Goal: Use online tool/utility: Utilize a website feature to perform a specific function

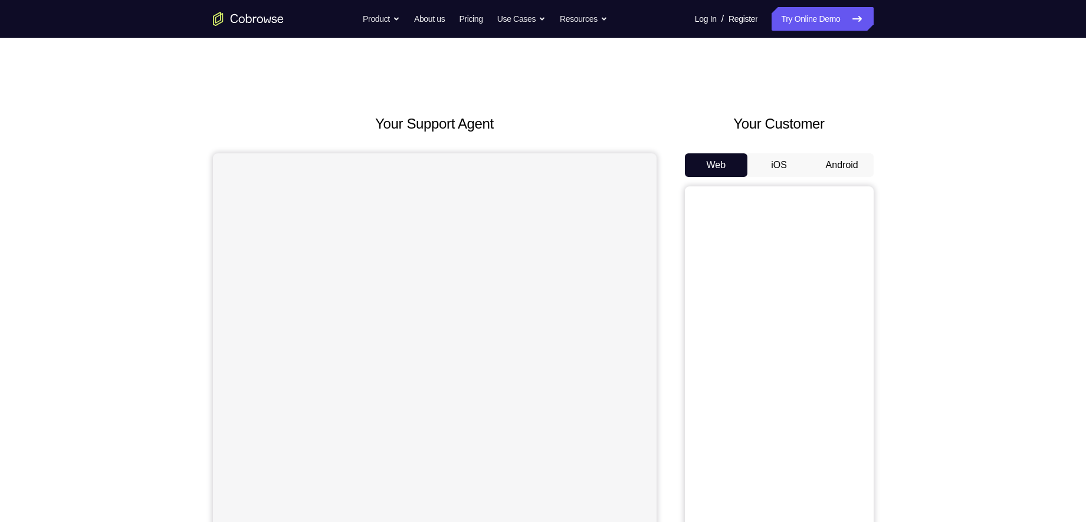
drag, startPoint x: 749, startPoint y: 14, endPoint x: 689, endPoint y: 132, distance: 132.5
click at [689, 132] on h2 "Your Customer" at bounding box center [779, 123] width 189 height 21
click at [853, 175] on button "Android" at bounding box center [842, 165] width 63 height 24
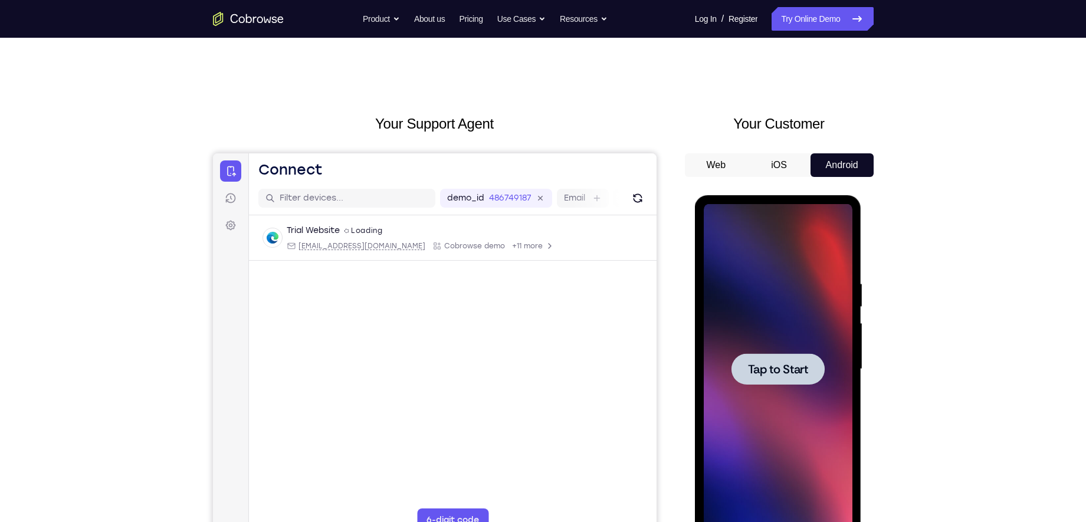
click at [782, 375] on span "Tap to Start" at bounding box center [778, 369] width 60 height 12
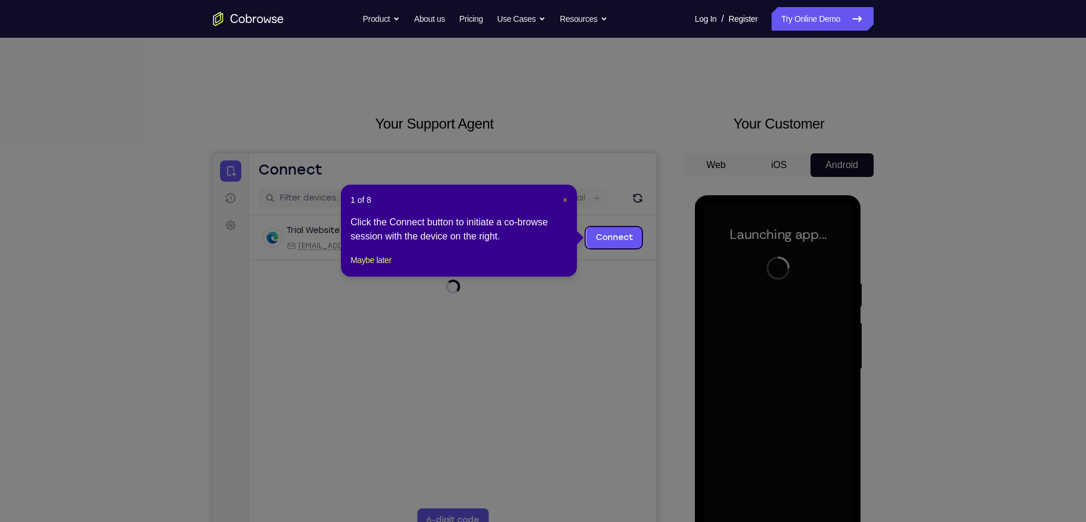
click at [563, 199] on span "×" at bounding box center [565, 199] width 5 height 9
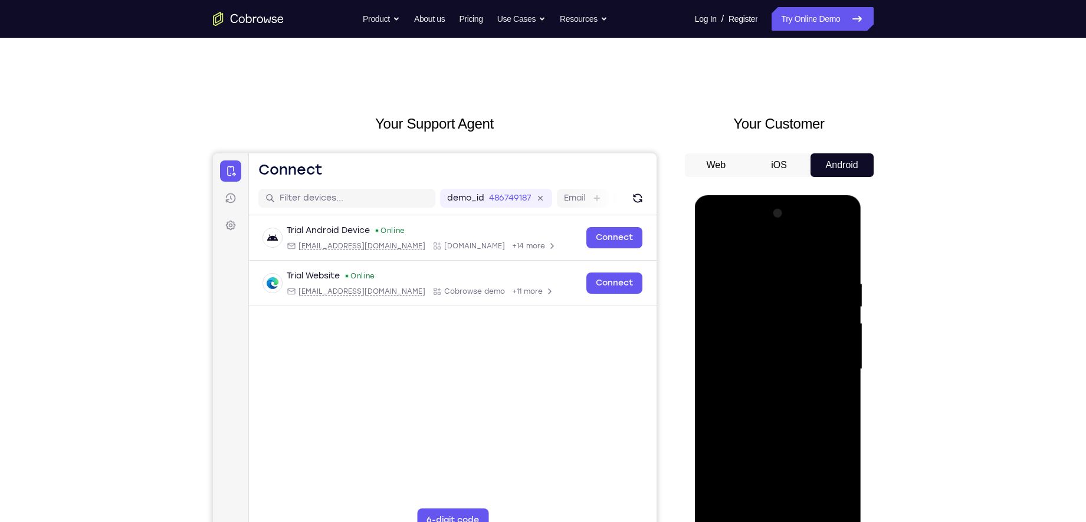
scroll to position [145, 0]
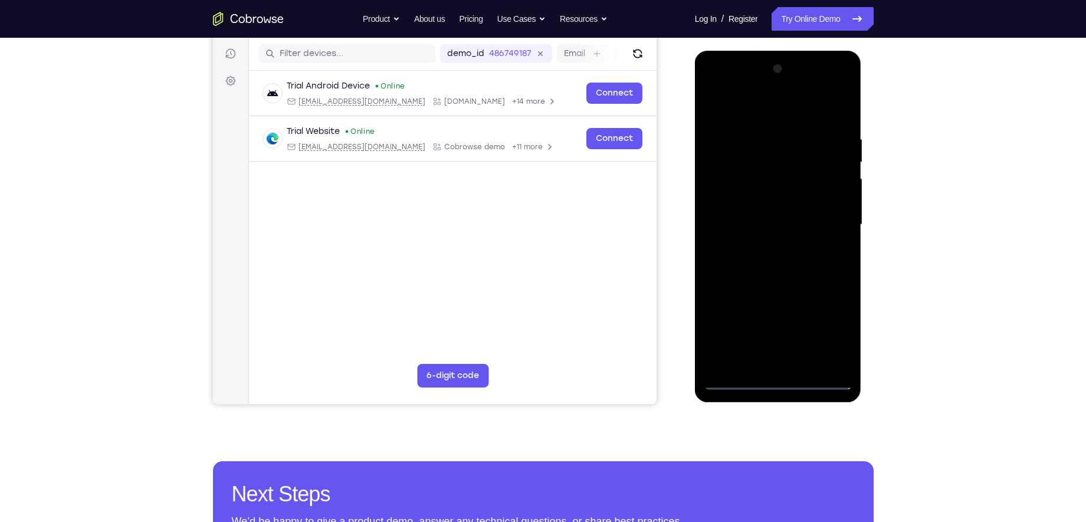
click at [776, 382] on div at bounding box center [778, 225] width 149 height 330
click at [833, 322] on div at bounding box center [778, 225] width 149 height 330
click at [732, 103] on div at bounding box center [778, 225] width 149 height 330
click at [831, 222] on div at bounding box center [778, 225] width 149 height 330
click at [767, 246] on div at bounding box center [778, 225] width 149 height 330
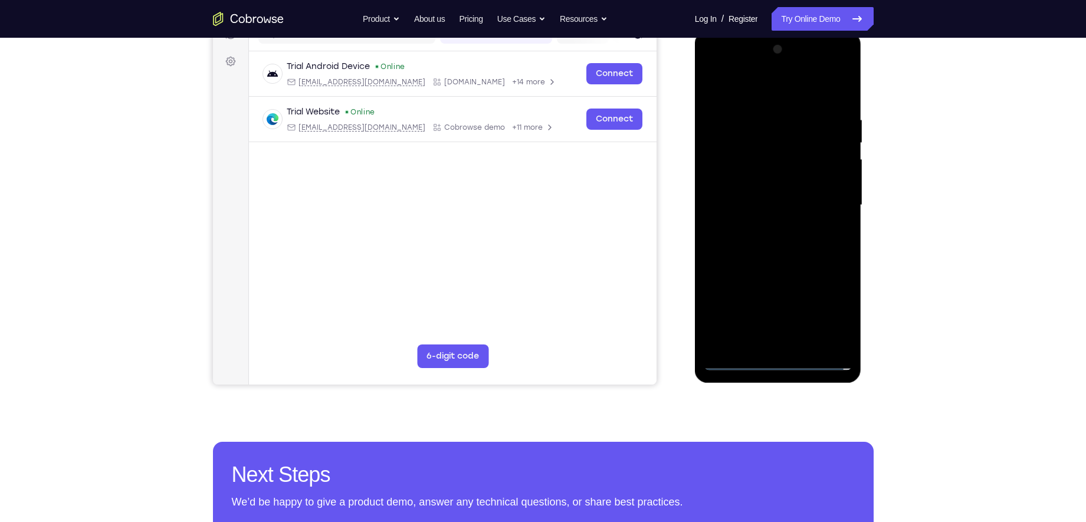
scroll to position [171, 0]
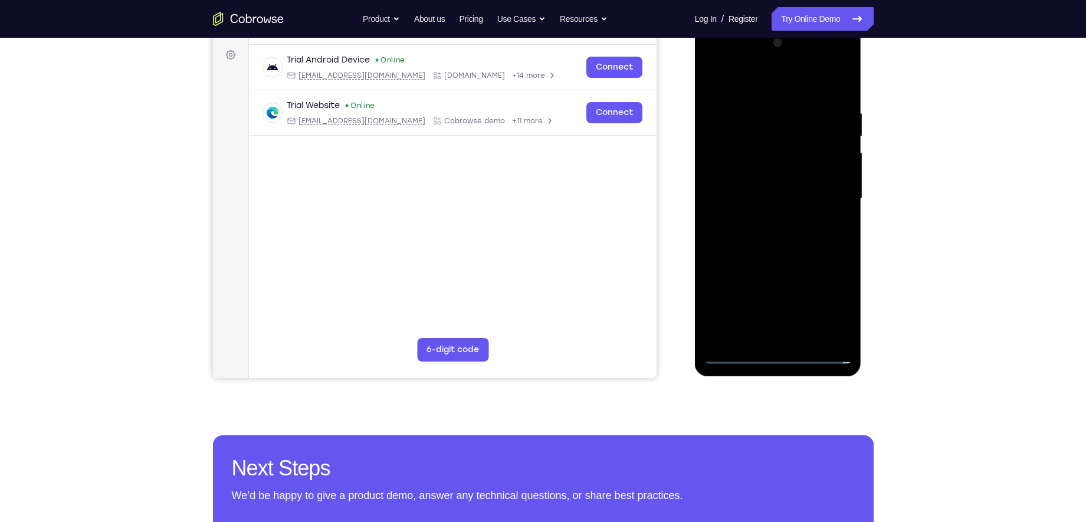
click at [781, 195] on div at bounding box center [778, 199] width 149 height 330
click at [776, 179] on div at bounding box center [778, 199] width 149 height 330
click at [775, 203] on div at bounding box center [778, 199] width 149 height 330
click at [782, 239] on div at bounding box center [778, 199] width 149 height 330
drag, startPoint x: 782, startPoint y: 239, endPoint x: 770, endPoint y: 241, distance: 12.5
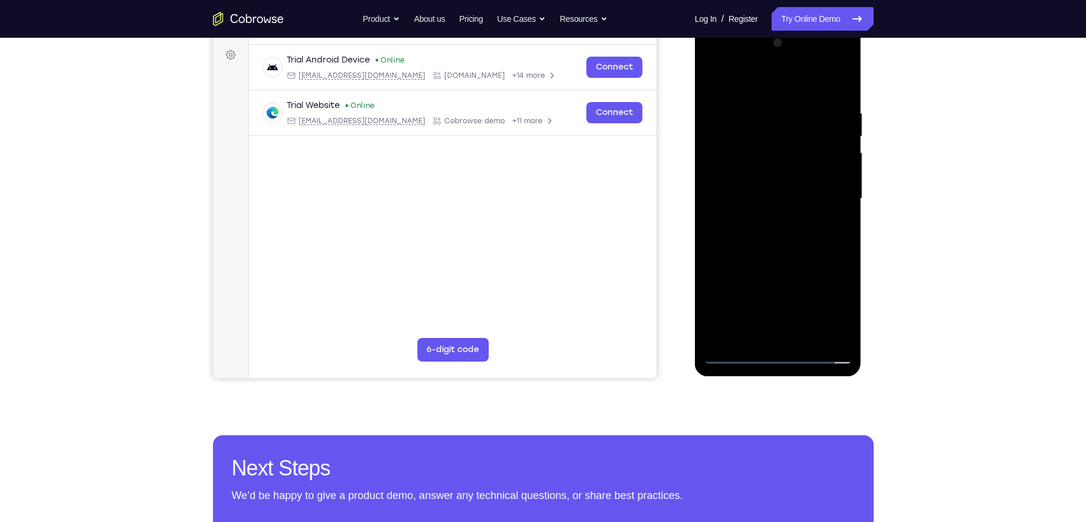
click at [770, 241] on div at bounding box center [778, 199] width 149 height 330
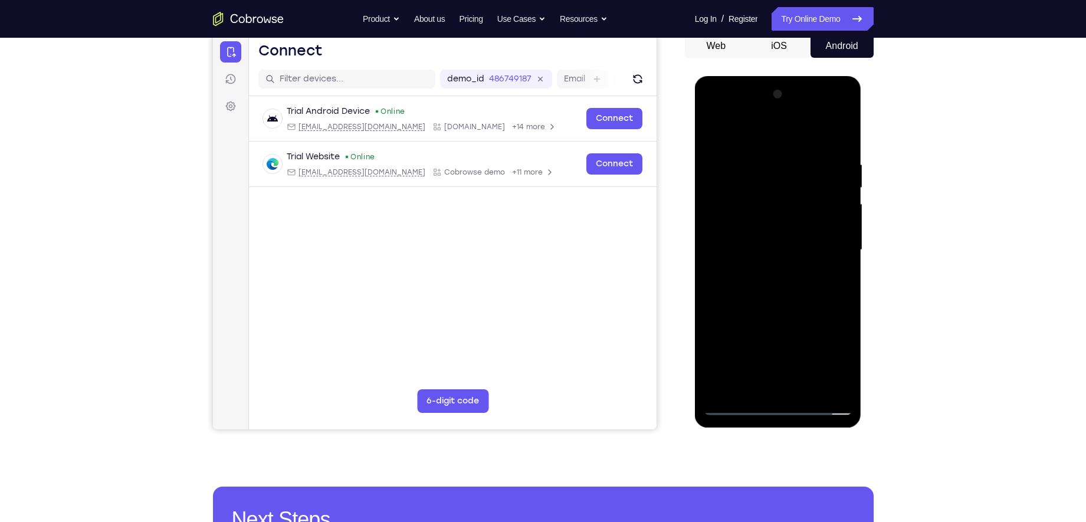
scroll to position [119, 0]
click at [770, 306] on div at bounding box center [778, 251] width 149 height 330
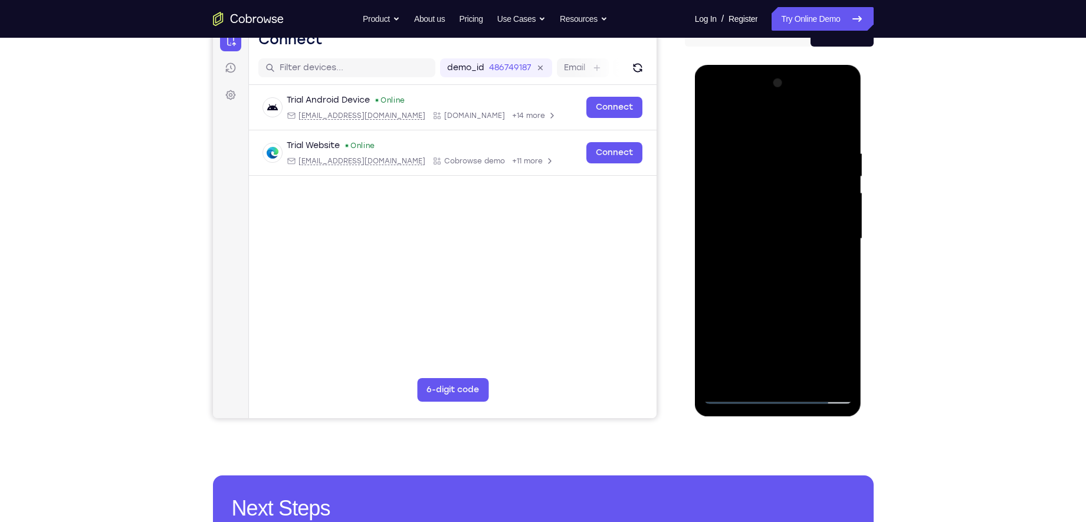
scroll to position [130, 0]
click at [764, 149] on div at bounding box center [778, 239] width 149 height 330
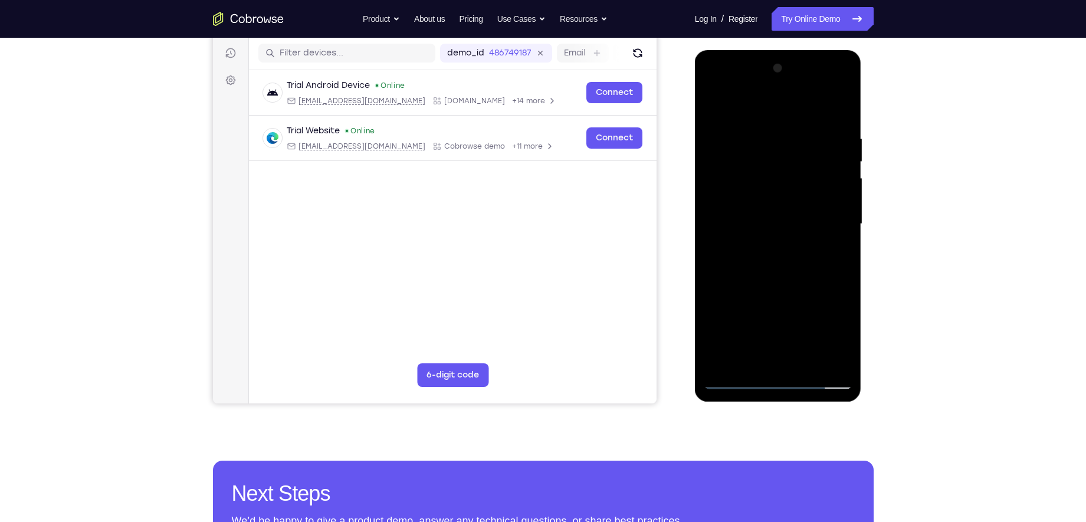
click at [833, 225] on div at bounding box center [778, 224] width 149 height 330
click at [726, 210] on div at bounding box center [778, 224] width 149 height 330
click at [835, 222] on div at bounding box center [778, 224] width 149 height 330
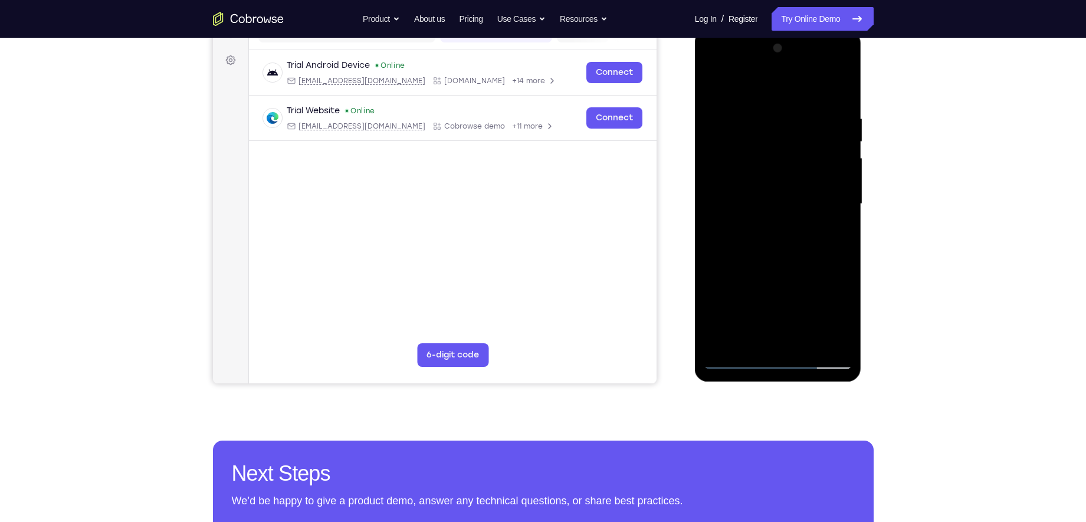
scroll to position [168, 0]
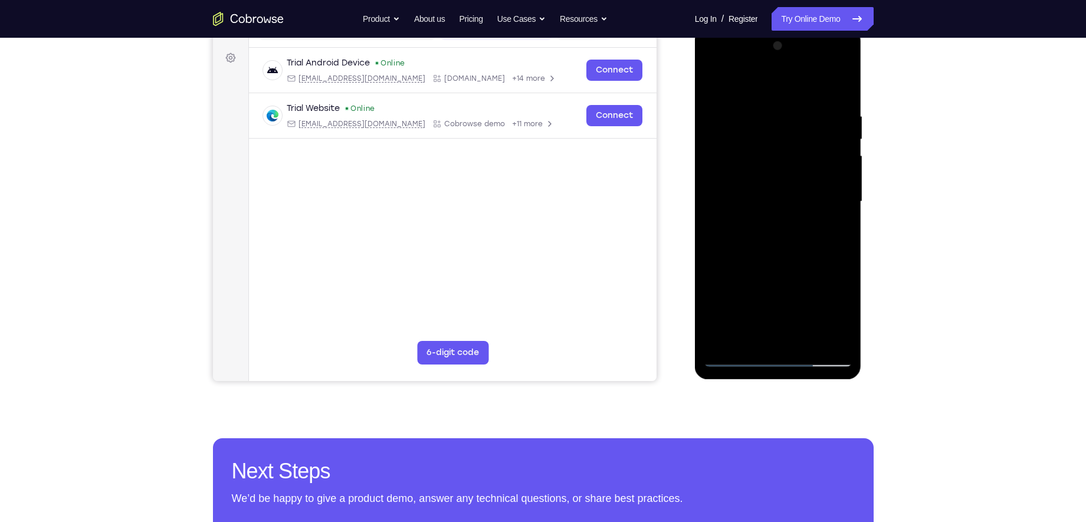
drag, startPoint x: 762, startPoint y: 98, endPoint x: 759, endPoint y: 103, distance: 6.1
click at [759, 103] on div at bounding box center [778, 202] width 149 height 330
click at [756, 89] on div at bounding box center [778, 202] width 149 height 330
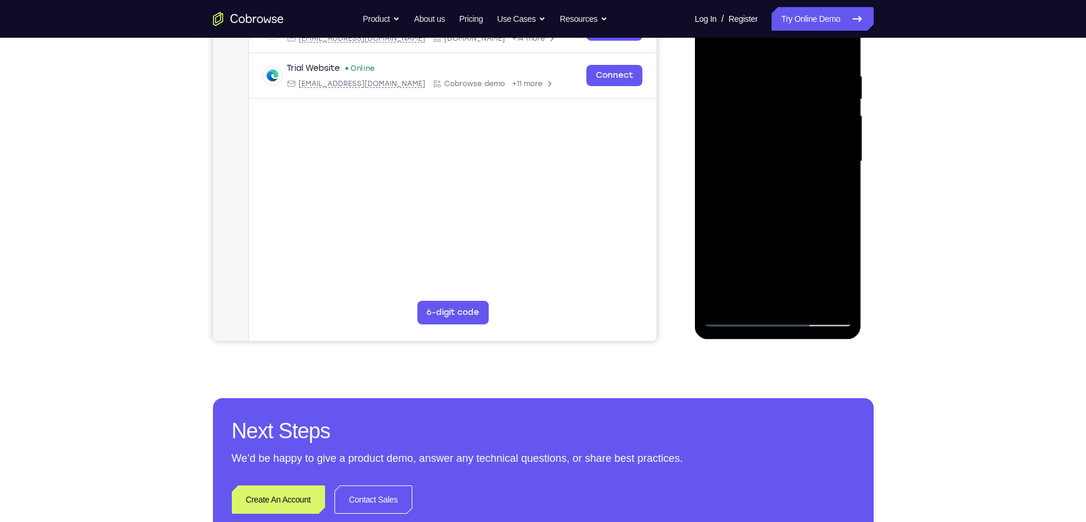
scroll to position [209, 0]
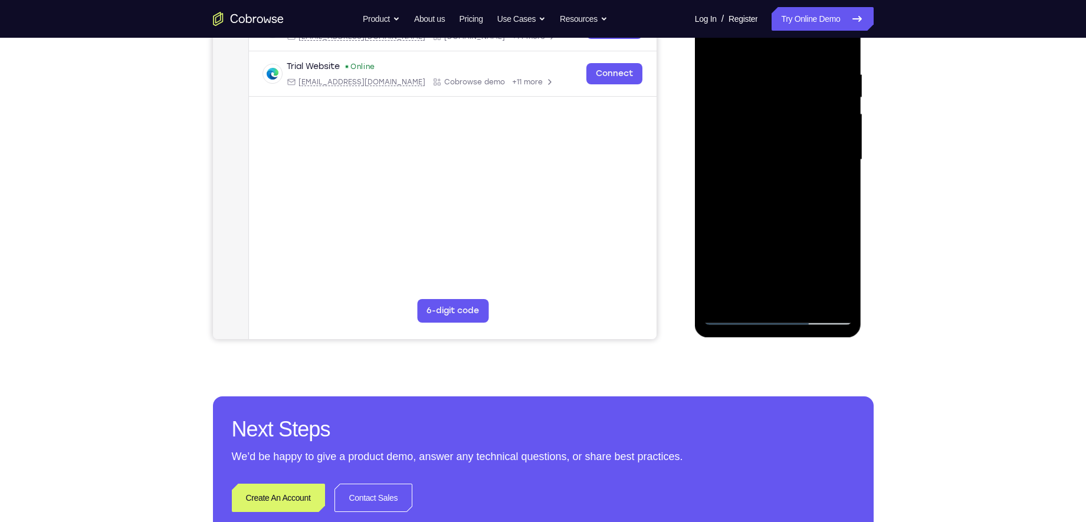
drag, startPoint x: 775, startPoint y: 230, endPoint x: 787, endPoint y: 185, distance: 46.4
click at [787, 185] on div at bounding box center [778, 160] width 149 height 330
drag, startPoint x: 780, startPoint y: 232, endPoint x: 797, endPoint y: 116, distance: 117.5
click at [797, 116] on div at bounding box center [778, 160] width 149 height 330
drag, startPoint x: 797, startPoint y: 117, endPoint x: 773, endPoint y: 235, distance: 120.3
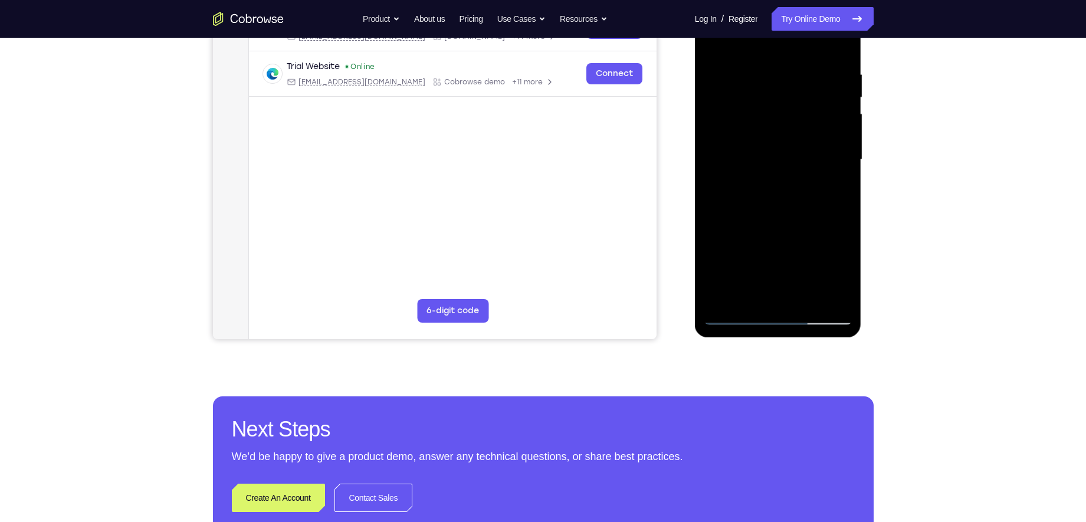
click at [773, 235] on div at bounding box center [778, 160] width 149 height 330
click at [764, 97] on div at bounding box center [778, 160] width 149 height 330
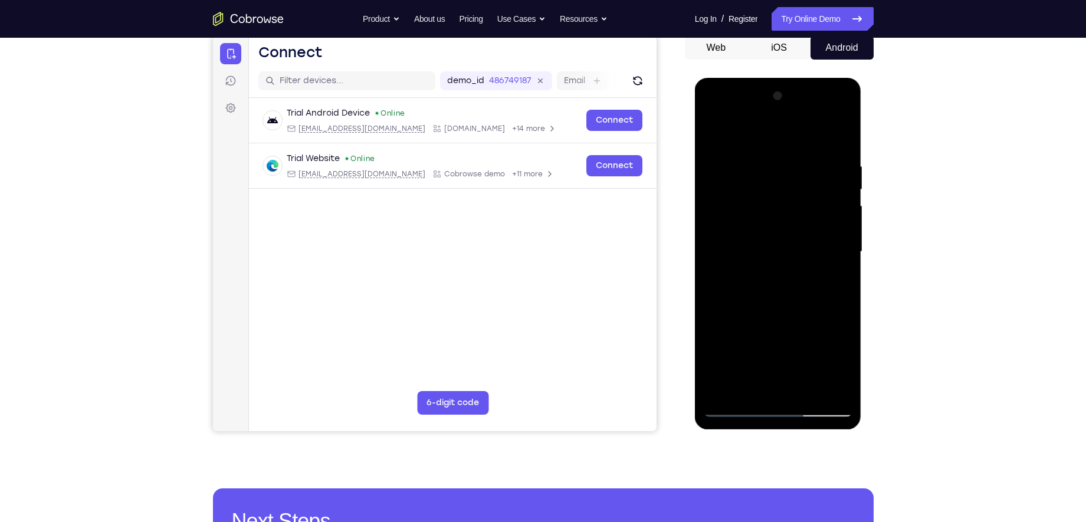
scroll to position [112, 0]
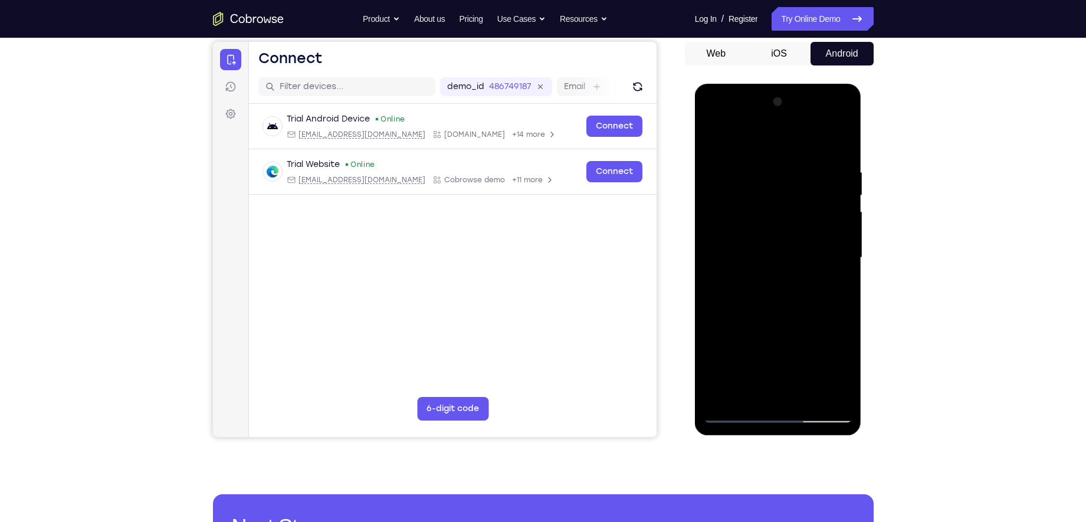
click at [836, 162] on div at bounding box center [778, 258] width 149 height 330
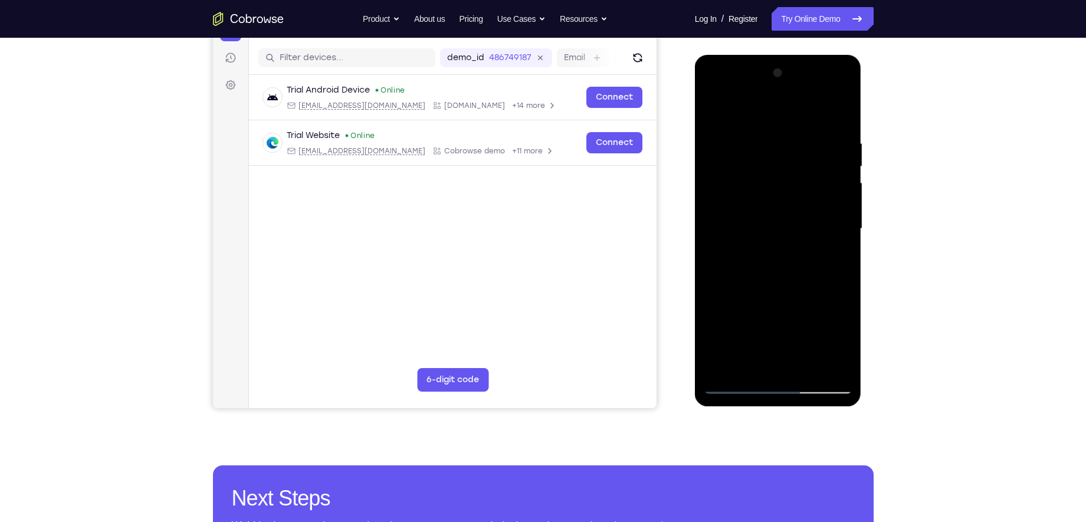
scroll to position [139, 0]
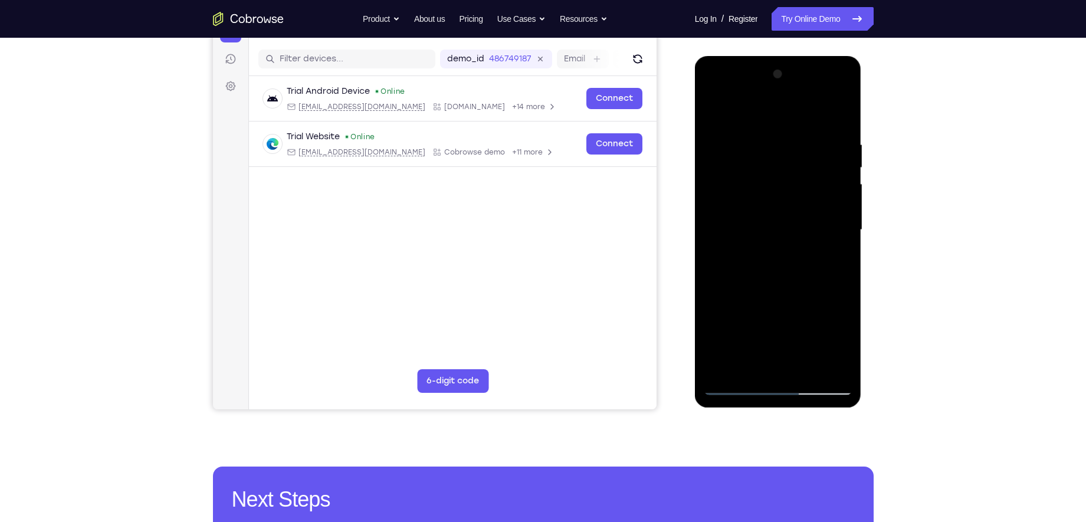
click at [844, 78] on div at bounding box center [778, 230] width 149 height 330
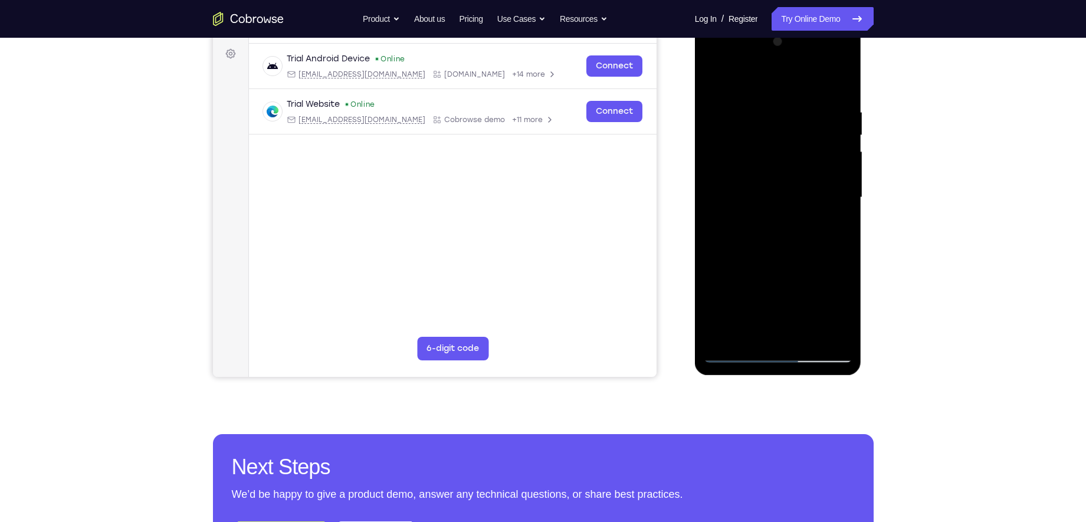
scroll to position [175, 0]
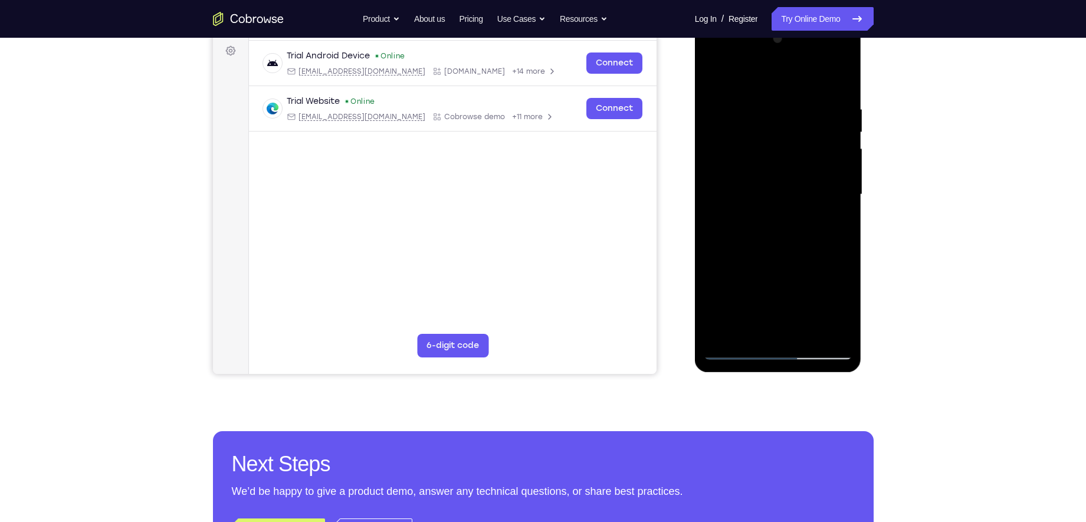
click at [733, 351] on div at bounding box center [778, 195] width 149 height 330
click at [732, 76] on div at bounding box center [778, 195] width 149 height 330
drag, startPoint x: 736, startPoint y: 245, endPoint x: 772, endPoint y: 127, distance: 123.9
click at [772, 127] on div at bounding box center [778, 195] width 149 height 330
drag, startPoint x: 781, startPoint y: 243, endPoint x: 786, endPoint y: 175, distance: 68.7
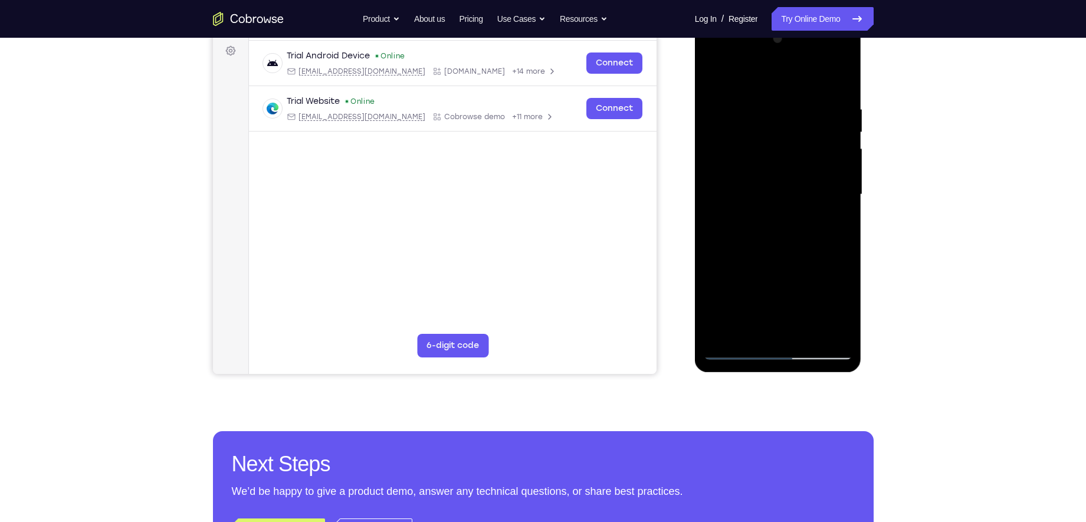
click at [786, 175] on div at bounding box center [778, 195] width 149 height 330
click at [821, 159] on div at bounding box center [778, 195] width 149 height 330
drag, startPoint x: 821, startPoint y: 158, endPoint x: 814, endPoint y: 182, distance: 24.5
click at [814, 182] on div at bounding box center [778, 195] width 149 height 330
click at [846, 109] on div at bounding box center [778, 195] width 149 height 330
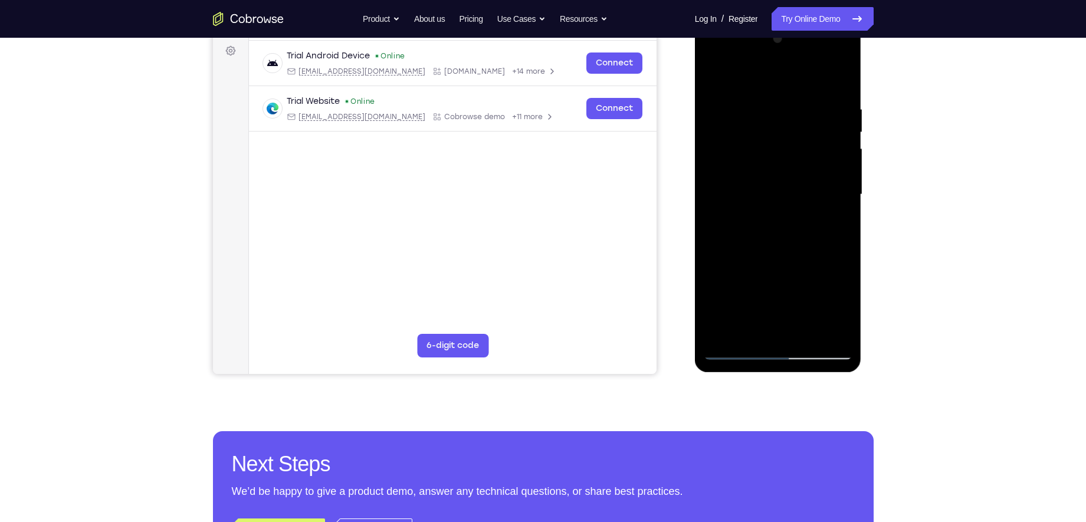
click at [846, 110] on div at bounding box center [778, 195] width 149 height 330
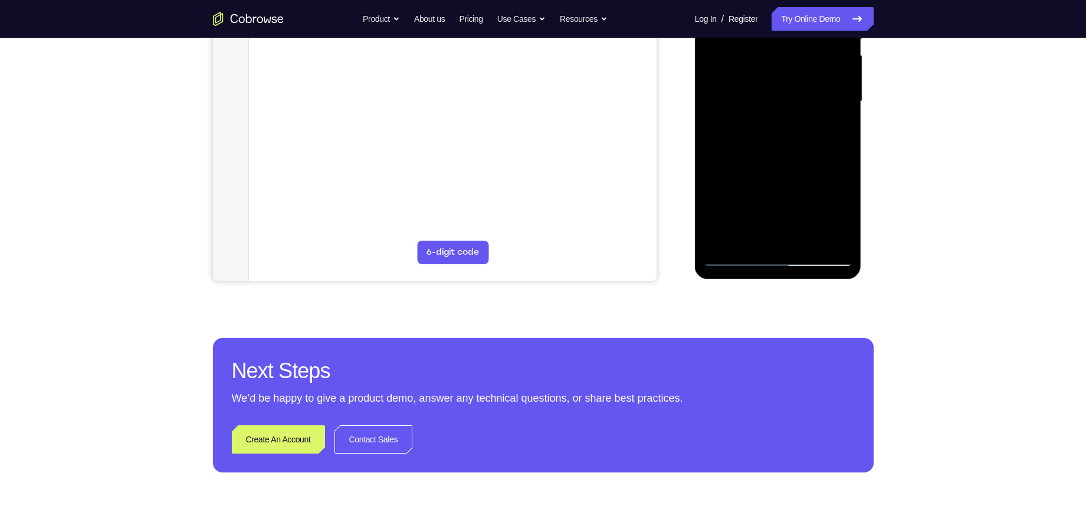
scroll to position [271, 0]
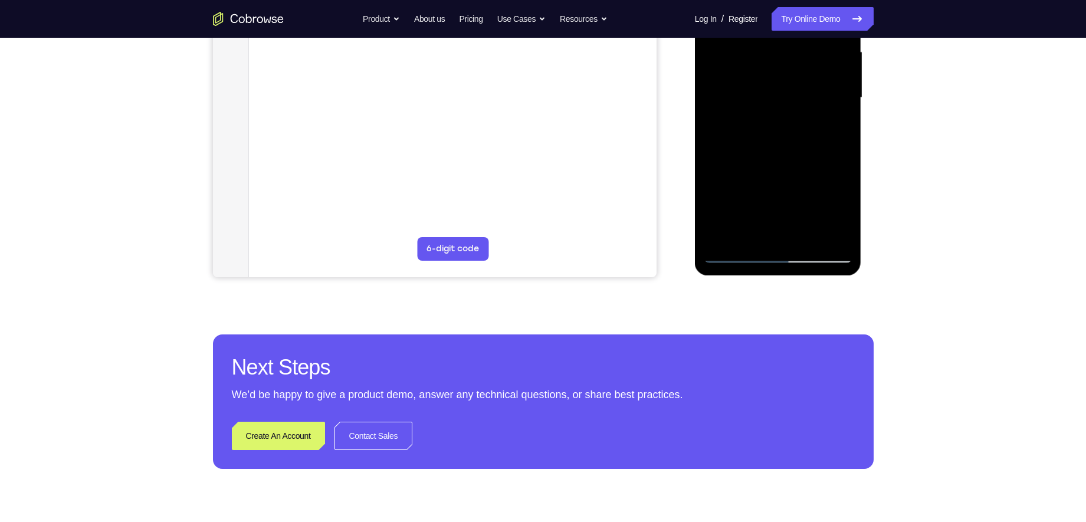
click at [730, 241] on div at bounding box center [778, 98] width 149 height 330
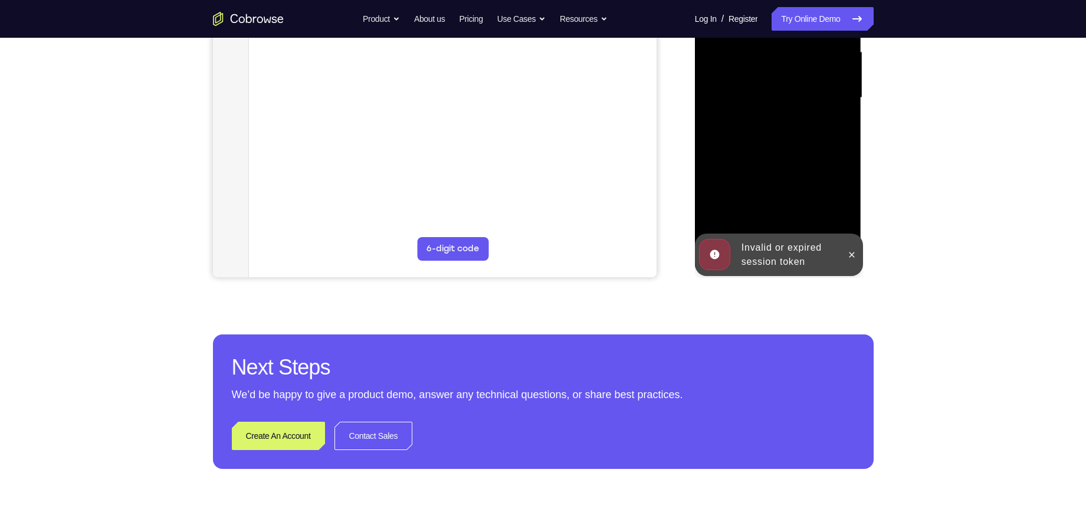
click at [730, 241] on div at bounding box center [778, 98] width 149 height 330
click at [853, 255] on icon at bounding box center [851, 254] width 9 height 9
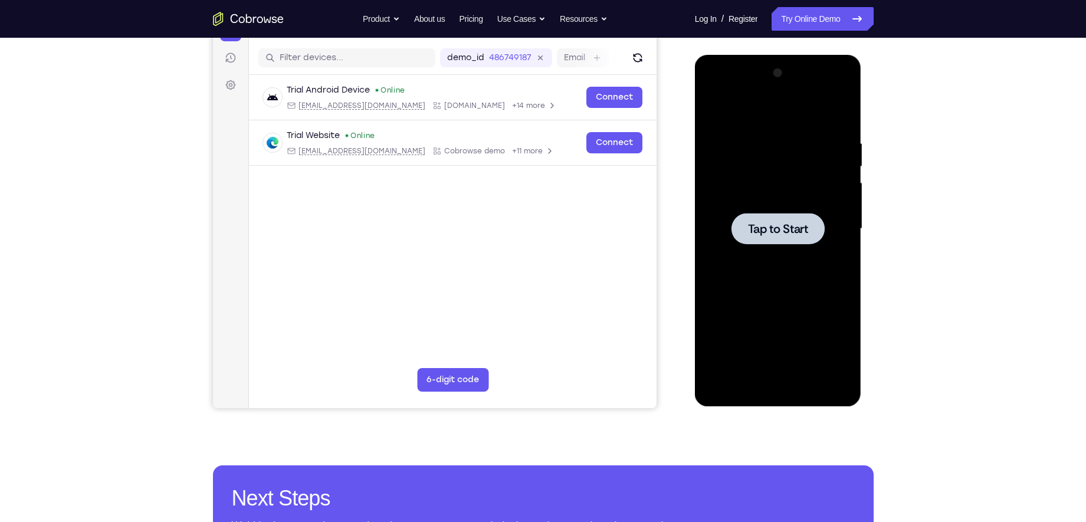
scroll to position [104, 0]
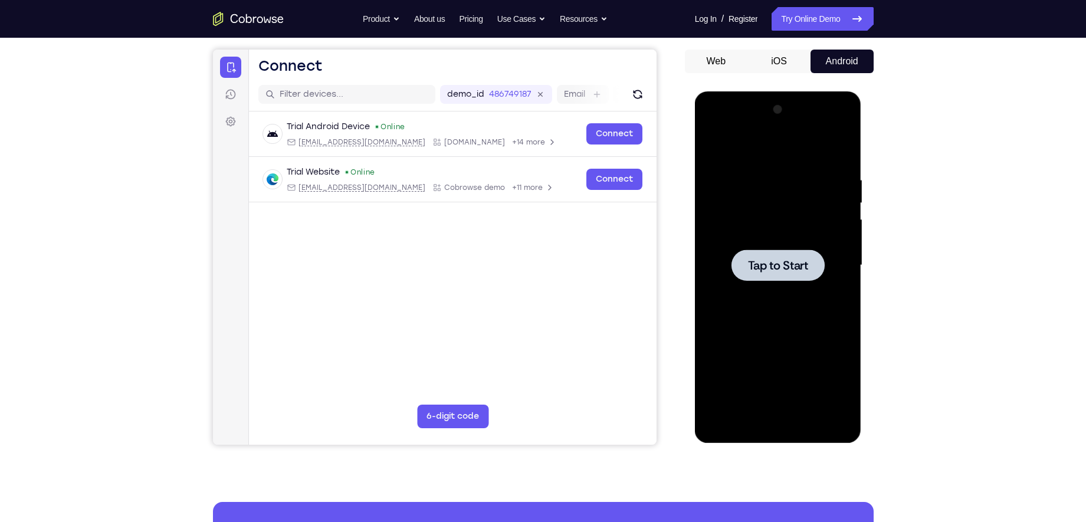
click at [758, 267] on span "Tap to Start" at bounding box center [778, 266] width 60 height 12
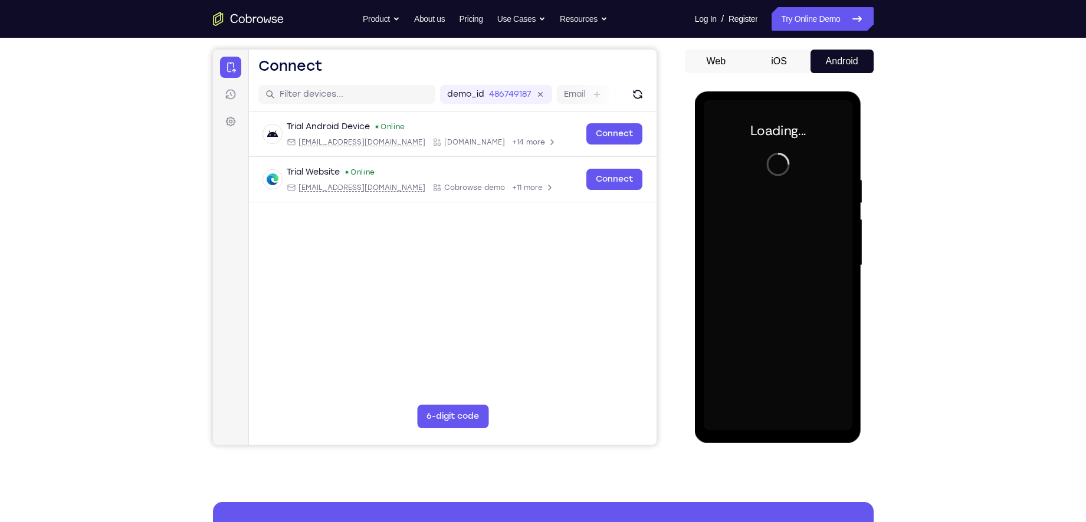
scroll to position [106, 0]
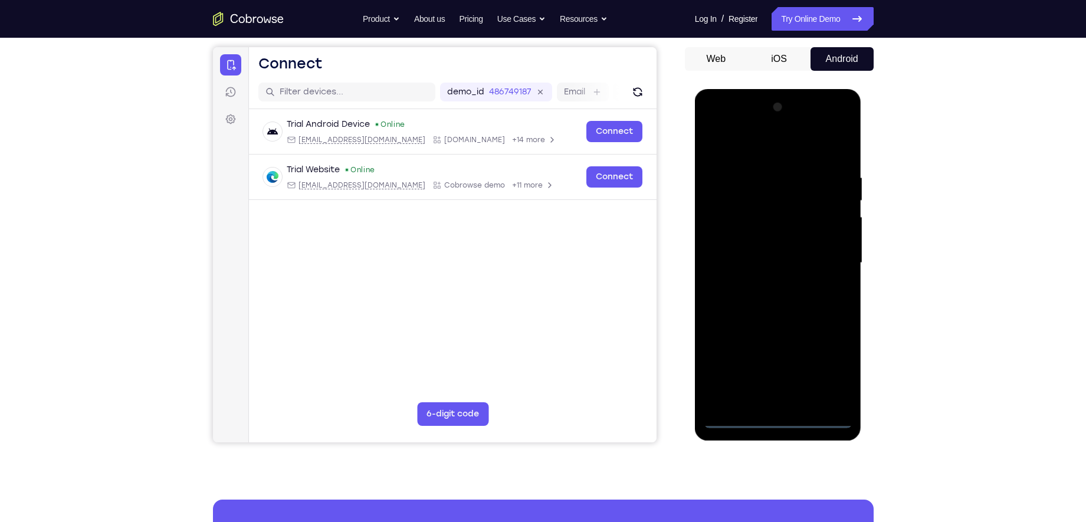
click at [779, 417] on div at bounding box center [778, 263] width 149 height 330
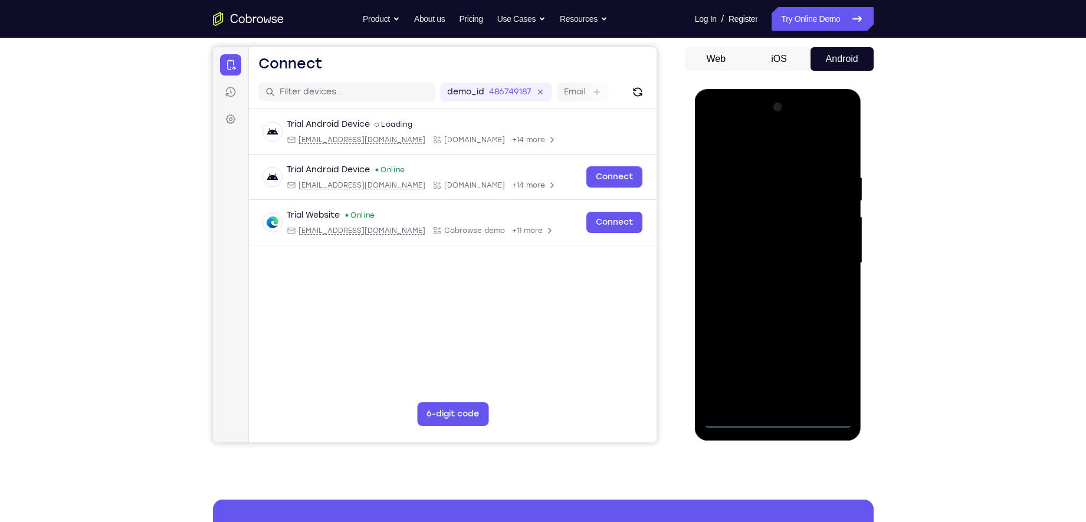
click at [833, 372] on div at bounding box center [778, 263] width 149 height 330
click at [741, 145] on div at bounding box center [778, 263] width 149 height 330
click at [828, 260] on div at bounding box center [778, 263] width 149 height 330
click at [766, 282] on div at bounding box center [778, 263] width 149 height 330
click at [749, 255] on div at bounding box center [778, 263] width 149 height 330
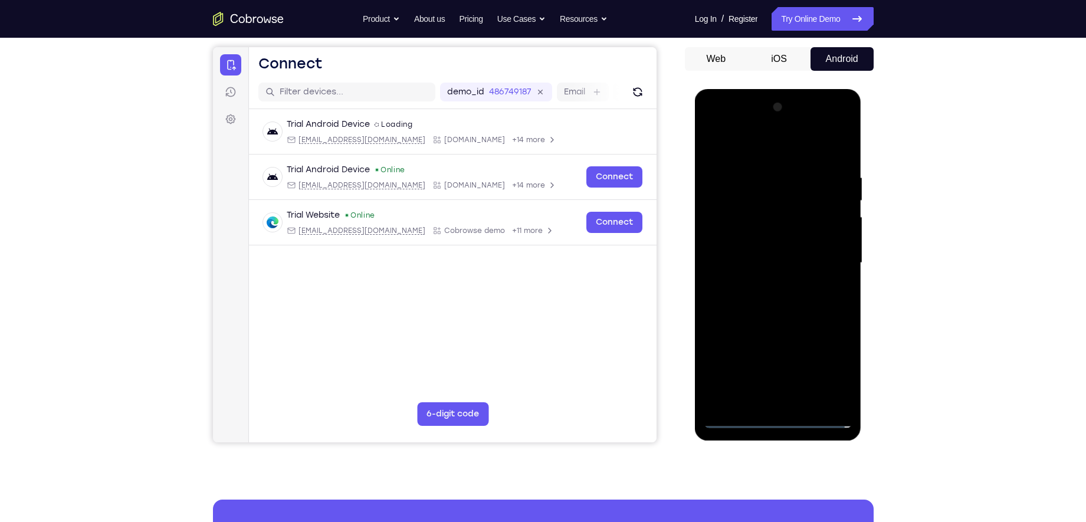
click at [753, 243] on div at bounding box center [778, 263] width 149 height 330
drag, startPoint x: 755, startPoint y: 251, endPoint x: 735, endPoint y: 263, distance: 23.3
click at [735, 263] on div at bounding box center [778, 263] width 149 height 330
click at [778, 302] on div at bounding box center [778, 263] width 149 height 330
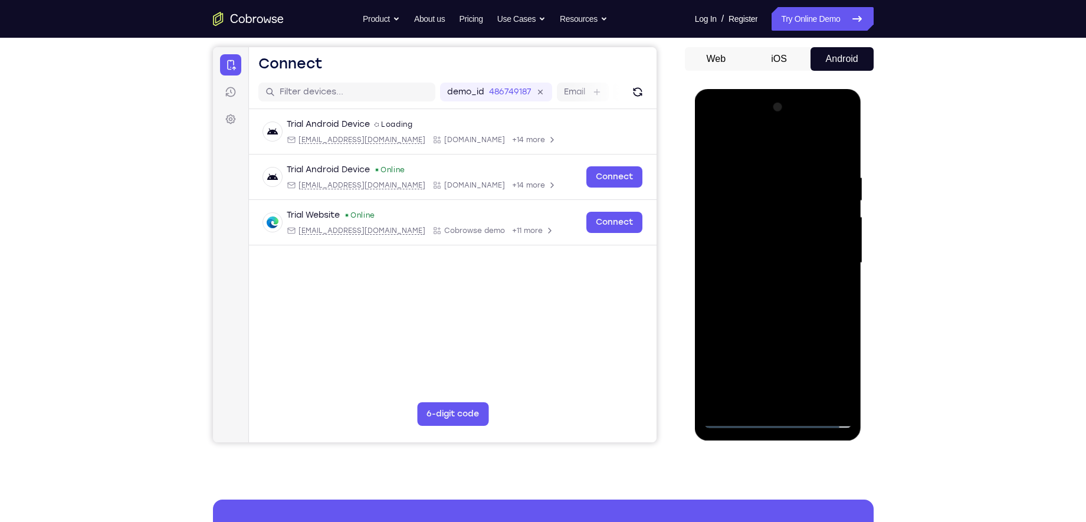
click at [778, 302] on div at bounding box center [778, 263] width 149 height 330
click at [774, 320] on div at bounding box center [778, 263] width 149 height 330
click at [757, 175] on div at bounding box center [778, 263] width 149 height 330
click at [739, 221] on div at bounding box center [778, 263] width 149 height 330
click at [844, 145] on div at bounding box center [778, 263] width 149 height 330
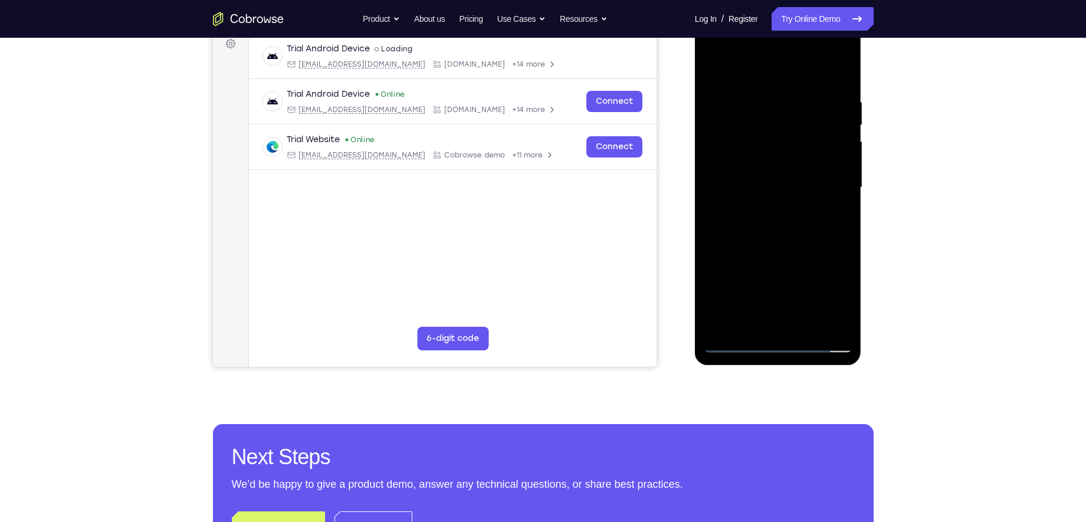
scroll to position [184, 0]
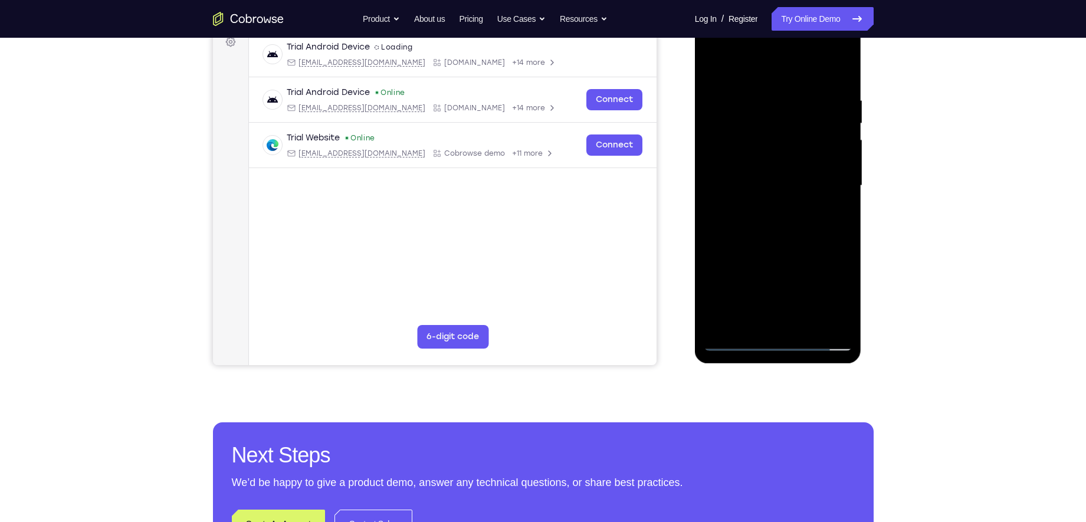
click at [733, 338] on div at bounding box center [778, 186] width 149 height 330
click at [732, 346] on div at bounding box center [778, 186] width 149 height 330
click at [773, 219] on div at bounding box center [778, 186] width 149 height 330
click at [760, 155] on div at bounding box center [778, 186] width 149 height 330
click at [766, 178] on div at bounding box center [778, 186] width 149 height 330
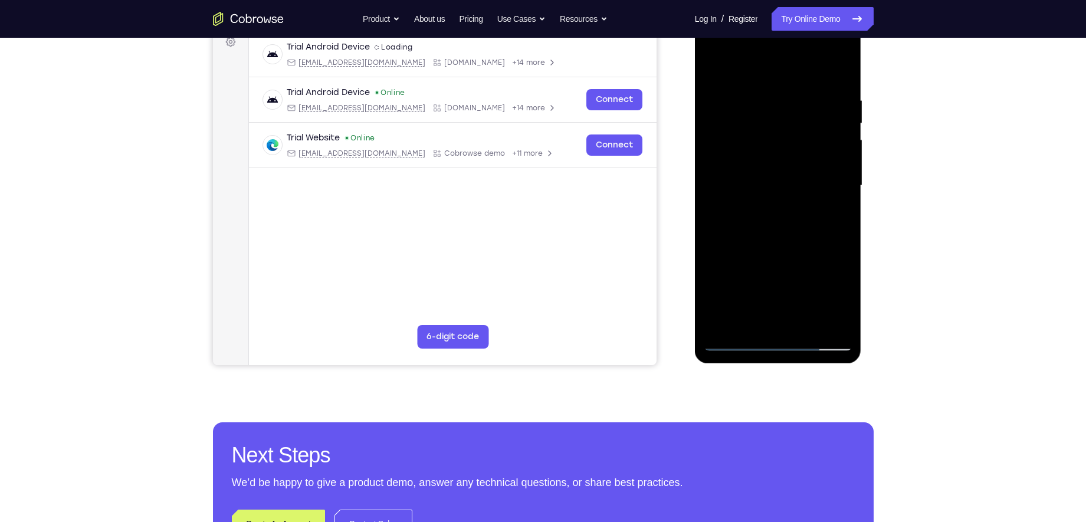
click at [770, 222] on div at bounding box center [778, 186] width 149 height 330
click at [765, 182] on div at bounding box center [778, 186] width 149 height 330
click at [775, 225] on div at bounding box center [778, 186] width 149 height 330
click at [771, 173] on div at bounding box center [778, 186] width 149 height 330
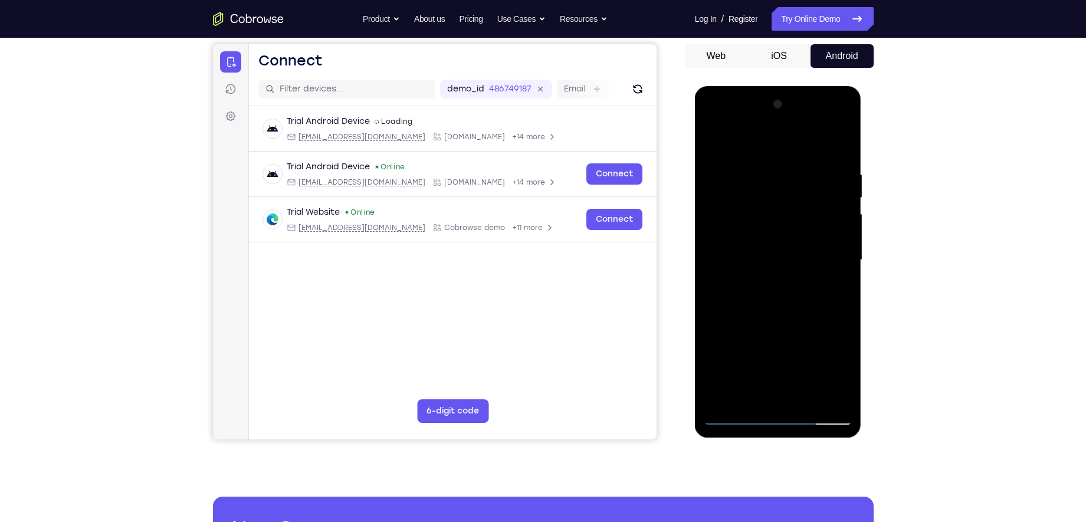
scroll to position [106, 0]
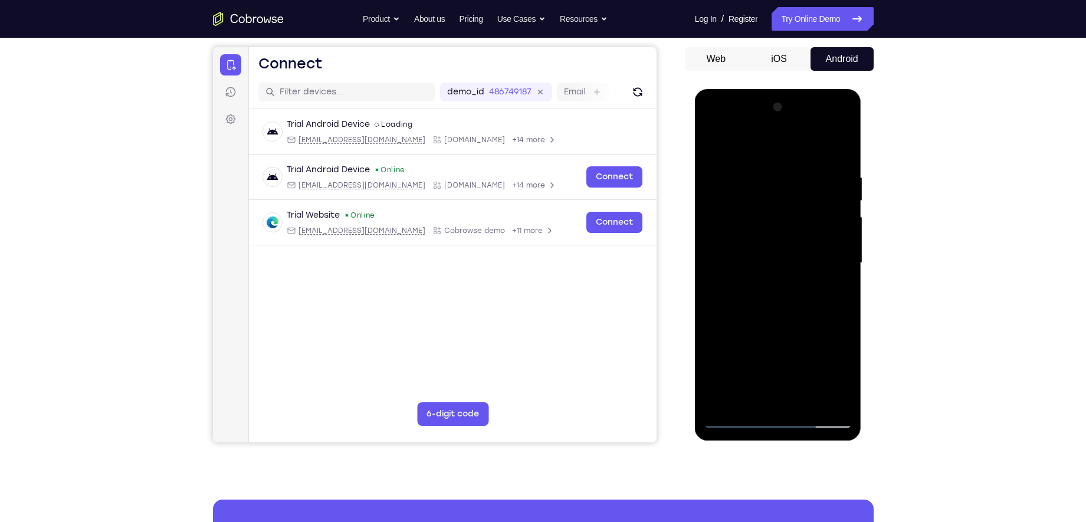
click at [775, 296] on div at bounding box center [778, 263] width 149 height 330
click at [834, 227] on div at bounding box center [778, 263] width 149 height 330
click at [755, 231] on div at bounding box center [778, 263] width 149 height 330
click at [752, 253] on div at bounding box center [778, 263] width 149 height 330
drag, startPoint x: 749, startPoint y: 148, endPoint x: 916, endPoint y: 158, distance: 167.3
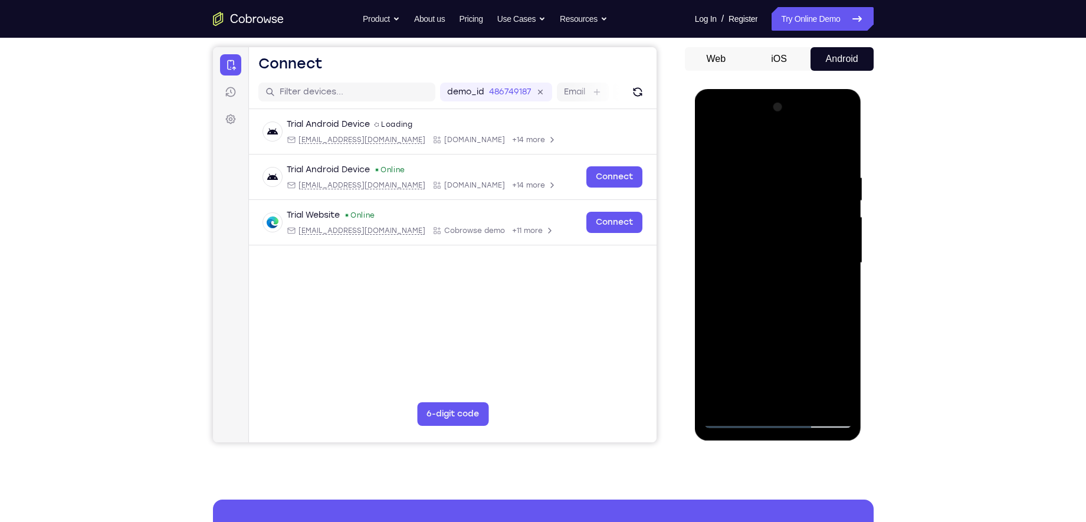
click at [863, 158] on html "Online web based iOS Simulators and Android Emulators. Run iPhone, iPad, Mobile…" at bounding box center [779, 266] width 168 height 354
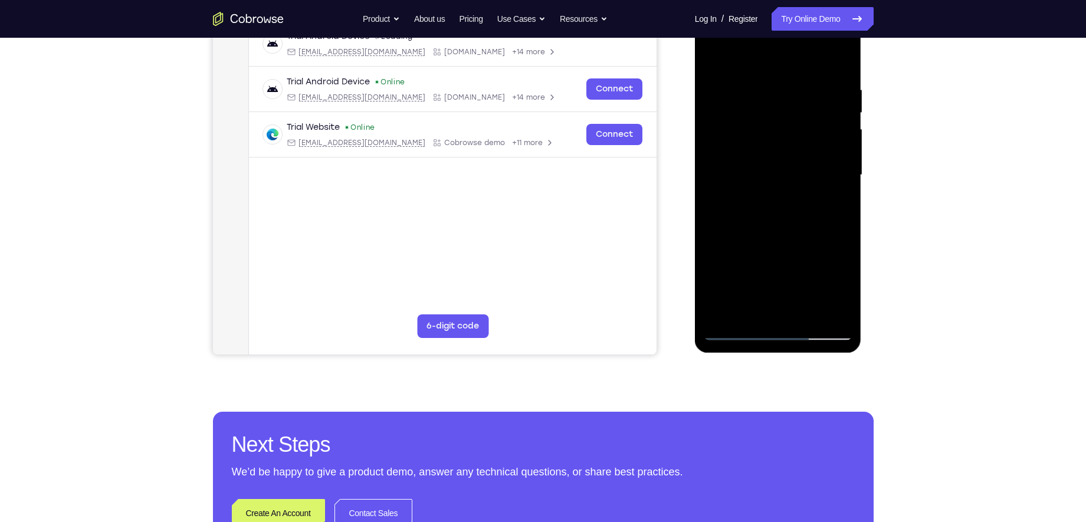
scroll to position [196, 0]
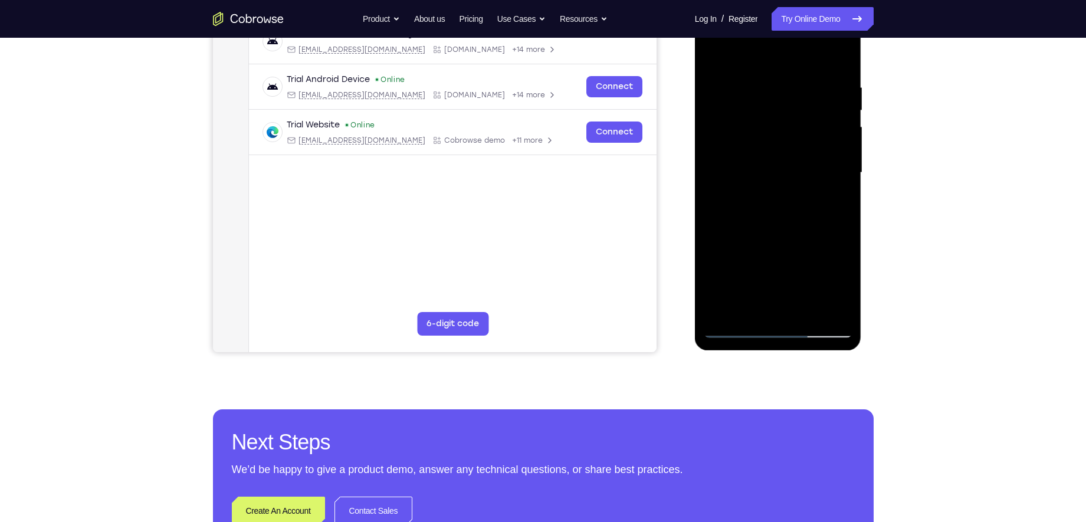
click at [806, 315] on div at bounding box center [778, 173] width 149 height 330
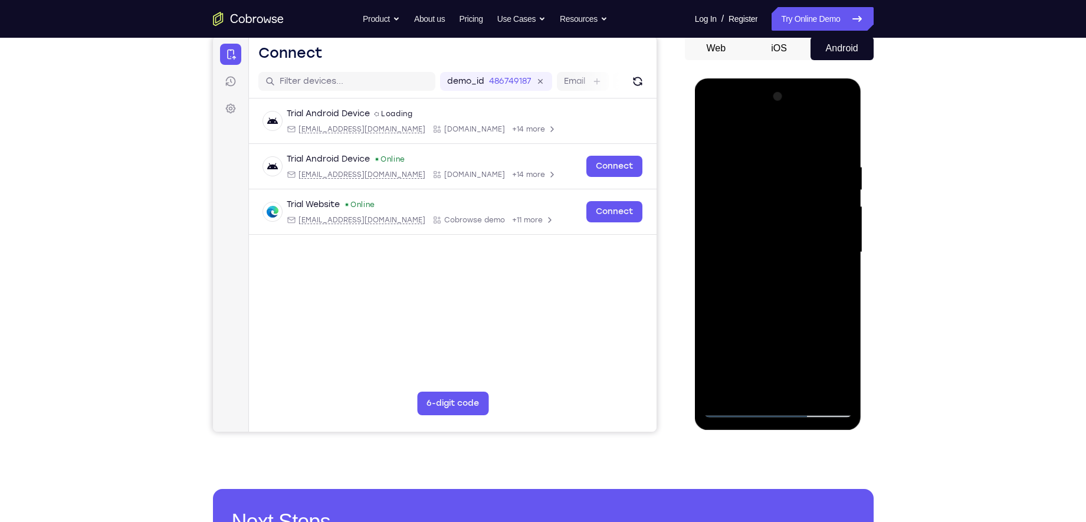
scroll to position [116, 0]
drag, startPoint x: 96, startPoint y: 191, endPoint x: 919, endPoint y: 341, distance: 836.8
click at [863, 341] on div "Your Support Agent Your Customer Web iOS Android Next Steps We’d be happy to gi…" at bounding box center [543, 311] width 755 height 778
click at [756, 221] on div at bounding box center [778, 253] width 149 height 330
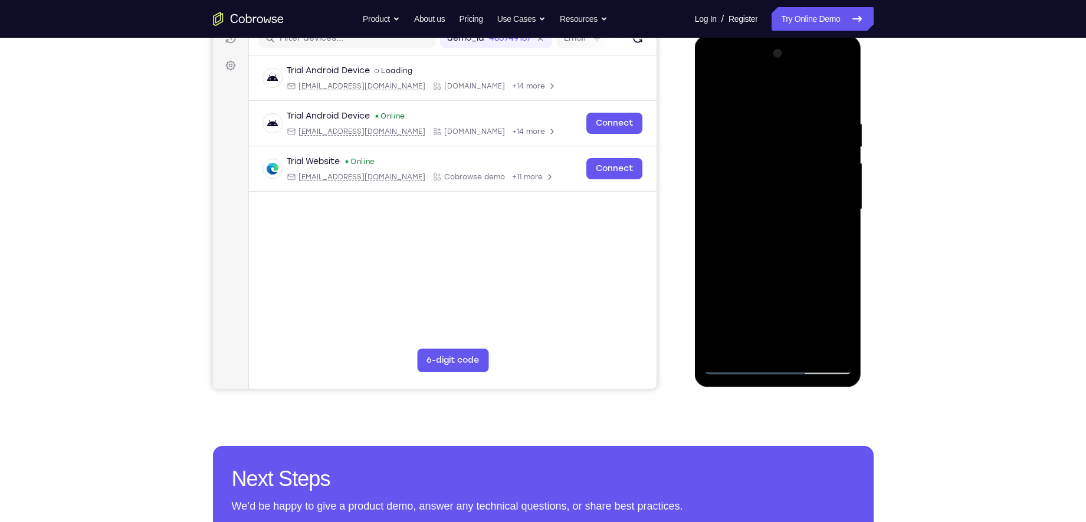
scroll to position [160, 0]
click at [771, 339] on div at bounding box center [778, 209] width 149 height 330
click at [735, 372] on div at bounding box center [778, 209] width 149 height 330
click at [735, 370] on div at bounding box center [778, 209] width 149 height 330
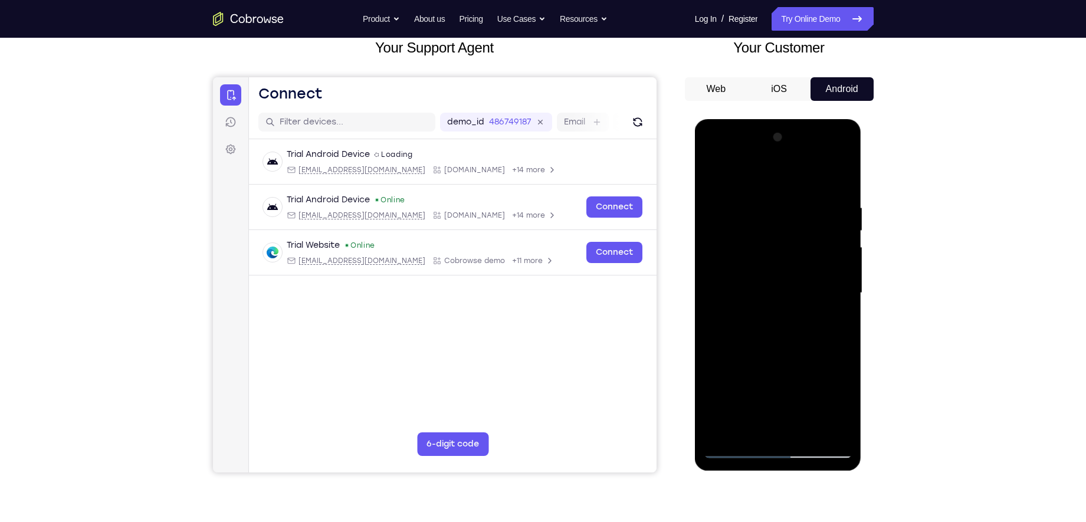
scroll to position [148, 0]
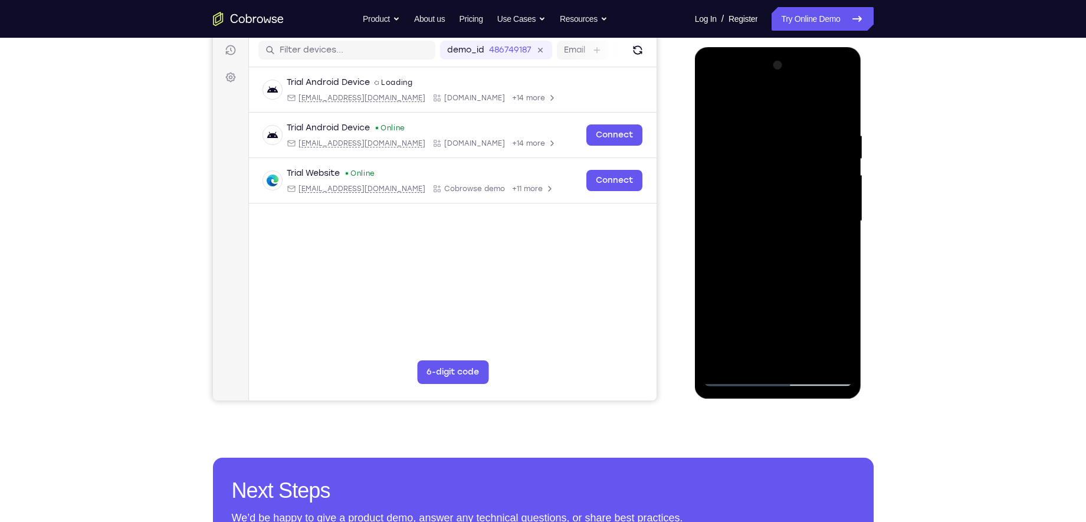
click at [840, 274] on div at bounding box center [778, 221] width 149 height 330
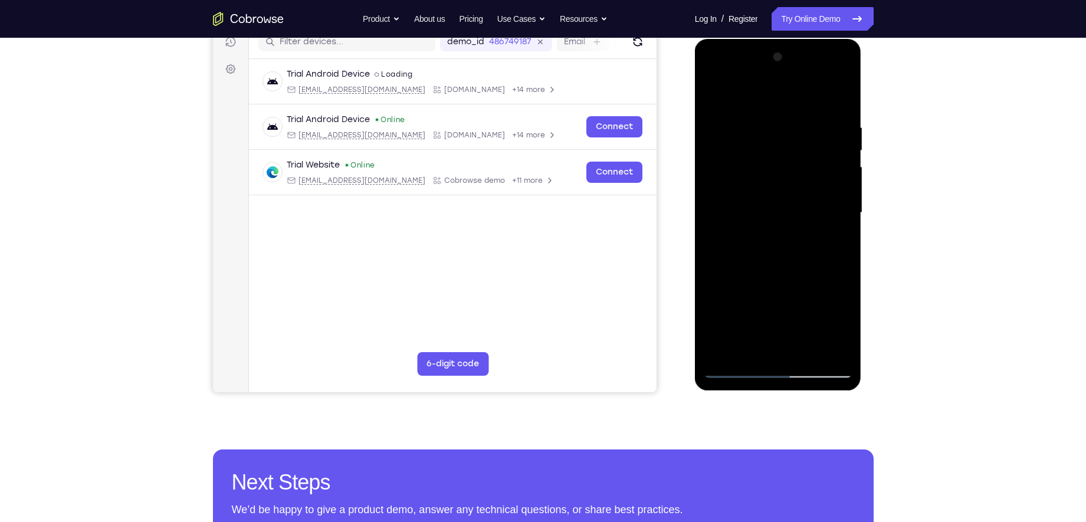
click at [784, 243] on div at bounding box center [778, 213] width 149 height 330
drag, startPoint x: 802, startPoint y: 282, endPoint x: 802, endPoint y: 248, distance: 33.6
click at [802, 248] on div at bounding box center [778, 213] width 149 height 330
click at [841, 237] on div at bounding box center [778, 213] width 149 height 330
drag, startPoint x: 795, startPoint y: 293, endPoint x: 826, endPoint y: 148, distance: 148.4
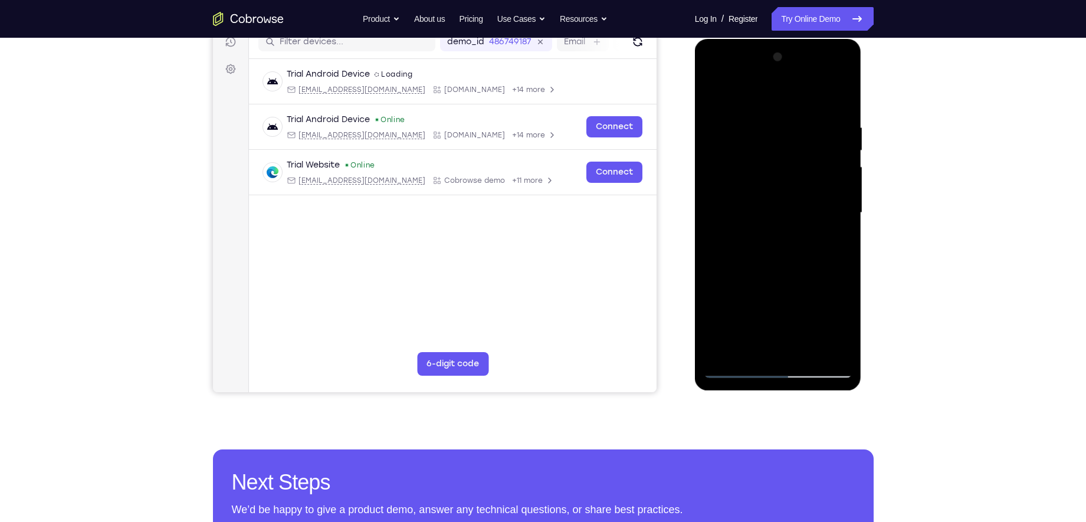
click at [813, 185] on div at bounding box center [778, 213] width 149 height 330
drag, startPoint x: 762, startPoint y: 272, endPoint x: 771, endPoint y: 176, distance: 96.6
click at [771, 176] on div at bounding box center [778, 213] width 149 height 330
drag, startPoint x: 788, startPoint y: 309, endPoint x: 802, endPoint y: 208, distance: 102.5
click at [802, 208] on div at bounding box center [778, 213] width 149 height 330
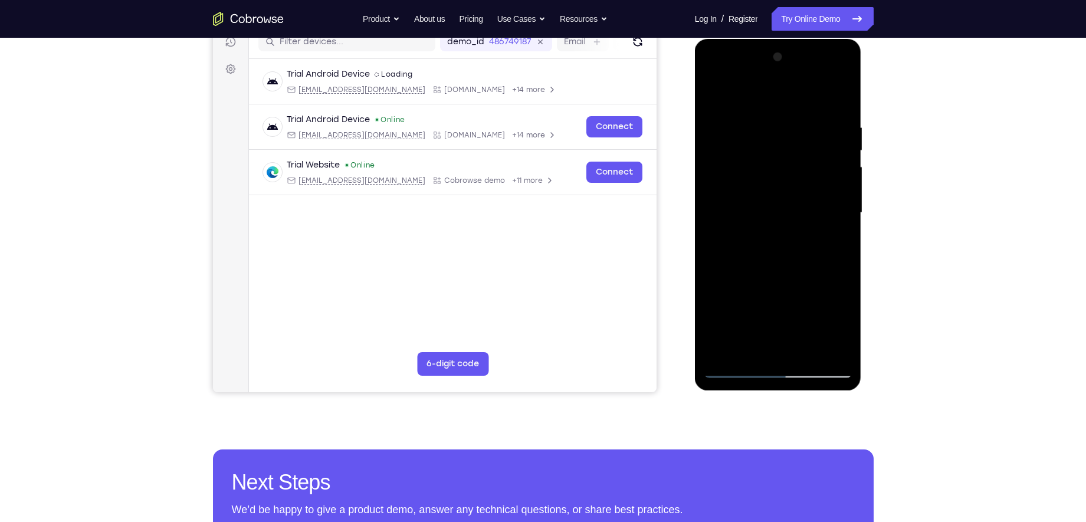
drag, startPoint x: 781, startPoint y: 315, endPoint x: 803, endPoint y: 221, distance: 96.9
click at [803, 221] on div at bounding box center [778, 213] width 149 height 330
click at [808, 352] on div at bounding box center [778, 213] width 149 height 330
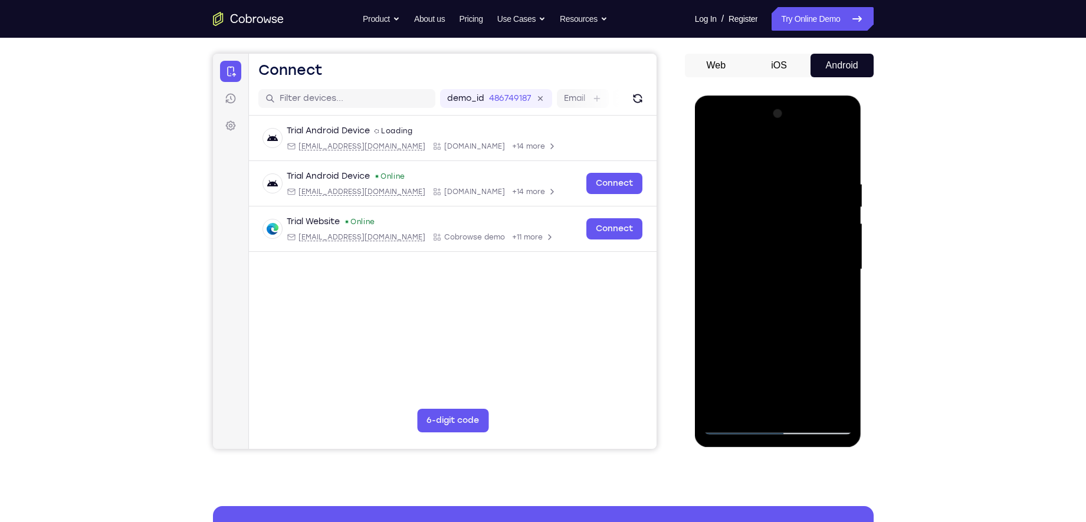
scroll to position [99, 0]
click at [759, 204] on div at bounding box center [778, 270] width 149 height 330
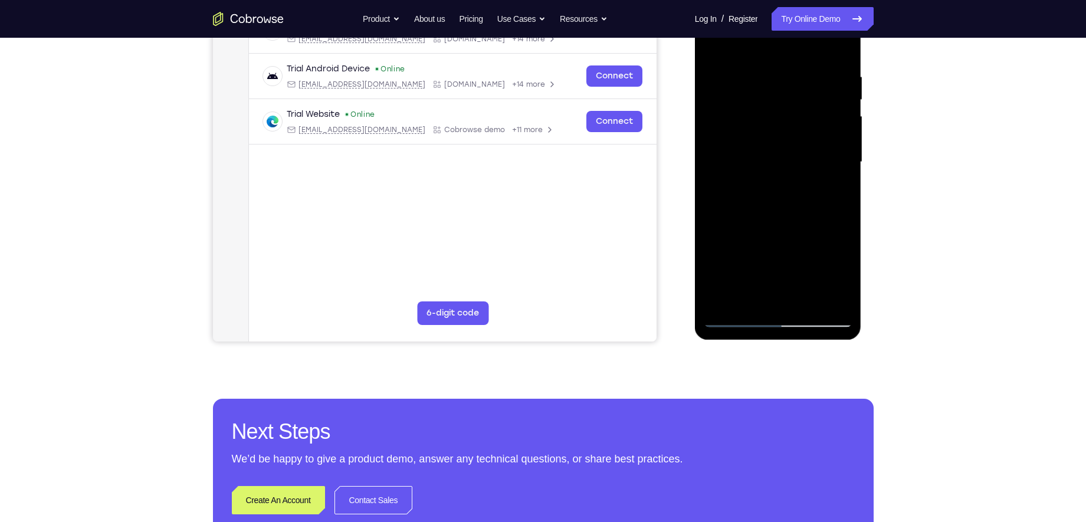
click at [759, 204] on div at bounding box center [778, 162] width 149 height 330
click at [756, 132] on div at bounding box center [778, 162] width 149 height 330
click at [731, 322] on div at bounding box center [778, 162] width 149 height 330
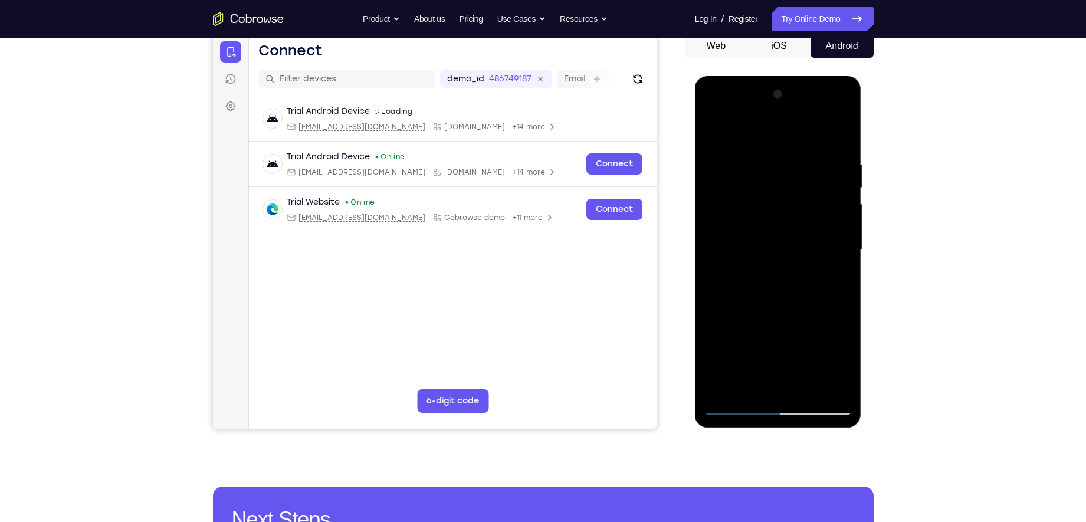
scroll to position [115, 0]
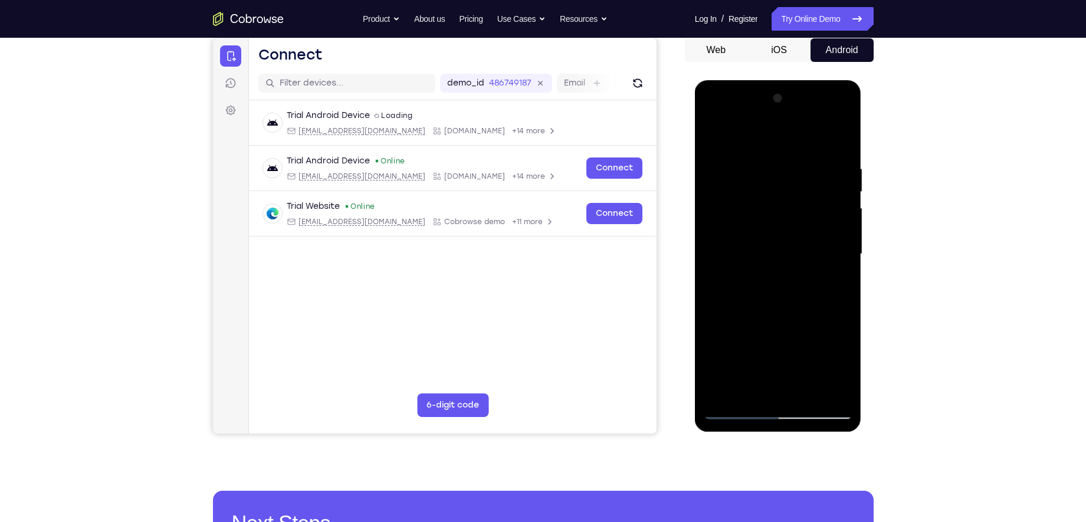
click at [759, 150] on div at bounding box center [778, 254] width 149 height 330
click at [798, 205] on div at bounding box center [778, 254] width 149 height 330
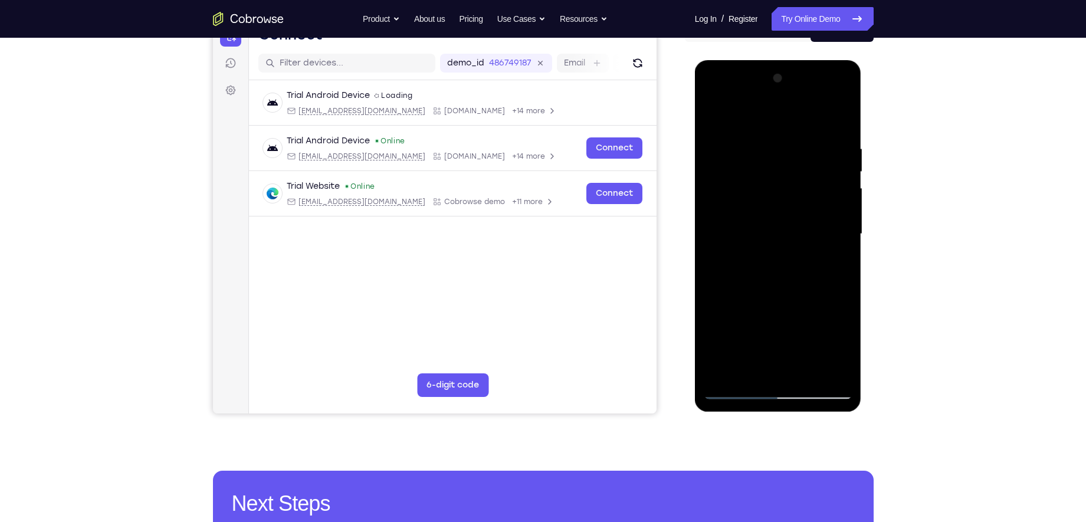
scroll to position [136, 0]
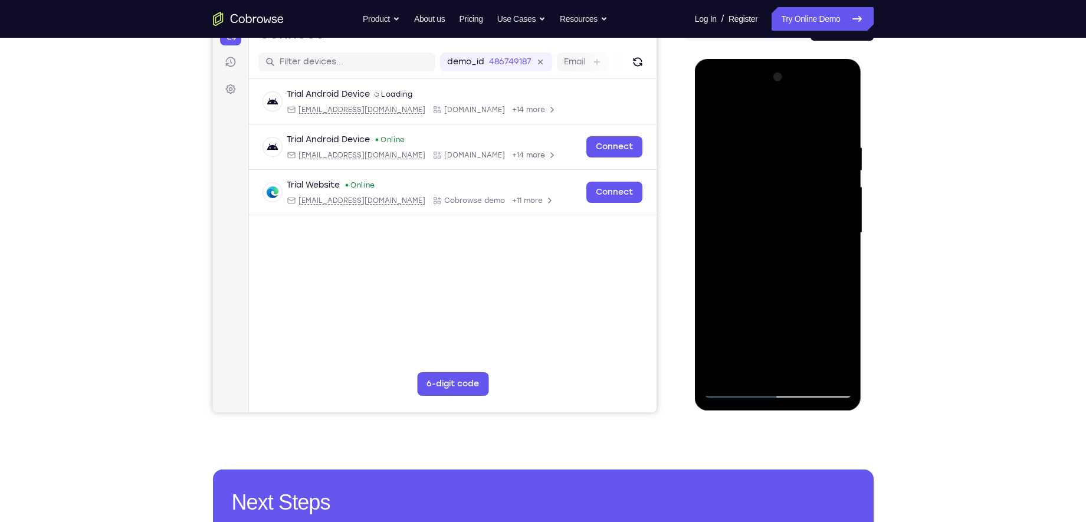
click at [824, 248] on div at bounding box center [778, 233] width 149 height 330
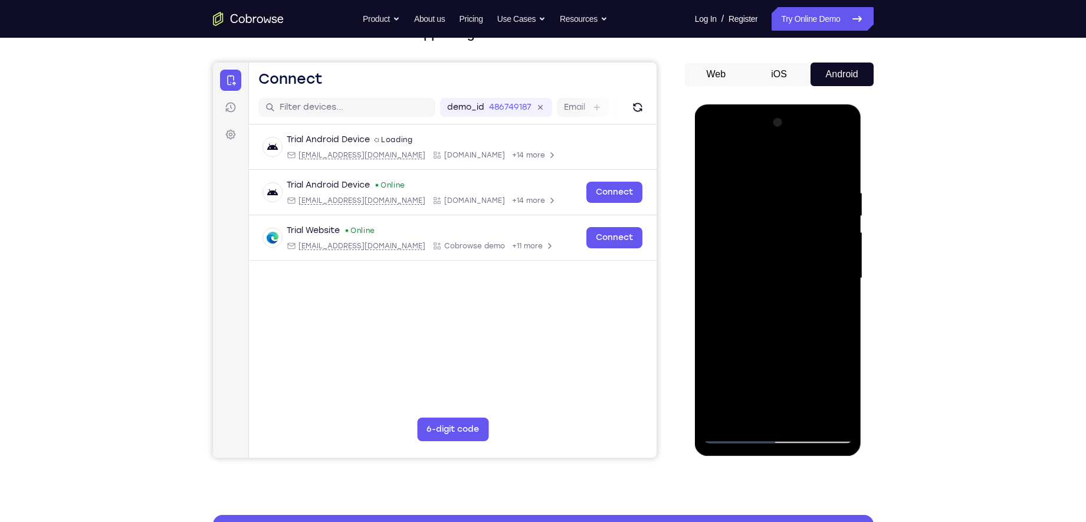
scroll to position [91, 0]
click at [835, 244] on div at bounding box center [778, 278] width 149 height 330
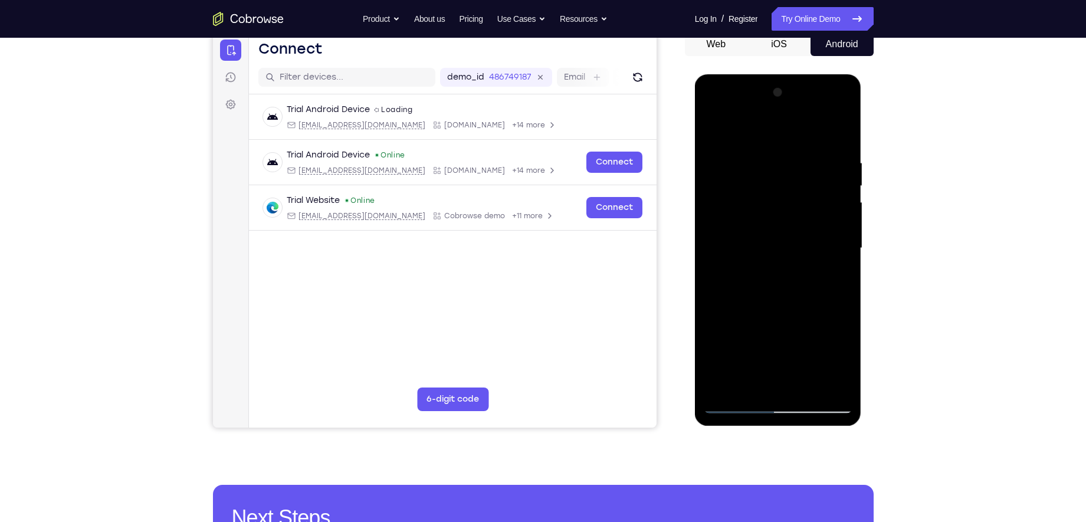
scroll to position [123, 0]
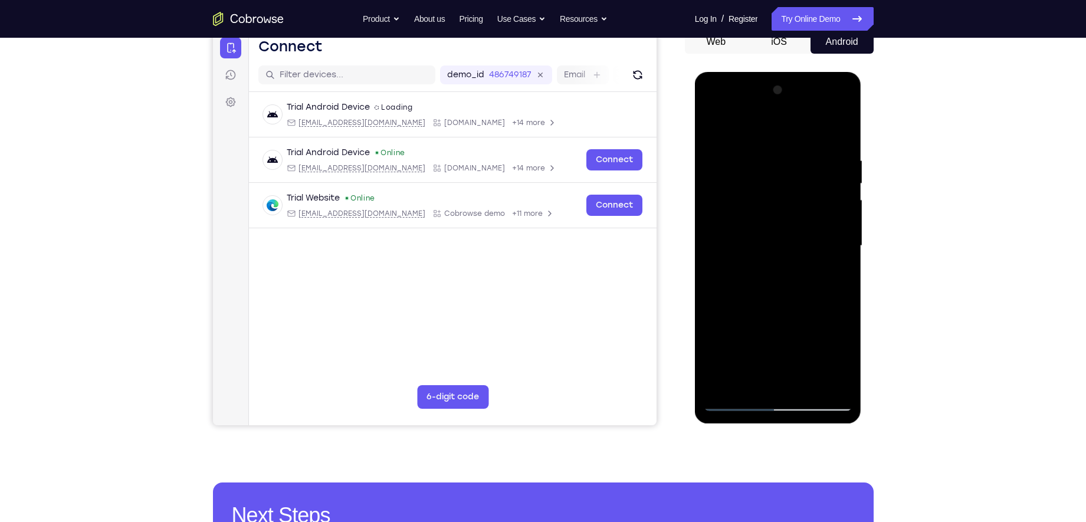
click at [837, 274] on div at bounding box center [778, 246] width 149 height 330
drag, startPoint x: 840, startPoint y: 261, endPoint x: 839, endPoint y: 299, distance: 38.4
click at [839, 299] on div at bounding box center [778, 246] width 149 height 330
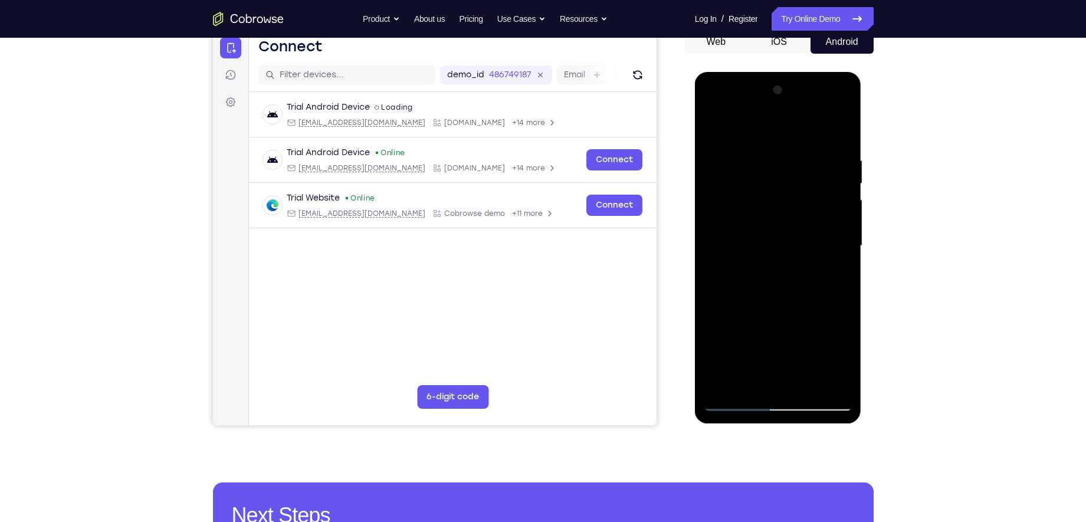
click at [839, 299] on div at bounding box center [778, 246] width 149 height 330
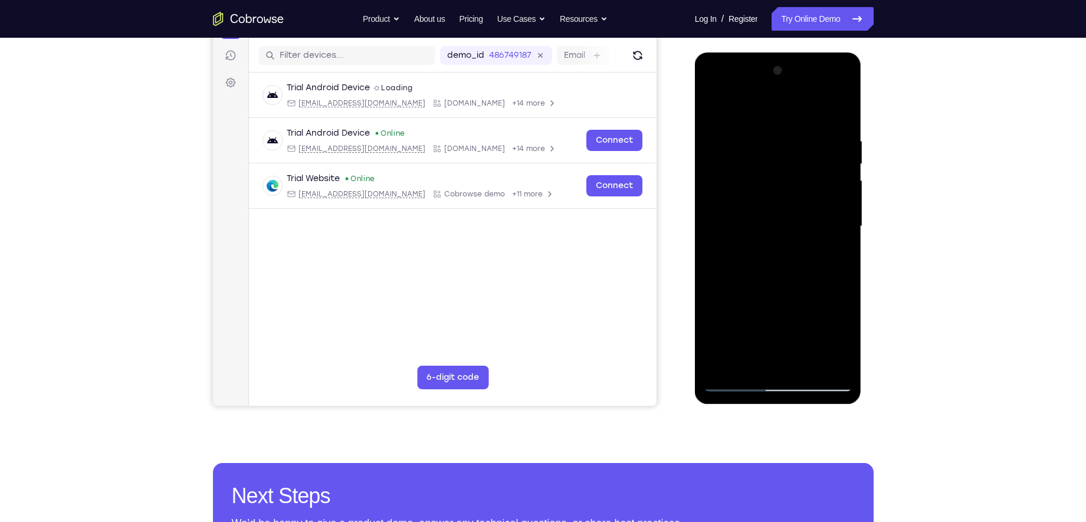
click at [850, 257] on div at bounding box center [778, 226] width 149 height 330
click at [837, 227] on div at bounding box center [778, 226] width 149 height 330
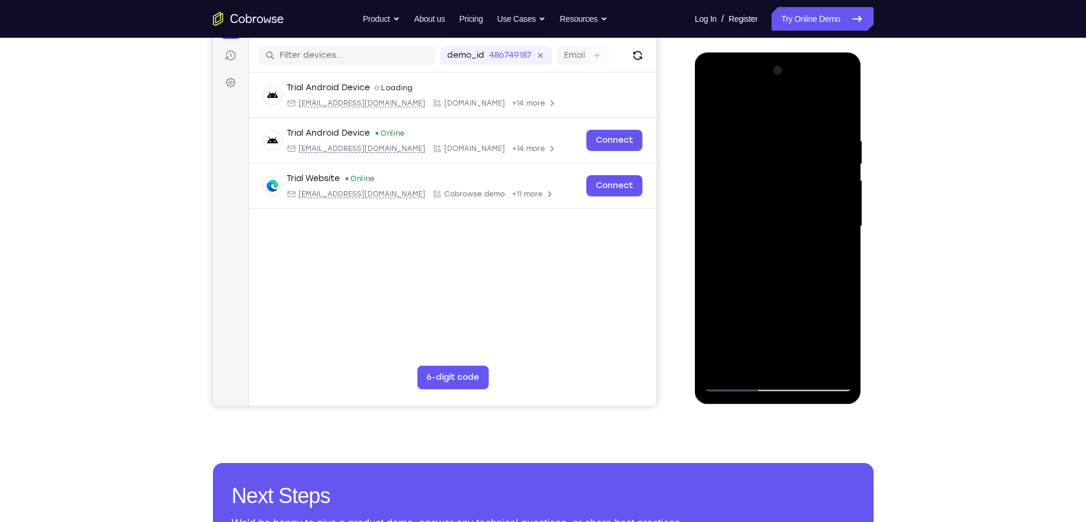
click at [837, 227] on div at bounding box center [778, 226] width 149 height 330
click at [837, 116] on div at bounding box center [778, 226] width 149 height 330
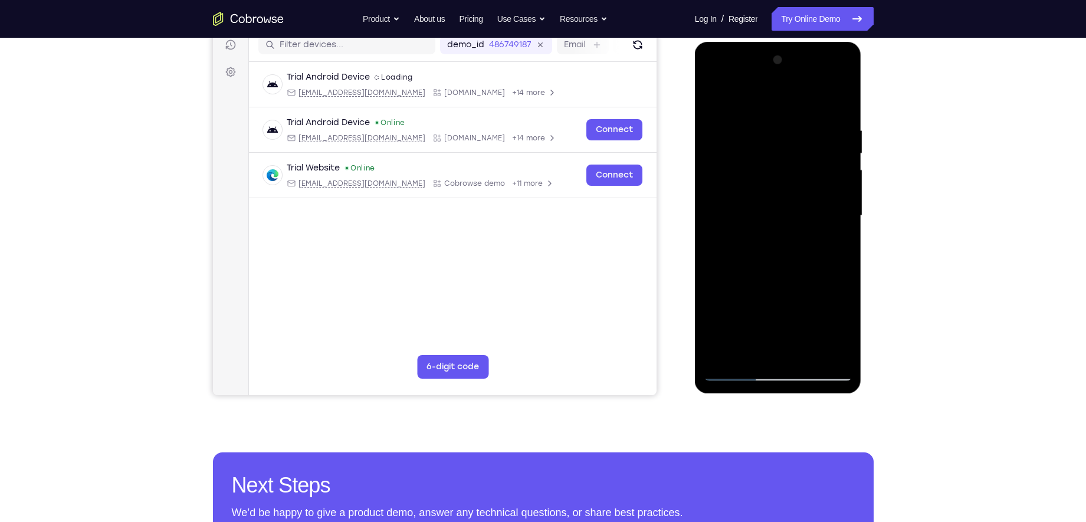
click at [808, 352] on div at bounding box center [778, 216] width 149 height 330
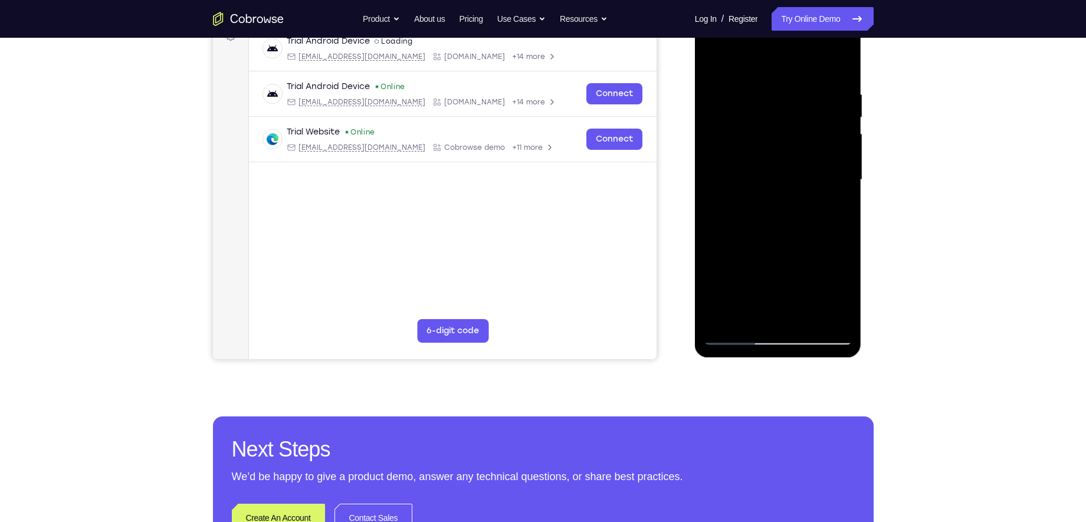
scroll to position [191, 0]
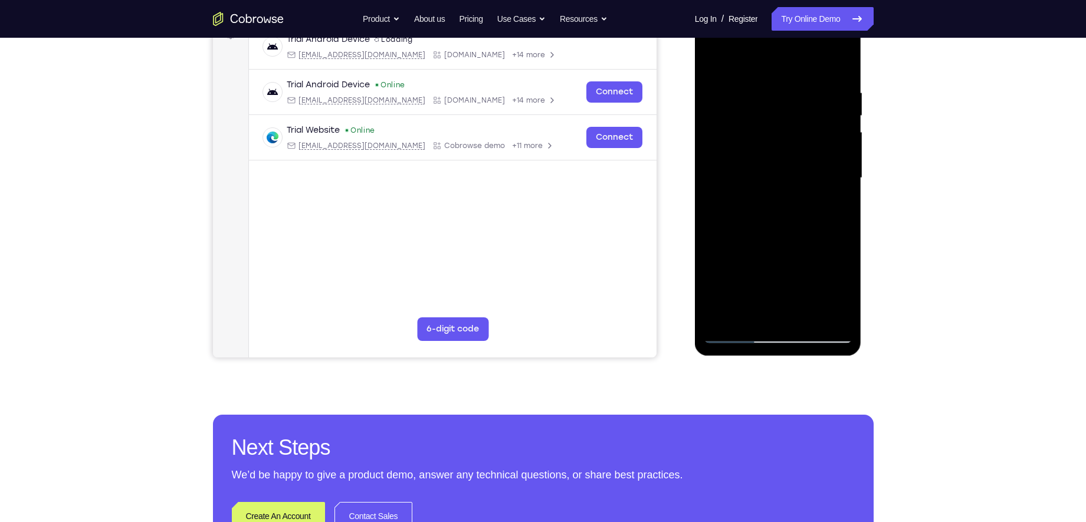
click at [738, 335] on div at bounding box center [778, 178] width 149 height 330
click at [721, 320] on div at bounding box center [778, 178] width 149 height 330
click at [831, 316] on div at bounding box center [778, 178] width 149 height 330
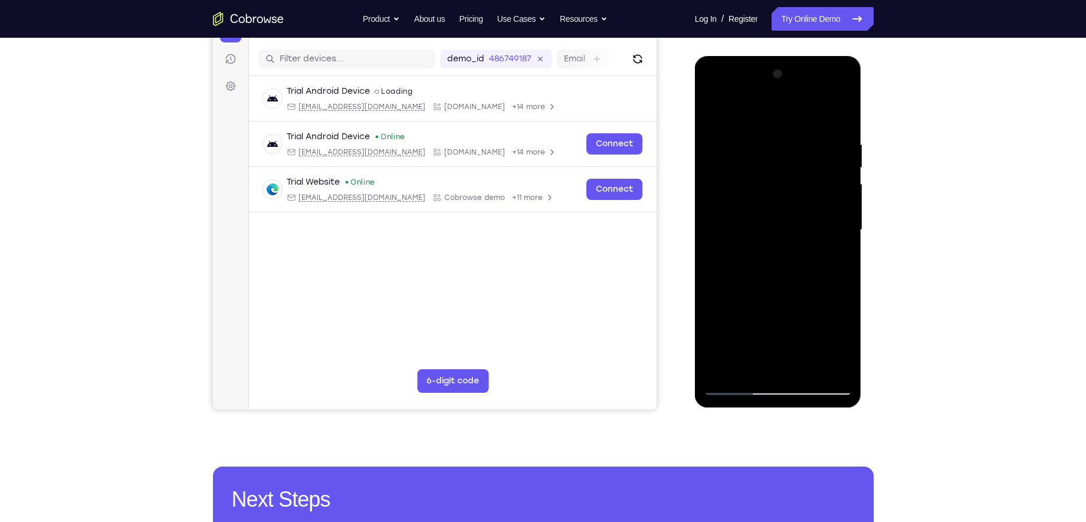
scroll to position [139, 0]
click at [782, 271] on div at bounding box center [778, 230] width 149 height 330
click at [761, 130] on div at bounding box center [778, 230] width 149 height 330
click at [720, 190] on div at bounding box center [778, 230] width 149 height 330
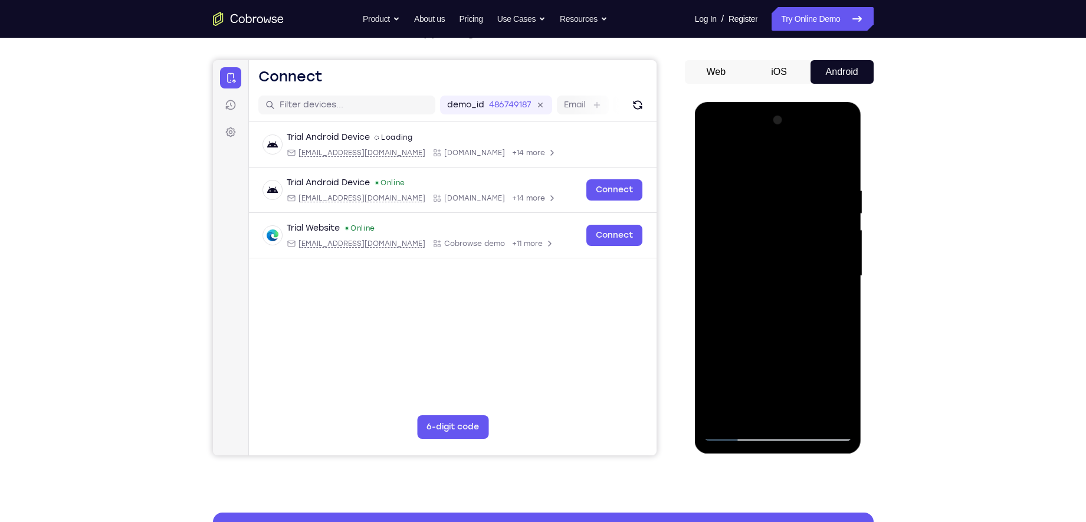
scroll to position [90, 0]
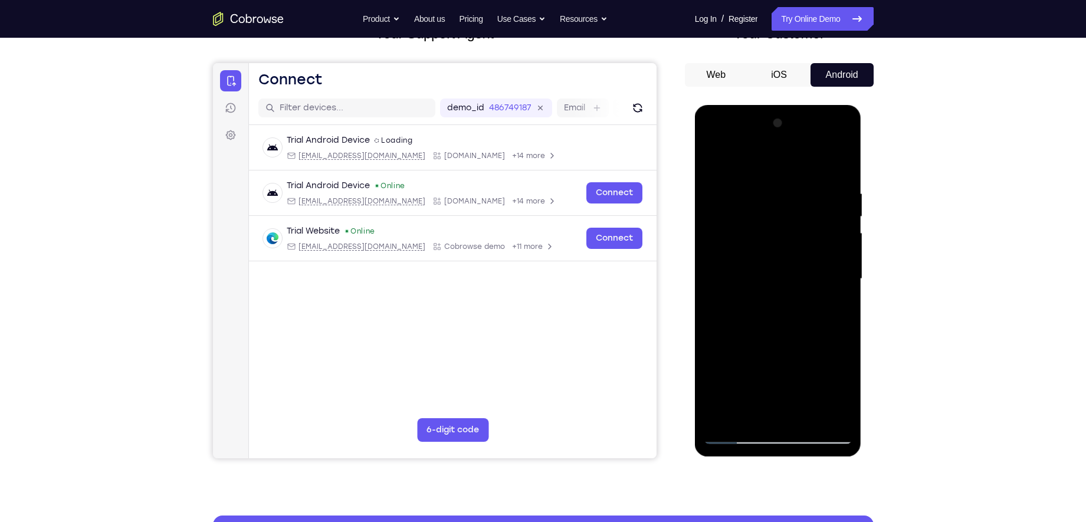
click at [841, 163] on div at bounding box center [778, 279] width 149 height 330
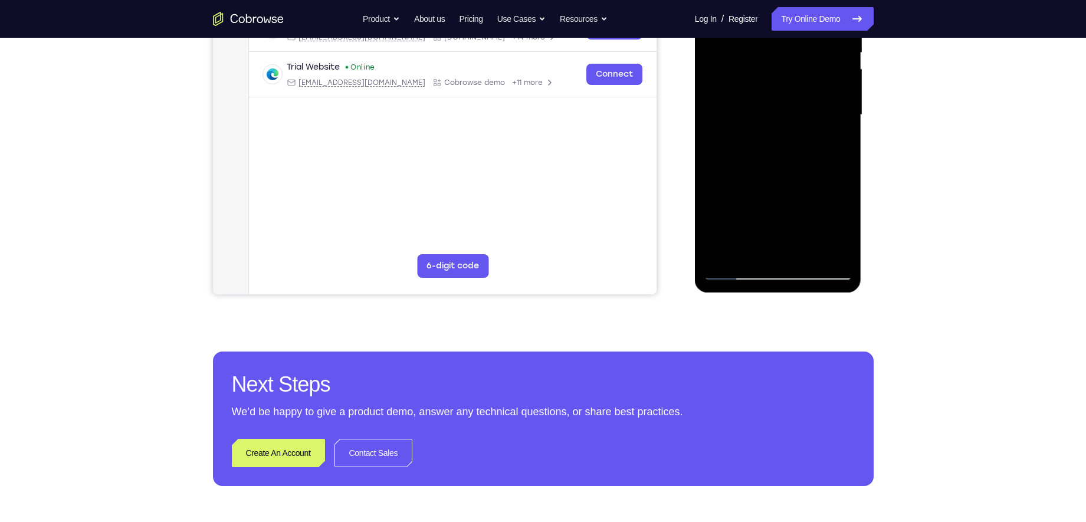
scroll to position [257, 0]
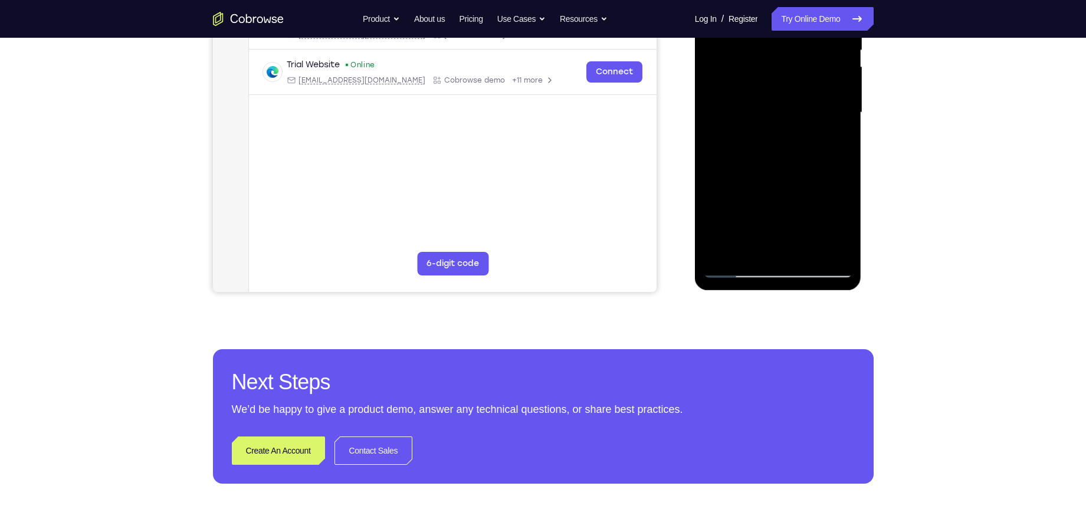
click at [804, 251] on div at bounding box center [778, 112] width 149 height 330
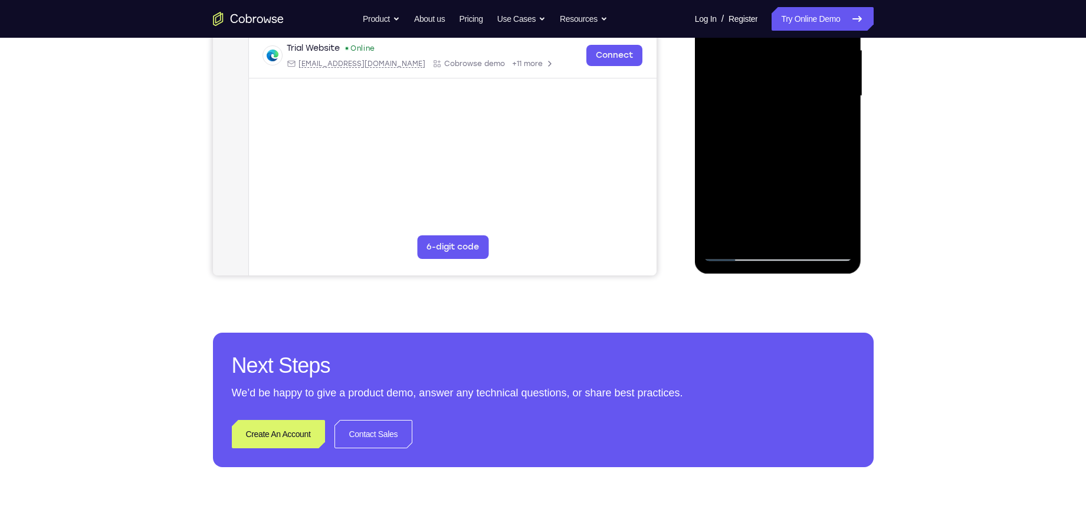
scroll to position [274, 0]
click at [734, 251] on div at bounding box center [778, 95] width 149 height 330
click at [837, 231] on div at bounding box center [778, 95] width 149 height 330
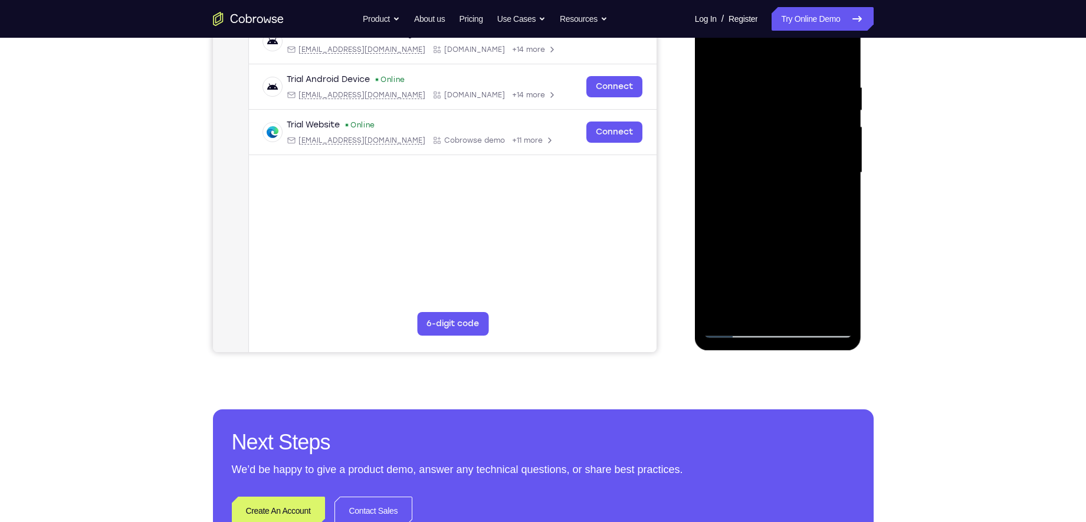
scroll to position [199, 0]
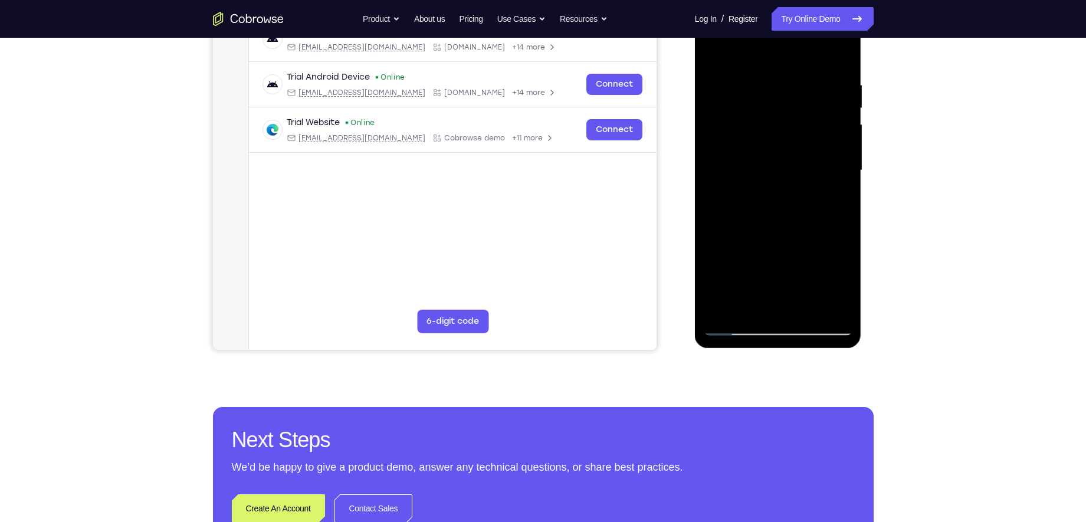
click at [724, 307] on div at bounding box center [778, 170] width 149 height 330
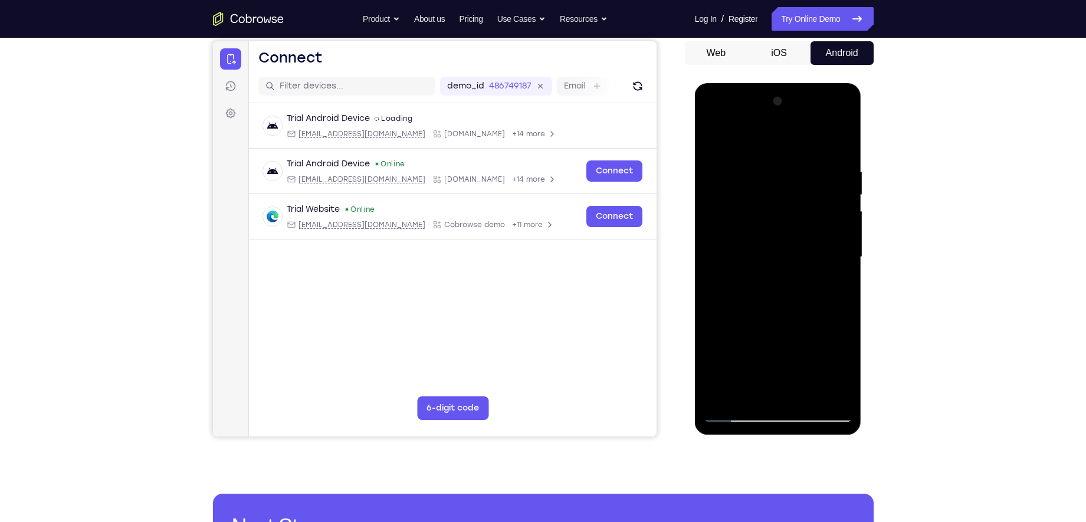
scroll to position [122, 0]
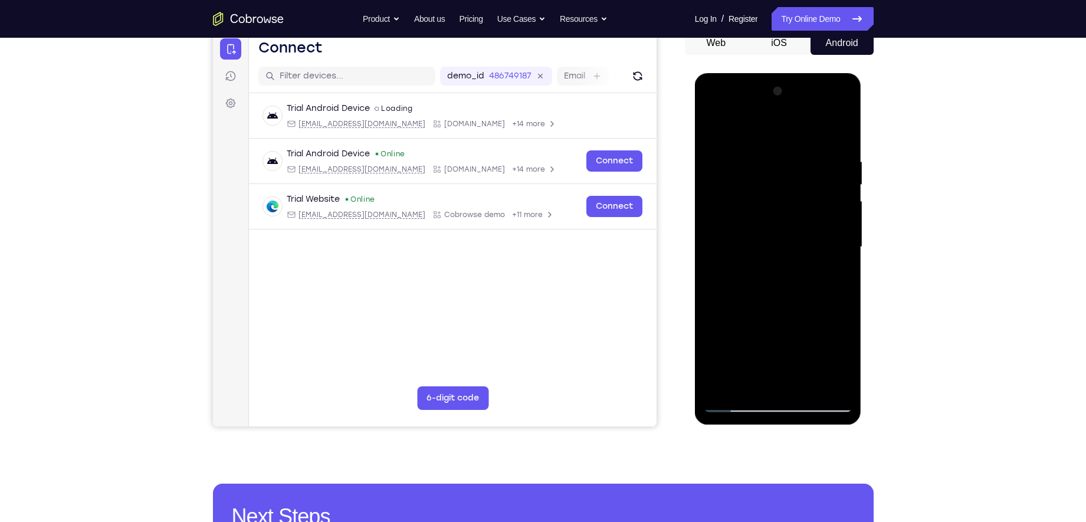
drag, startPoint x: 759, startPoint y: 245, endPoint x: 757, endPoint y: 274, distance: 28.4
click at [757, 274] on div at bounding box center [778, 247] width 149 height 330
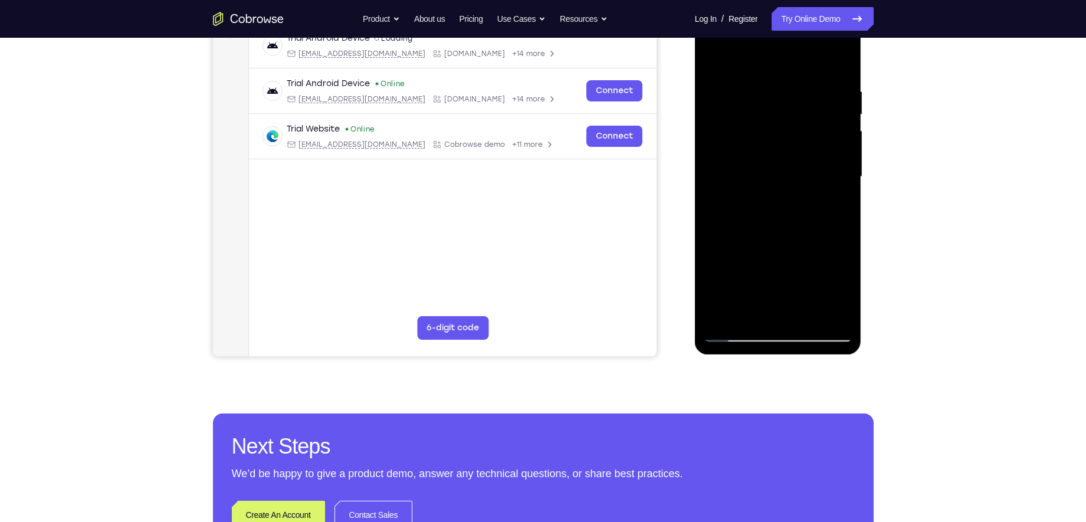
scroll to position [194, 0]
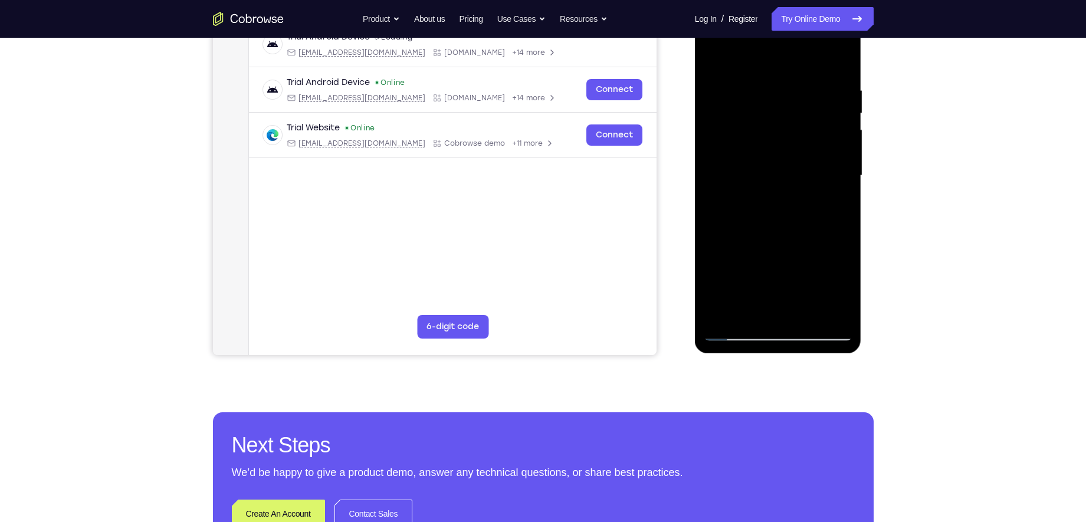
click at [842, 231] on div at bounding box center [778, 176] width 149 height 330
click at [844, 228] on div at bounding box center [778, 176] width 149 height 330
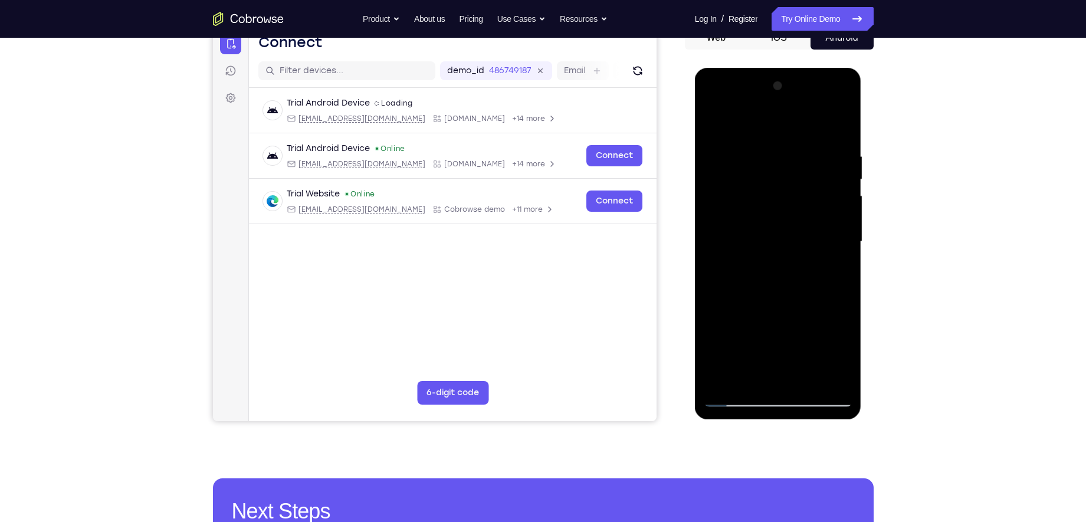
scroll to position [94, 0]
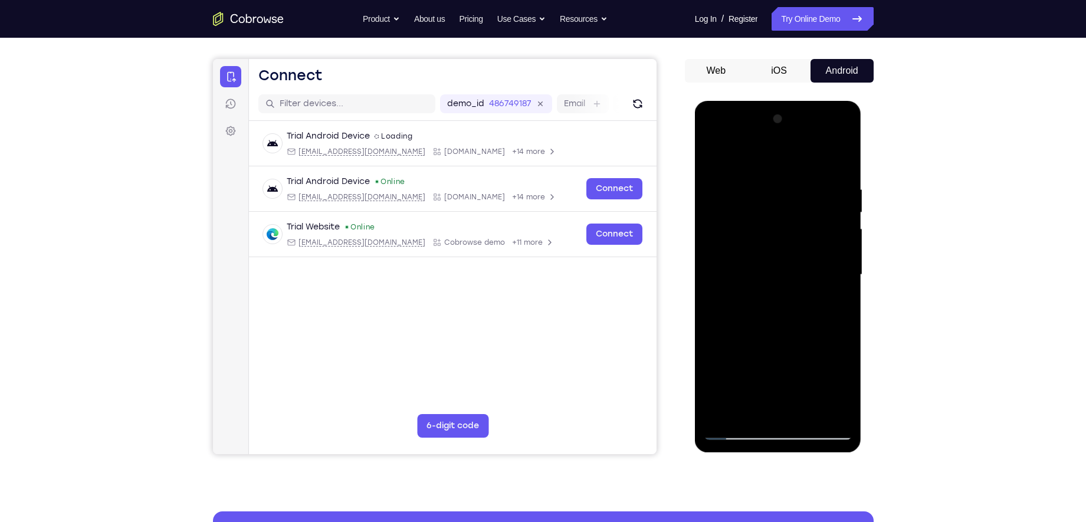
click at [759, 186] on div at bounding box center [778, 275] width 149 height 330
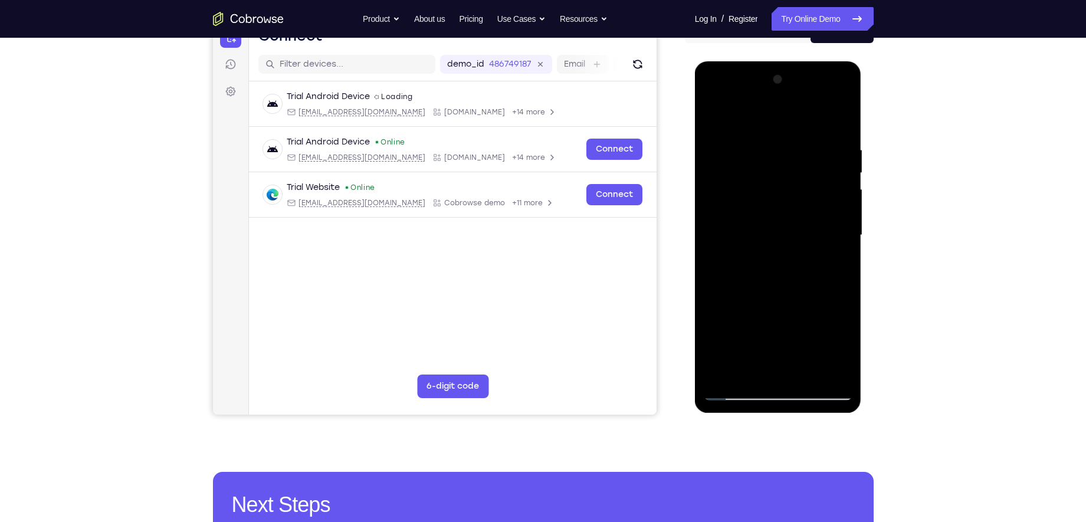
scroll to position [135, 0]
click at [843, 235] on div at bounding box center [778, 235] width 149 height 330
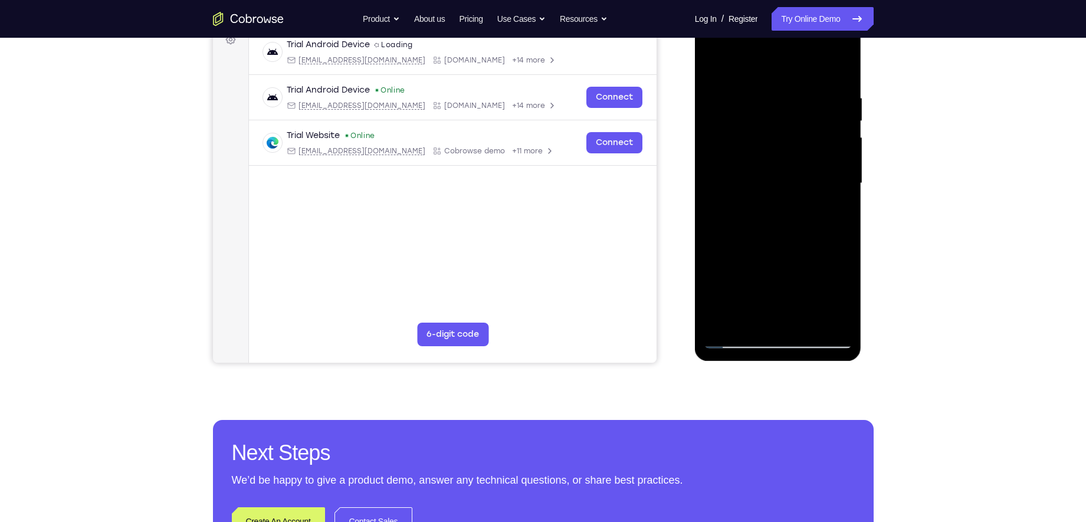
scroll to position [144, 0]
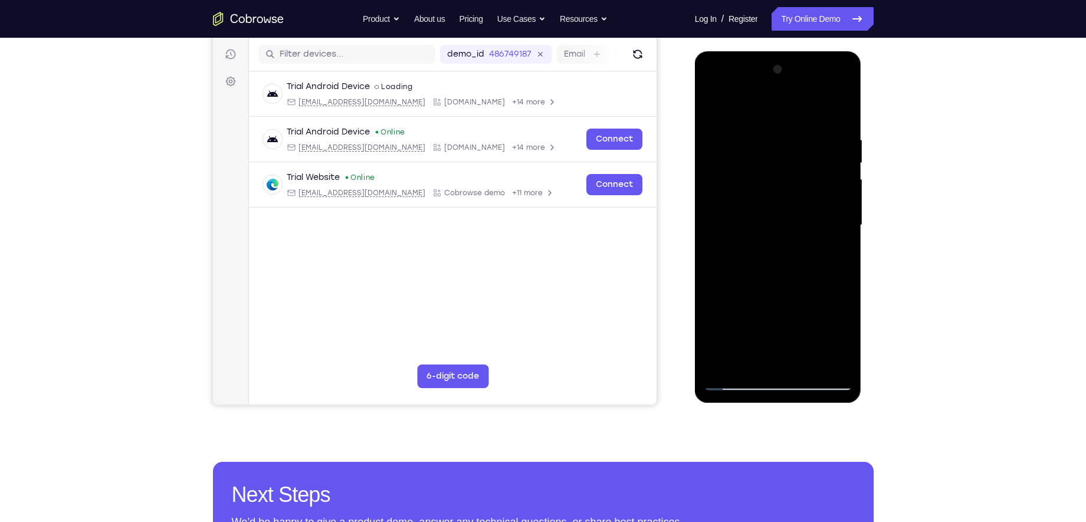
click at [843, 236] on div at bounding box center [778, 225] width 149 height 330
drag, startPoint x: 843, startPoint y: 226, endPoint x: 671, endPoint y: 229, distance: 171.1
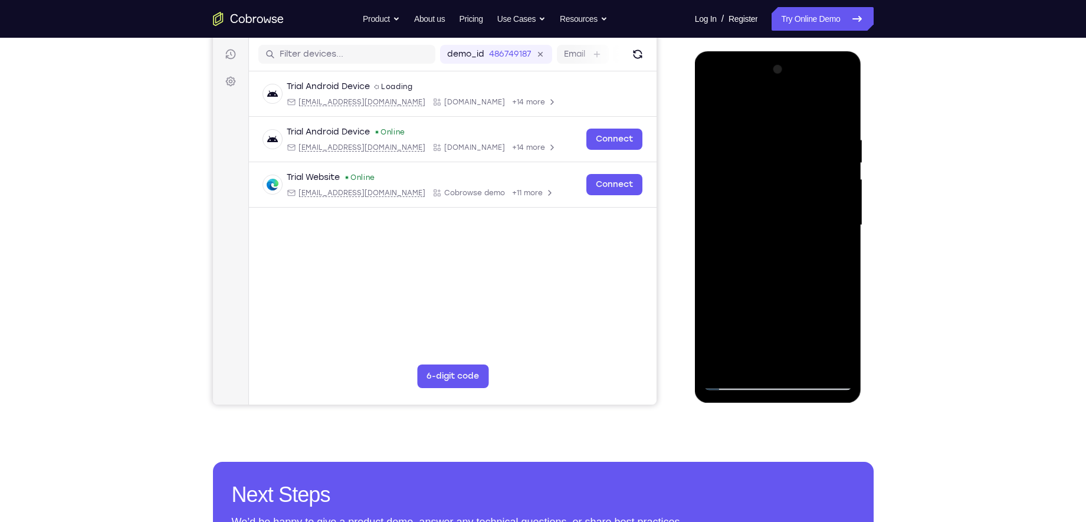
click at [695, 229] on html "Online web based iOS Simulators and Android Emulators. Run iPhone, iPad, Mobile…" at bounding box center [779, 228] width 168 height 354
click at [832, 191] on div at bounding box center [778, 225] width 149 height 330
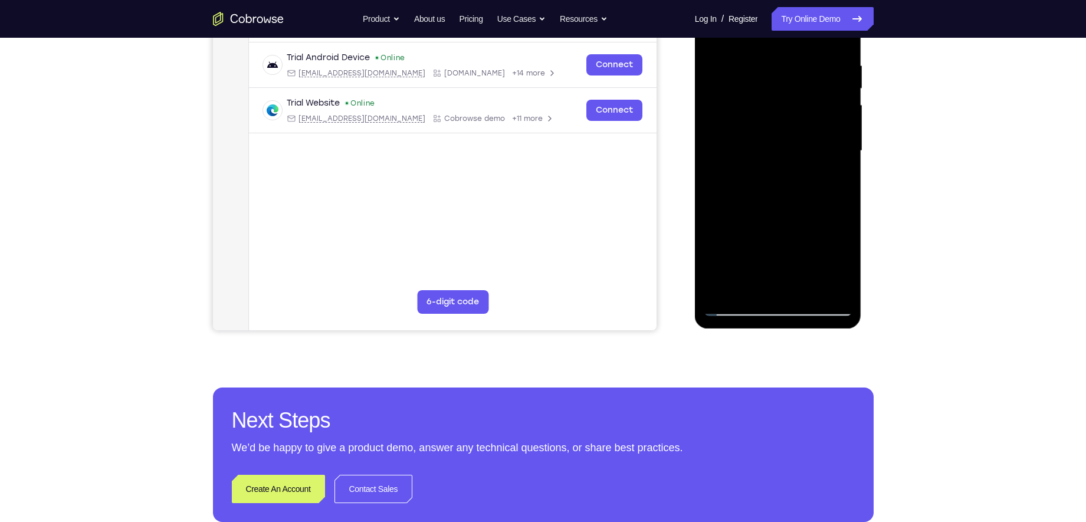
click at [832, 191] on div at bounding box center [778, 151] width 149 height 330
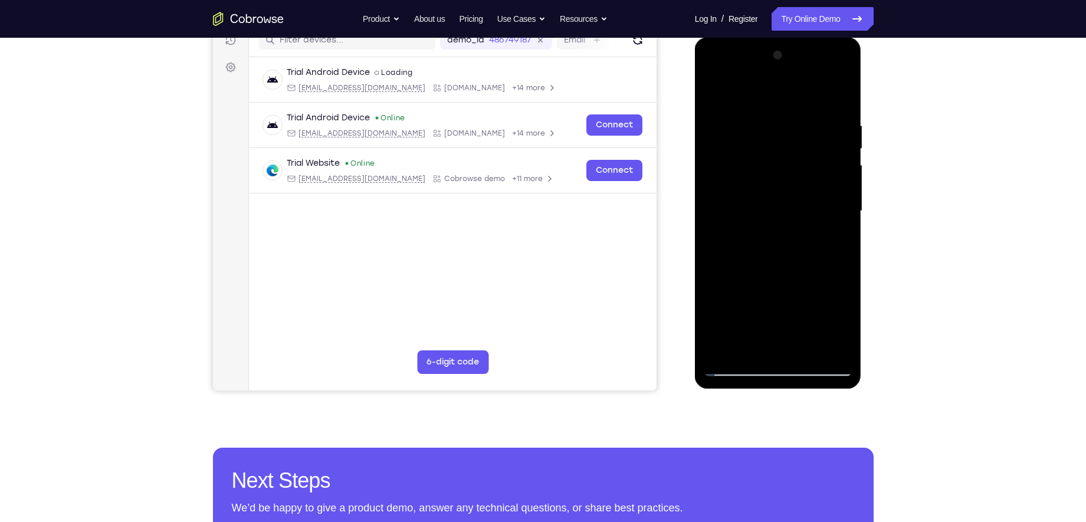
scroll to position [104, 0]
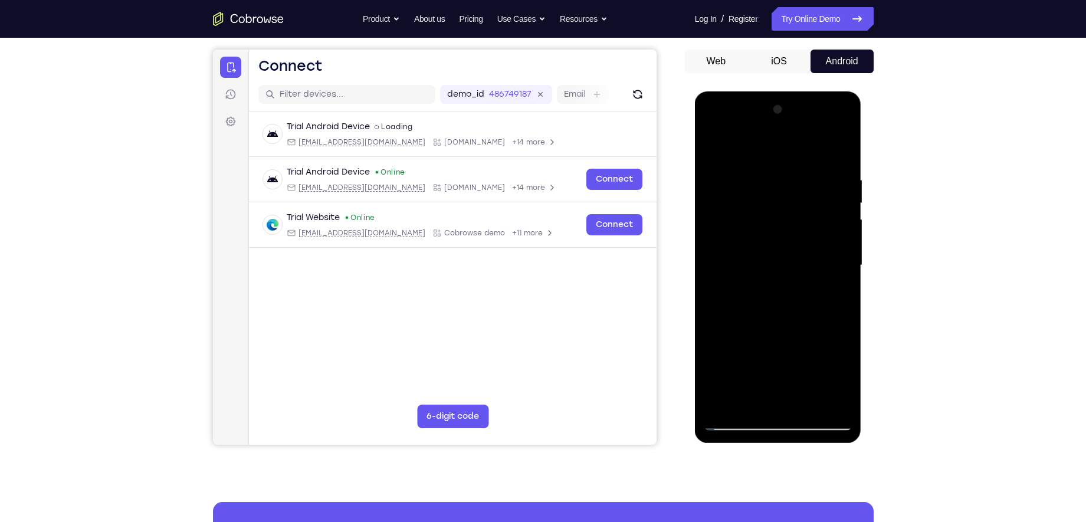
click at [834, 187] on div at bounding box center [778, 265] width 149 height 330
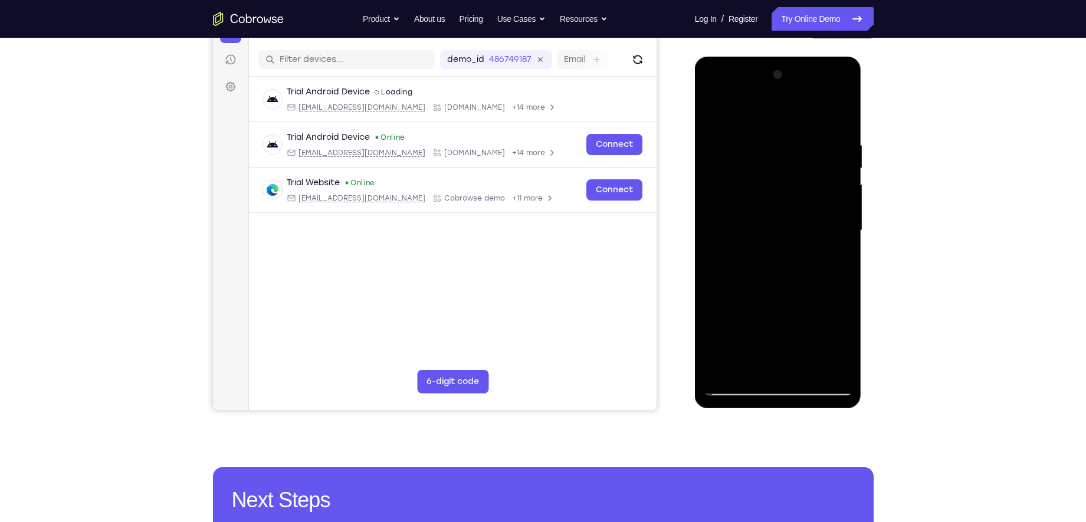
click at [838, 231] on div at bounding box center [778, 230] width 149 height 330
click at [835, 199] on div at bounding box center [778, 230] width 149 height 330
click at [730, 189] on div at bounding box center [778, 230] width 149 height 330
click at [829, 186] on div at bounding box center [778, 230] width 149 height 330
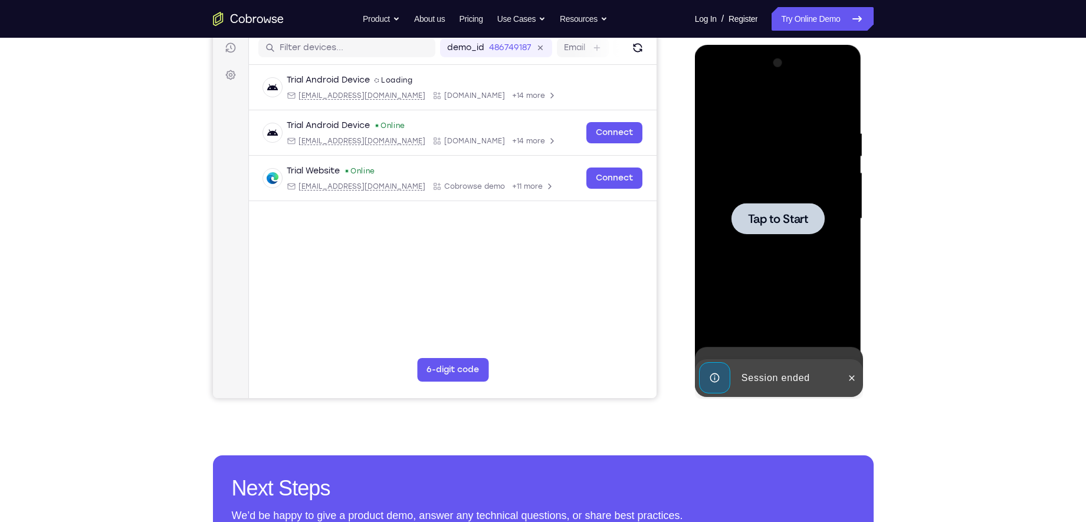
scroll to position [148, 0]
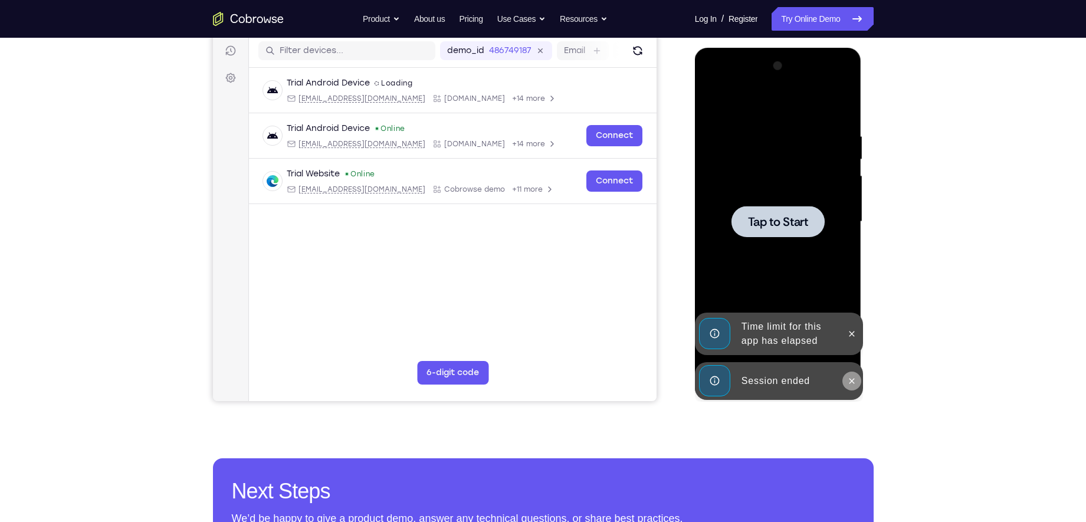
click at [857, 383] on button at bounding box center [852, 381] width 19 height 19
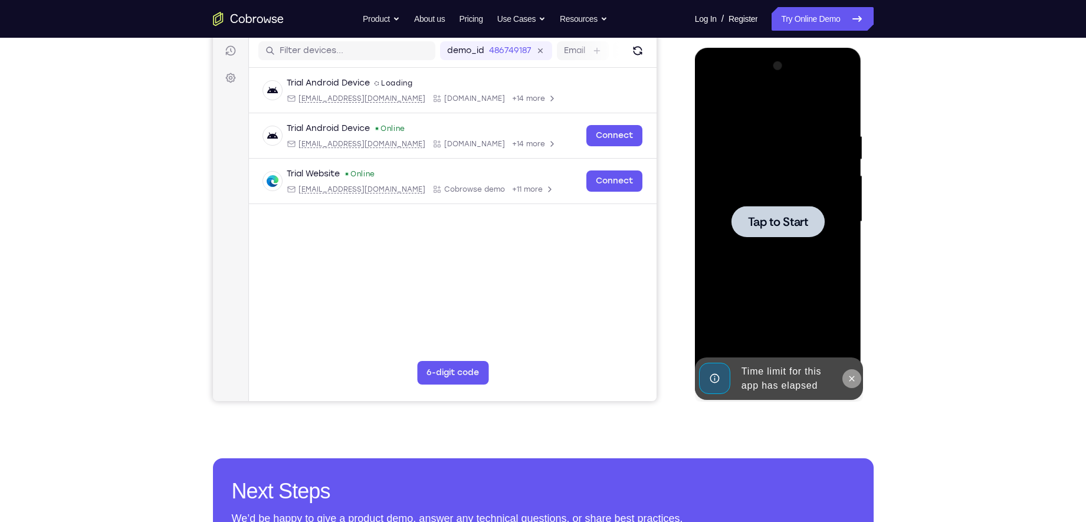
click at [851, 378] on icon at bounding box center [852, 378] width 5 height 5
click at [797, 226] on span "Tap to Start" at bounding box center [778, 222] width 60 height 12
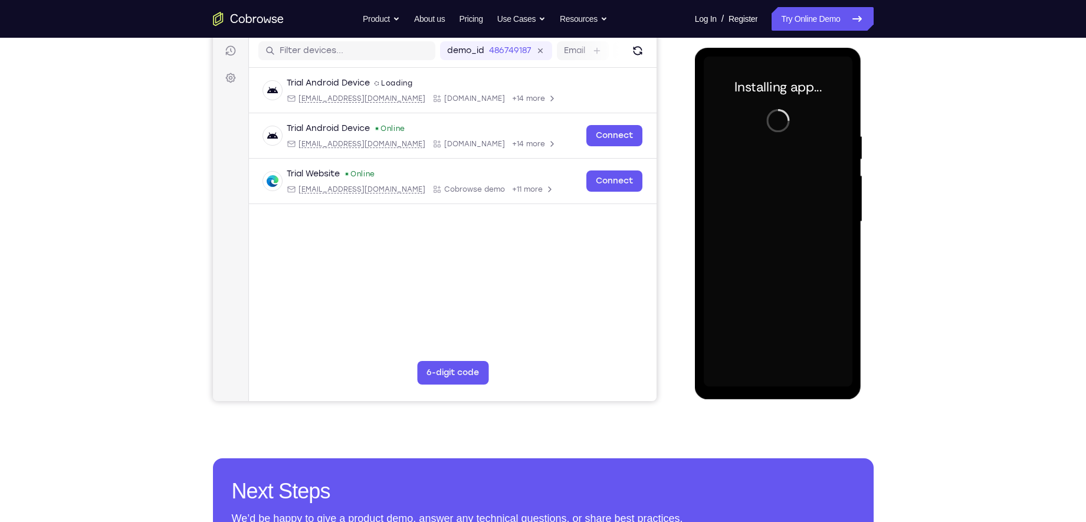
click at [765, 237] on div at bounding box center [778, 222] width 149 height 330
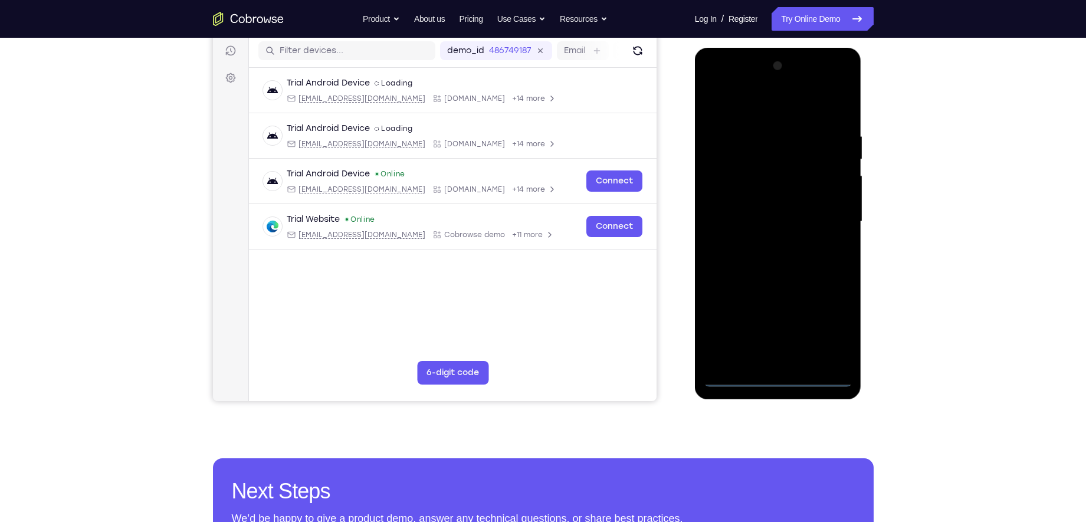
click at [783, 375] on div at bounding box center [778, 222] width 149 height 330
click at [835, 327] on div at bounding box center [778, 222] width 149 height 330
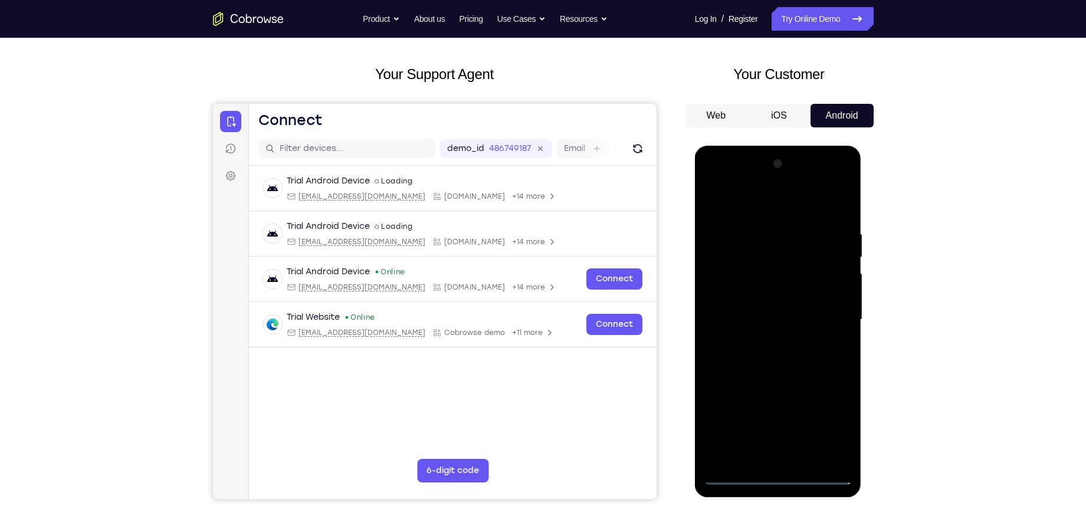
click at [733, 208] on div at bounding box center [778, 320] width 149 height 330
click at [820, 314] on div at bounding box center [778, 320] width 149 height 330
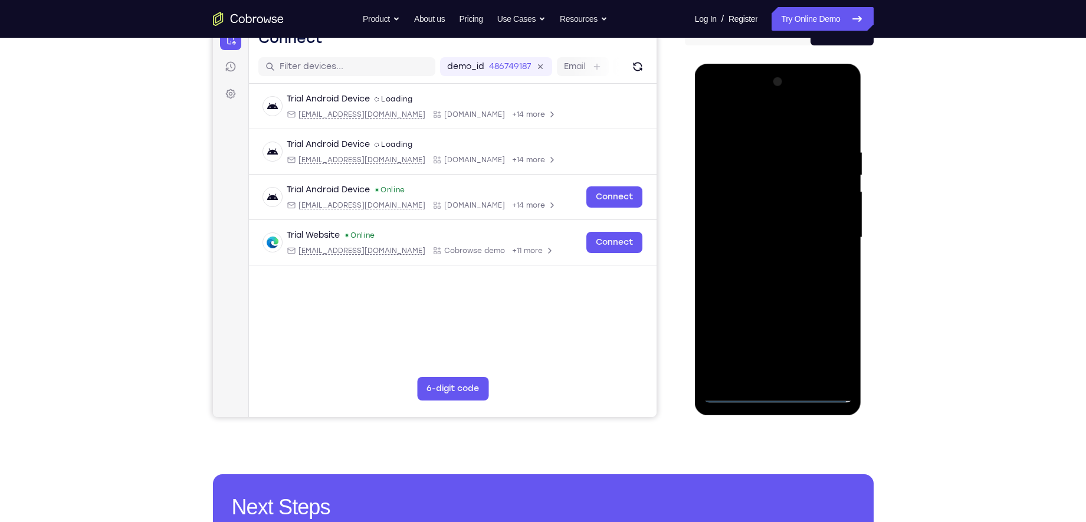
scroll to position [132, 0]
click at [766, 259] on div at bounding box center [778, 237] width 149 height 330
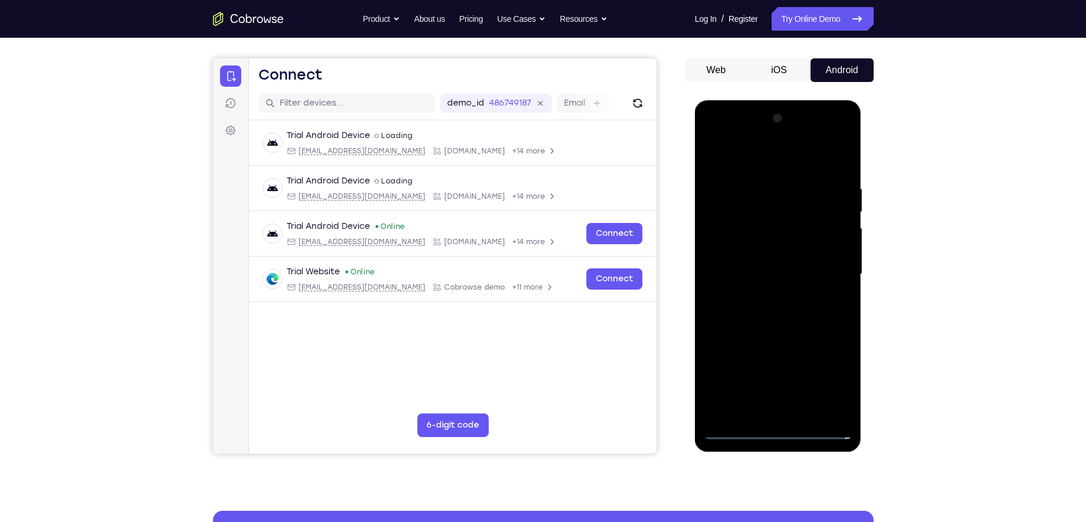
click at [776, 258] on div at bounding box center [778, 274] width 149 height 330
click at [775, 253] on div at bounding box center [778, 274] width 149 height 330
click at [769, 272] on div at bounding box center [778, 274] width 149 height 330
click at [788, 313] on div at bounding box center [778, 274] width 149 height 330
click at [798, 313] on div at bounding box center [778, 274] width 149 height 330
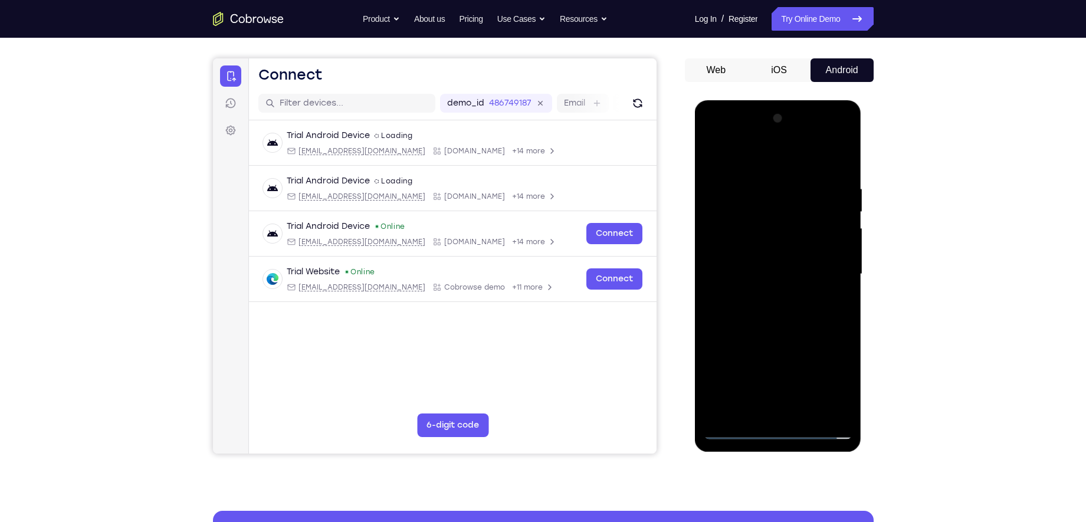
drag, startPoint x: 733, startPoint y: 162, endPoint x: 880, endPoint y: 173, distance: 146.8
click at [863, 173] on html "Online web based iOS Simulators and Android Emulators. Run iPhone, iPad, Mobile…" at bounding box center [779, 277] width 168 height 354
click at [785, 314] on div at bounding box center [778, 274] width 149 height 330
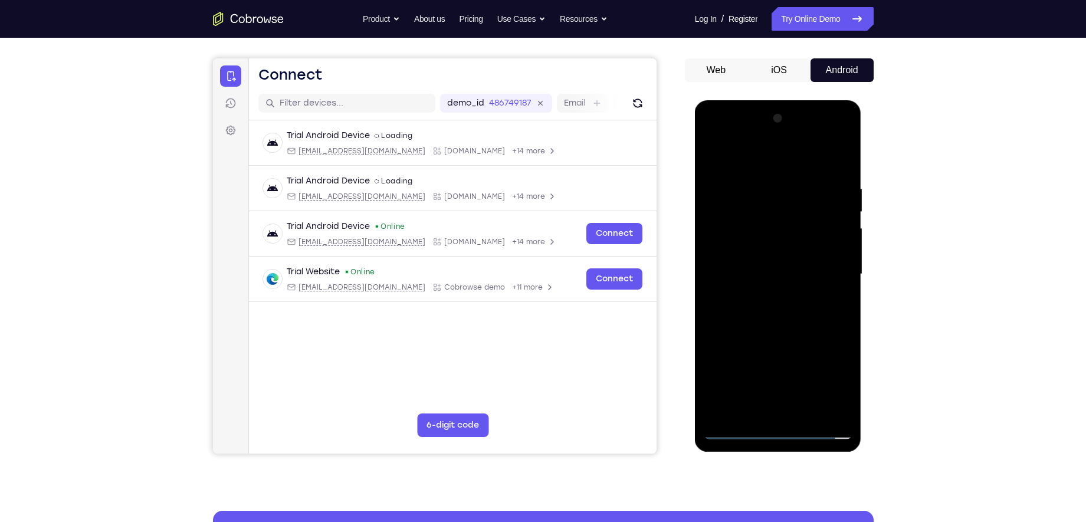
click at [785, 314] on div at bounding box center [778, 274] width 149 height 330
click at [779, 327] on div at bounding box center [778, 274] width 149 height 330
drag, startPoint x: 775, startPoint y: 357, endPoint x: 786, endPoint y: 230, distance: 127.9
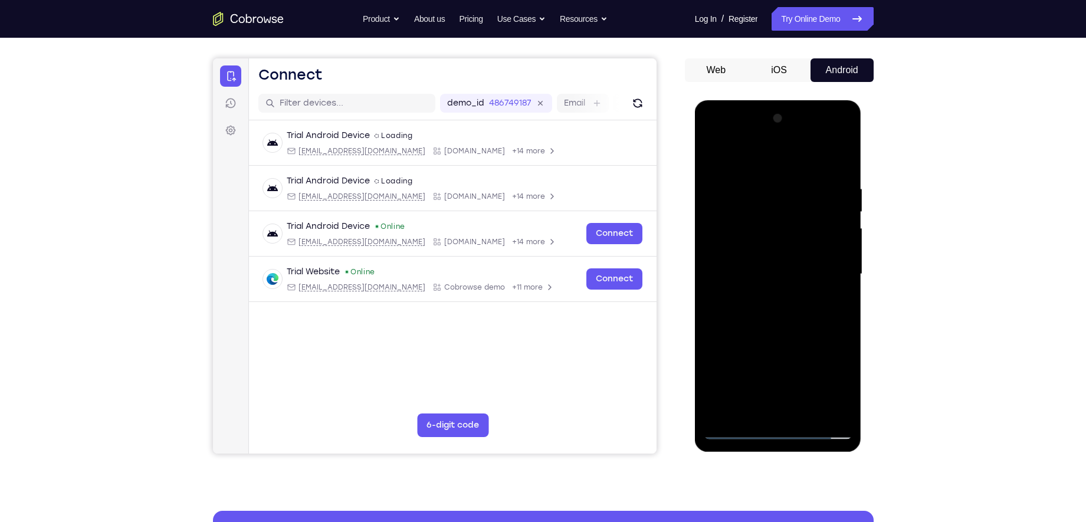
click at [786, 230] on div at bounding box center [778, 274] width 149 height 330
drag, startPoint x: 773, startPoint y: 341, endPoint x: 793, endPoint y: 153, distance: 189.3
click at [793, 153] on div at bounding box center [778, 274] width 149 height 330
drag, startPoint x: 775, startPoint y: 302, endPoint x: 802, endPoint y: 179, distance: 125.6
click at [802, 179] on div at bounding box center [778, 274] width 149 height 330
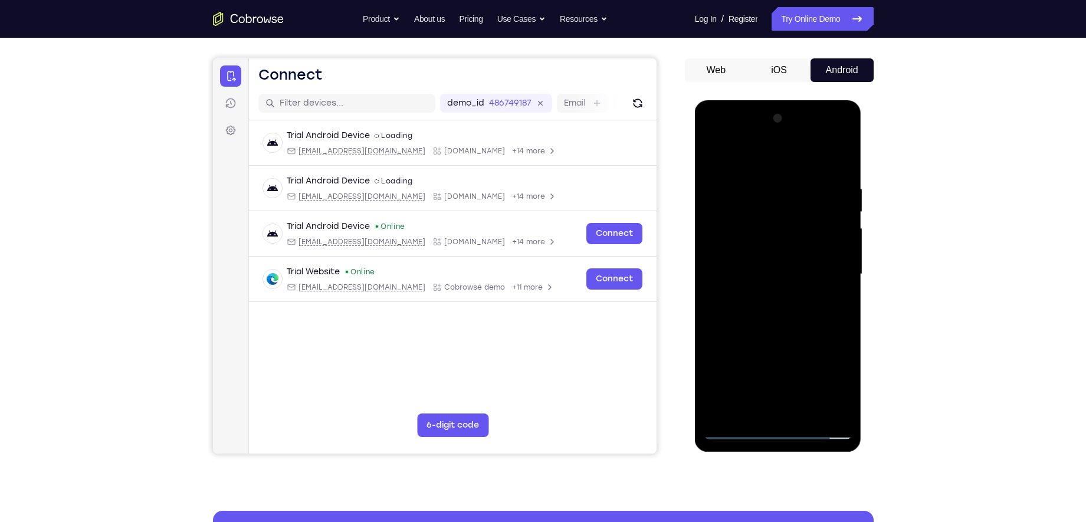
drag, startPoint x: 775, startPoint y: 362, endPoint x: 789, endPoint y: 225, distance: 137.1
click at [789, 225] on div at bounding box center [778, 274] width 149 height 330
click at [764, 142] on div at bounding box center [778, 274] width 149 height 330
click at [742, 160] on div at bounding box center [778, 274] width 149 height 330
click at [725, 237] on div at bounding box center [778, 274] width 149 height 330
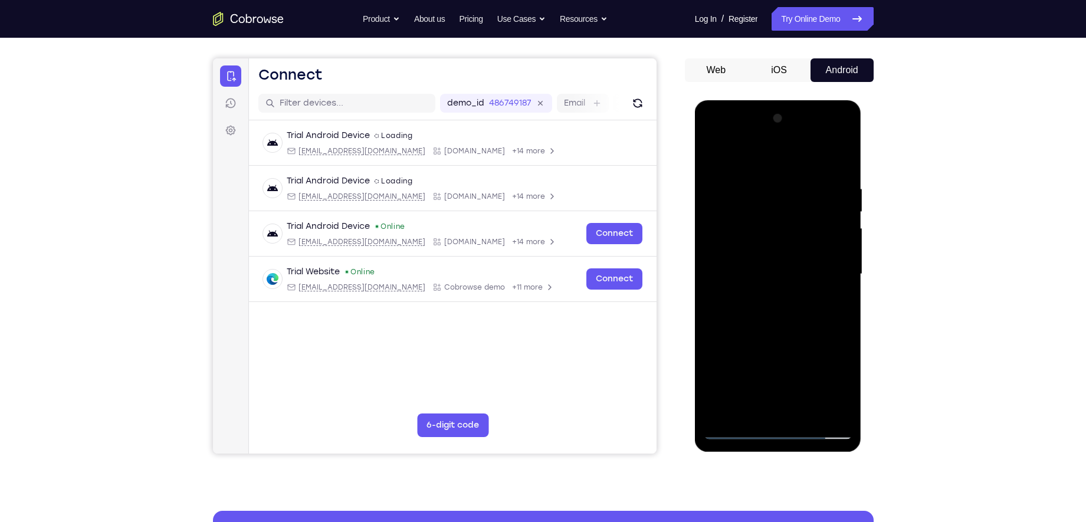
click at [757, 267] on div at bounding box center [778, 274] width 149 height 330
click at [755, 255] on div at bounding box center [778, 274] width 149 height 330
click at [761, 275] on div at bounding box center [778, 274] width 149 height 330
click at [769, 316] on div at bounding box center [778, 274] width 149 height 330
drag, startPoint x: 738, startPoint y: 160, endPoint x: 911, endPoint y: 163, distance: 173.5
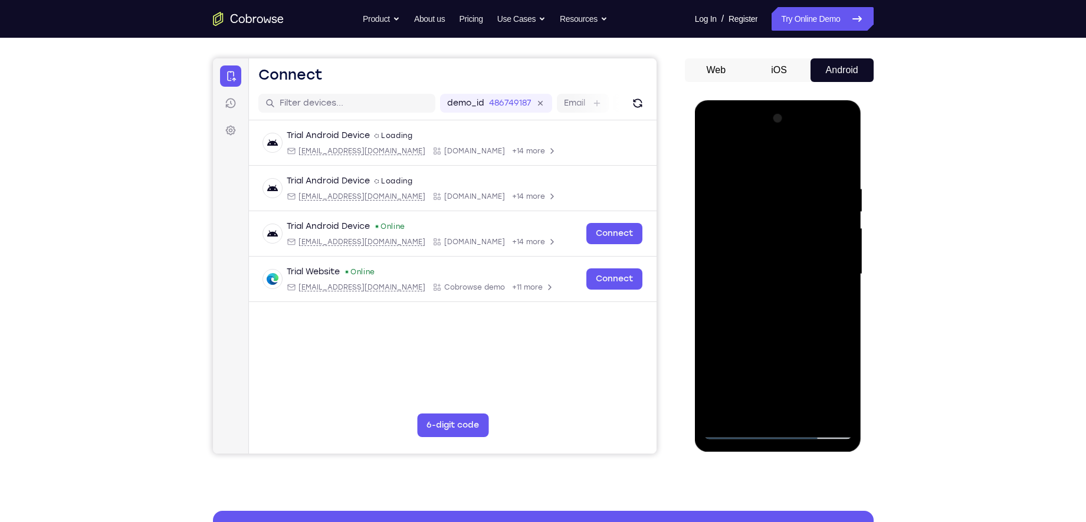
click at [863, 163] on html "Online web based iOS Simulators and Android Emulators. Run iPhone, iPad, Mobile…" at bounding box center [779, 277] width 168 height 354
drag, startPoint x: 802, startPoint y: 316, endPoint x: 801, endPoint y: 253, distance: 63.1
click at [801, 253] on div at bounding box center [778, 274] width 149 height 330
click at [775, 408] on div at bounding box center [778, 274] width 149 height 330
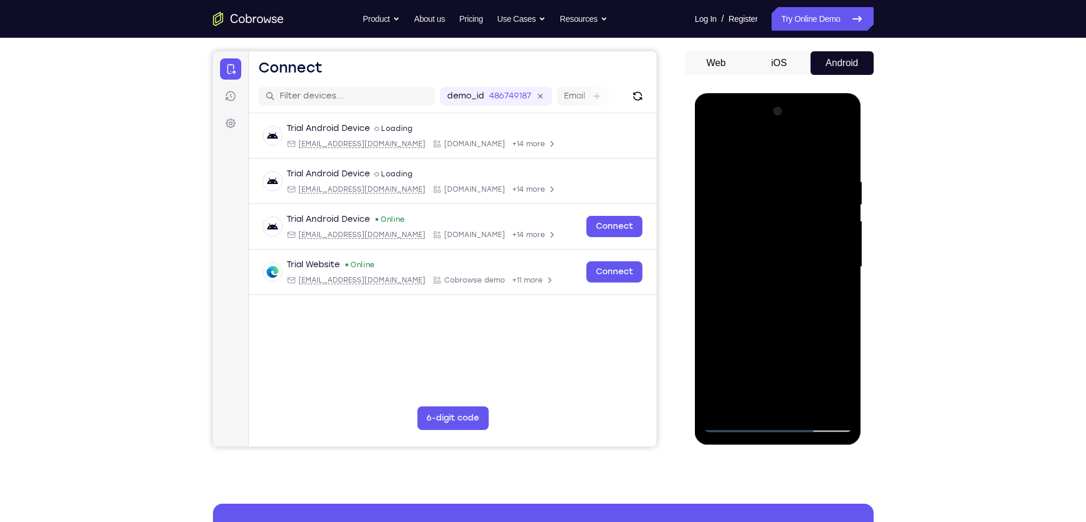
scroll to position [103, 0]
click at [737, 161] on div at bounding box center [778, 266] width 149 height 330
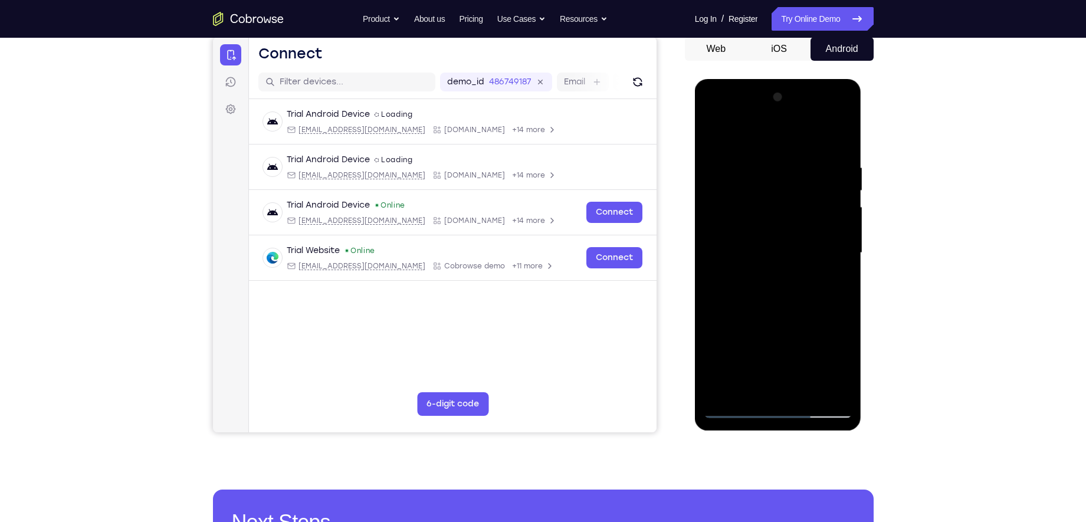
click at [769, 189] on div at bounding box center [778, 253] width 149 height 330
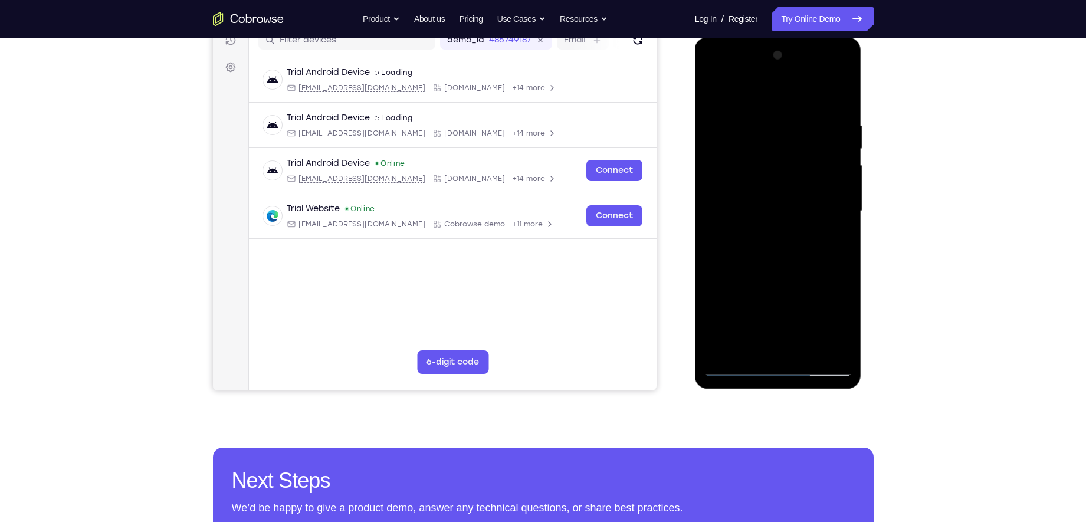
scroll to position [162, 0]
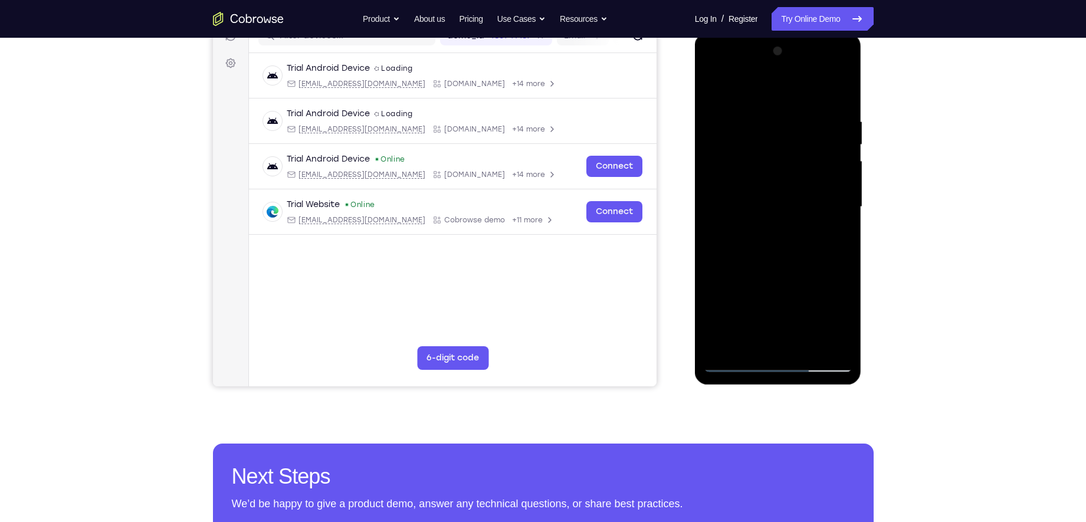
drag, startPoint x: 784, startPoint y: 309, endPoint x: 790, endPoint y: 232, distance: 76.3
click at [790, 232] on div at bounding box center [778, 207] width 149 height 330
click at [731, 367] on div at bounding box center [778, 207] width 149 height 330
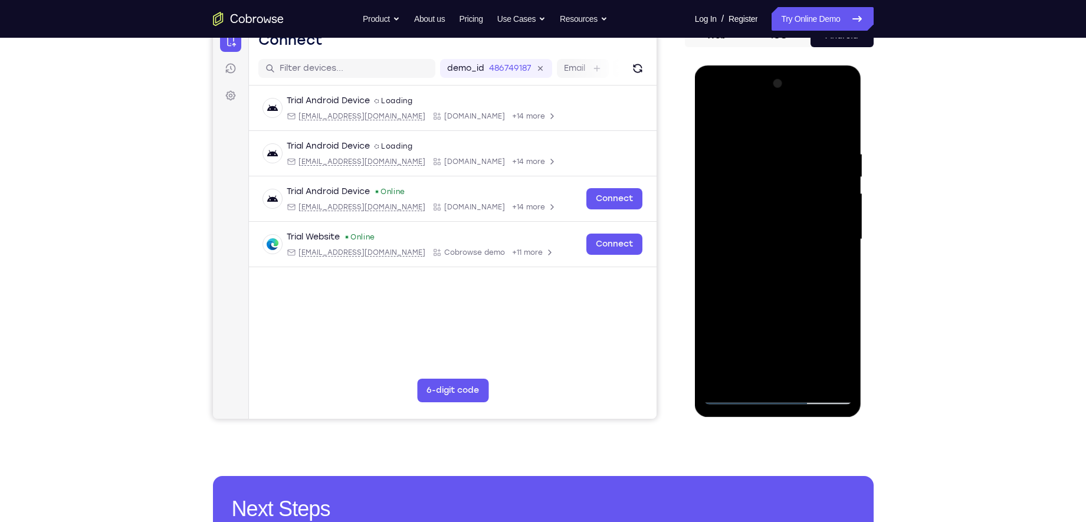
drag, startPoint x: 751, startPoint y: 341, endPoint x: 772, endPoint y: 245, distance: 98.0
click at [772, 245] on div at bounding box center [778, 239] width 149 height 330
drag, startPoint x: 787, startPoint y: 231, endPoint x: 762, endPoint y: 326, distance: 98.3
click at [762, 326] on div at bounding box center [778, 239] width 149 height 330
drag, startPoint x: 743, startPoint y: 192, endPoint x: 736, endPoint y: 229, distance: 37.8
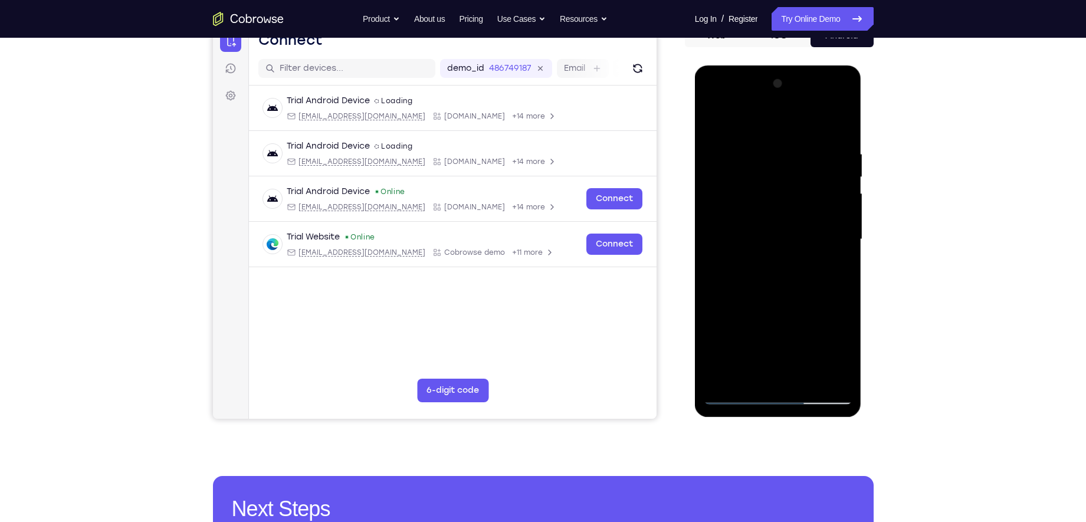
click at [736, 229] on div at bounding box center [778, 239] width 149 height 330
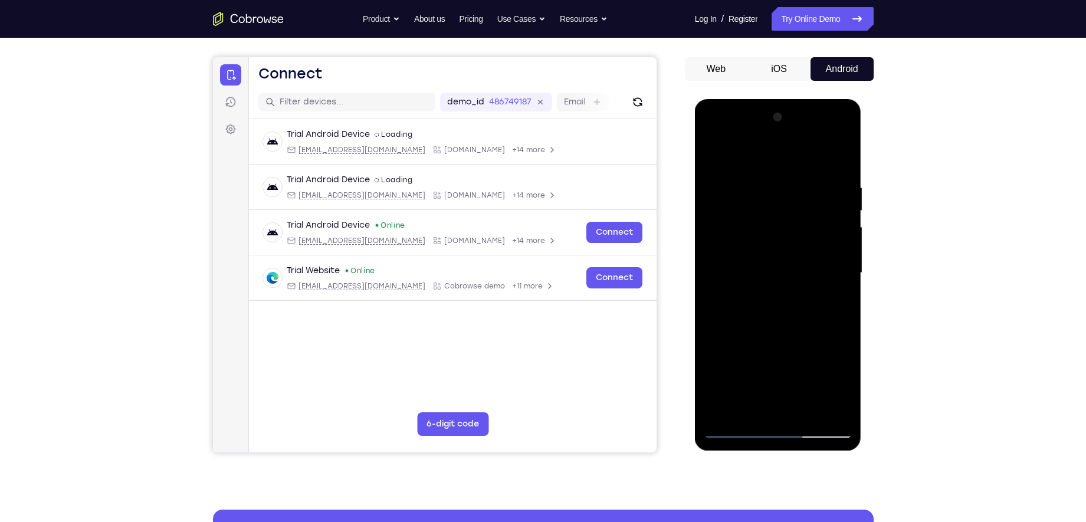
scroll to position [95, 0]
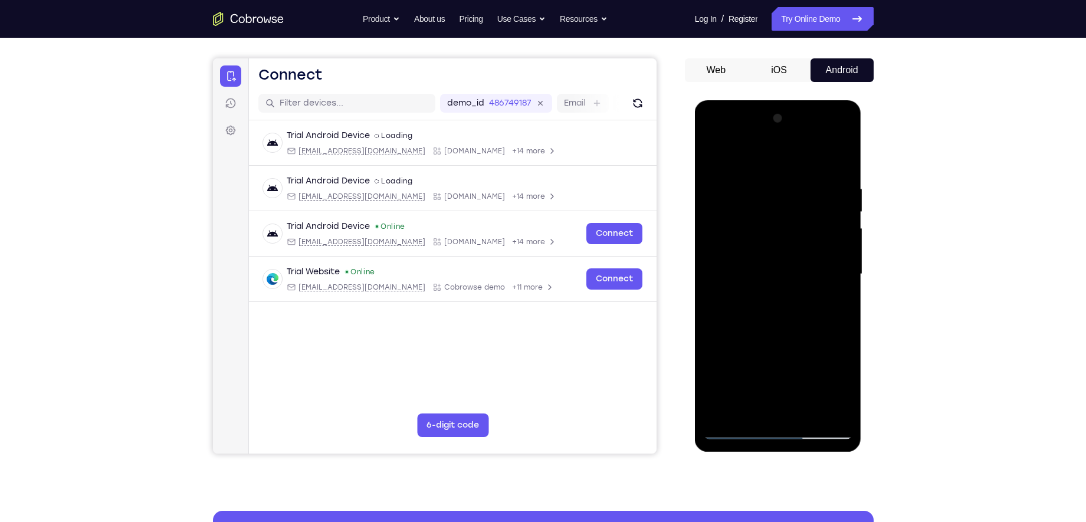
click at [730, 156] on div at bounding box center [778, 274] width 149 height 330
click at [743, 197] on div at bounding box center [778, 274] width 149 height 330
click at [835, 196] on div at bounding box center [778, 274] width 149 height 330
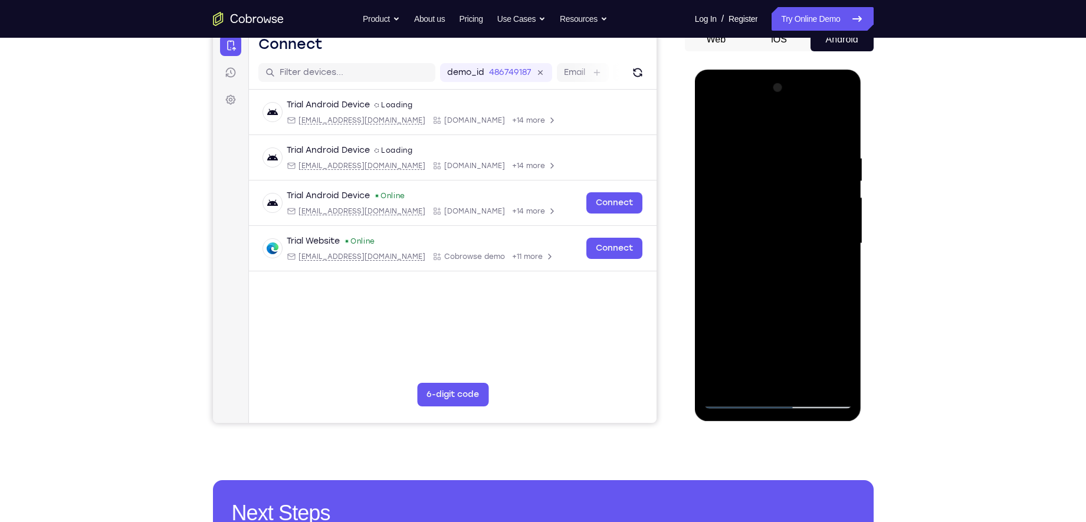
scroll to position [118, 0]
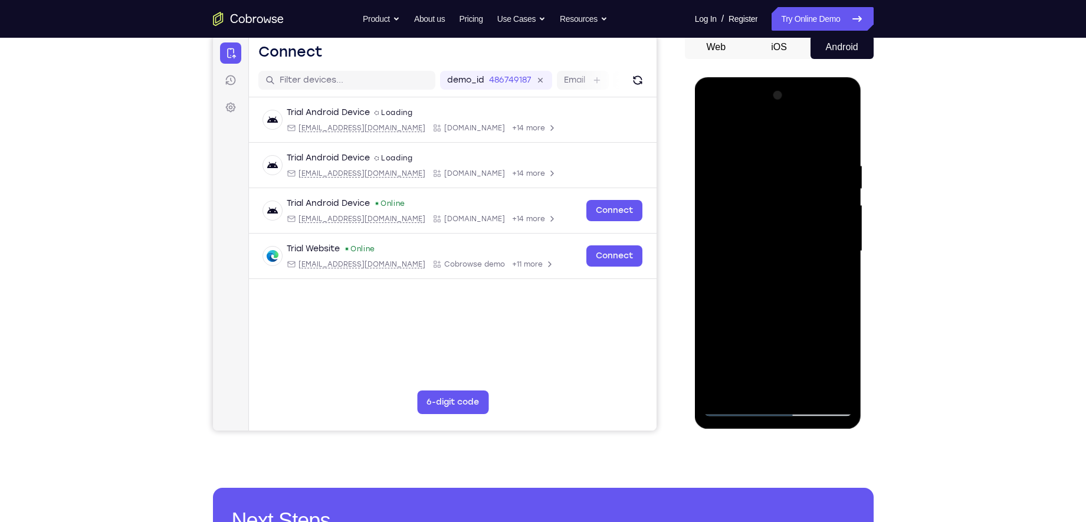
drag, startPoint x: 821, startPoint y: 195, endPoint x: 800, endPoint y: 257, distance: 65.3
click at [800, 257] on div at bounding box center [778, 251] width 149 height 330
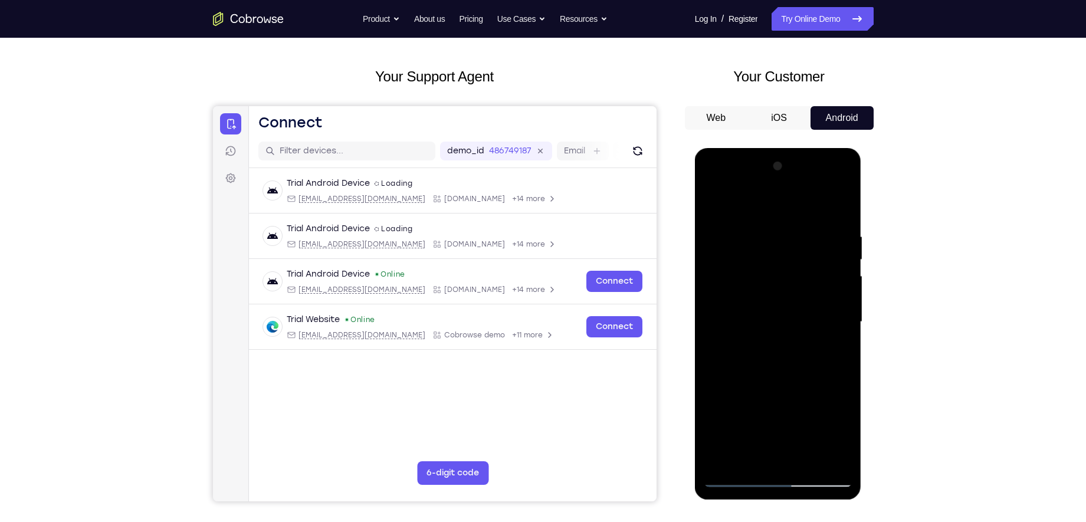
scroll to position [48, 0]
drag, startPoint x: 791, startPoint y: 326, endPoint x: 798, endPoint y: 248, distance: 78.3
click at [798, 248] on div at bounding box center [778, 321] width 149 height 330
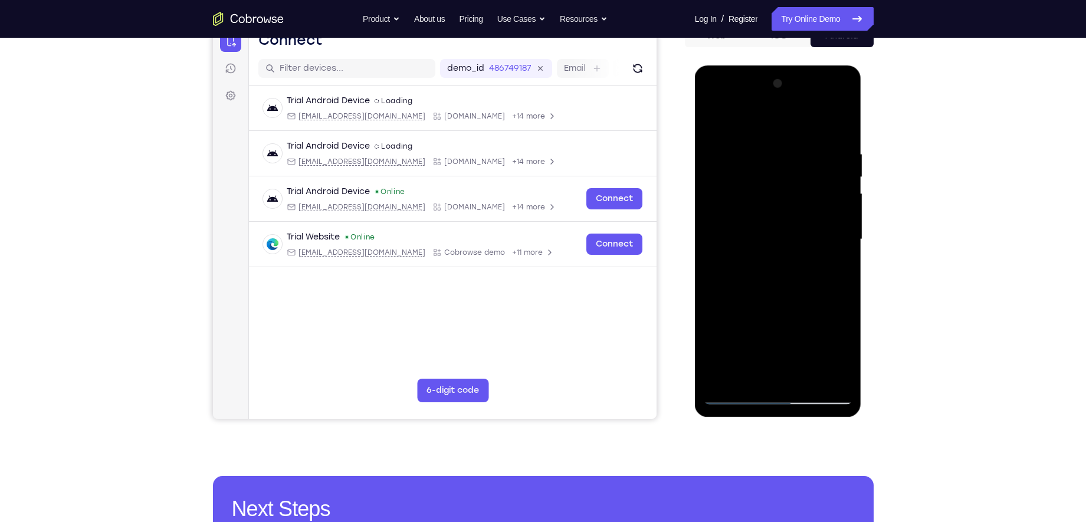
scroll to position [133, 0]
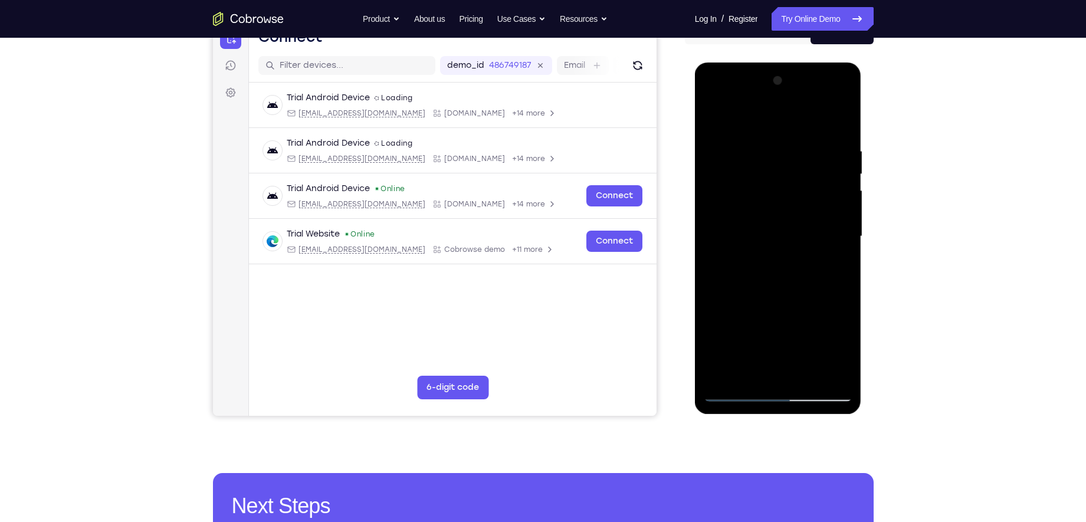
click at [839, 229] on div at bounding box center [778, 236] width 149 height 330
click at [714, 224] on div at bounding box center [778, 236] width 149 height 330
drag, startPoint x: 767, startPoint y: 320, endPoint x: 772, endPoint y: 272, distance: 48.6
click at [772, 272] on div at bounding box center [778, 236] width 149 height 330
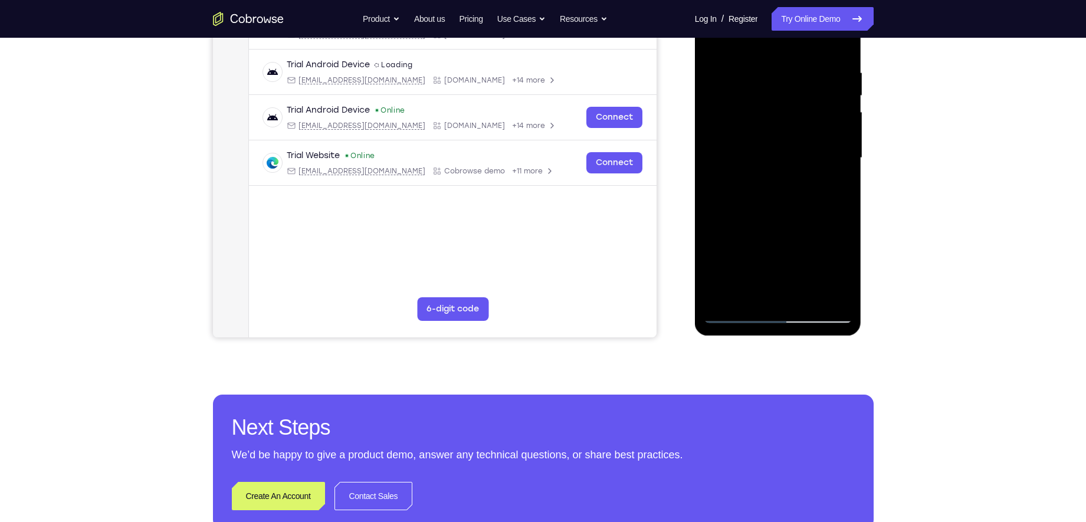
scroll to position [277, 0]
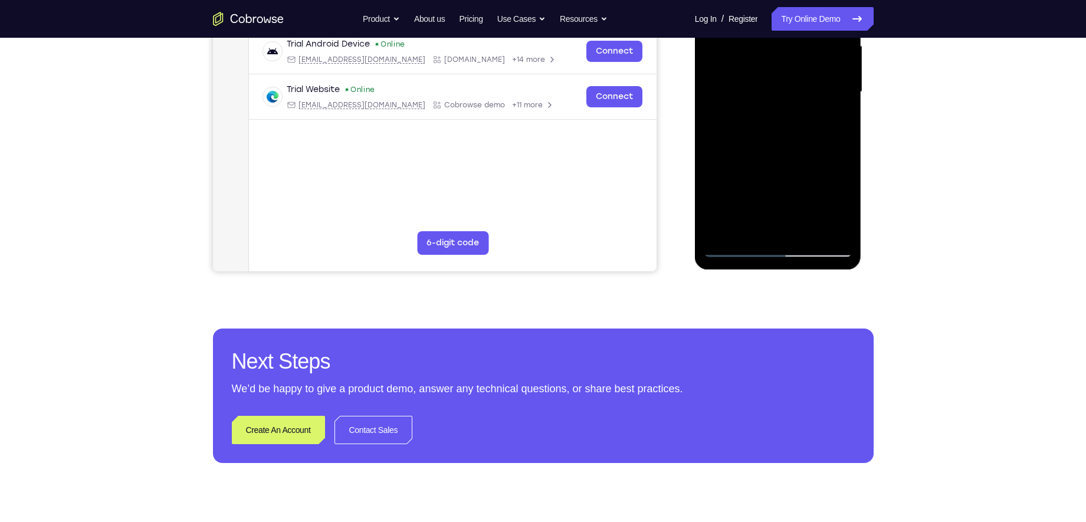
click at [739, 250] on div at bounding box center [778, 92] width 149 height 330
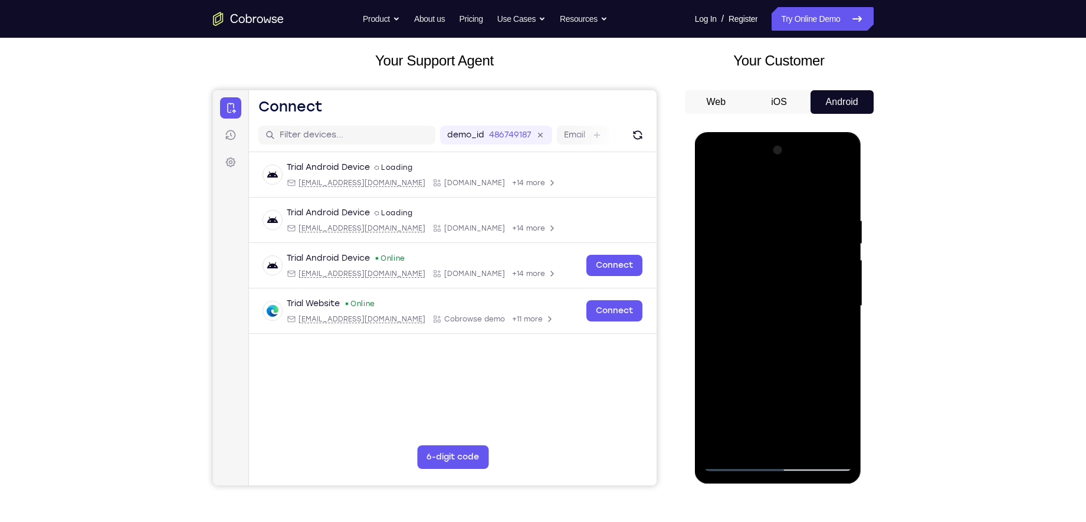
scroll to position [202, 0]
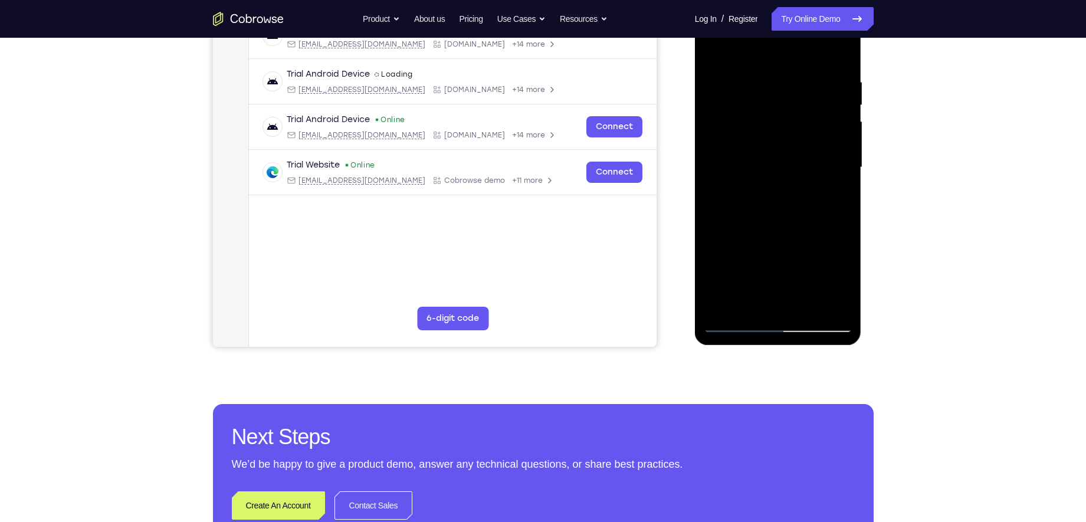
click at [732, 323] on div at bounding box center [778, 167] width 149 height 330
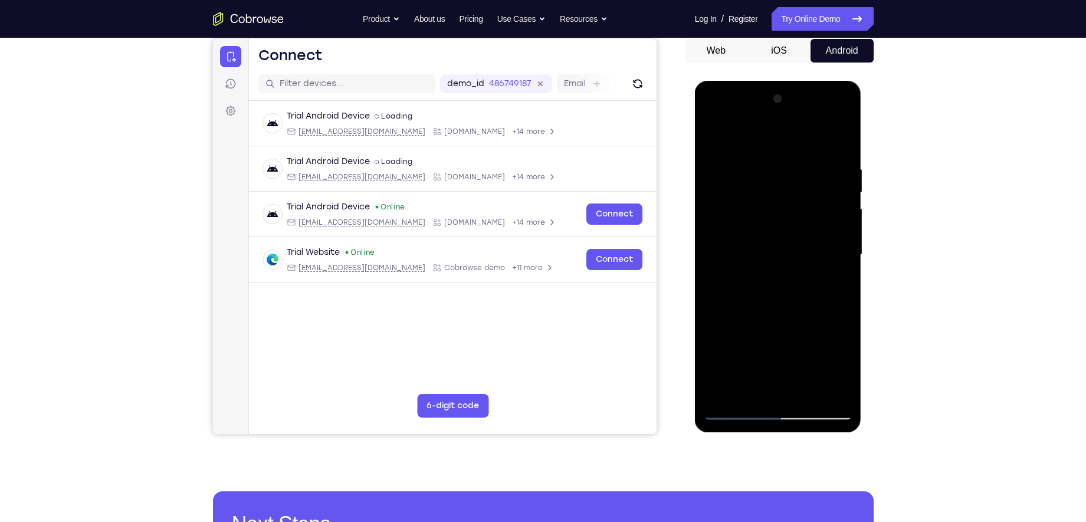
drag, startPoint x: 761, startPoint y: 287, endPoint x: 778, endPoint y: 147, distance: 141.0
click at [778, 147] on div at bounding box center [778, 255] width 149 height 330
drag, startPoint x: 752, startPoint y: 238, endPoint x: 735, endPoint y: 276, distance: 41.5
click at [735, 276] on div at bounding box center [778, 255] width 149 height 330
drag, startPoint x: 766, startPoint y: 220, endPoint x: 778, endPoint y: 131, distance: 90.0
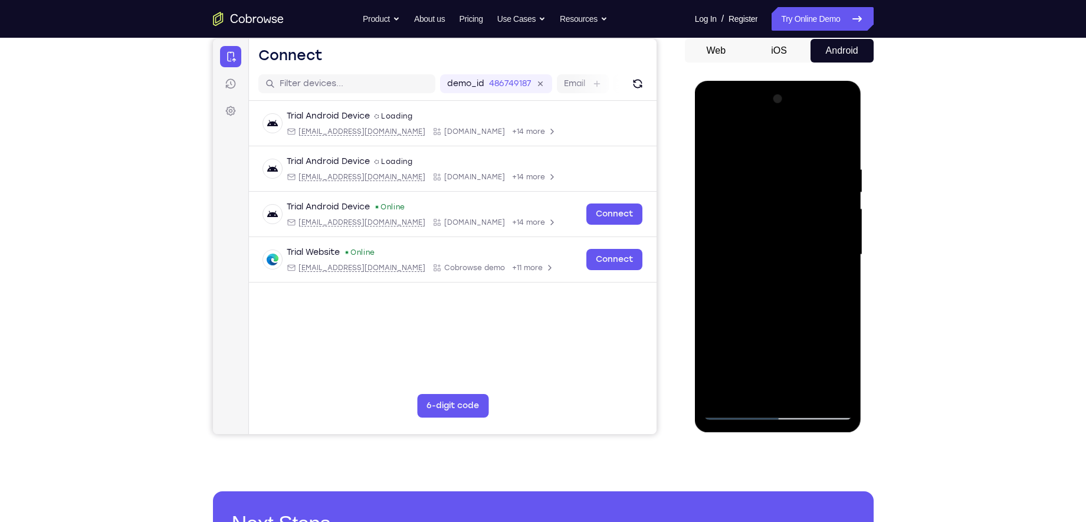
click at [778, 131] on div at bounding box center [778, 255] width 149 height 330
drag, startPoint x: 749, startPoint y: 261, endPoint x: 856, endPoint y: 250, distance: 107.4
click at [856, 250] on div at bounding box center [778, 257] width 167 height 352
drag, startPoint x: 751, startPoint y: 248, endPoint x: 864, endPoint y: 256, distance: 113.0
click at [863, 256] on html "Online web based iOS Simulators and Android Emulators. Run iPhone, iPad, Mobile…" at bounding box center [779, 258] width 168 height 354
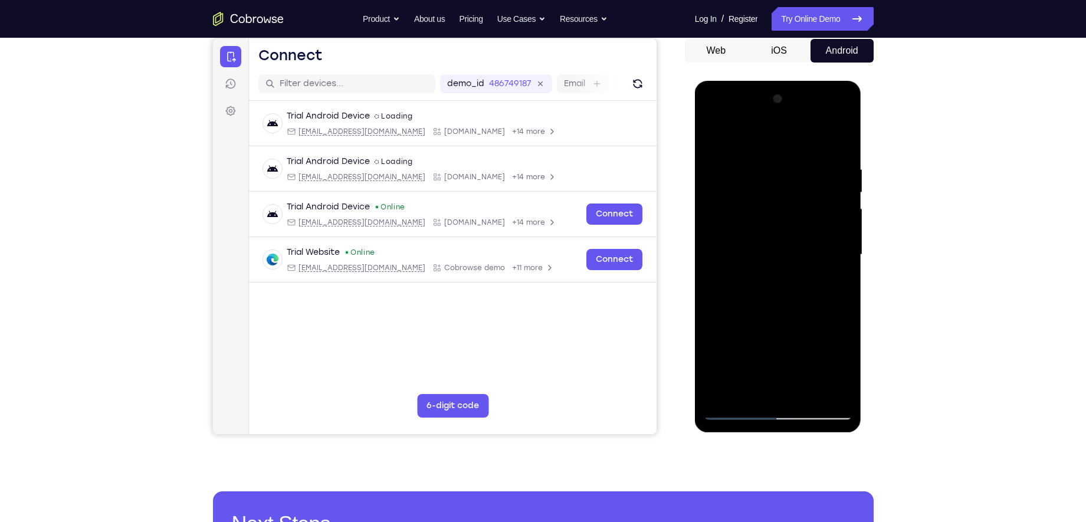
drag, startPoint x: 725, startPoint y: 256, endPoint x: 867, endPoint y: 263, distance: 141.8
click at [863, 263] on html "Online web based iOS Simulators and Android Emulators. Run iPhone, iPad, Mobile…" at bounding box center [779, 258] width 168 height 354
drag, startPoint x: 795, startPoint y: 251, endPoint x: 733, endPoint y: 254, distance: 62.0
click at [733, 254] on div at bounding box center [778, 255] width 149 height 330
drag, startPoint x: 771, startPoint y: 345, endPoint x: 774, endPoint y: 236, distance: 109.2
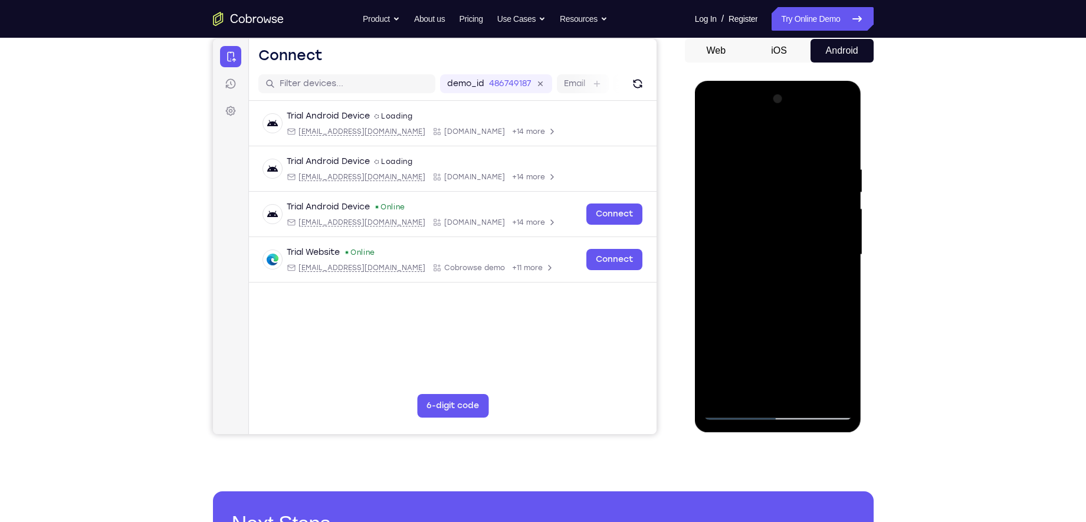
click at [774, 236] on div at bounding box center [778, 255] width 149 height 330
drag, startPoint x: 803, startPoint y: 296, endPoint x: 816, endPoint y: 205, distance: 91.8
click at [816, 205] on div at bounding box center [778, 255] width 149 height 330
drag, startPoint x: 784, startPoint y: 335, endPoint x: 797, endPoint y: 197, distance: 138.0
click at [797, 197] on div at bounding box center [778, 255] width 149 height 330
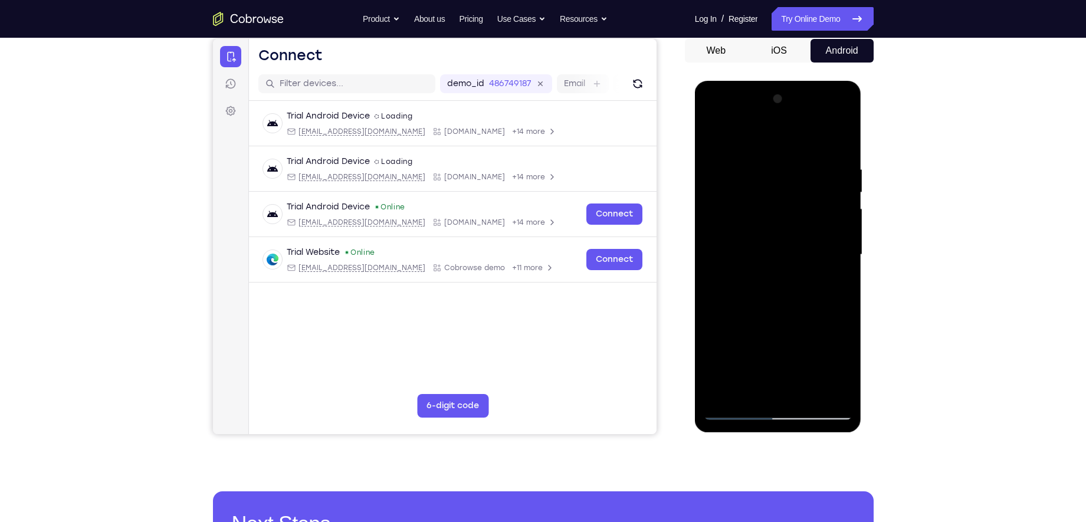
drag, startPoint x: 778, startPoint y: 350, endPoint x: 803, endPoint y: 215, distance: 138.0
click at [803, 215] on div at bounding box center [778, 255] width 149 height 330
drag, startPoint x: 787, startPoint y: 352, endPoint x: 811, endPoint y: 173, distance: 180.4
click at [811, 173] on div at bounding box center [778, 255] width 149 height 330
drag, startPoint x: 771, startPoint y: 324, endPoint x: 779, endPoint y: 270, distance: 54.9
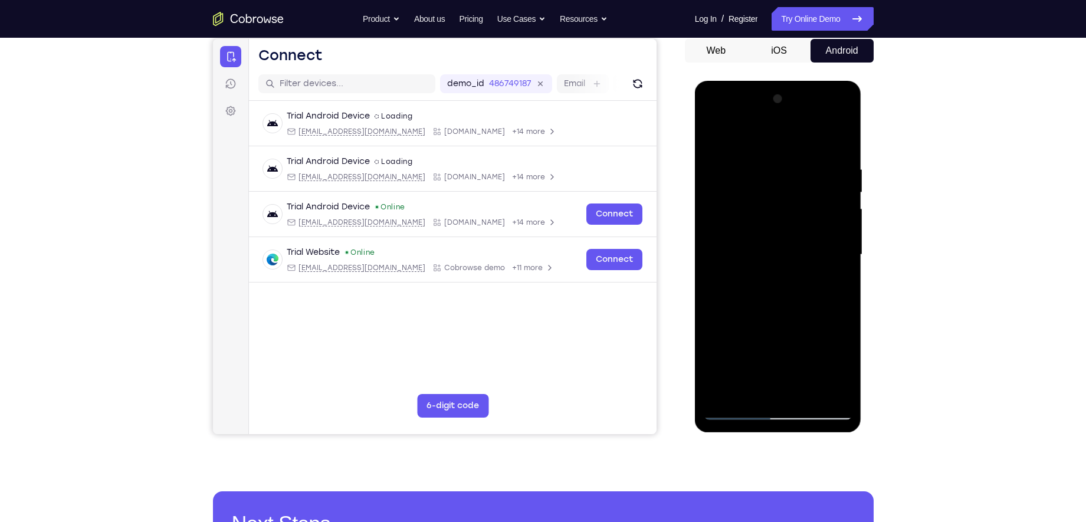
click at [779, 270] on div at bounding box center [778, 255] width 149 height 330
drag, startPoint x: 779, startPoint y: 310, endPoint x: 775, endPoint y: 222, distance: 87.4
click at [775, 222] on div at bounding box center [778, 255] width 149 height 330
drag, startPoint x: 749, startPoint y: 329, endPoint x: 761, endPoint y: 182, distance: 147.4
click at [761, 182] on div at bounding box center [778, 255] width 149 height 330
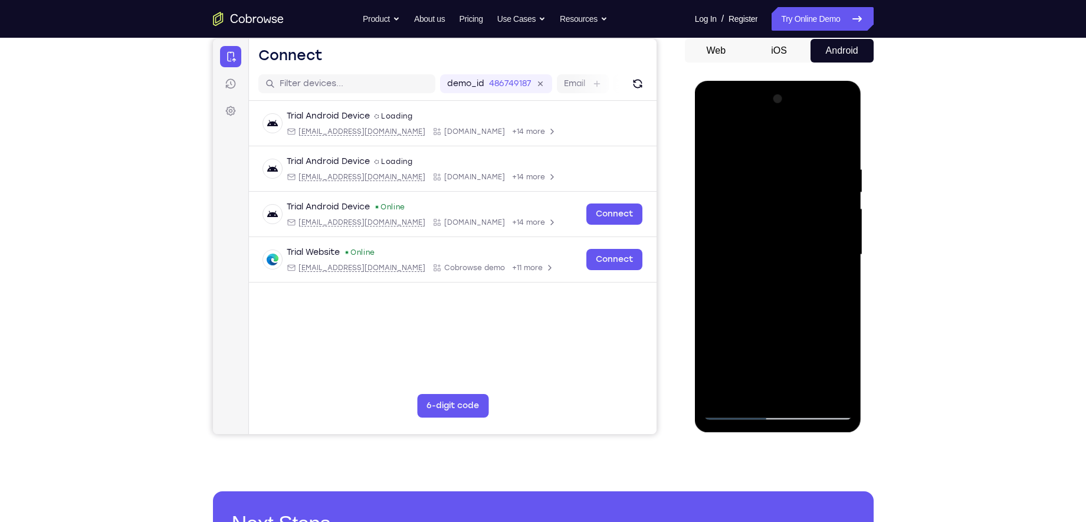
drag, startPoint x: 751, startPoint y: 330, endPoint x: 775, endPoint y: 175, distance: 157.0
click at [775, 175] on div at bounding box center [778, 255] width 149 height 330
drag, startPoint x: 761, startPoint y: 332, endPoint x: 789, endPoint y: 179, distance: 155.5
click at [789, 179] on div at bounding box center [778, 255] width 149 height 330
drag, startPoint x: 789, startPoint y: 358, endPoint x: 789, endPoint y: 266, distance: 92.0
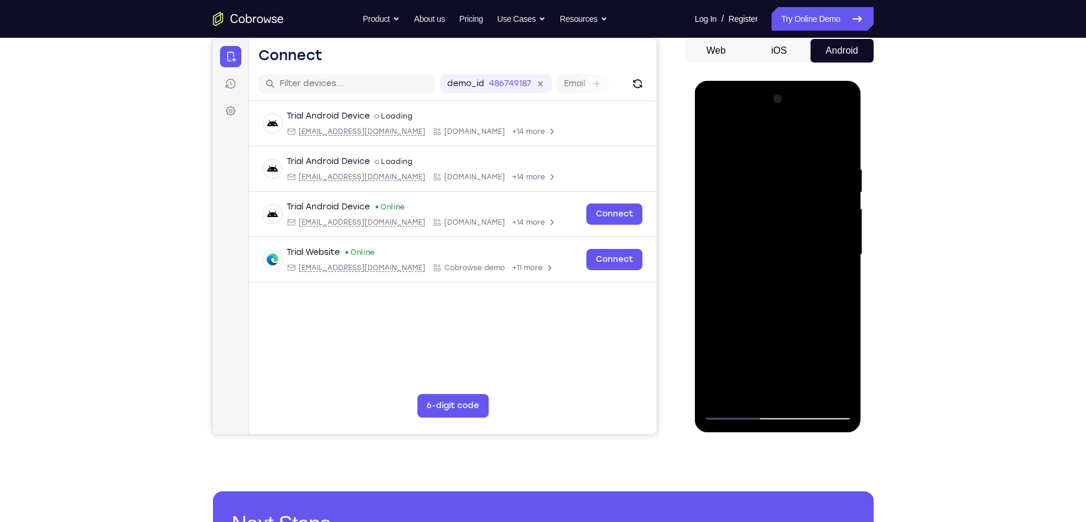
click at [789, 266] on div at bounding box center [778, 255] width 149 height 330
drag, startPoint x: 784, startPoint y: 336, endPoint x: 803, endPoint y: 190, distance: 147.0
click at [803, 190] on div at bounding box center [778, 255] width 149 height 330
drag, startPoint x: 762, startPoint y: 342, endPoint x: 781, endPoint y: 218, distance: 125.3
click at [781, 218] on div at bounding box center [778, 255] width 149 height 330
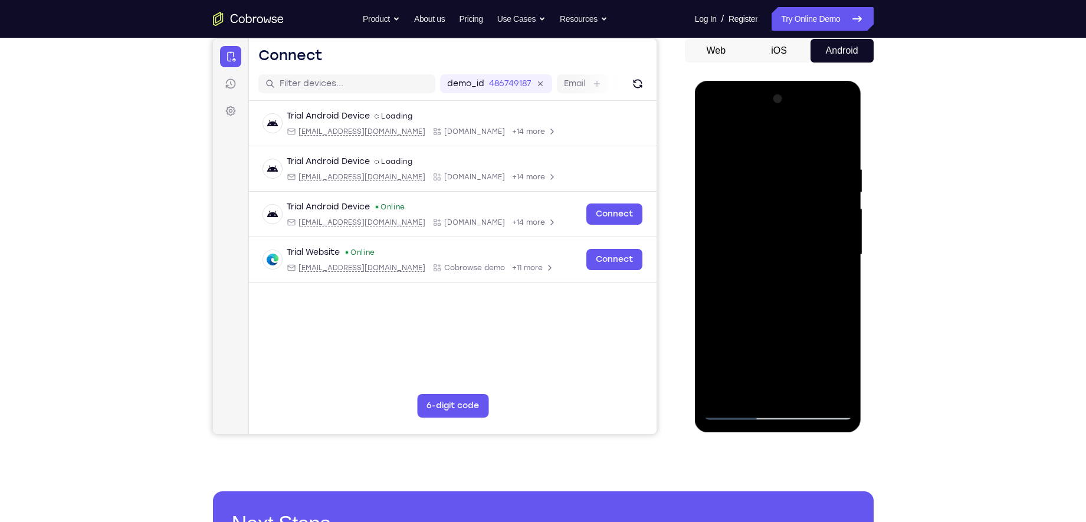
drag, startPoint x: 767, startPoint y: 349, endPoint x: 775, endPoint y: 273, distance: 76.6
click at [775, 273] on div at bounding box center [778, 255] width 149 height 330
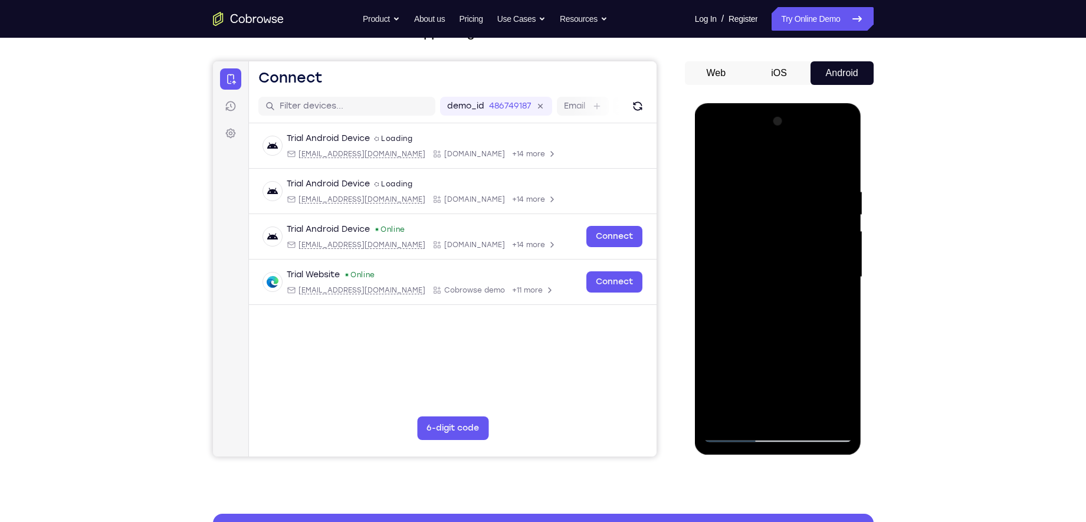
scroll to position [93, 0]
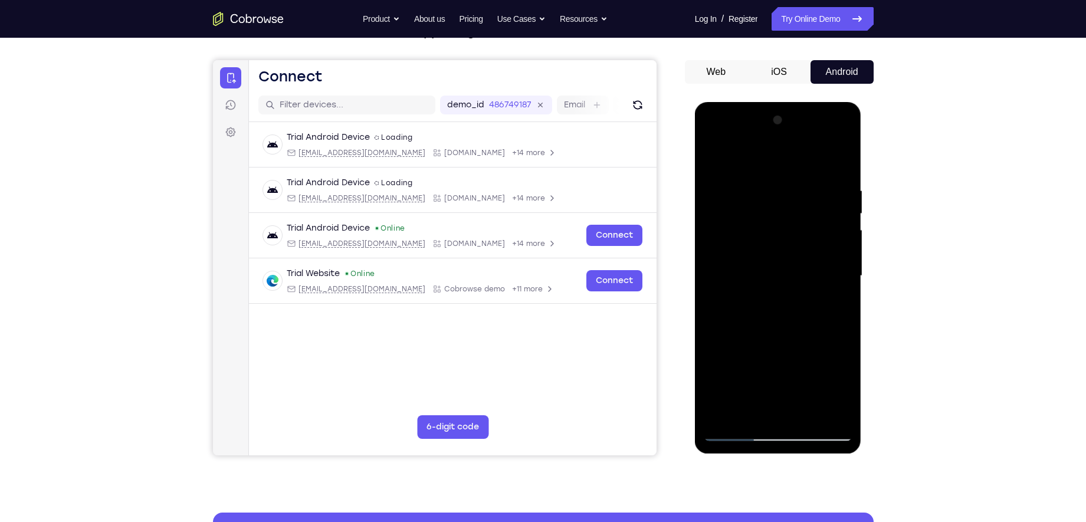
drag, startPoint x: 769, startPoint y: 333, endPoint x: 802, endPoint y: 141, distance: 195.2
click at [802, 141] on div at bounding box center [778, 276] width 149 height 330
drag, startPoint x: 782, startPoint y: 206, endPoint x: 799, endPoint y: 109, distance: 98.7
click at [799, 109] on div at bounding box center [778, 278] width 167 height 352
drag, startPoint x: 774, startPoint y: 289, endPoint x: 768, endPoint y: 284, distance: 7.6
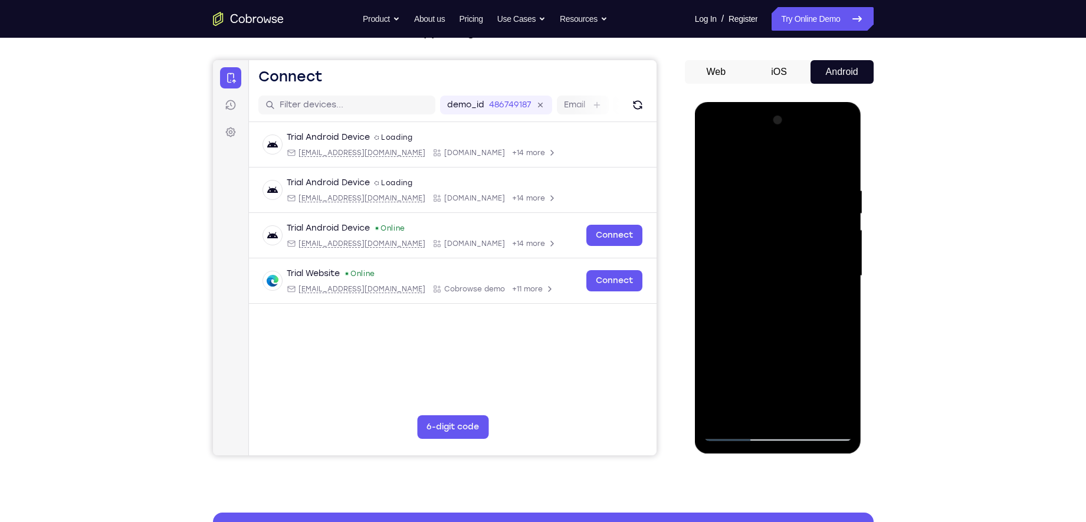
click at [768, 284] on div at bounding box center [778, 276] width 149 height 330
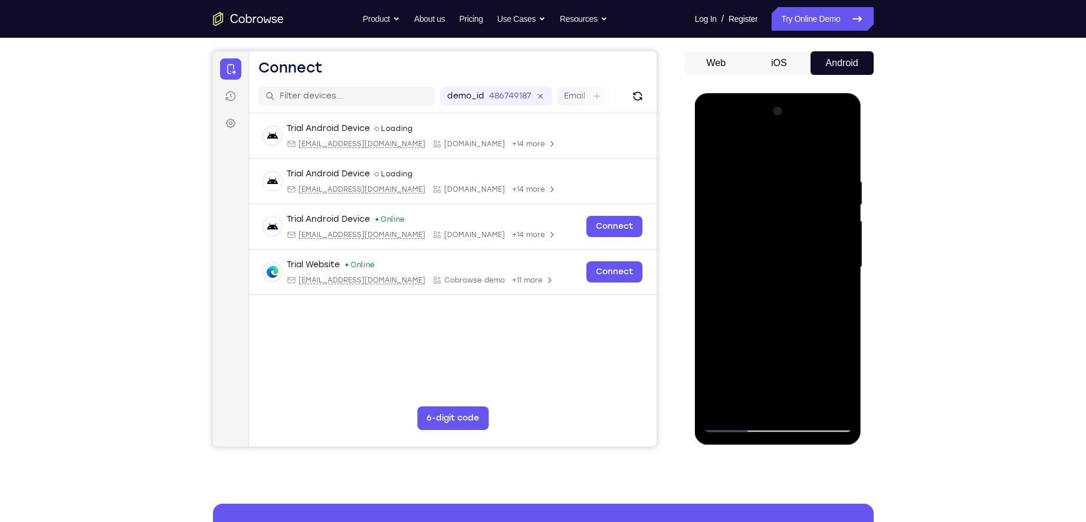
scroll to position [103, 0]
drag, startPoint x: 775, startPoint y: 310, endPoint x: 786, endPoint y: 229, distance: 81.5
click at [786, 229] on div at bounding box center [778, 266] width 149 height 330
drag, startPoint x: 778, startPoint y: 307, endPoint x: 779, endPoint y: 259, distance: 48.4
click at [779, 259] on div at bounding box center [778, 266] width 149 height 330
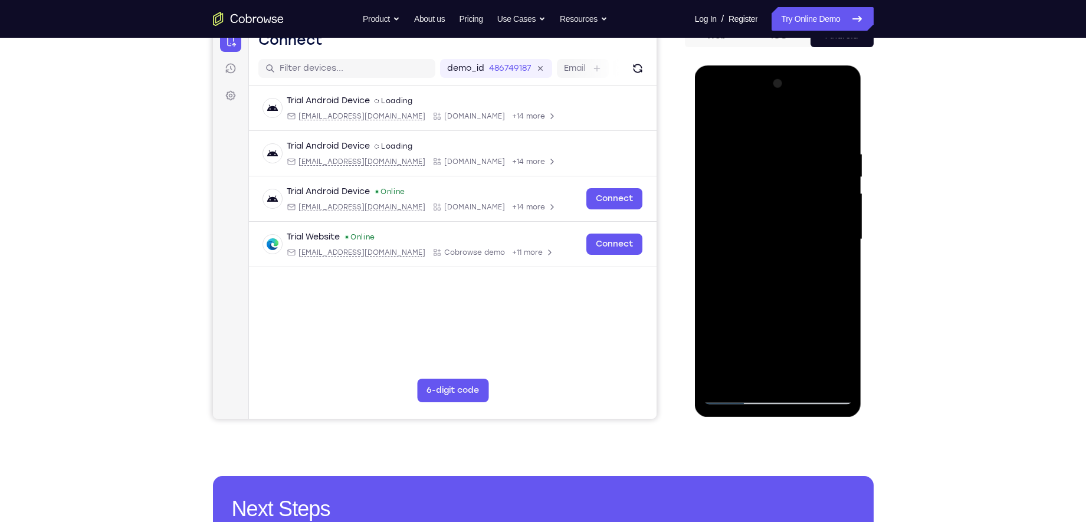
scroll to position [134, 0]
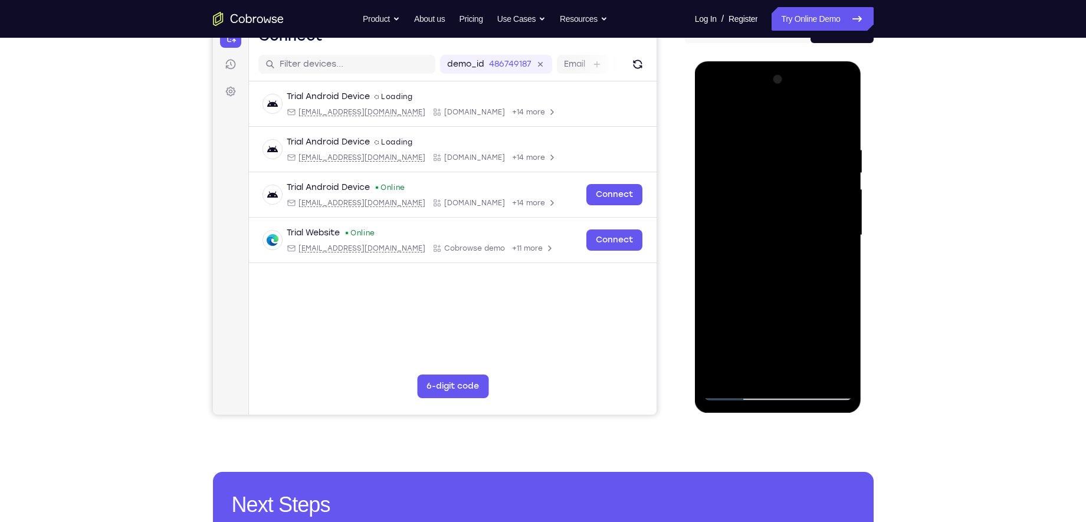
drag, startPoint x: 804, startPoint y: 256, endPoint x: 810, endPoint y: 171, distance: 85.2
click at [807, 186] on div at bounding box center [778, 235] width 149 height 330
drag, startPoint x: 772, startPoint y: 338, endPoint x: 797, endPoint y: 200, distance: 140.4
click at [797, 200] on div at bounding box center [778, 235] width 149 height 330
drag, startPoint x: 772, startPoint y: 296, endPoint x: 786, endPoint y: 173, distance: 124.1
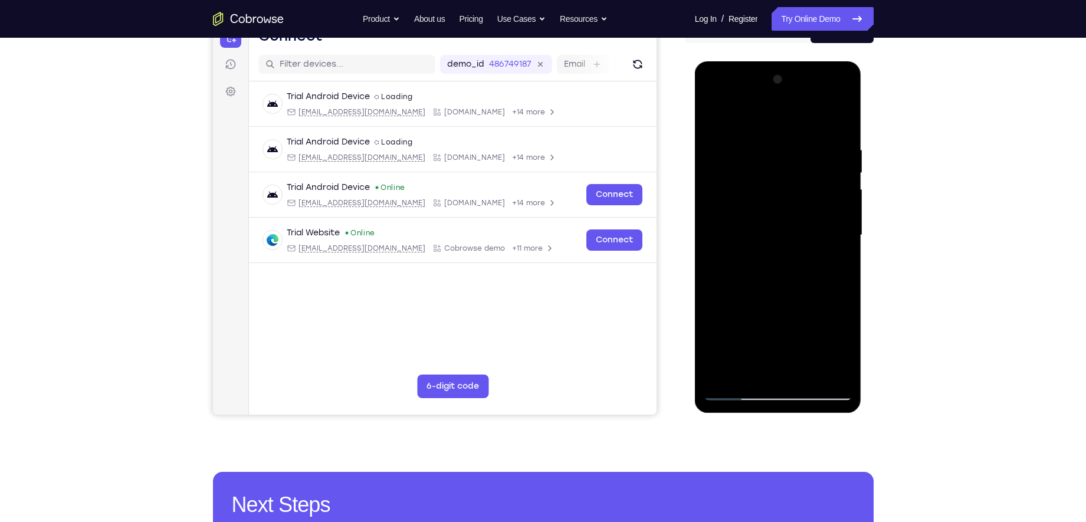
click at [786, 173] on div at bounding box center [778, 235] width 149 height 330
drag, startPoint x: 765, startPoint y: 312, endPoint x: 781, endPoint y: 170, distance: 143.1
click at [781, 170] on div at bounding box center [778, 235] width 149 height 330
drag, startPoint x: 749, startPoint y: 343, endPoint x: 779, endPoint y: 196, distance: 149.4
click at [777, 206] on div at bounding box center [778, 235] width 149 height 330
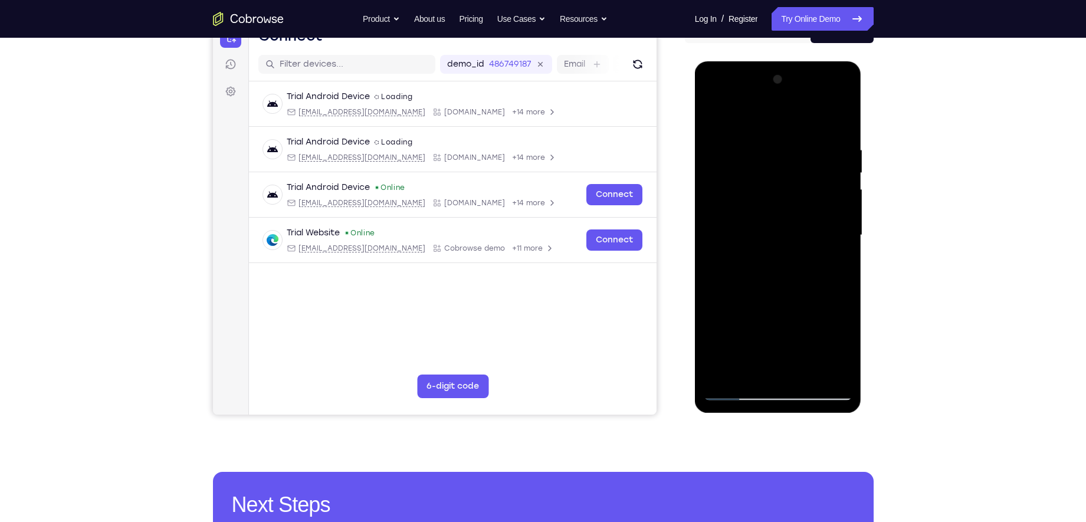
drag, startPoint x: 759, startPoint y: 307, endPoint x: 772, endPoint y: 178, distance: 129.3
click at [772, 182] on div at bounding box center [778, 235] width 149 height 330
drag, startPoint x: 760, startPoint y: 318, endPoint x: 769, endPoint y: 220, distance: 98.3
click at [769, 220] on div at bounding box center [778, 235] width 149 height 330
drag, startPoint x: 761, startPoint y: 313, endPoint x: 773, endPoint y: 203, distance: 111.0
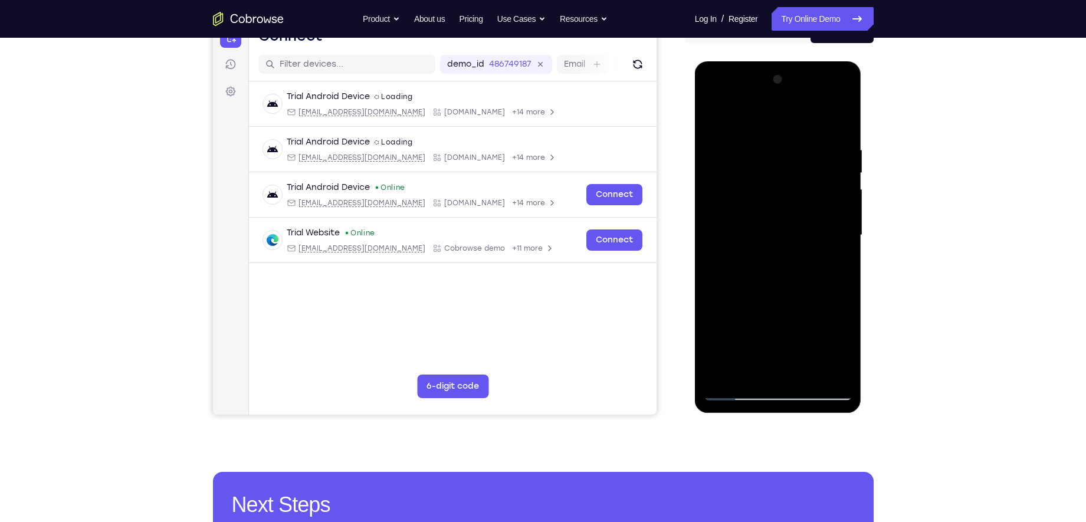
click at [773, 203] on div at bounding box center [778, 235] width 149 height 330
drag, startPoint x: 757, startPoint y: 329, endPoint x: 798, endPoint y: 162, distance: 171.3
click at [792, 178] on div at bounding box center [778, 235] width 149 height 330
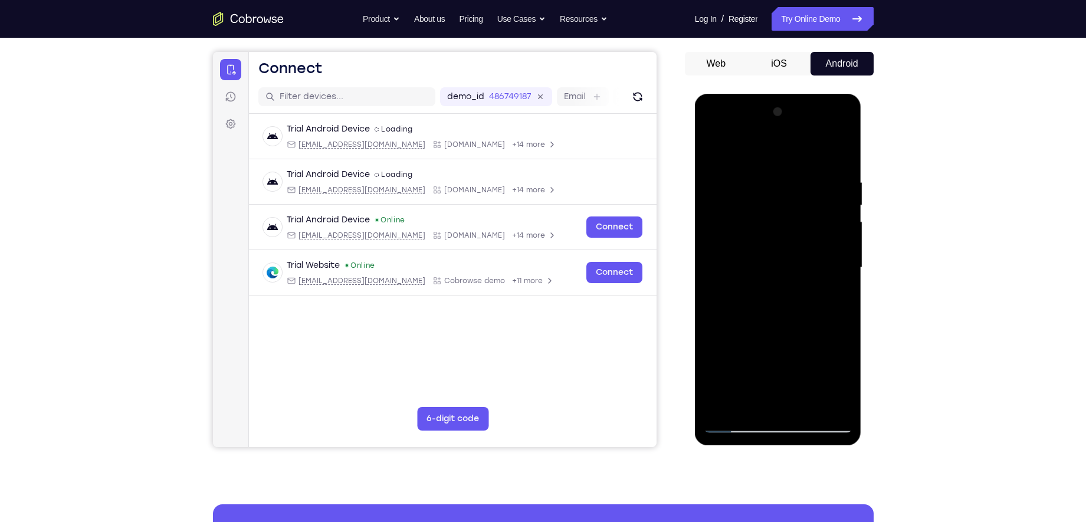
scroll to position [101, 0]
click at [825, 171] on div at bounding box center [778, 268] width 149 height 330
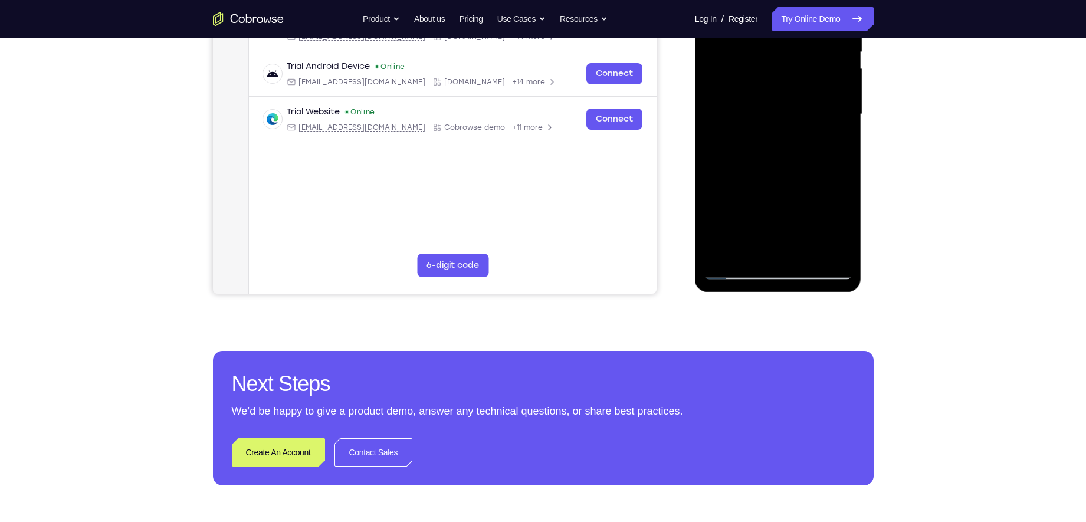
scroll to position [0, 0]
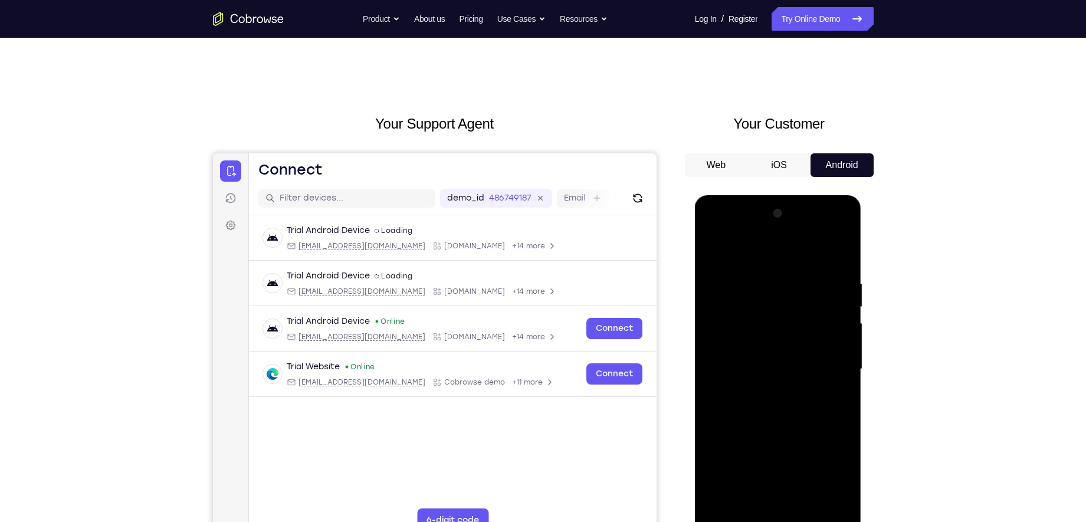
click at [783, 231] on div at bounding box center [778, 369] width 149 height 330
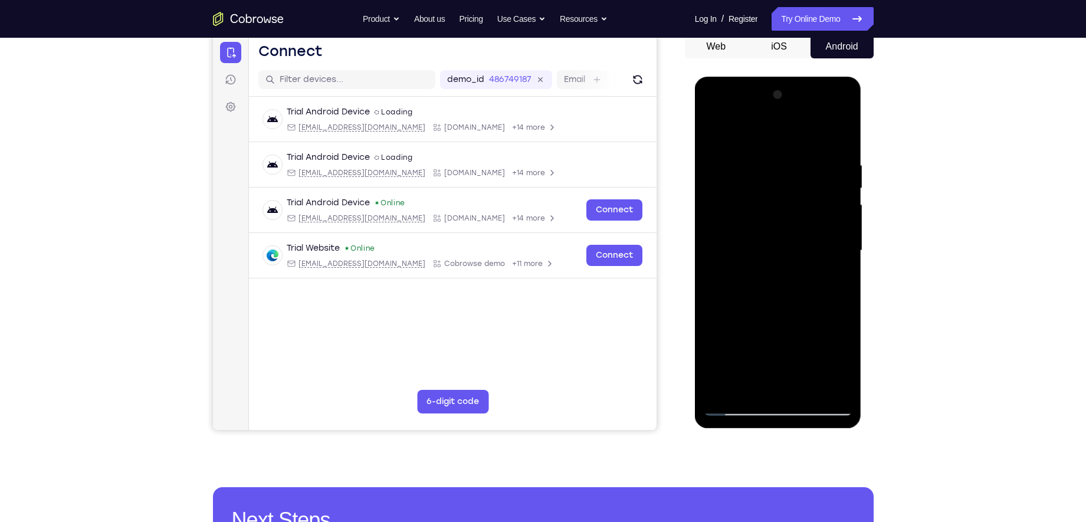
scroll to position [133, 0]
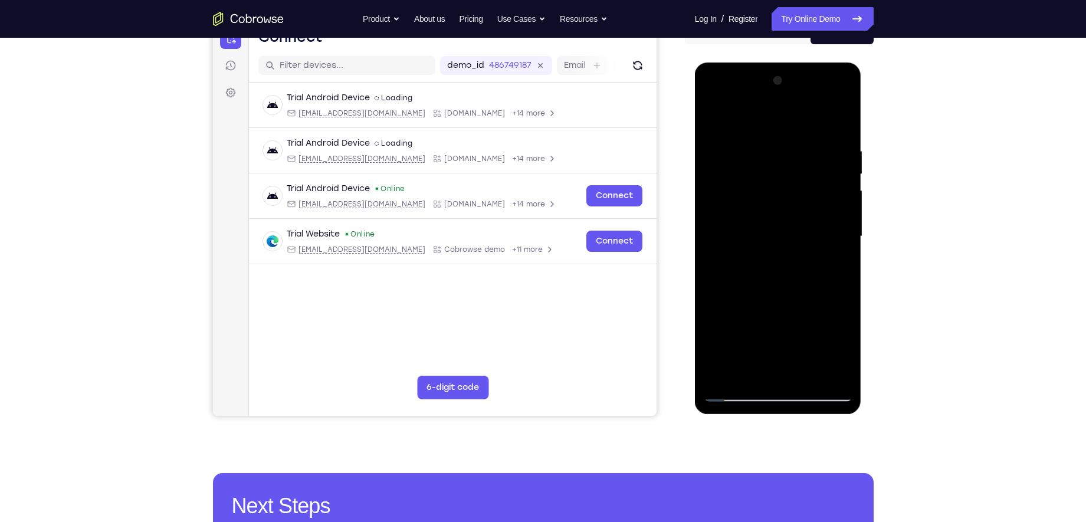
click at [720, 148] on div at bounding box center [778, 236] width 149 height 330
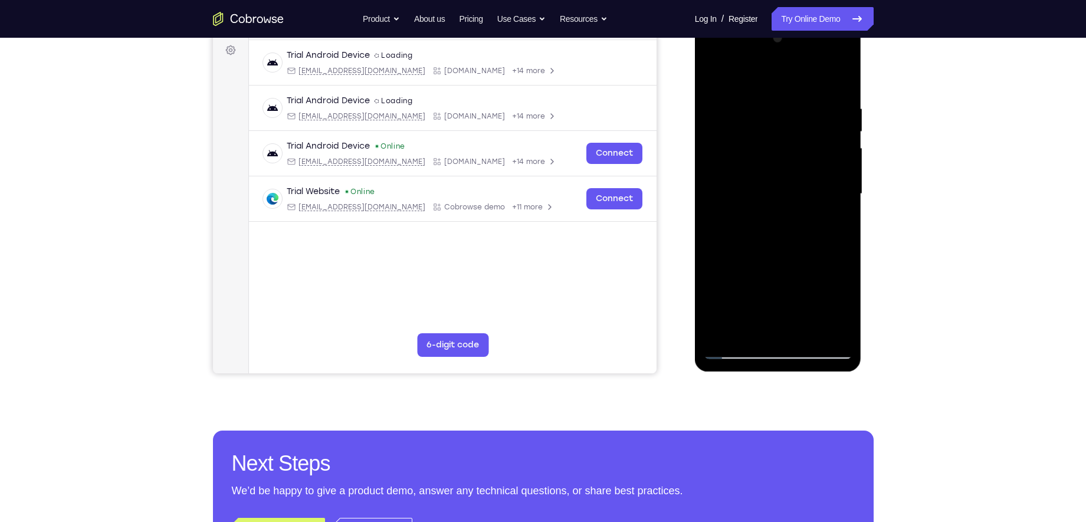
scroll to position [176, 0]
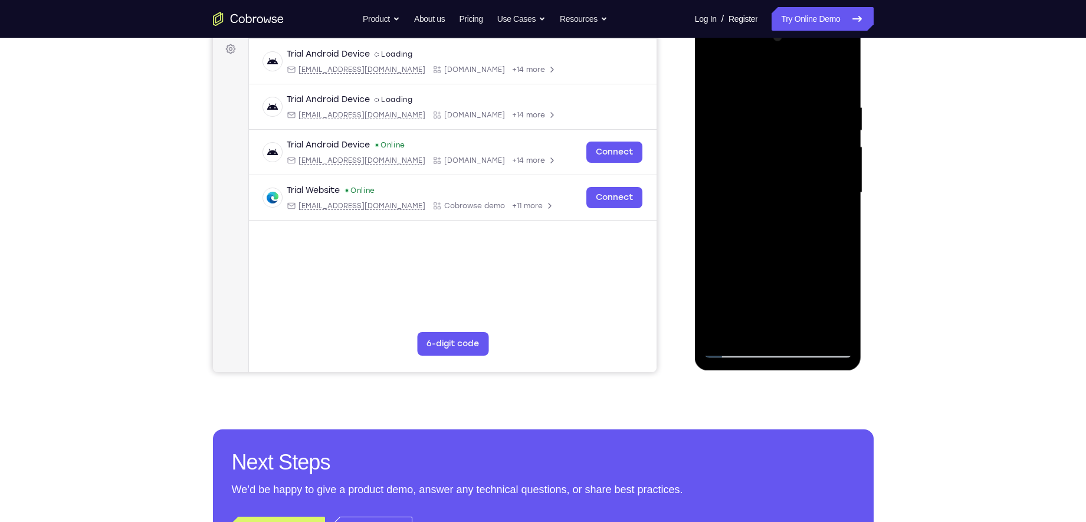
drag, startPoint x: 776, startPoint y: 257, endPoint x: 782, endPoint y: 173, distance: 83.4
click at [782, 173] on div at bounding box center [778, 193] width 149 height 330
click at [807, 330] on div at bounding box center [778, 193] width 149 height 330
click at [788, 252] on div at bounding box center [778, 193] width 149 height 330
click at [741, 166] on div at bounding box center [778, 193] width 149 height 330
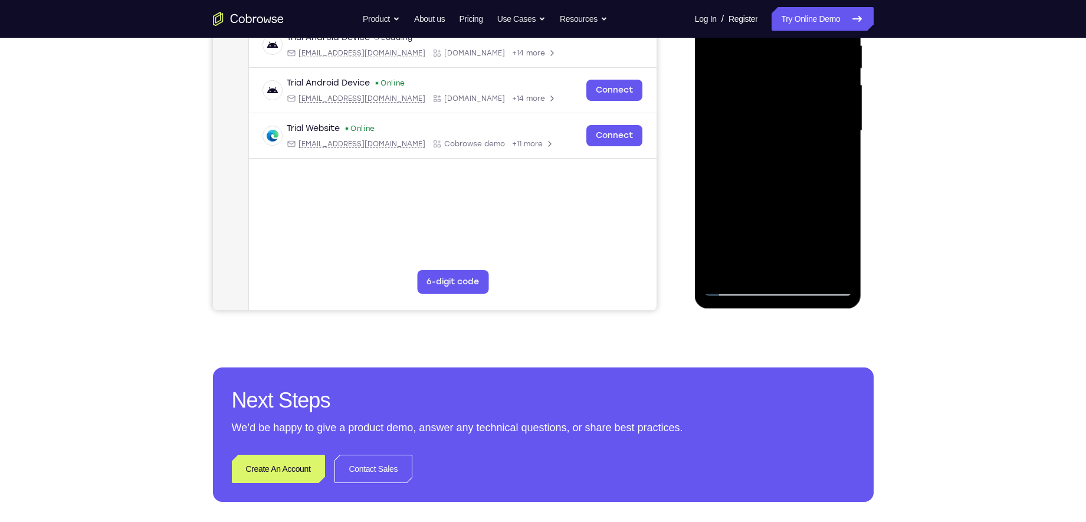
scroll to position [241, 0]
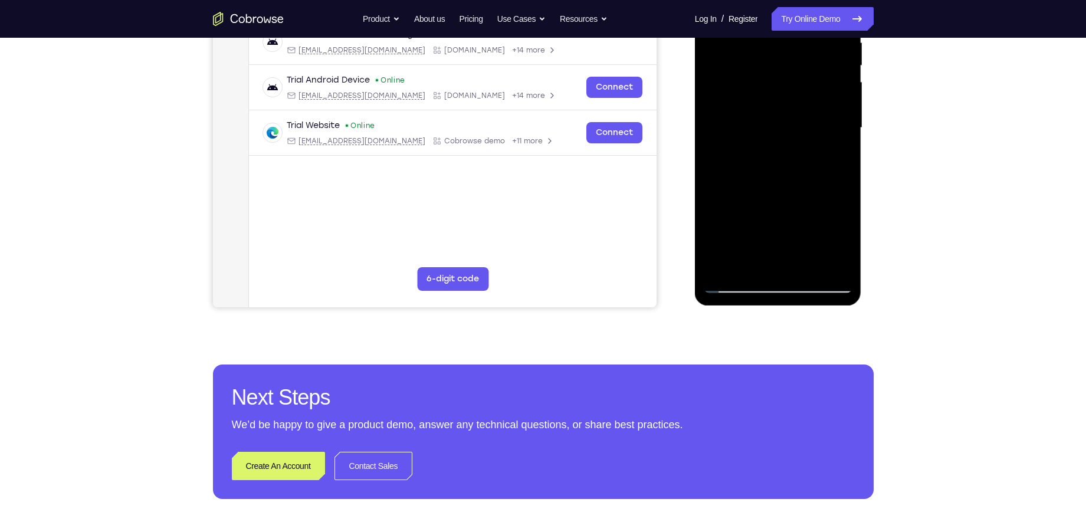
click at [732, 281] on div at bounding box center [778, 128] width 149 height 330
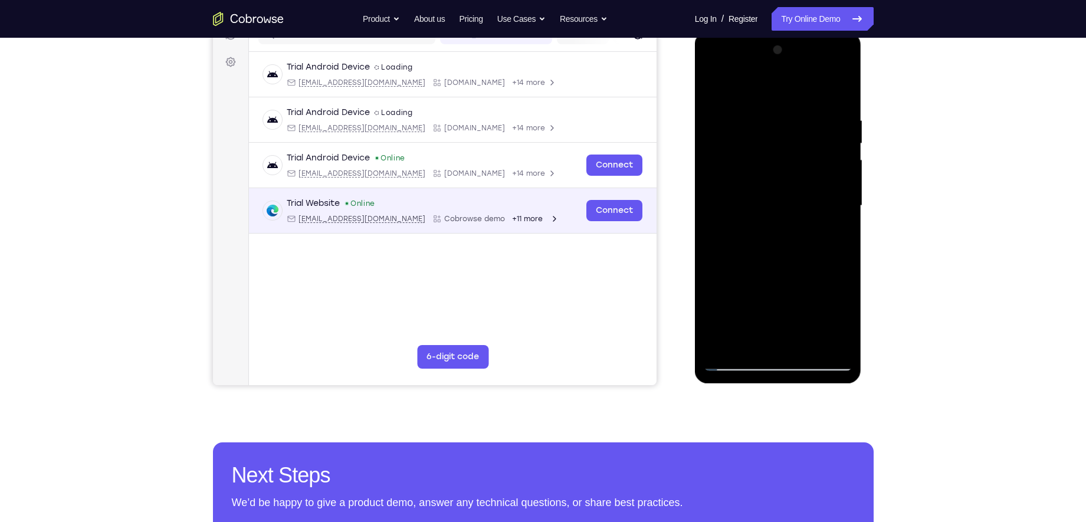
scroll to position [76, 0]
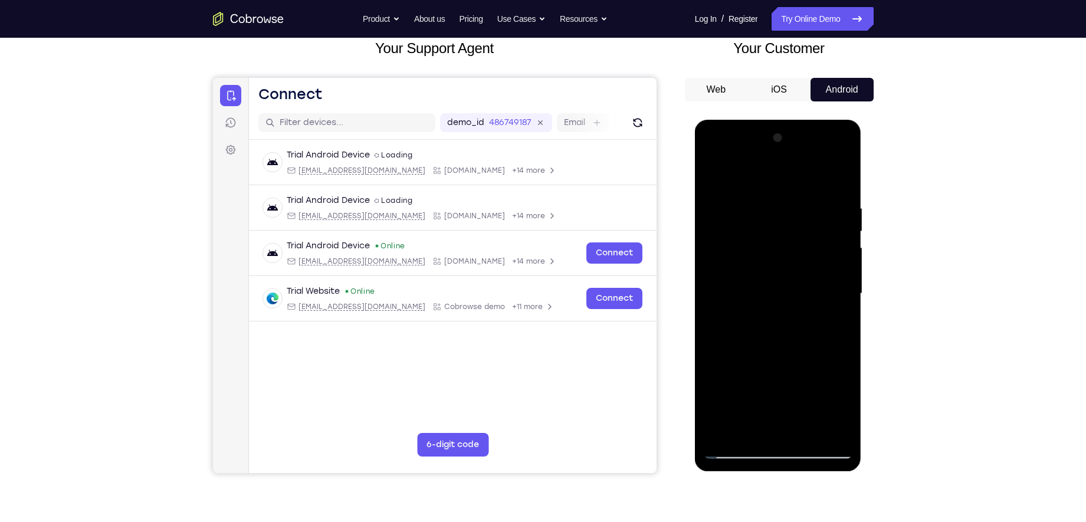
click at [762, 189] on div at bounding box center [778, 294] width 149 height 330
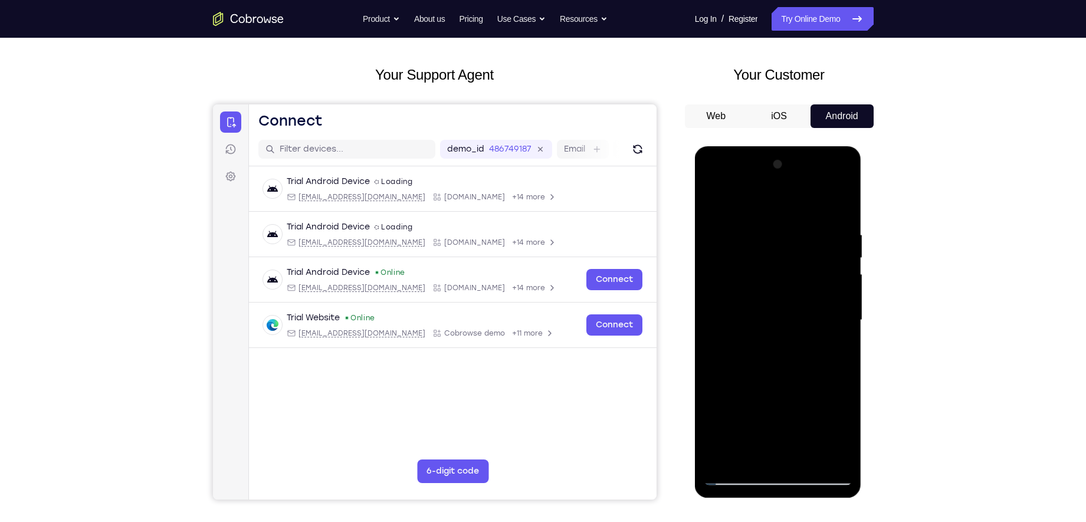
scroll to position [138, 0]
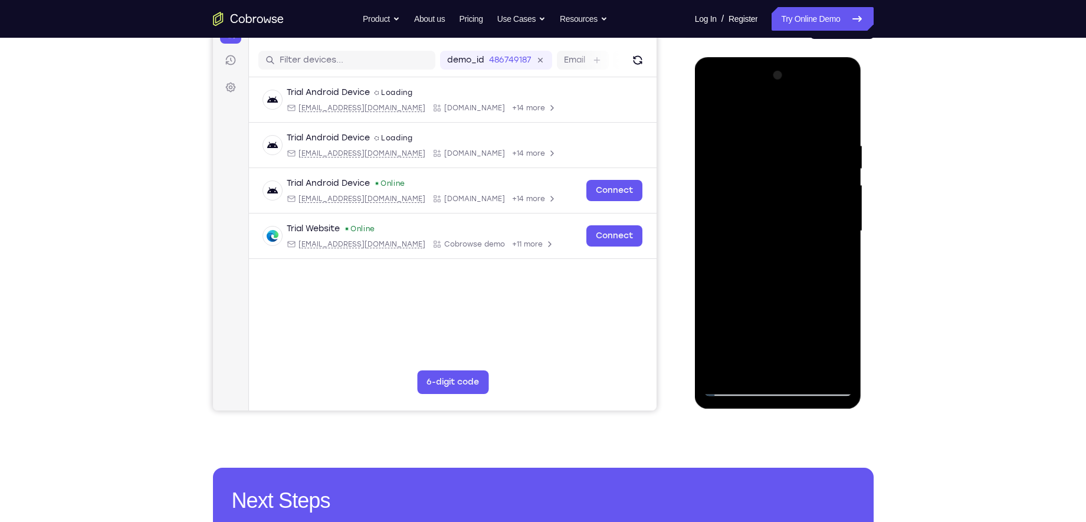
click at [834, 221] on div at bounding box center [778, 231] width 149 height 330
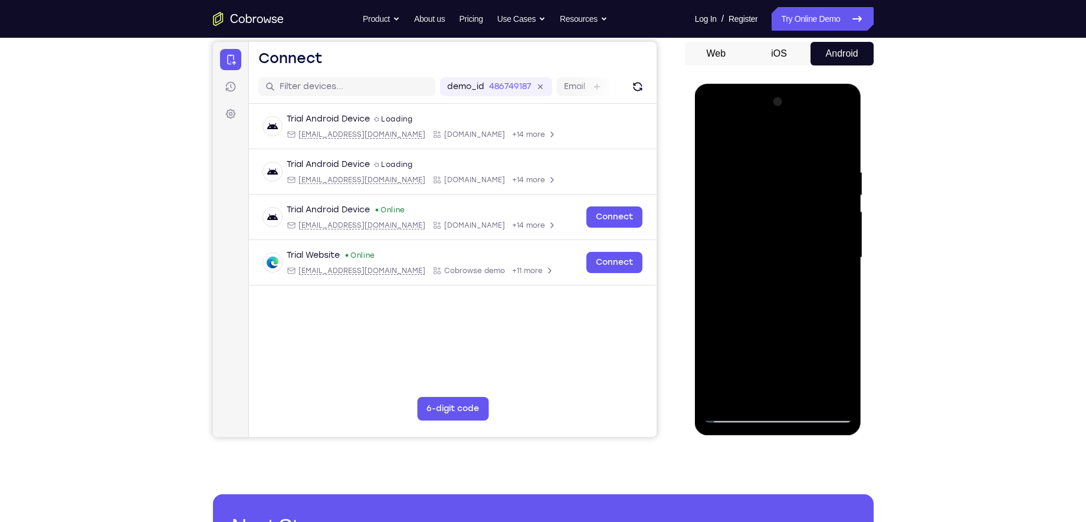
click at [834, 221] on div at bounding box center [778, 258] width 149 height 330
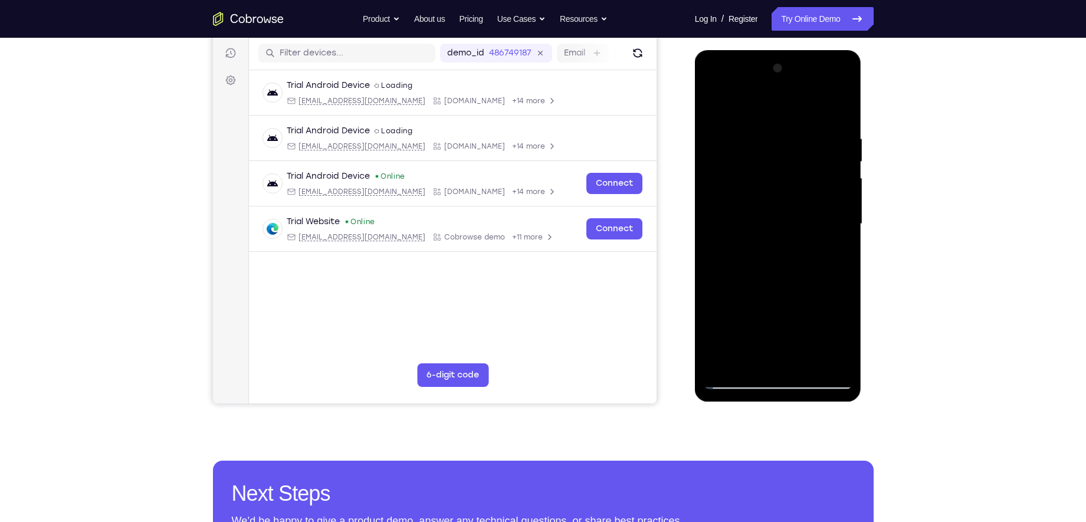
scroll to position [151, 0]
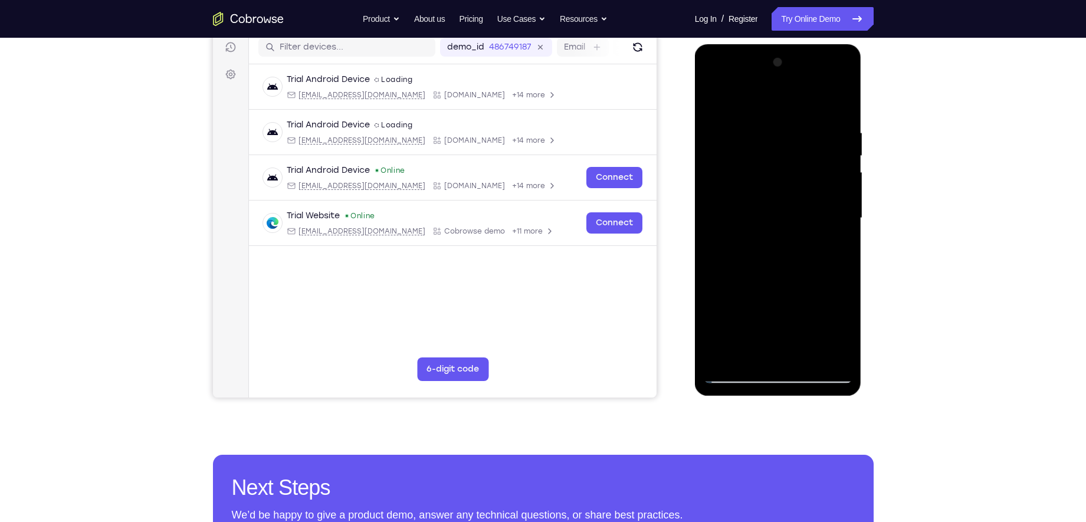
click at [834, 221] on div at bounding box center [778, 218] width 149 height 330
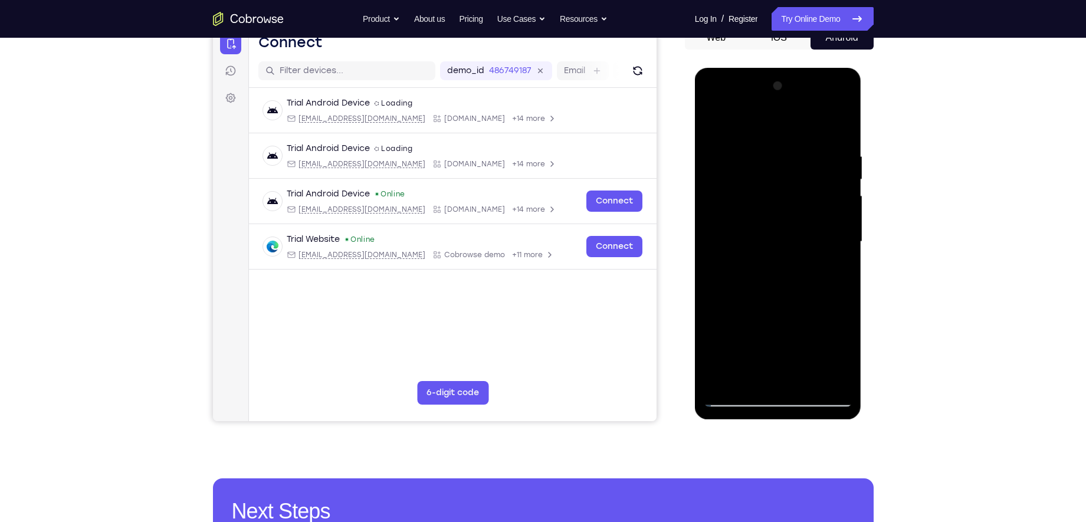
click at [834, 221] on div at bounding box center [778, 242] width 149 height 330
click at [824, 221] on div at bounding box center [778, 242] width 149 height 330
click at [734, 225] on div at bounding box center [778, 242] width 149 height 330
click at [836, 129] on div at bounding box center [778, 242] width 149 height 330
drag, startPoint x: 808, startPoint y: 261, endPoint x: 828, endPoint y: 90, distance: 171.8
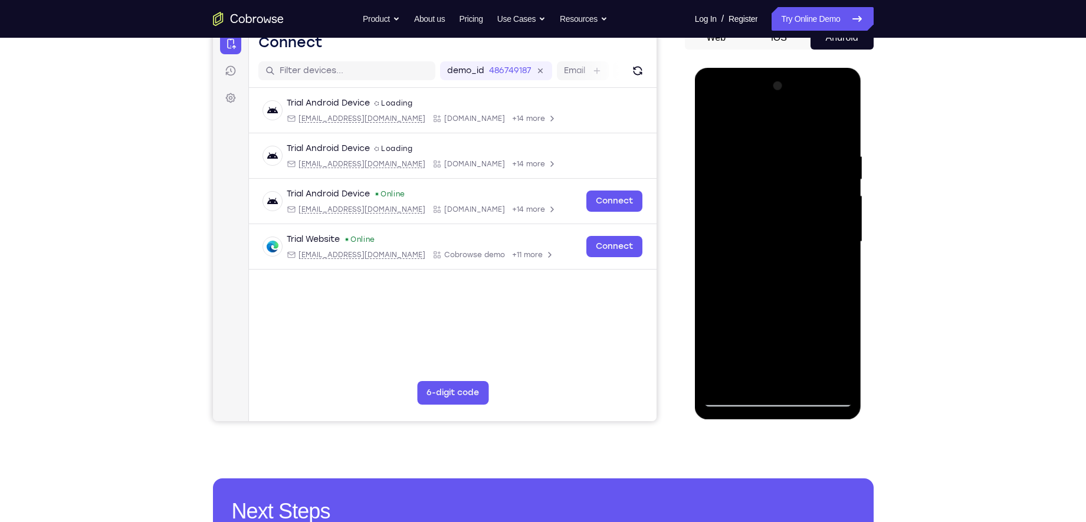
click at [828, 90] on div at bounding box center [778, 242] width 149 height 330
drag, startPoint x: 788, startPoint y: 294, endPoint x: 821, endPoint y: 171, distance: 127.5
click at [820, 174] on div at bounding box center [778, 242] width 149 height 330
drag, startPoint x: 799, startPoint y: 319, endPoint x: 833, endPoint y: 158, distance: 165.3
click at [833, 158] on div at bounding box center [778, 242] width 149 height 330
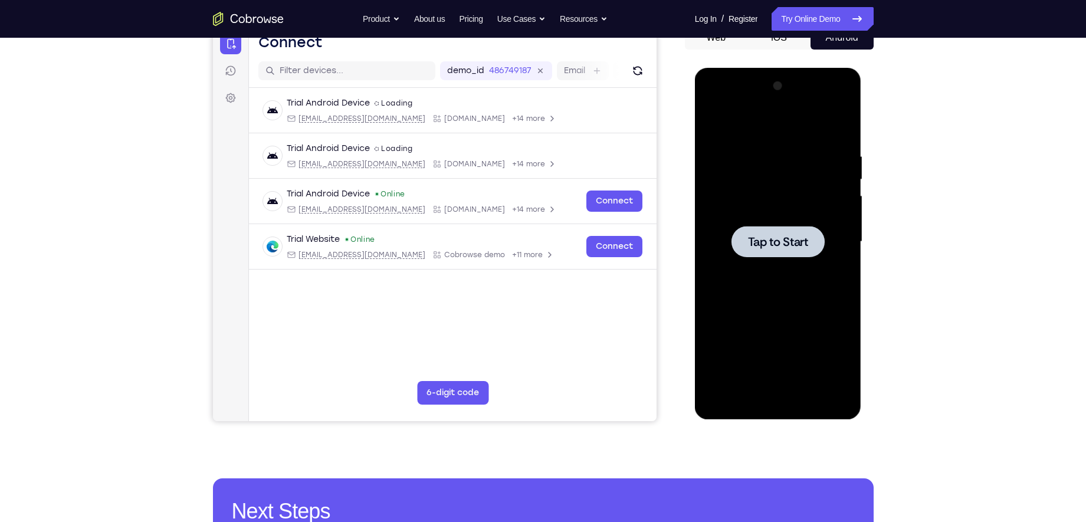
click at [766, 266] on div at bounding box center [778, 242] width 149 height 330
click at [778, 398] on div at bounding box center [778, 242] width 149 height 330
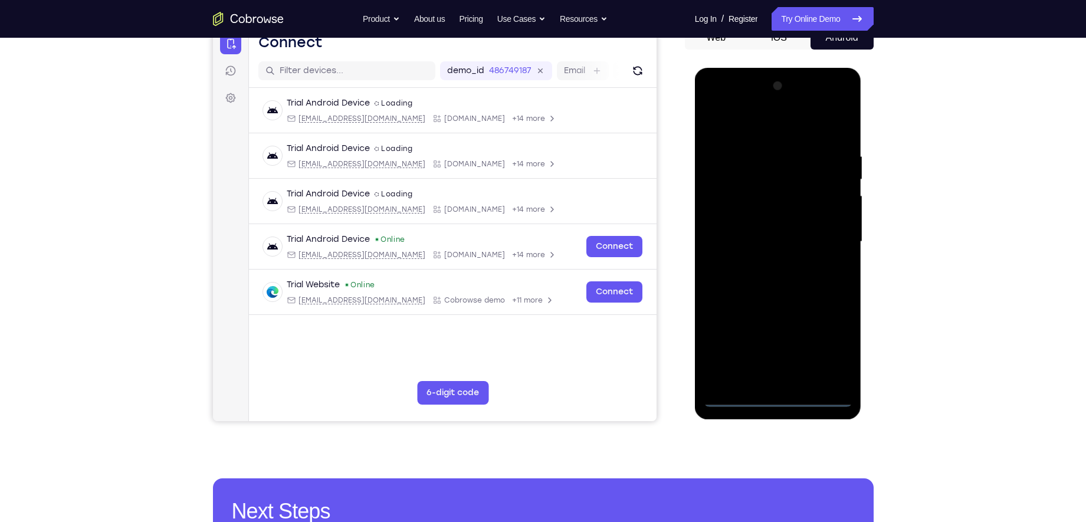
click at [831, 353] on div at bounding box center [778, 242] width 149 height 330
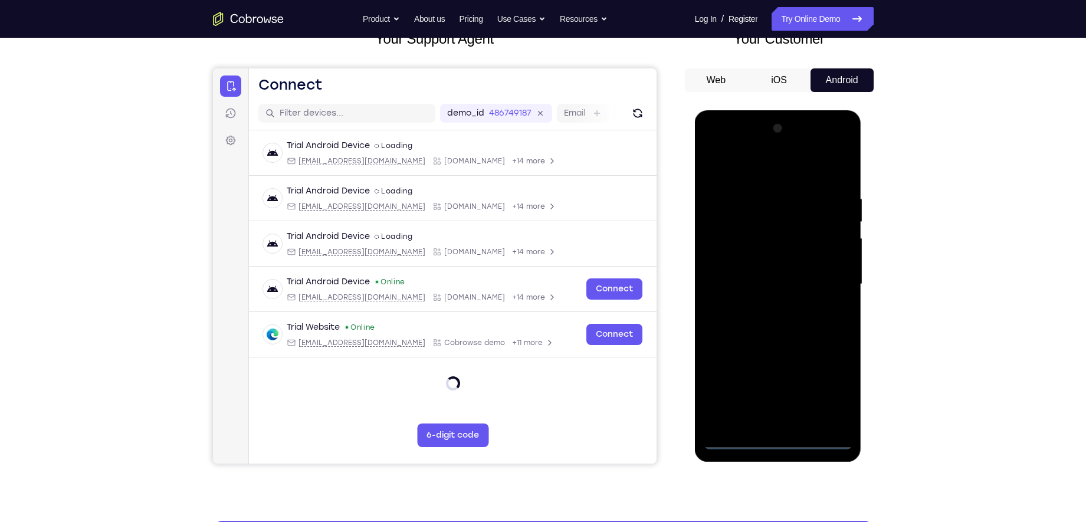
scroll to position [84, 0]
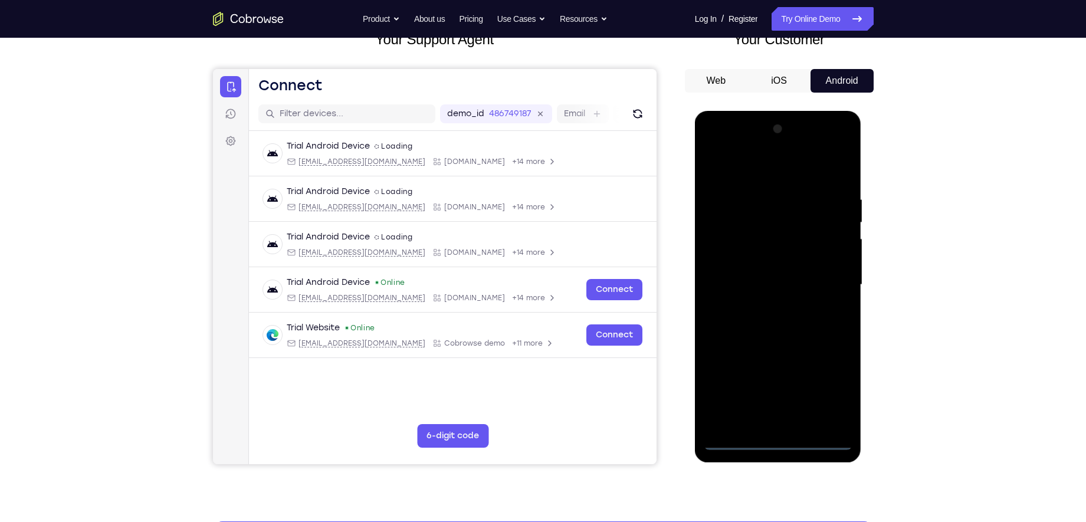
click at [757, 172] on div at bounding box center [778, 285] width 149 height 330
click at [826, 283] on div at bounding box center [778, 285] width 149 height 330
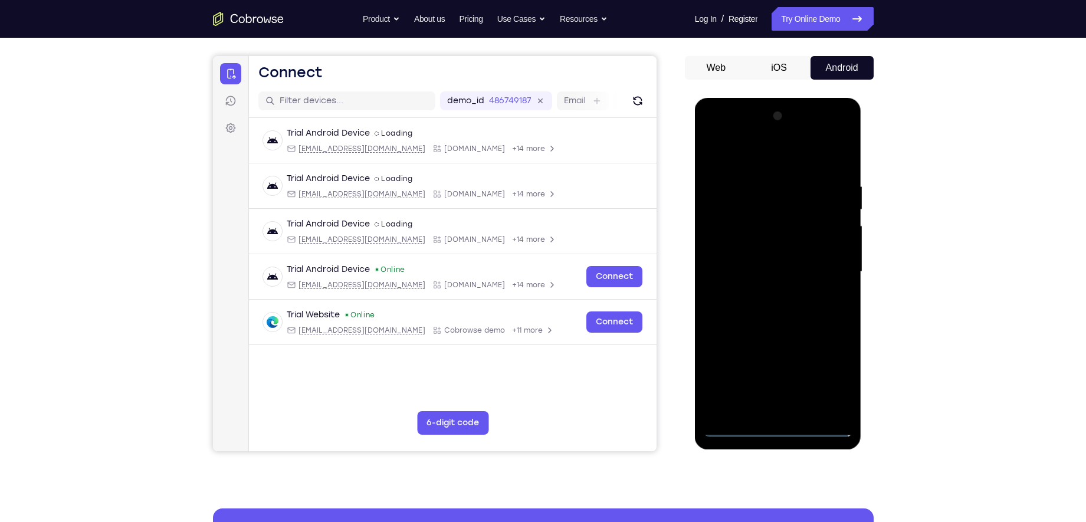
scroll to position [100, 0]
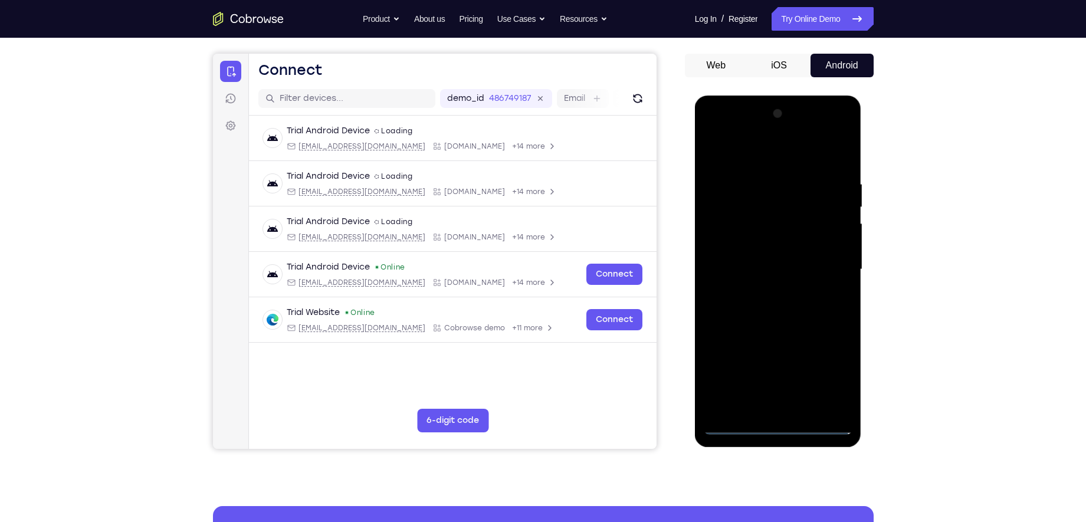
click at [768, 291] on div at bounding box center [778, 269] width 149 height 330
click at [766, 249] on div at bounding box center [778, 269] width 149 height 330
click at [764, 263] on div at bounding box center [778, 269] width 149 height 330
click at [775, 295] on div at bounding box center [778, 269] width 149 height 330
click at [776, 291] on div at bounding box center [778, 269] width 149 height 330
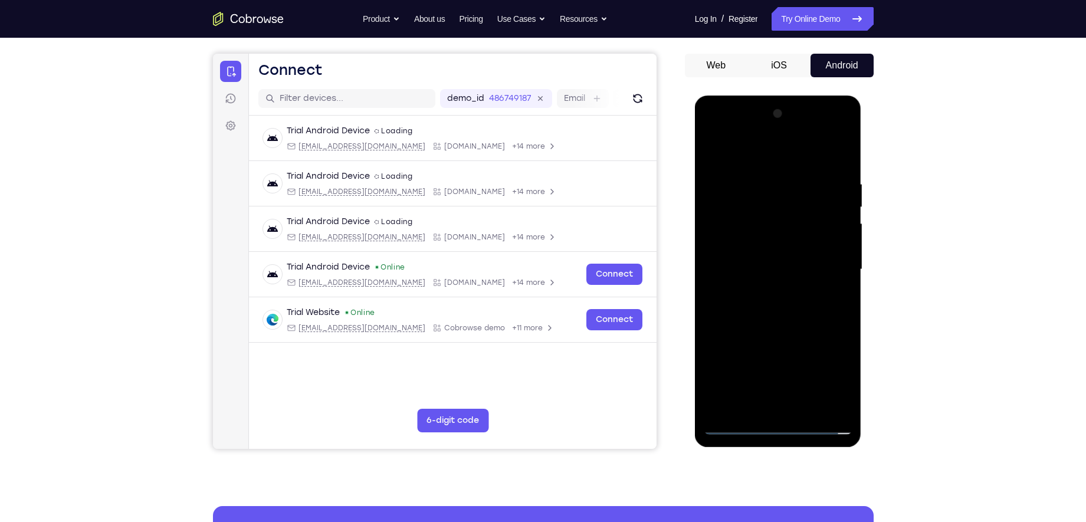
click at [776, 295] on div at bounding box center [778, 269] width 149 height 330
click at [773, 238] on div at bounding box center [778, 269] width 149 height 330
drag, startPoint x: 742, startPoint y: 153, endPoint x: 910, endPoint y: 139, distance: 168.8
click at [863, 139] on html "Online web based iOS Simulators and Android Emulators. Run iPhone, iPad, Mobile…" at bounding box center [779, 273] width 168 height 354
click at [805, 408] on div at bounding box center [778, 269] width 149 height 330
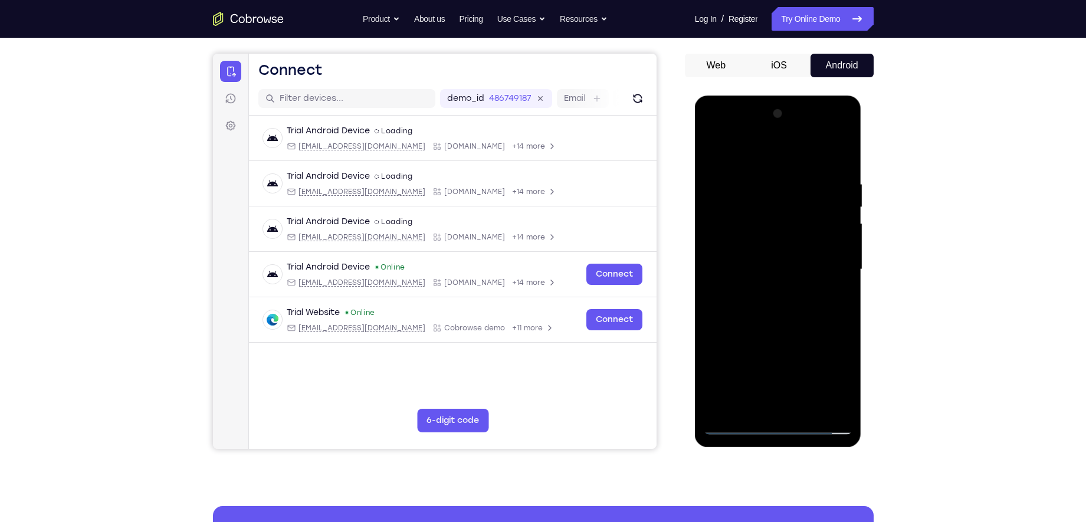
click at [771, 333] on div at bounding box center [778, 269] width 149 height 330
click at [736, 239] on div at bounding box center [778, 269] width 149 height 330
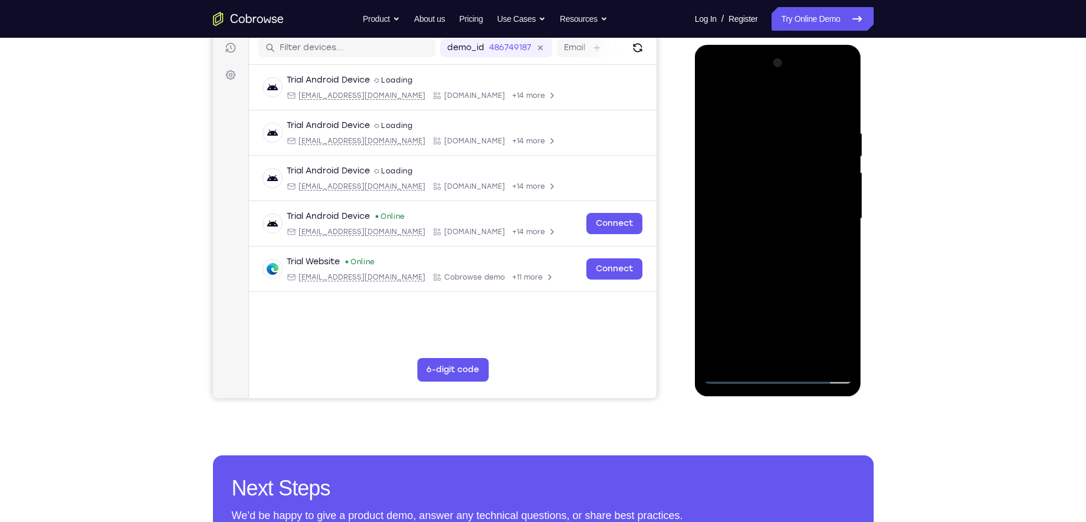
scroll to position [153, 0]
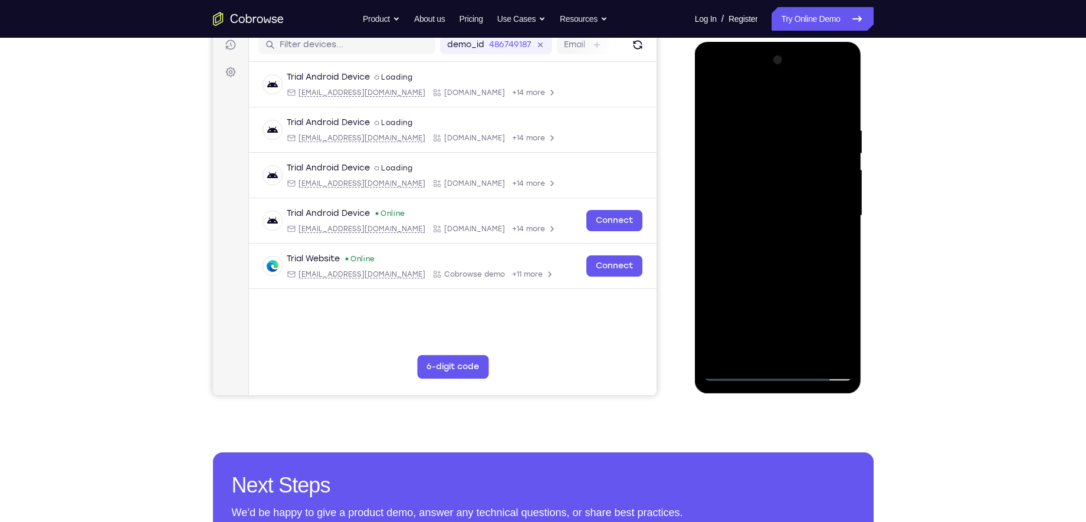
click at [759, 351] on div at bounding box center [778, 216] width 149 height 330
click at [847, 334] on div at bounding box center [778, 216] width 149 height 330
click at [750, 345] on div at bounding box center [778, 216] width 149 height 330
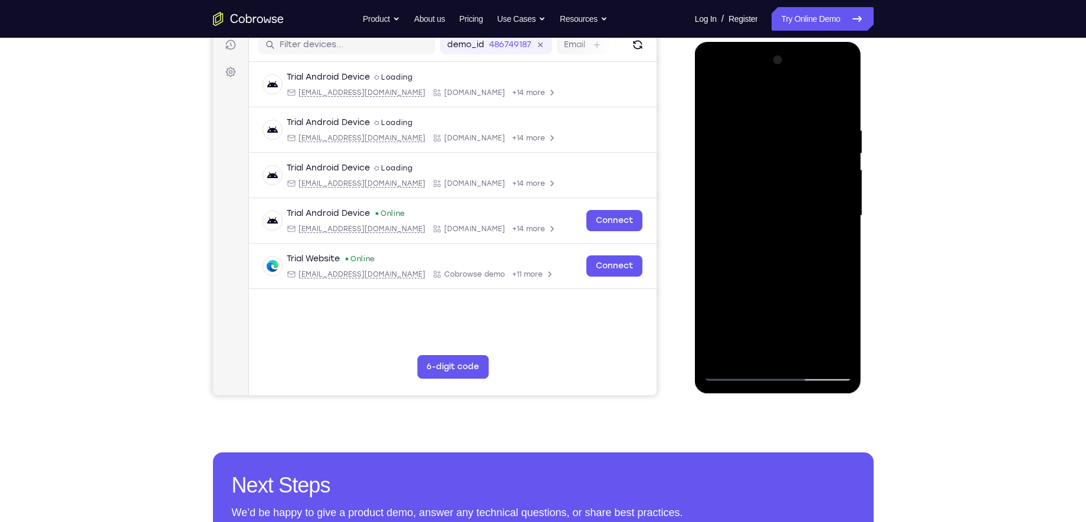
click at [812, 283] on div at bounding box center [778, 216] width 149 height 330
click at [836, 237] on div at bounding box center [778, 216] width 149 height 330
click at [735, 373] on div at bounding box center [778, 216] width 149 height 330
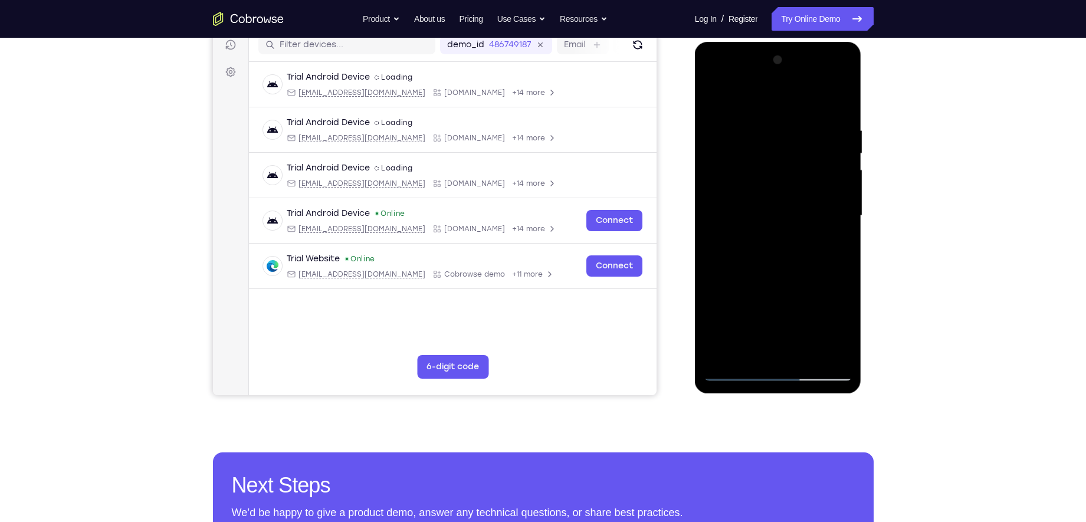
click at [753, 122] on div at bounding box center [778, 216] width 149 height 330
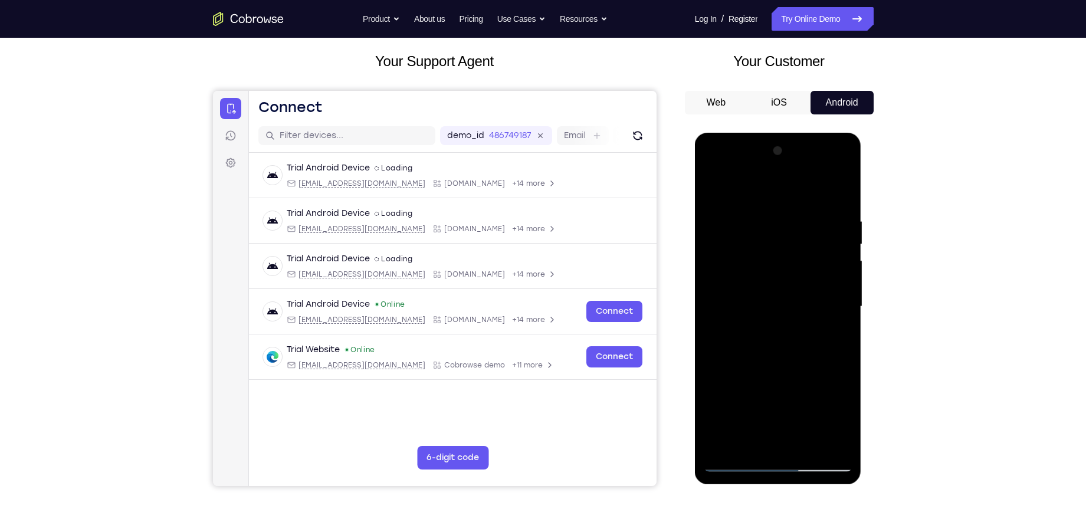
scroll to position [129, 0]
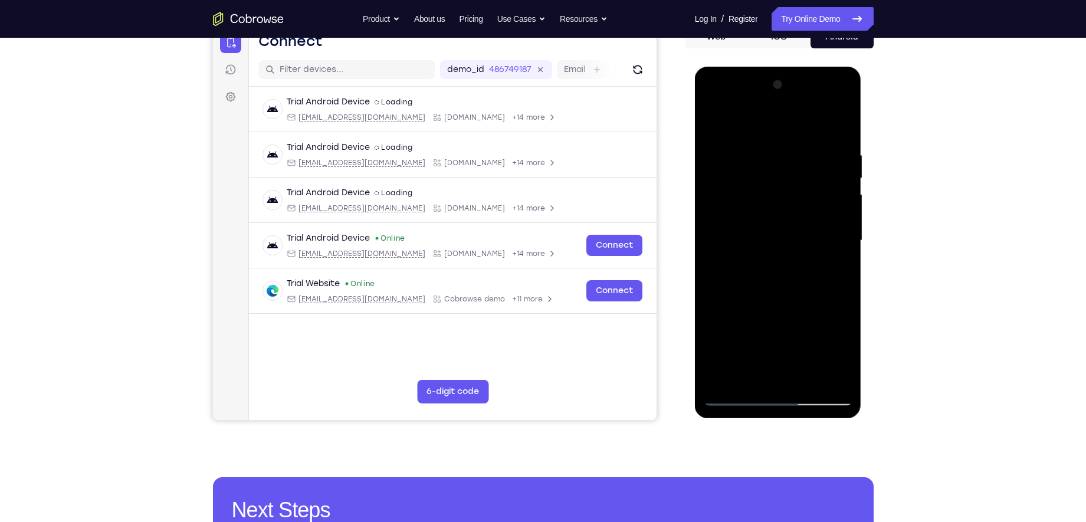
click at [845, 215] on div at bounding box center [778, 241] width 149 height 330
click at [745, 235] on div at bounding box center [778, 241] width 149 height 330
click at [833, 251] on div at bounding box center [778, 241] width 149 height 330
drag, startPoint x: 734, startPoint y: 212, endPoint x: 995, endPoint y: 248, distance: 263.3
click at [863, 248] on html "Online web based iOS Simulators and Android Emulators. Run iPhone, iPad, Mobile…" at bounding box center [779, 244] width 168 height 354
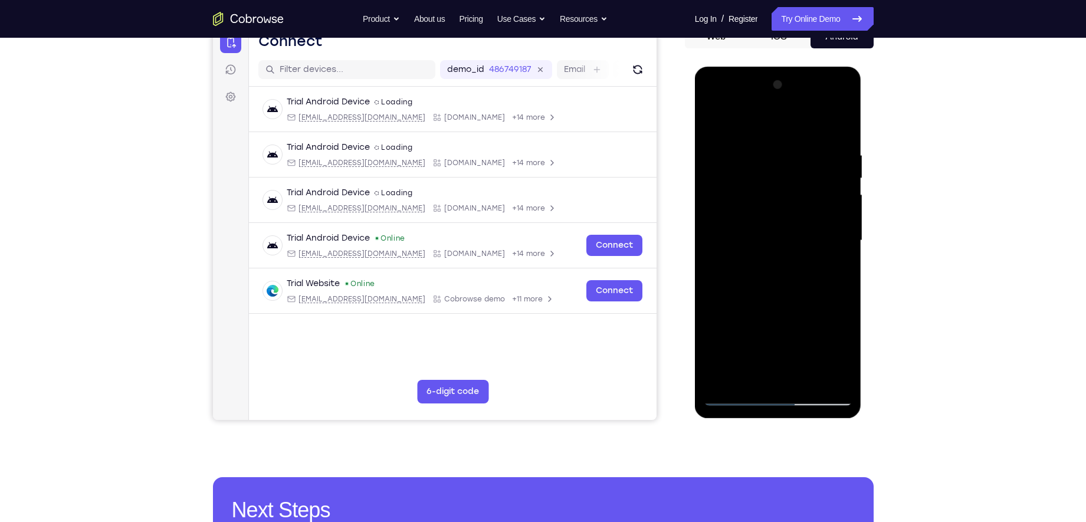
drag, startPoint x: 712, startPoint y: 207, endPoint x: 1013, endPoint y: 297, distance: 314.3
click at [863, 297] on html "Online web based iOS Simulators and Android Emulators. Run iPhone, iPad, Mobile…" at bounding box center [779, 244] width 168 height 354
drag, startPoint x: 738, startPoint y: 178, endPoint x: 879, endPoint y: 190, distance: 140.9
click at [863, 190] on html "Online web based iOS Simulators and Android Emulators. Run iPhone, iPad, Mobile…" at bounding box center [779, 244] width 168 height 354
click at [733, 122] on div at bounding box center [778, 241] width 149 height 330
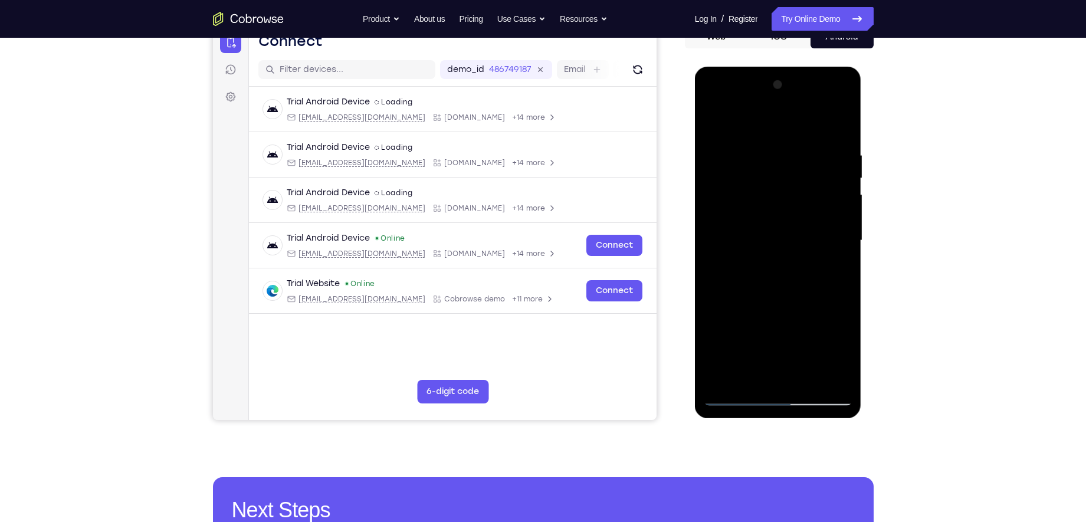
drag, startPoint x: 800, startPoint y: 242, endPoint x: 792, endPoint y: 181, distance: 61.9
click at [792, 181] on div at bounding box center [778, 241] width 149 height 330
drag, startPoint x: 776, startPoint y: 248, endPoint x: 772, endPoint y: 178, distance: 70.3
click at [772, 178] on div at bounding box center [778, 241] width 149 height 330
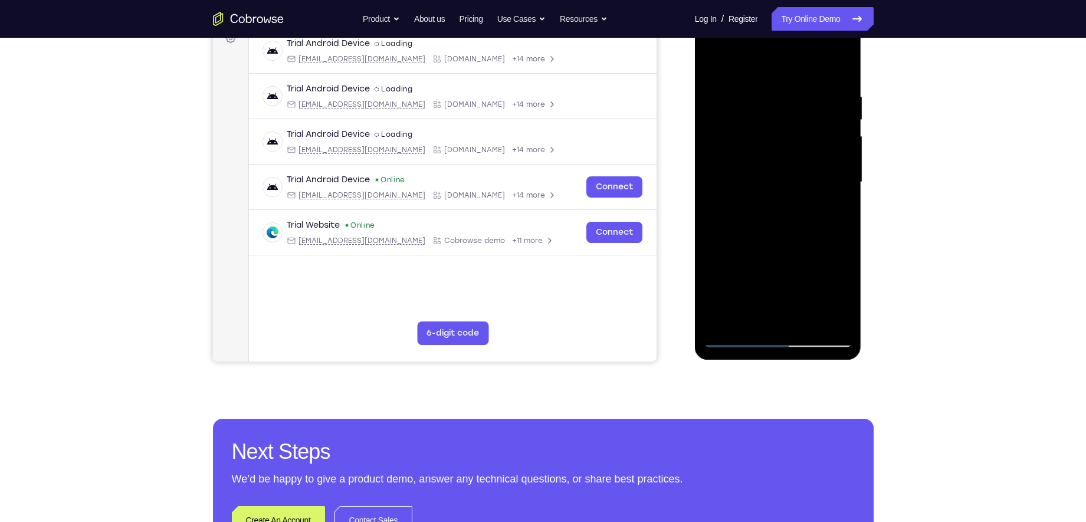
scroll to position [188, 0]
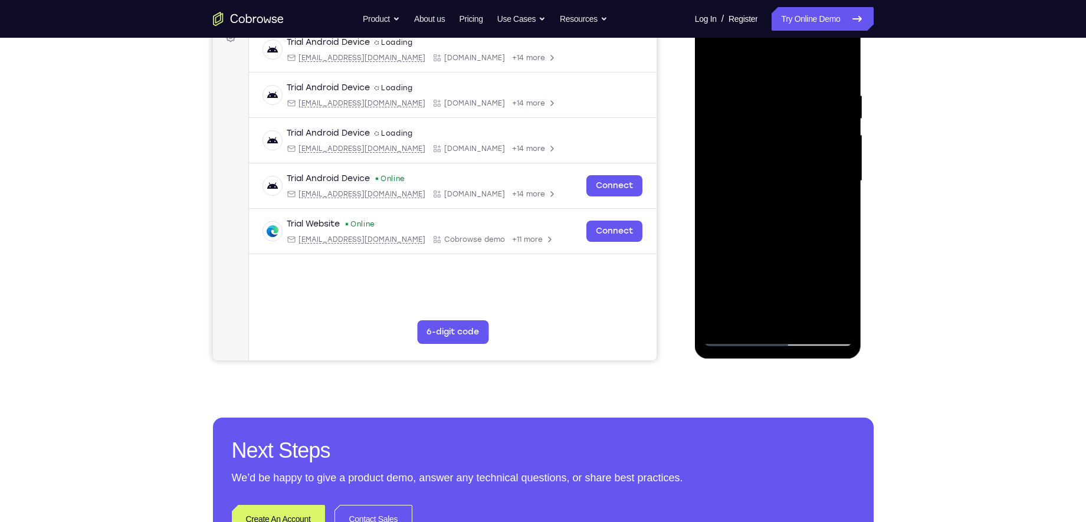
click at [817, 240] on div at bounding box center [778, 181] width 149 height 330
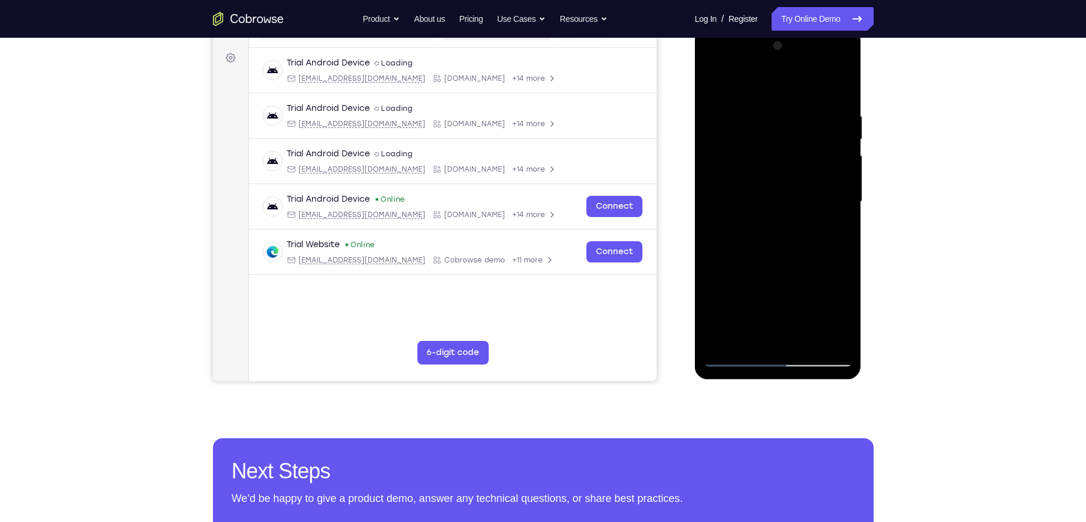
click at [843, 145] on div at bounding box center [778, 202] width 149 height 330
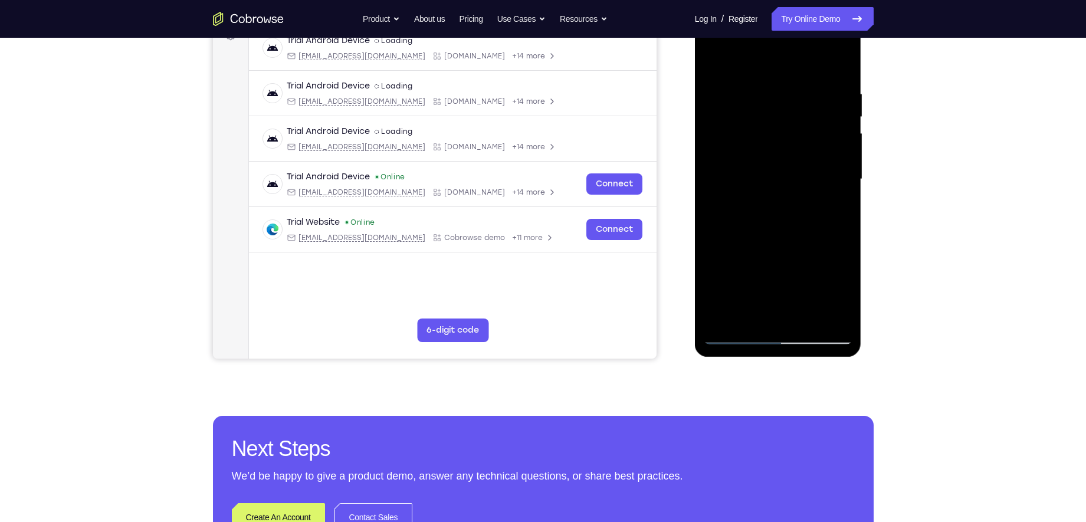
scroll to position [191, 0]
click at [843, 117] on div at bounding box center [778, 179] width 149 height 330
click at [738, 331] on div at bounding box center [778, 179] width 149 height 330
drag, startPoint x: 758, startPoint y: 277, endPoint x: 782, endPoint y: 203, distance: 77.6
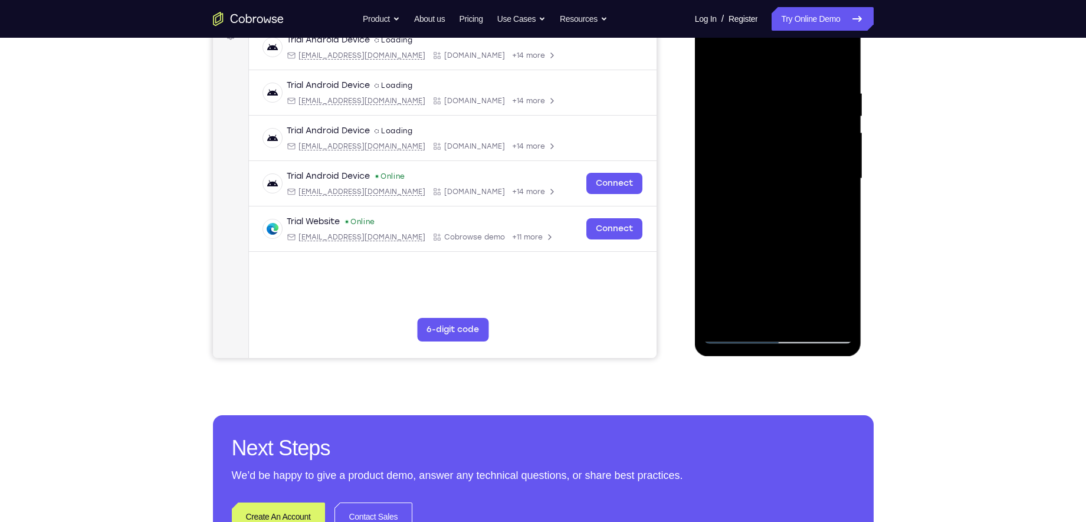
click at [782, 203] on div at bounding box center [778, 179] width 149 height 330
click at [735, 339] on div at bounding box center [778, 179] width 149 height 330
drag, startPoint x: 747, startPoint y: 277, endPoint x: 777, endPoint y: 188, distance: 93.5
click at [777, 188] on div at bounding box center [778, 179] width 149 height 330
drag, startPoint x: 783, startPoint y: 241, endPoint x: 785, endPoint y: 149, distance: 91.5
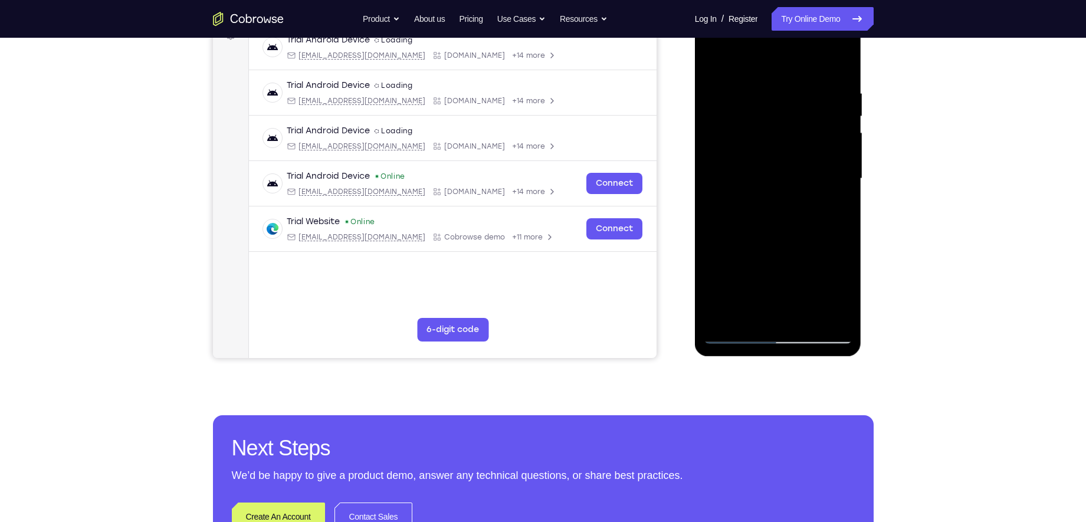
click at [785, 149] on div at bounding box center [778, 179] width 149 height 330
click at [733, 181] on div at bounding box center [778, 179] width 149 height 330
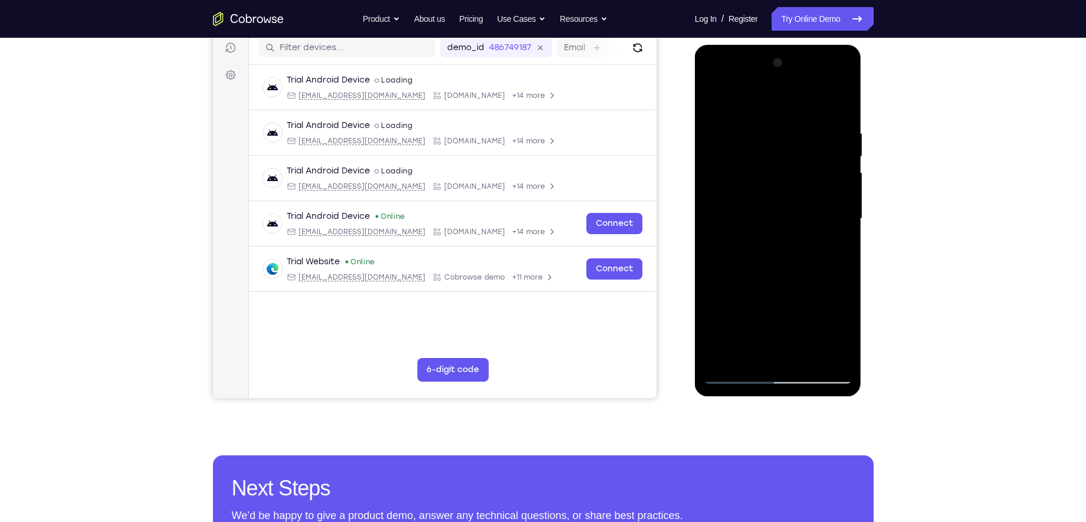
scroll to position [149, 0]
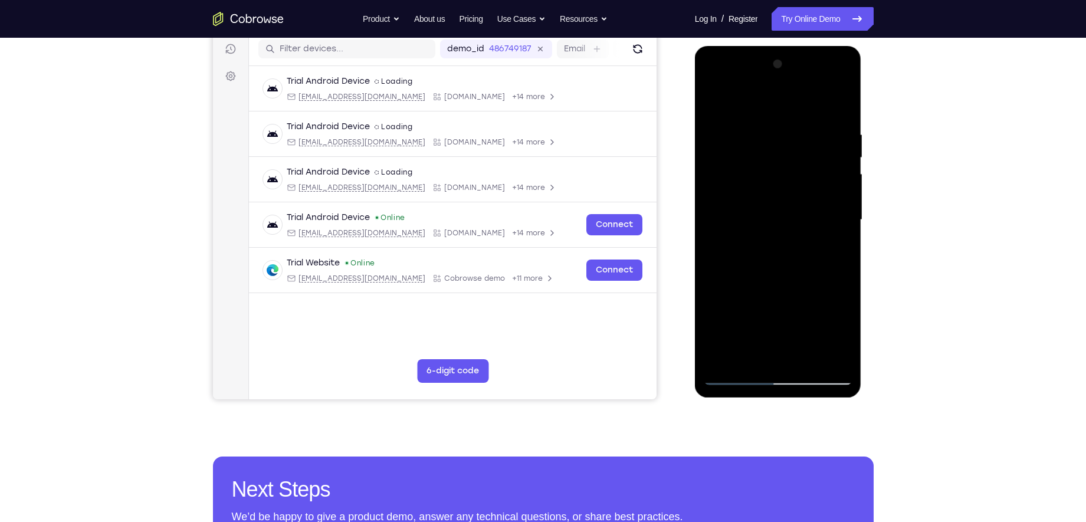
drag, startPoint x: 810, startPoint y: 175, endPoint x: 807, endPoint y: 191, distance: 16.8
click at [807, 191] on div at bounding box center [778, 220] width 149 height 330
click at [847, 169] on div at bounding box center [778, 220] width 149 height 330
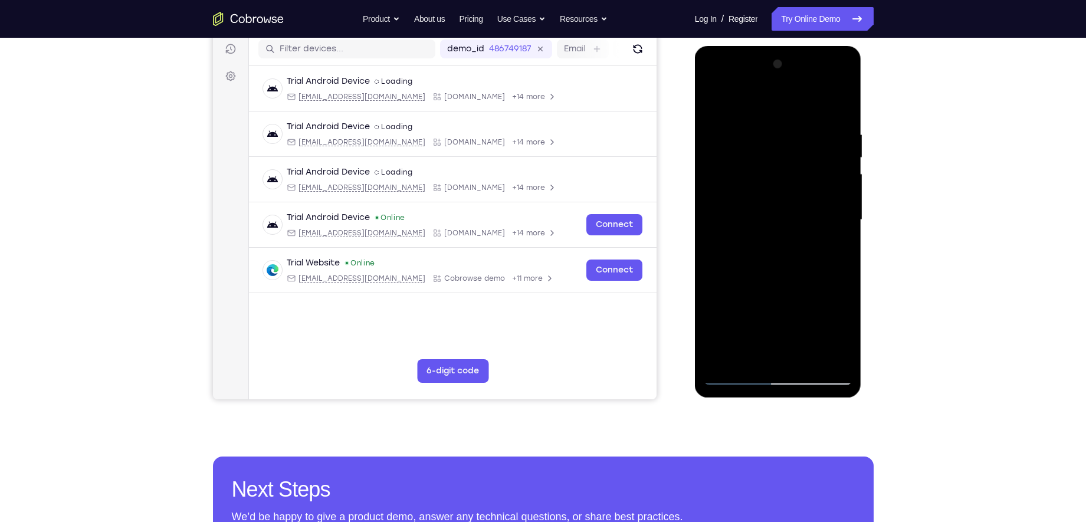
click at [847, 169] on div at bounding box center [778, 220] width 149 height 330
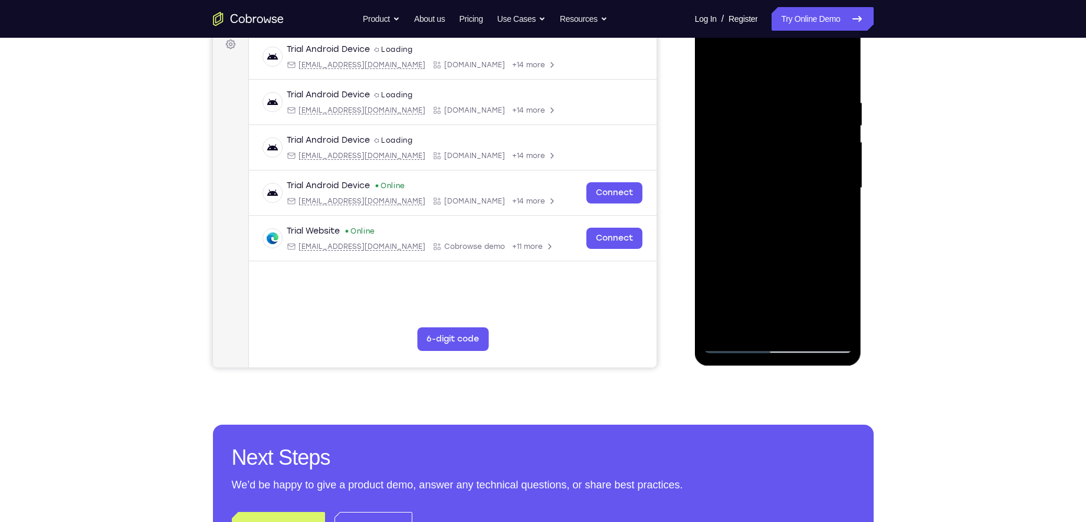
scroll to position [268, 0]
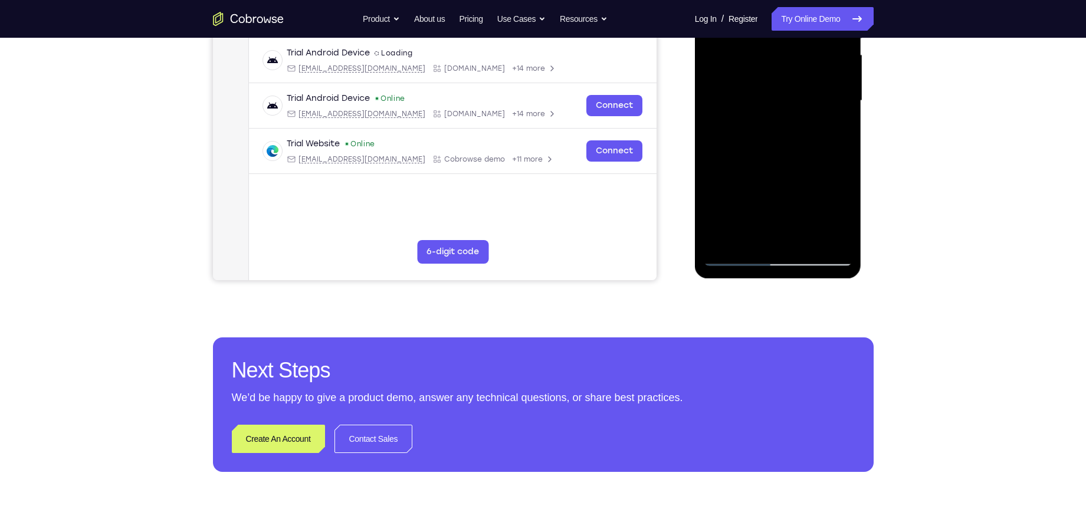
click at [740, 261] on div at bounding box center [778, 101] width 149 height 330
click at [725, 241] on div at bounding box center [778, 101] width 149 height 330
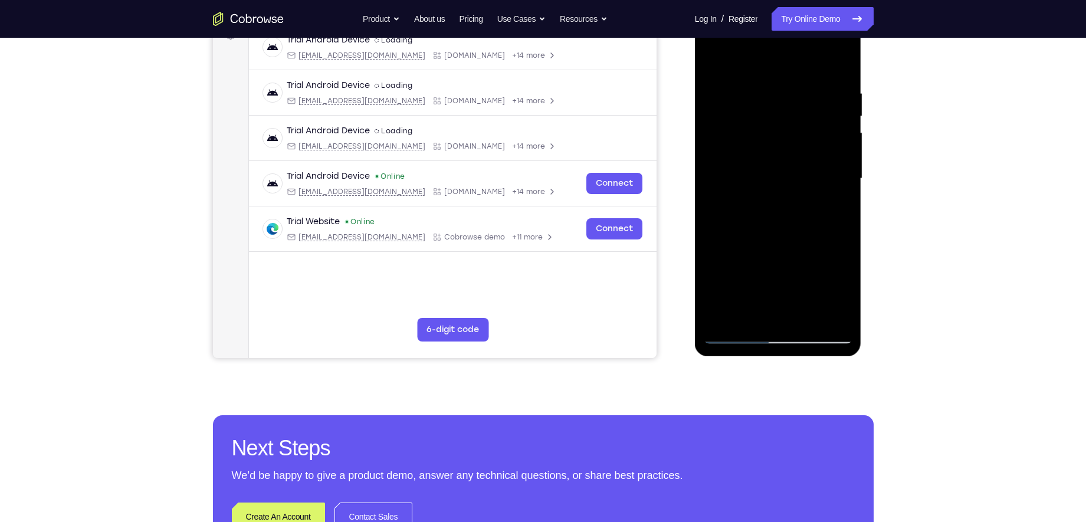
scroll to position [186, 0]
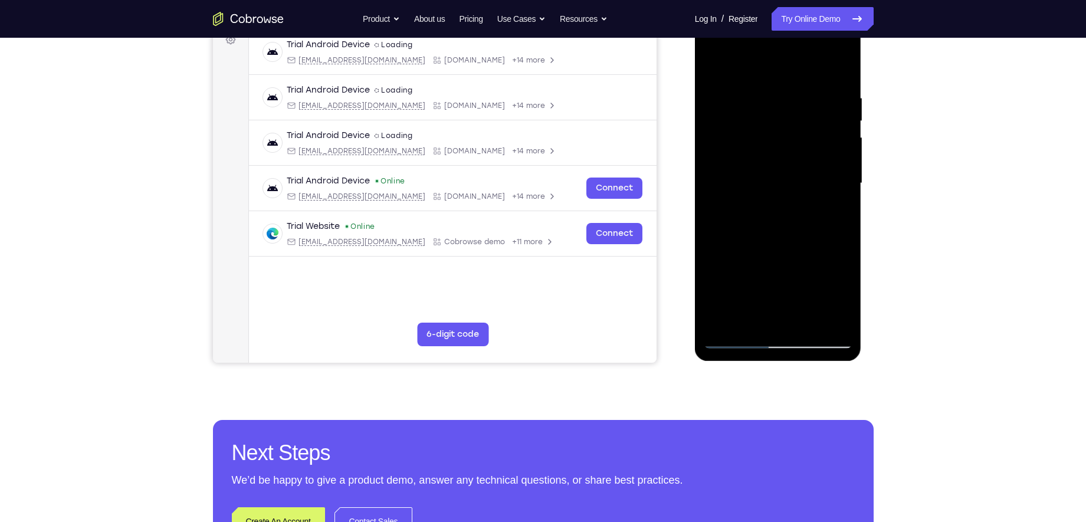
drag, startPoint x: 755, startPoint y: 243, endPoint x: 766, endPoint y: 172, distance: 71.1
click at [766, 172] on div at bounding box center [778, 183] width 149 height 330
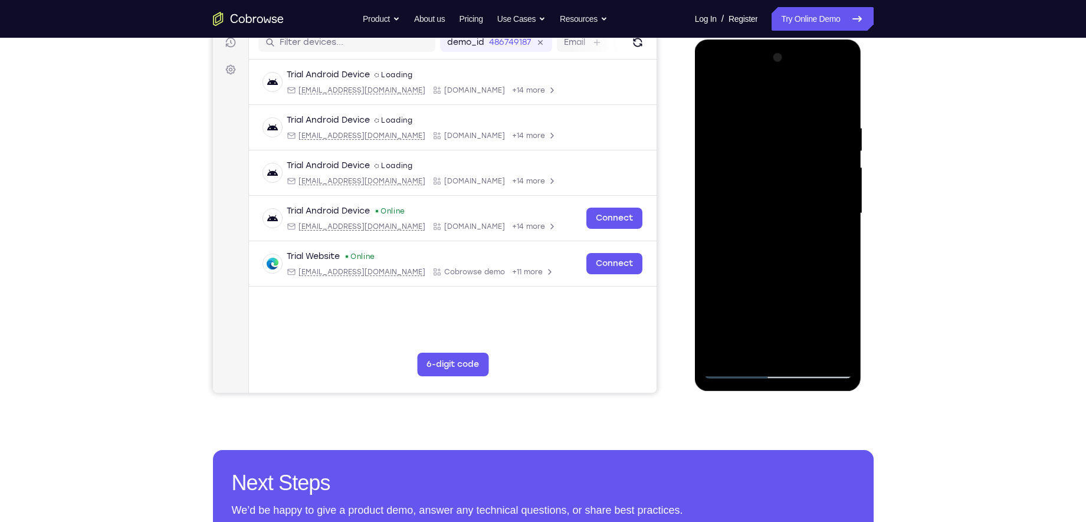
scroll to position [153, 0]
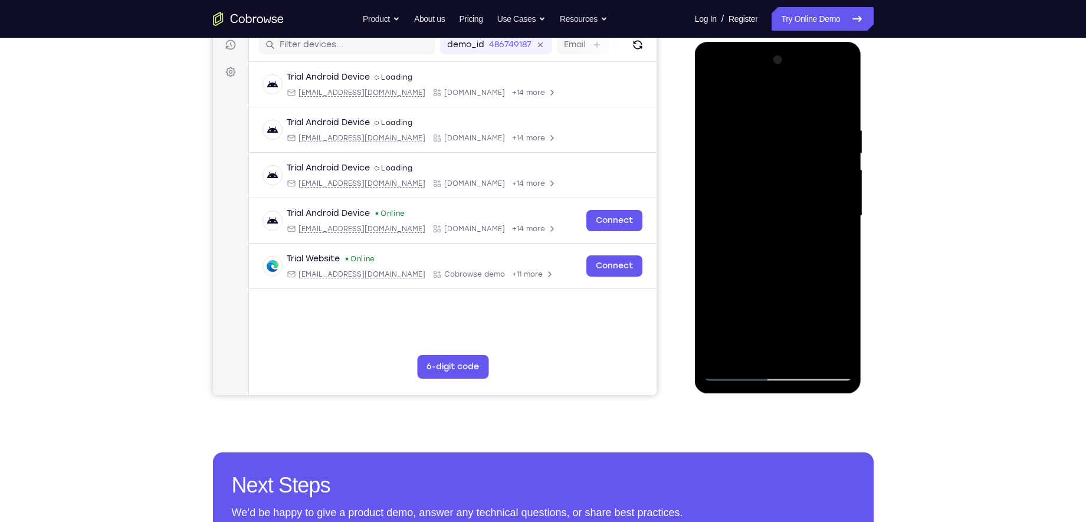
click at [846, 207] on div at bounding box center [778, 216] width 149 height 330
drag, startPoint x: 808, startPoint y: 289, endPoint x: 813, endPoint y: 166, distance: 122.2
click at [813, 166] on div at bounding box center [778, 216] width 149 height 330
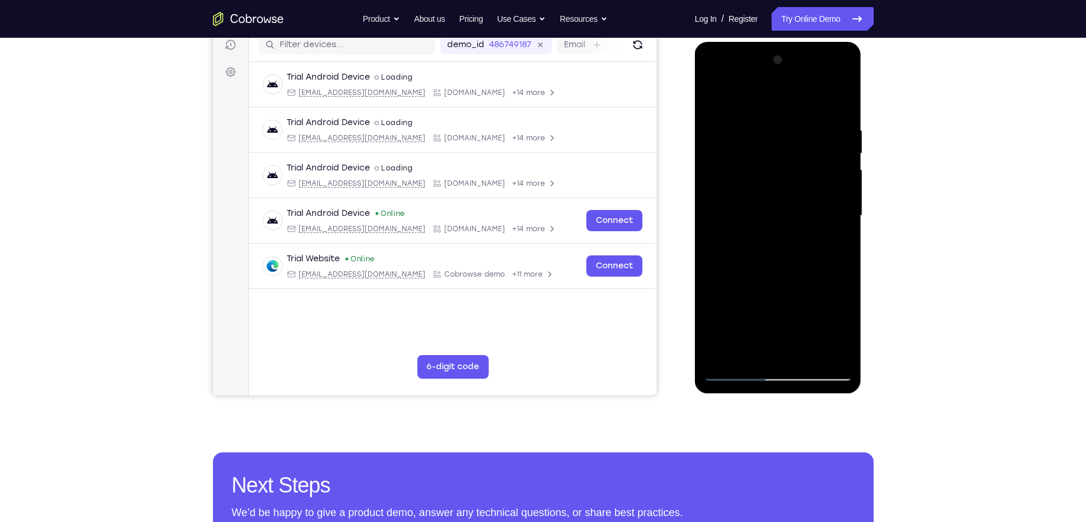
drag, startPoint x: 780, startPoint y: 281, endPoint x: 786, endPoint y: 148, distance: 134.1
click at [786, 148] on div at bounding box center [778, 216] width 149 height 330
drag, startPoint x: 766, startPoint y: 224, endPoint x: 755, endPoint y: 296, distance: 72.9
click at [755, 296] on div at bounding box center [778, 216] width 149 height 330
click at [713, 132] on div at bounding box center [778, 216] width 149 height 330
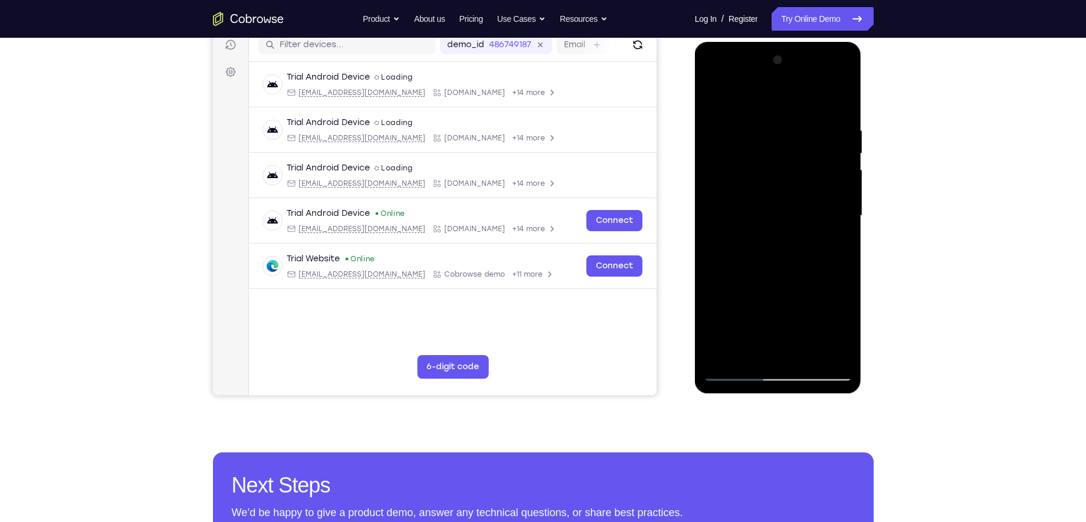
drag, startPoint x: 766, startPoint y: 198, endPoint x: 782, endPoint y: 127, distance: 73.2
click at [782, 127] on div at bounding box center [778, 216] width 149 height 330
drag, startPoint x: 764, startPoint y: 289, endPoint x: 791, endPoint y: 145, distance: 147.1
click at [791, 145] on div at bounding box center [778, 216] width 149 height 330
click at [845, 246] on div at bounding box center [778, 216] width 149 height 330
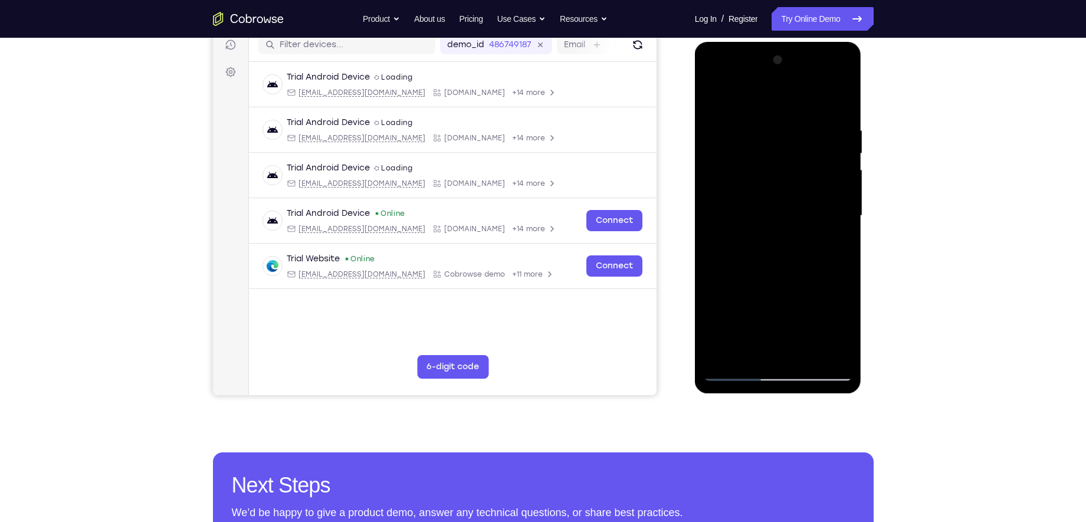
drag, startPoint x: 809, startPoint y: 294, endPoint x: 807, endPoint y: 131, distance: 162.9
click at [810, 163] on div at bounding box center [778, 216] width 149 height 330
drag, startPoint x: 776, startPoint y: 295, endPoint x: 789, endPoint y: 193, distance: 102.9
click at [789, 193] on div at bounding box center [778, 216] width 149 height 330
drag, startPoint x: 794, startPoint y: 255, endPoint x: 803, endPoint y: 137, distance: 118.3
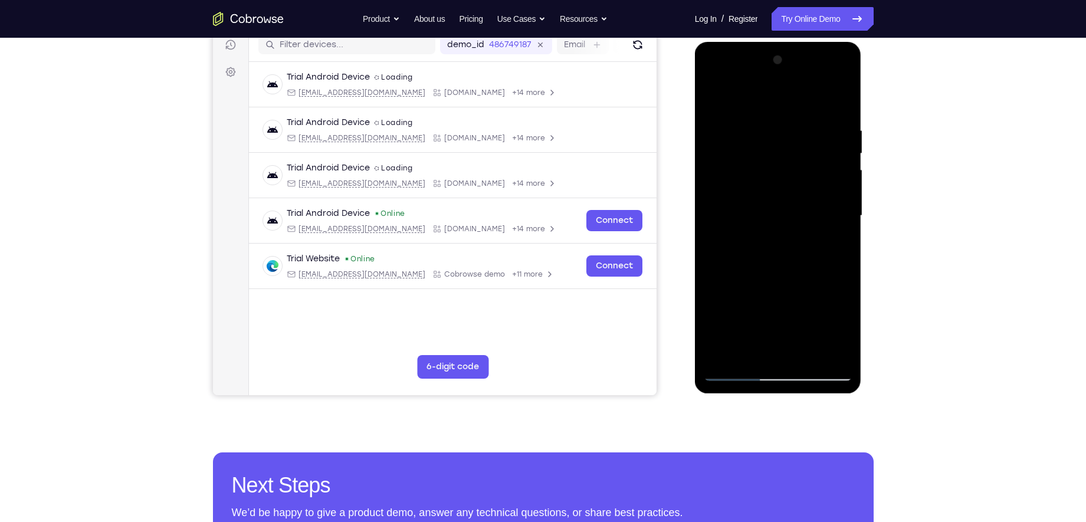
click at [803, 137] on div at bounding box center [778, 216] width 149 height 330
drag, startPoint x: 774, startPoint y: 270, endPoint x: 794, endPoint y: 192, distance: 79.9
click at [794, 192] on div at bounding box center [778, 216] width 149 height 330
click at [843, 203] on div at bounding box center [778, 216] width 149 height 330
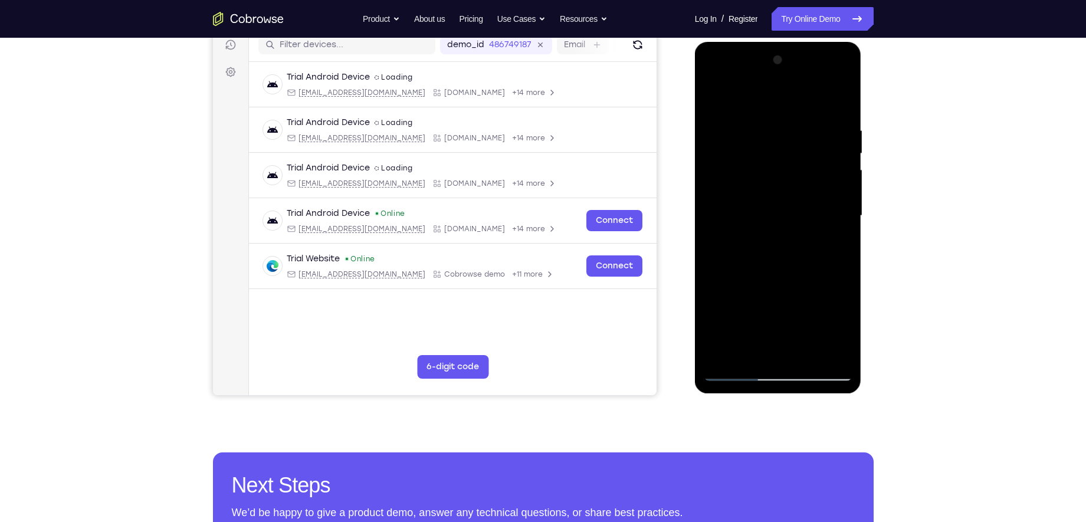
drag, startPoint x: 794, startPoint y: 263, endPoint x: 801, endPoint y: 155, distance: 108.8
click at [801, 155] on div at bounding box center [778, 216] width 149 height 330
drag, startPoint x: 791, startPoint y: 242, endPoint x: 803, endPoint y: 119, distance: 123.9
click at [797, 132] on div at bounding box center [778, 216] width 149 height 330
drag, startPoint x: 770, startPoint y: 290, endPoint x: 779, endPoint y: 198, distance: 92.5
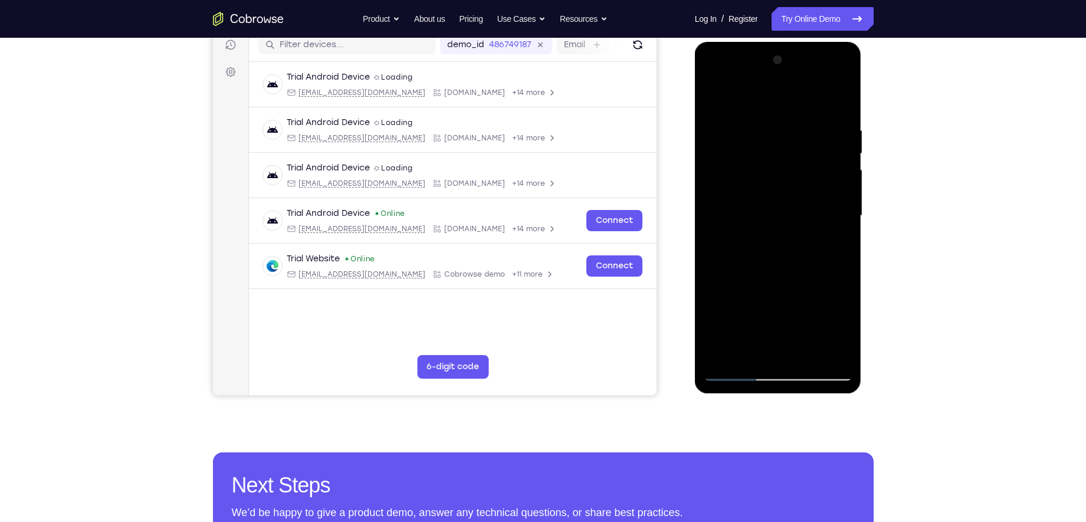
click at [779, 198] on div at bounding box center [778, 216] width 149 height 330
click at [846, 211] on div at bounding box center [778, 216] width 149 height 330
drag, startPoint x: 804, startPoint y: 270, endPoint x: 813, endPoint y: 142, distance: 128.4
click at [813, 142] on div at bounding box center [778, 216] width 149 height 330
drag, startPoint x: 773, startPoint y: 281, endPoint x: 785, endPoint y: 189, distance: 92.8
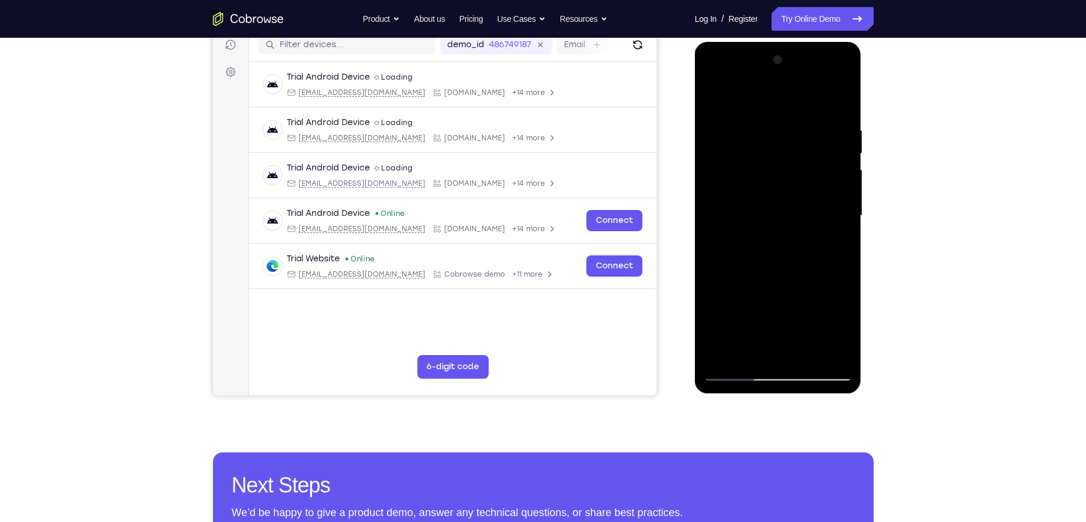
click at [785, 189] on div at bounding box center [778, 216] width 149 height 330
click at [844, 243] on div at bounding box center [778, 216] width 149 height 330
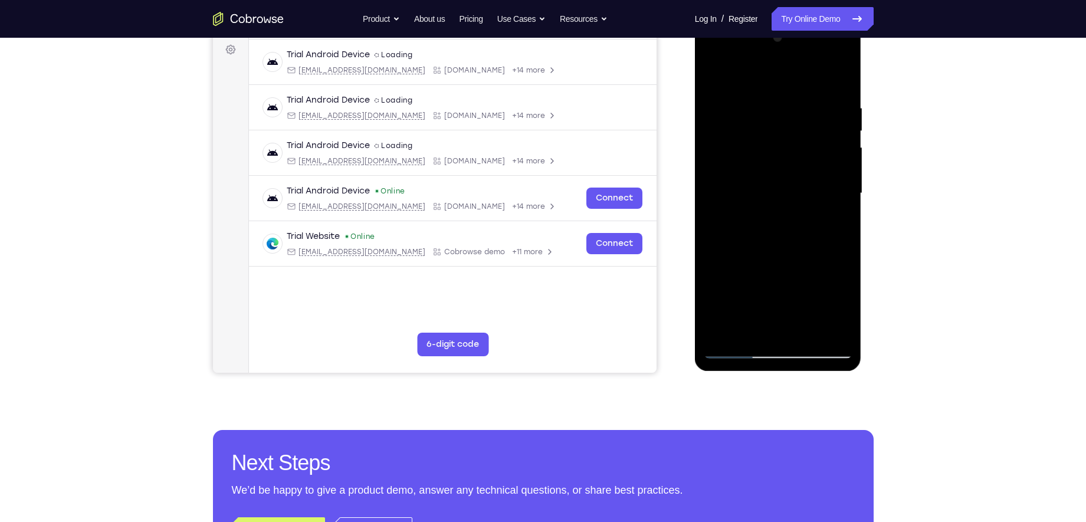
scroll to position [172, 0]
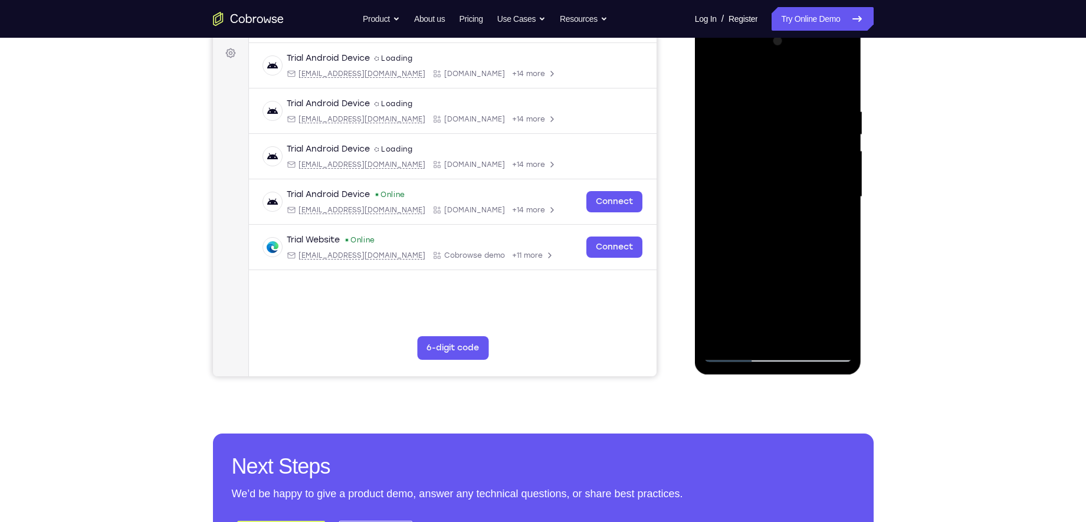
drag, startPoint x: 783, startPoint y: 257, endPoint x: 782, endPoint y: 181, distance: 75.5
click at [782, 181] on div at bounding box center [778, 197] width 149 height 330
click at [800, 283] on div at bounding box center [778, 197] width 149 height 330
drag, startPoint x: 798, startPoint y: 294, endPoint x: 806, endPoint y: 219, distance: 75.3
click at [806, 219] on div at bounding box center [778, 197] width 149 height 330
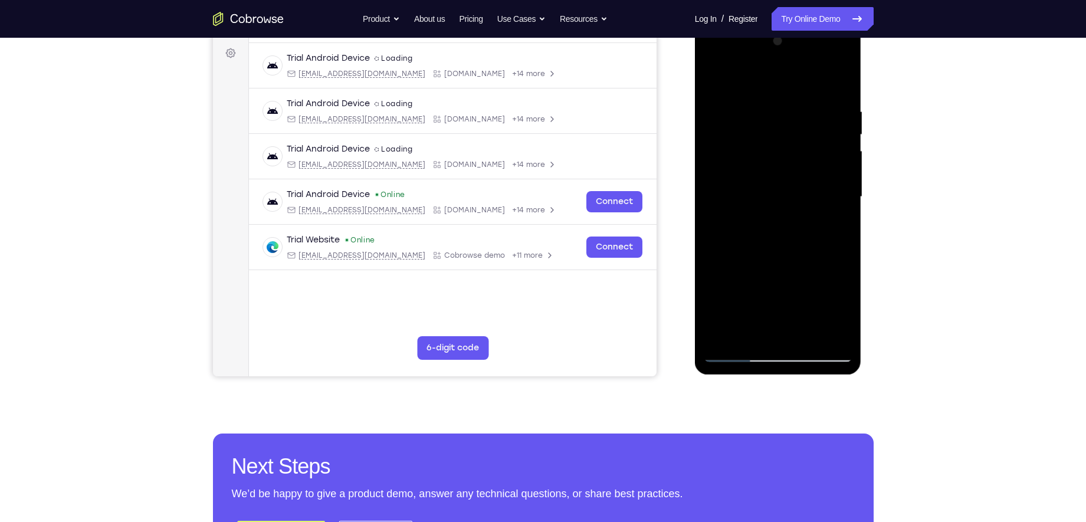
drag, startPoint x: 798, startPoint y: 271, endPoint x: 809, endPoint y: 154, distance: 118.0
click at [809, 154] on div at bounding box center [778, 197] width 149 height 330
drag, startPoint x: 785, startPoint y: 244, endPoint x: 791, endPoint y: 117, distance: 127.0
click at [791, 121] on div at bounding box center [778, 197] width 149 height 330
drag, startPoint x: 771, startPoint y: 232, endPoint x: 775, endPoint y: 176, distance: 56.2
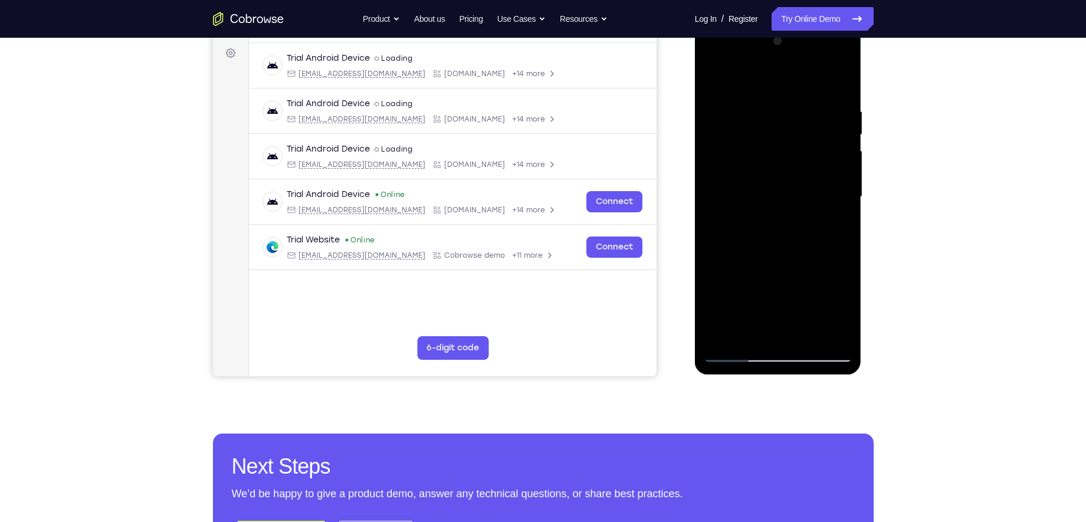
click at [775, 176] on div at bounding box center [778, 197] width 149 height 330
drag, startPoint x: 774, startPoint y: 155, endPoint x: 761, endPoint y: 244, distance: 89.5
click at [761, 244] on div at bounding box center [778, 197] width 149 height 330
drag, startPoint x: 759, startPoint y: 259, endPoint x: 778, endPoint y: 126, distance: 134.8
click at [778, 126] on div at bounding box center [778, 197] width 149 height 330
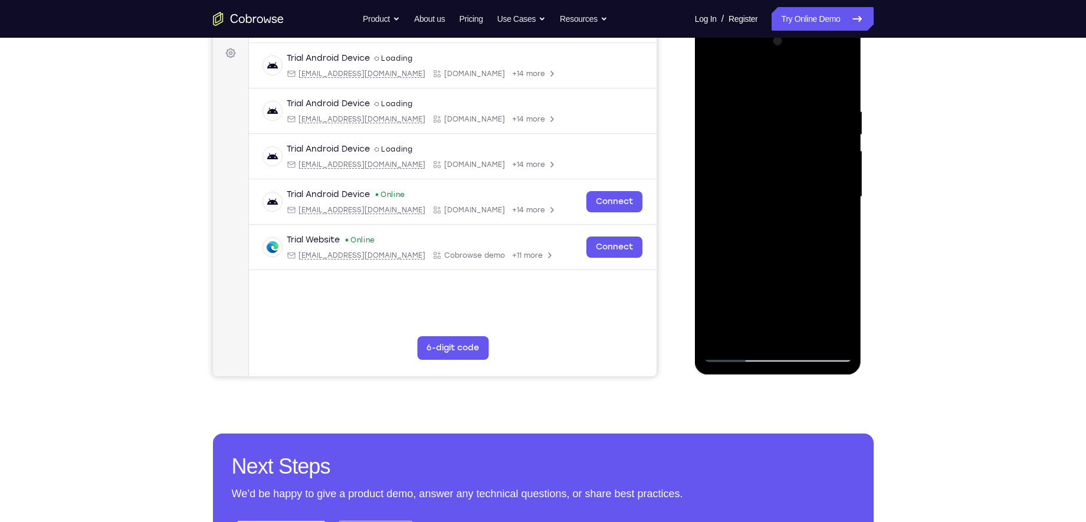
drag, startPoint x: 763, startPoint y: 261, endPoint x: 769, endPoint y: 213, distance: 48.2
click at [769, 213] on div at bounding box center [778, 197] width 149 height 330
click at [845, 228] on div at bounding box center [778, 197] width 149 height 330
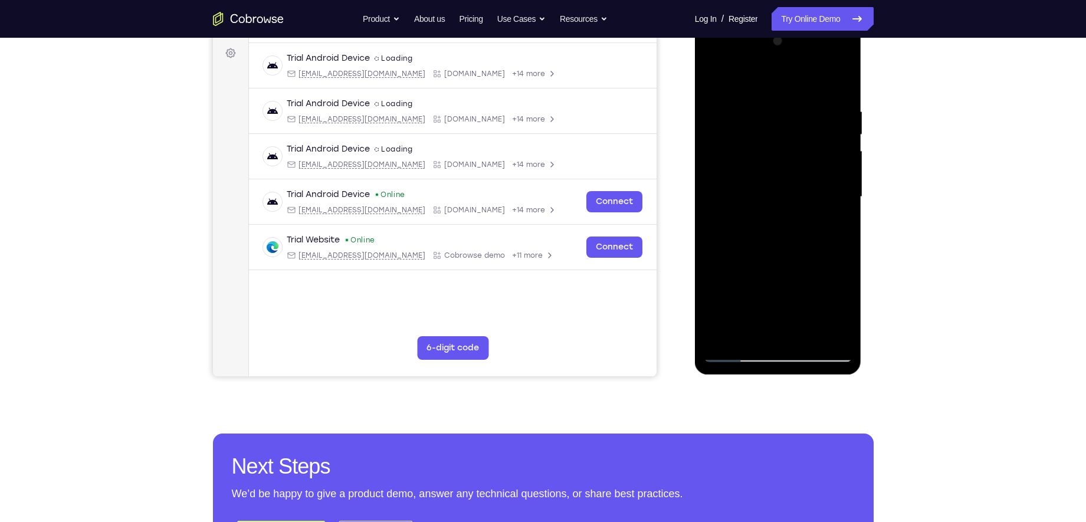
click at [845, 225] on div at bounding box center [778, 197] width 149 height 330
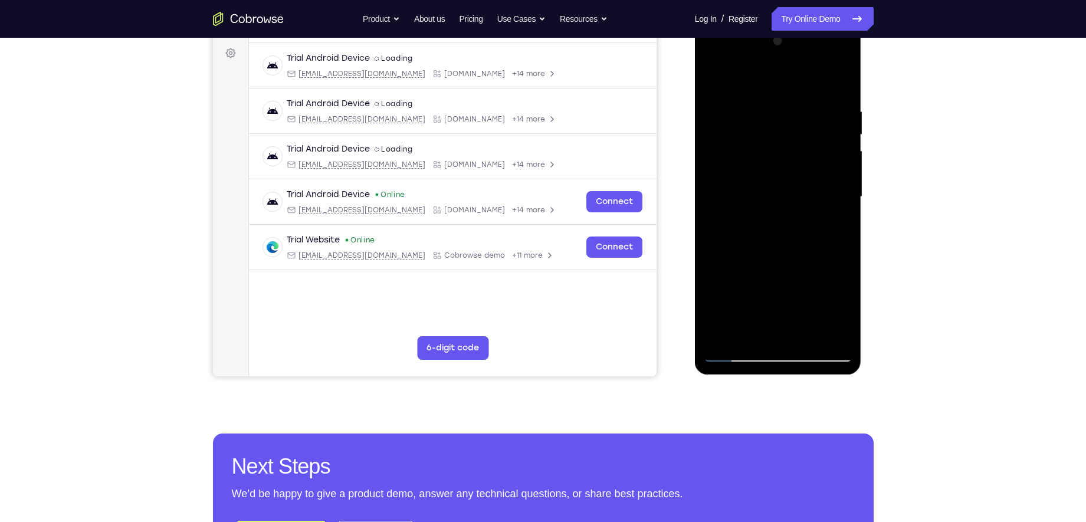
click at [845, 225] on div at bounding box center [778, 197] width 149 height 330
click at [715, 227] on div at bounding box center [778, 197] width 149 height 330
click at [847, 227] on div at bounding box center [778, 197] width 149 height 330
click at [844, 227] on div at bounding box center [778, 197] width 149 height 330
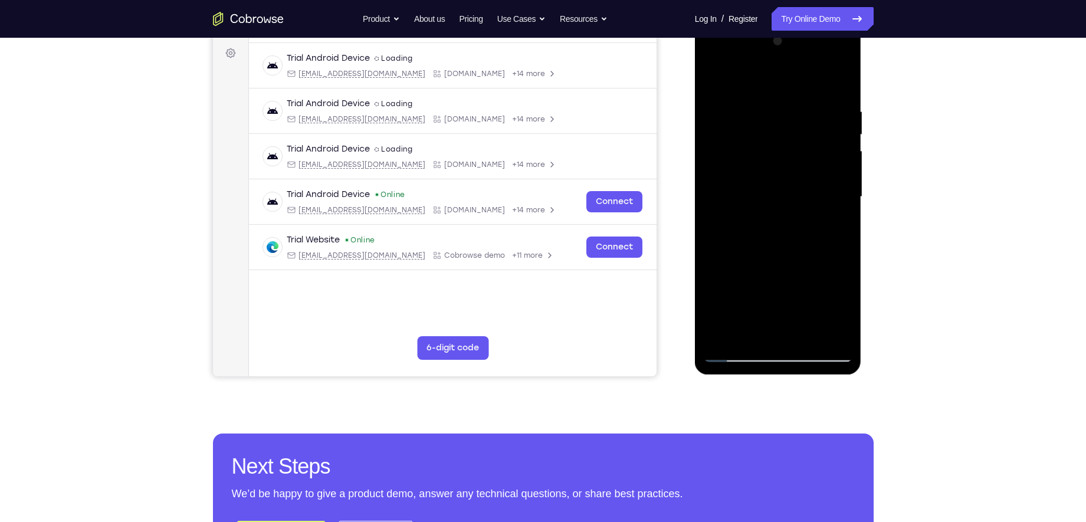
click at [844, 227] on div at bounding box center [778, 197] width 149 height 330
click at [846, 227] on div at bounding box center [778, 197] width 149 height 330
drag, startPoint x: 812, startPoint y: 247, endPoint x: 815, endPoint y: 162, distance: 85.6
click at [815, 162] on div at bounding box center [778, 197] width 149 height 330
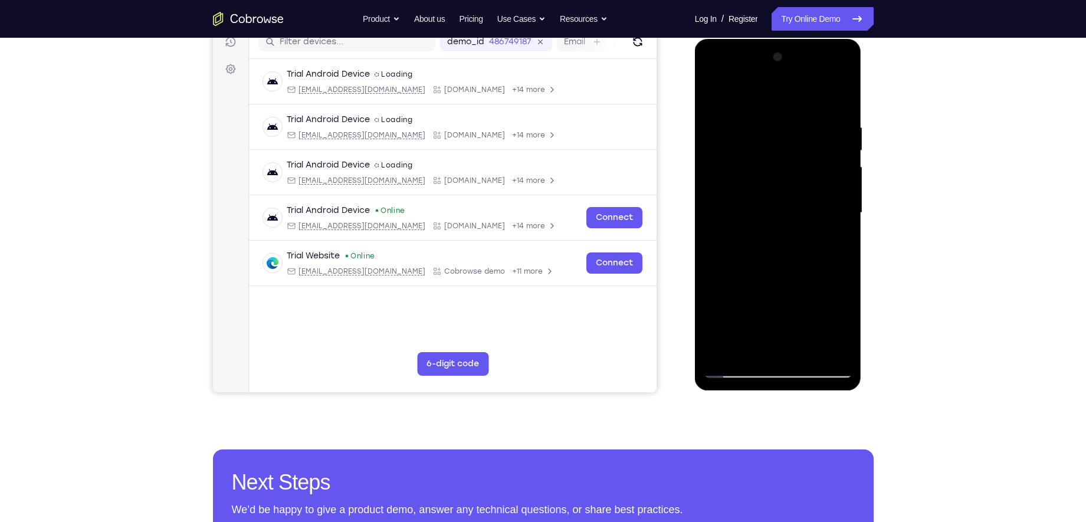
scroll to position [124, 0]
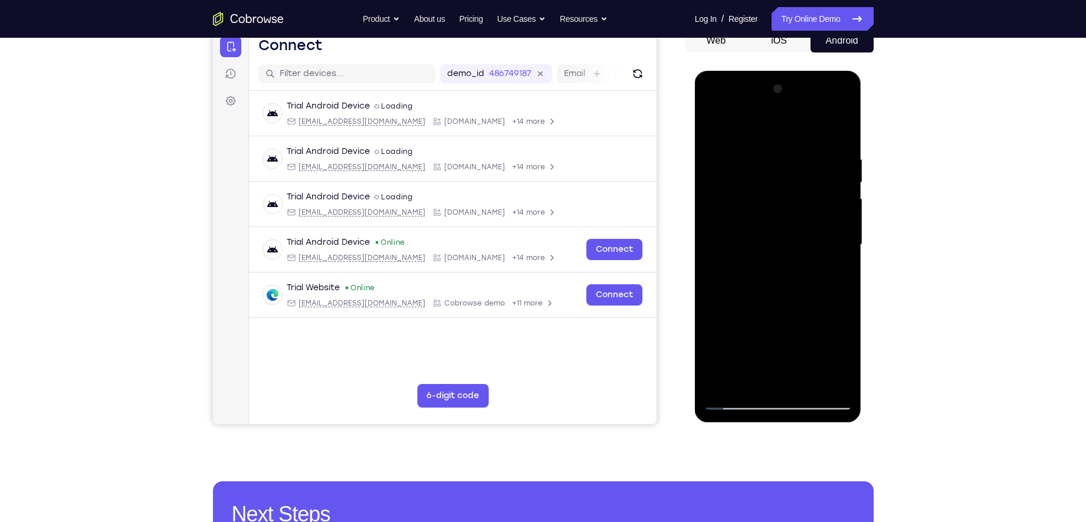
drag, startPoint x: 808, startPoint y: 263, endPoint x: 822, endPoint y: 192, distance: 72.1
click at [822, 192] on div at bounding box center [778, 245] width 149 height 330
drag, startPoint x: 796, startPoint y: 263, endPoint x: 812, endPoint y: 136, distance: 127.9
click at [812, 136] on div at bounding box center [778, 245] width 149 height 330
drag, startPoint x: 784, startPoint y: 287, endPoint x: 800, endPoint y: 194, distance: 94.5
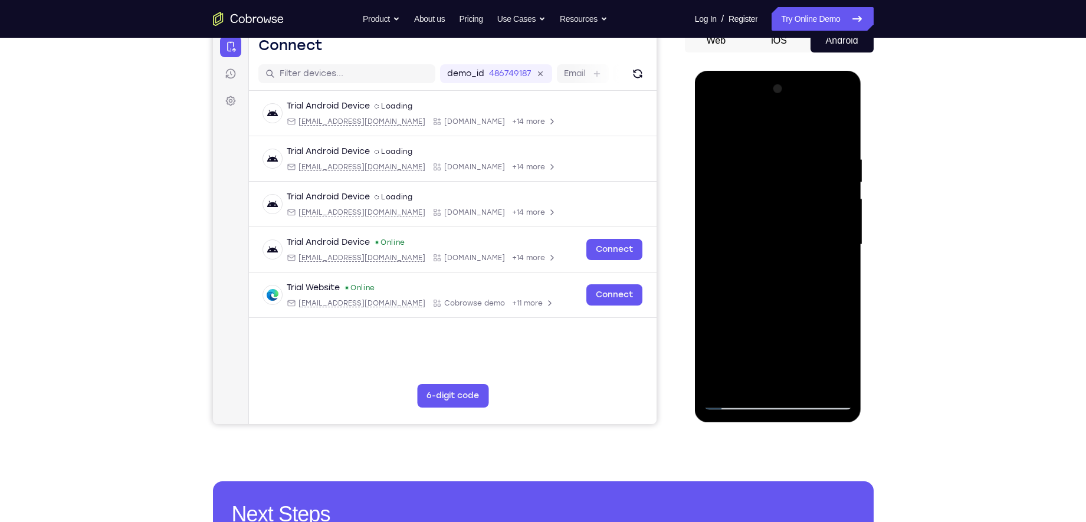
click at [800, 194] on div at bounding box center [778, 245] width 149 height 330
drag, startPoint x: 782, startPoint y: 281, endPoint x: 789, endPoint y: 205, distance: 75.8
click at [789, 205] on div at bounding box center [778, 245] width 149 height 330
drag, startPoint x: 789, startPoint y: 205, endPoint x: 779, endPoint y: 237, distance: 32.7
click at [779, 237] on div at bounding box center [778, 245] width 149 height 330
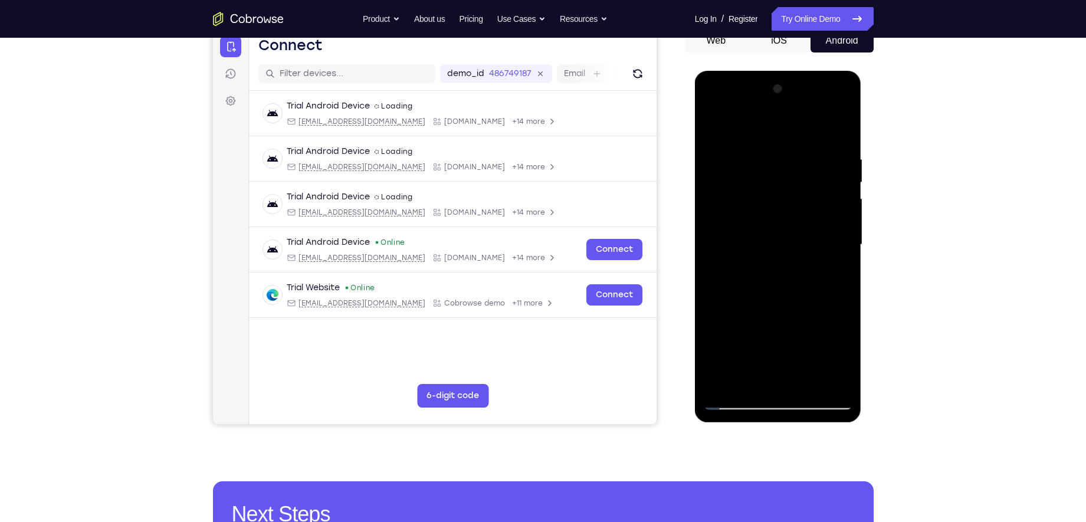
drag, startPoint x: 796, startPoint y: 284, endPoint x: 799, endPoint y: 245, distance: 39.1
click at [799, 245] on div at bounding box center [778, 245] width 149 height 330
drag, startPoint x: 802, startPoint y: 190, endPoint x: 791, endPoint y: 253, distance: 63.5
click at [791, 253] on div at bounding box center [778, 245] width 149 height 330
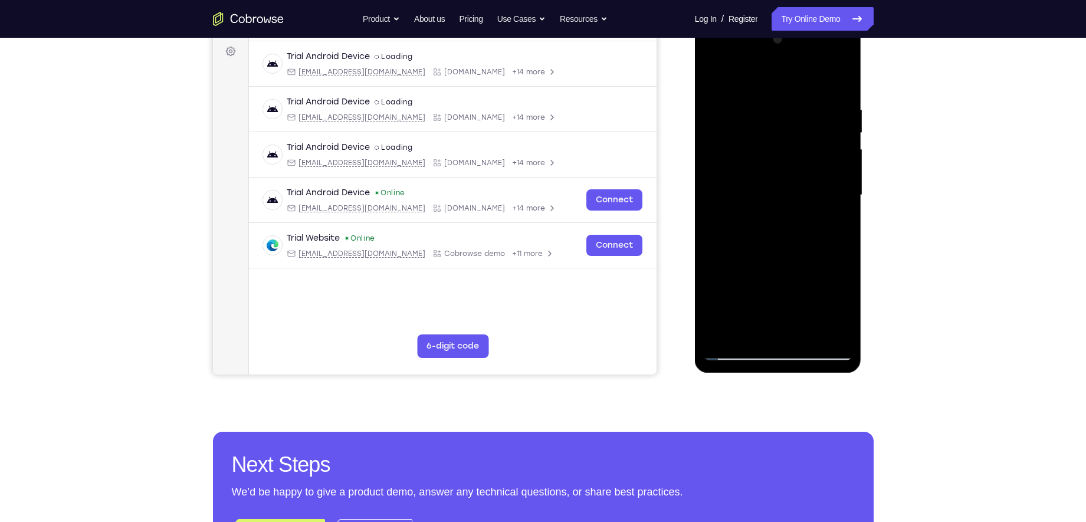
scroll to position [173, 0]
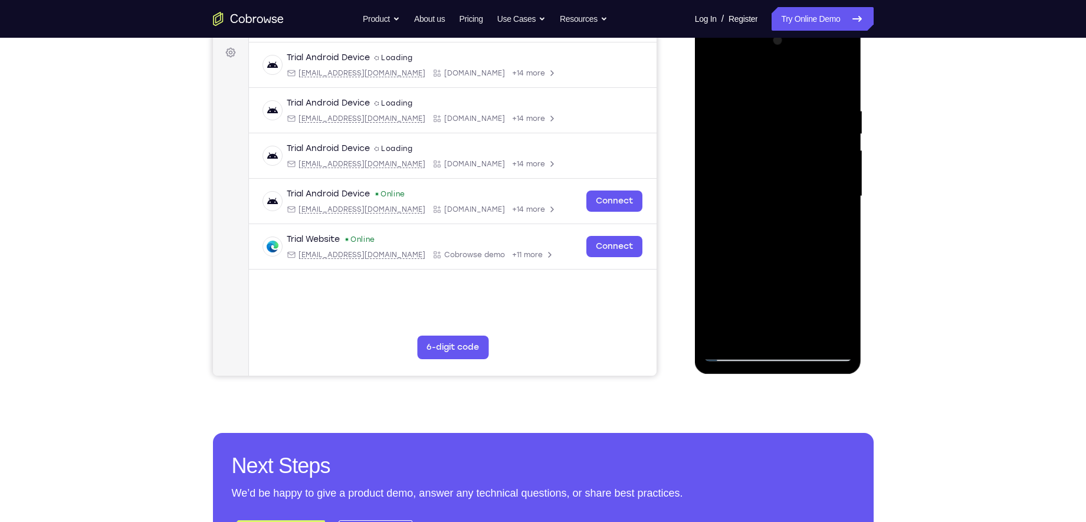
drag, startPoint x: 791, startPoint y: 204, endPoint x: 801, endPoint y: 201, distance: 10.6
drag, startPoint x: 109, startPoint y: 249, endPoint x: 679, endPoint y: 250, distance: 569.4
click at [679, 250] on div "Your Support Agent Your Customer Web iOS Android" at bounding box center [543, 158] width 661 height 436
drag, startPoint x: 812, startPoint y: 278, endPoint x: 817, endPoint y: 173, distance: 104.6
click at [814, 194] on div at bounding box center [778, 196] width 149 height 330
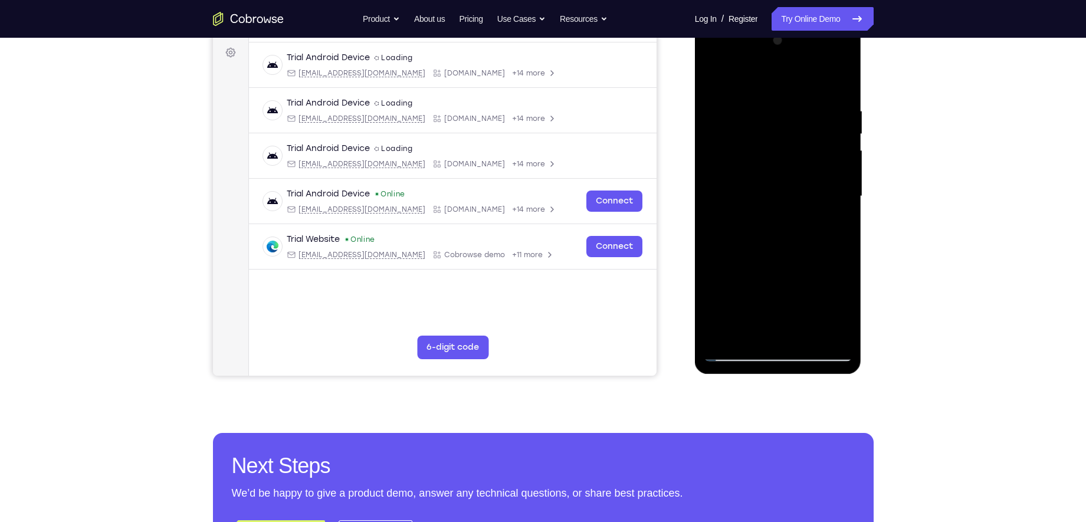
drag, startPoint x: 789, startPoint y: 295, endPoint x: 797, endPoint y: 218, distance: 77.7
click at [797, 218] on div at bounding box center [778, 196] width 149 height 330
drag, startPoint x: 826, startPoint y: 255, endPoint x: 850, endPoint y: 121, distance: 136.1
click at [850, 121] on div at bounding box center [778, 196] width 149 height 330
drag, startPoint x: 789, startPoint y: 245, endPoint x: 776, endPoint y: 187, distance: 59.8
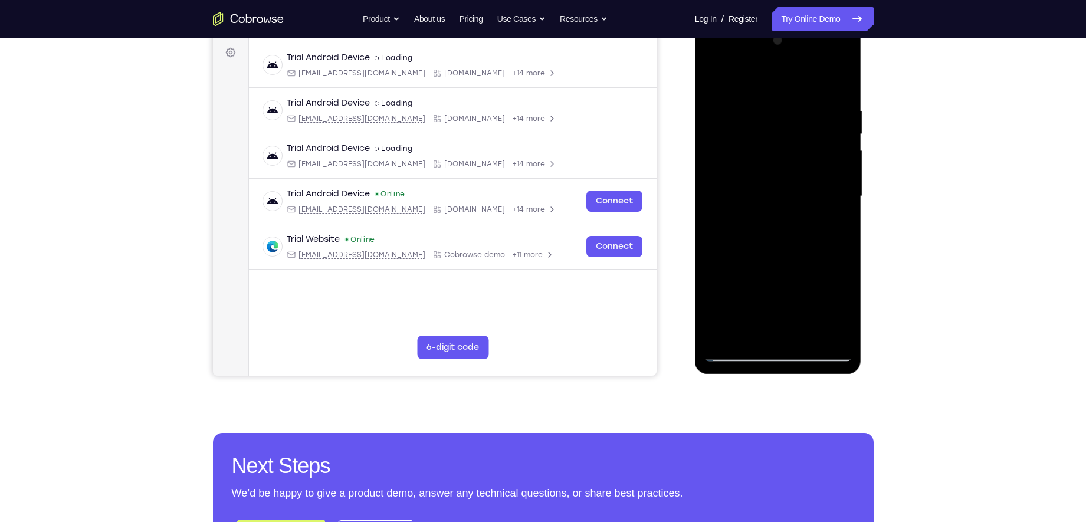
click at [776, 187] on div at bounding box center [778, 196] width 149 height 330
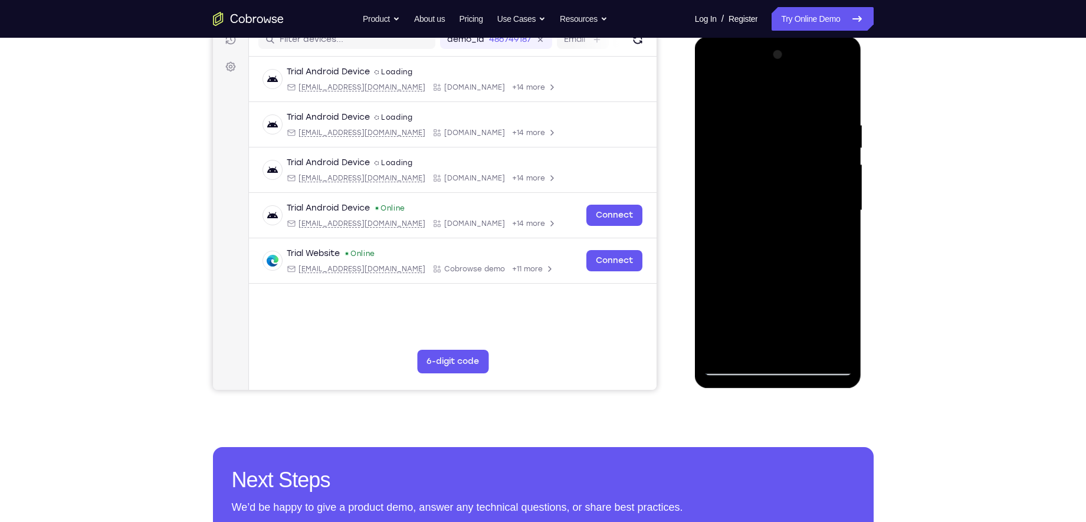
scroll to position [141, 0]
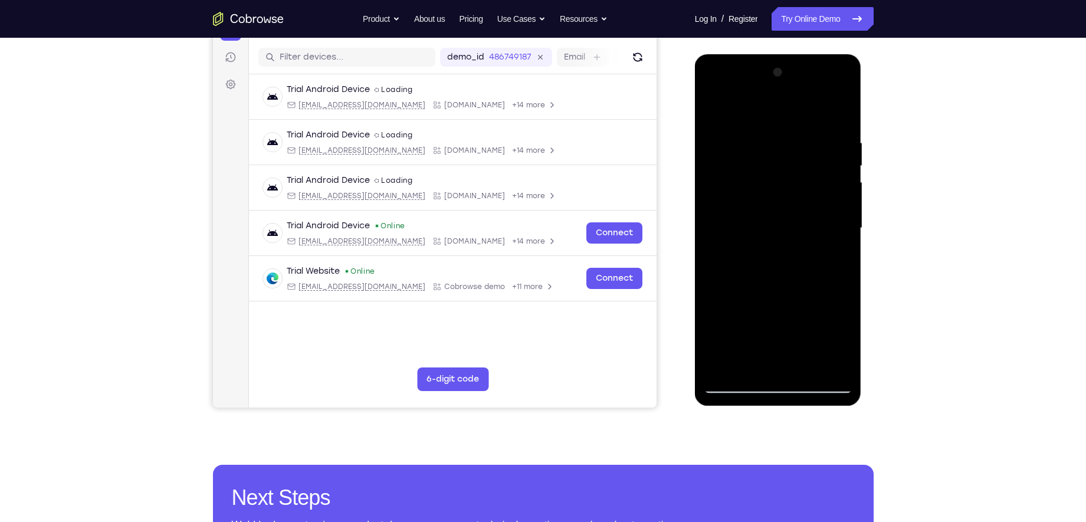
drag, startPoint x: 789, startPoint y: 286, endPoint x: 791, endPoint y: 218, distance: 68.5
click at [791, 218] on div at bounding box center [778, 228] width 149 height 330
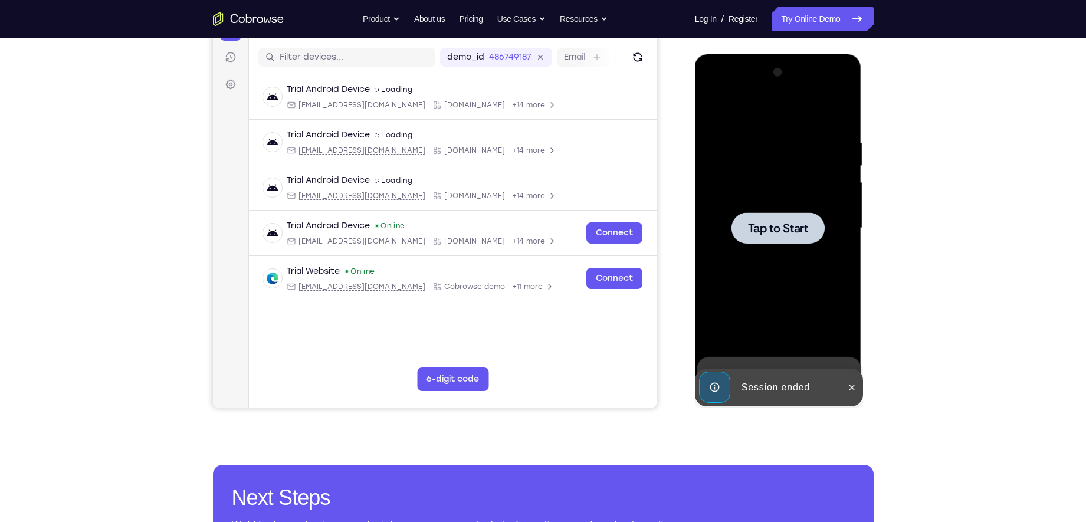
scroll to position [162, 0]
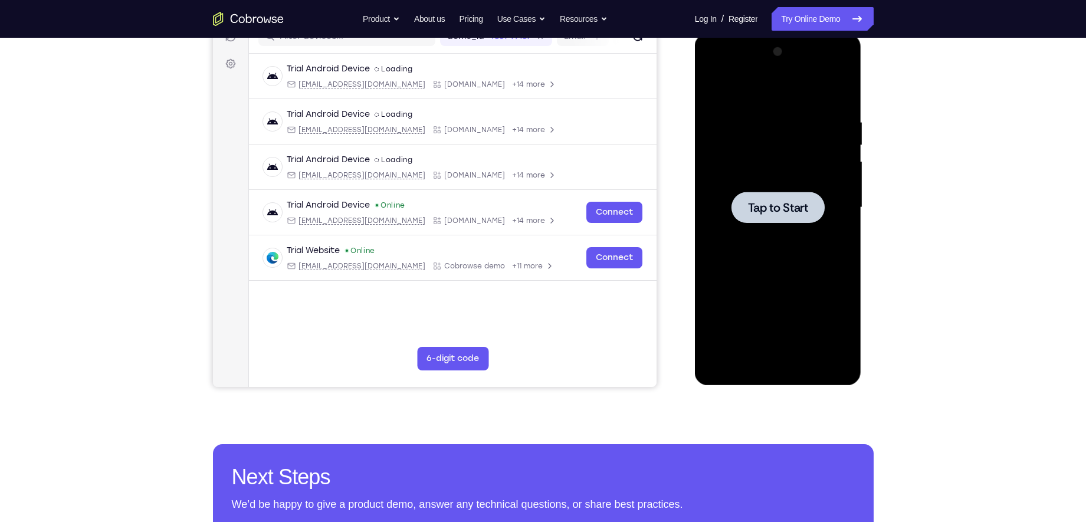
click at [794, 210] on span "Tap to Start" at bounding box center [778, 208] width 60 height 12
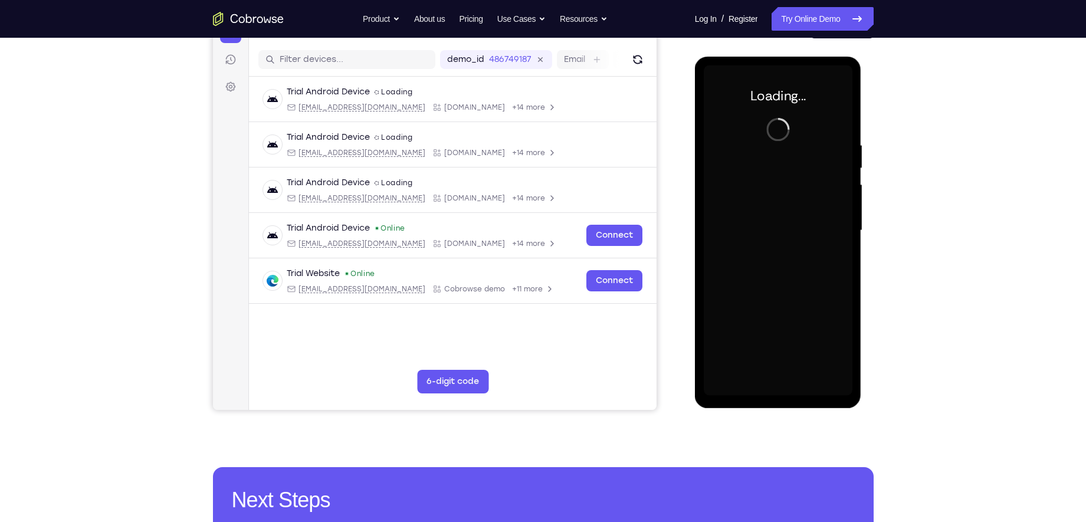
scroll to position [138, 0]
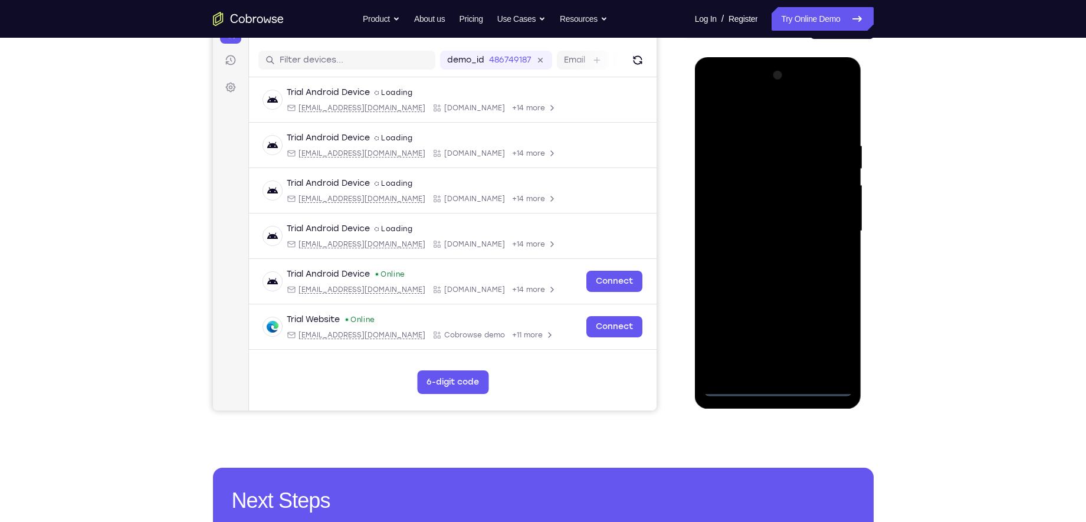
click at [782, 388] on div at bounding box center [778, 231] width 149 height 330
click at [825, 338] on div at bounding box center [778, 231] width 149 height 330
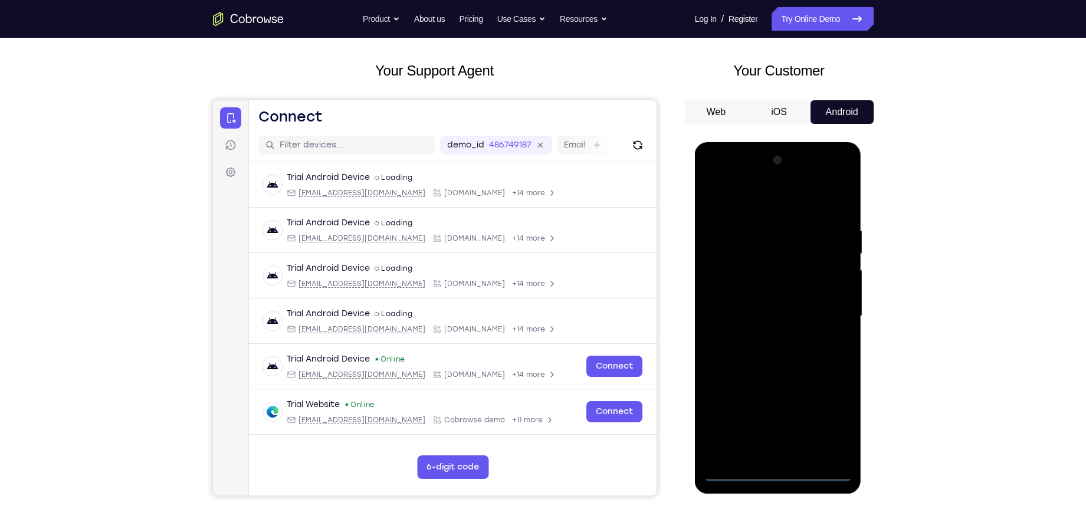
scroll to position [47, 0]
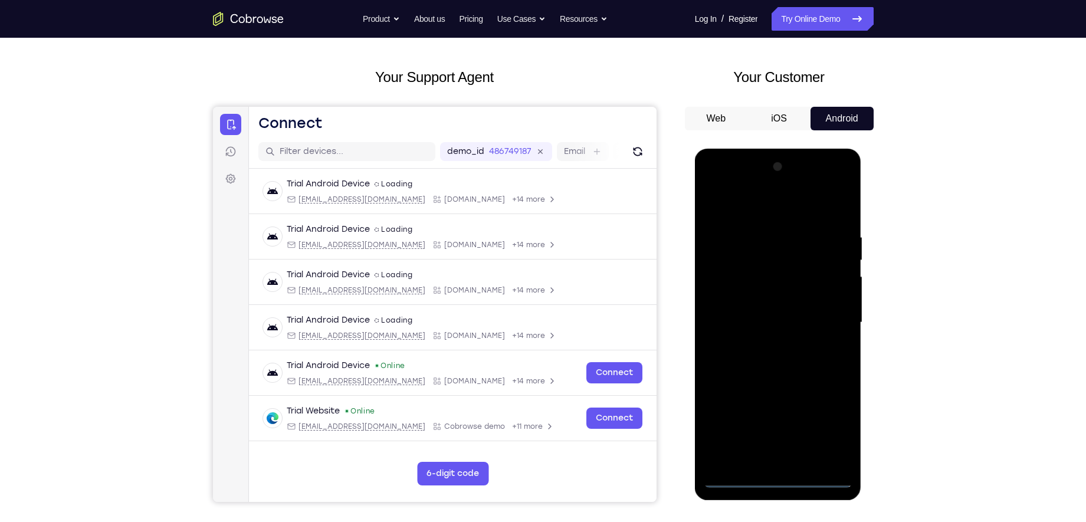
click at [751, 206] on div at bounding box center [778, 323] width 149 height 330
click at [828, 321] on div at bounding box center [778, 323] width 149 height 330
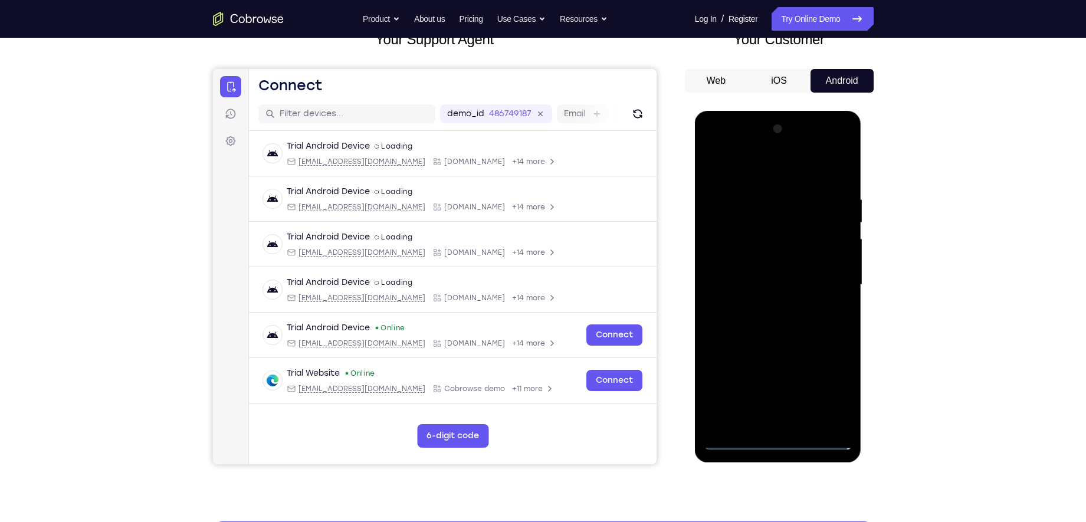
click at [765, 304] on div at bounding box center [778, 285] width 149 height 330
click at [771, 260] on div at bounding box center [778, 285] width 149 height 330
click at [769, 280] on div at bounding box center [778, 285] width 149 height 330
click at [759, 304] on div at bounding box center [778, 285] width 149 height 330
click at [768, 305] on div at bounding box center [778, 285] width 149 height 330
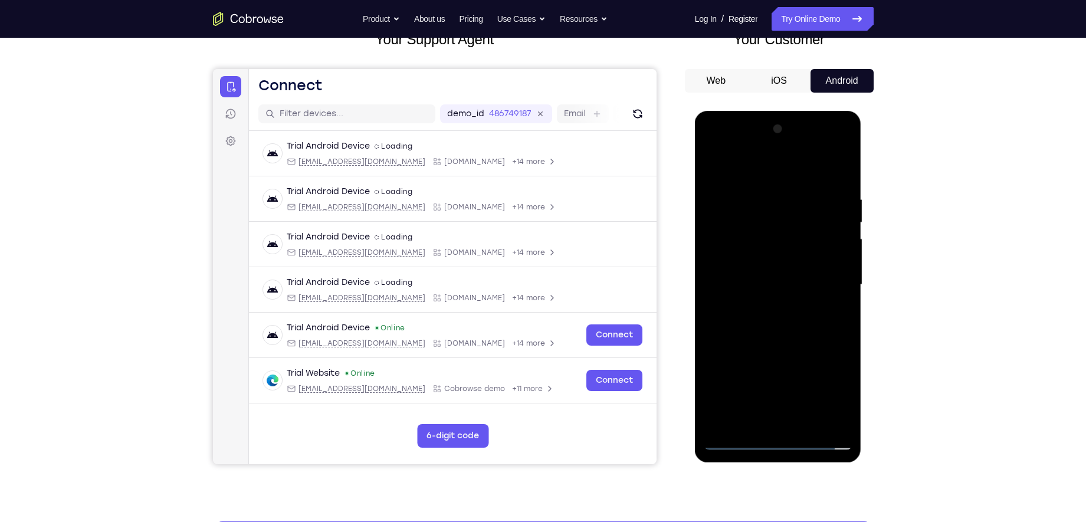
click at [768, 305] on div at bounding box center [778, 285] width 149 height 330
click at [774, 313] on div at bounding box center [778, 285] width 149 height 330
click at [777, 257] on div at bounding box center [778, 285] width 149 height 330
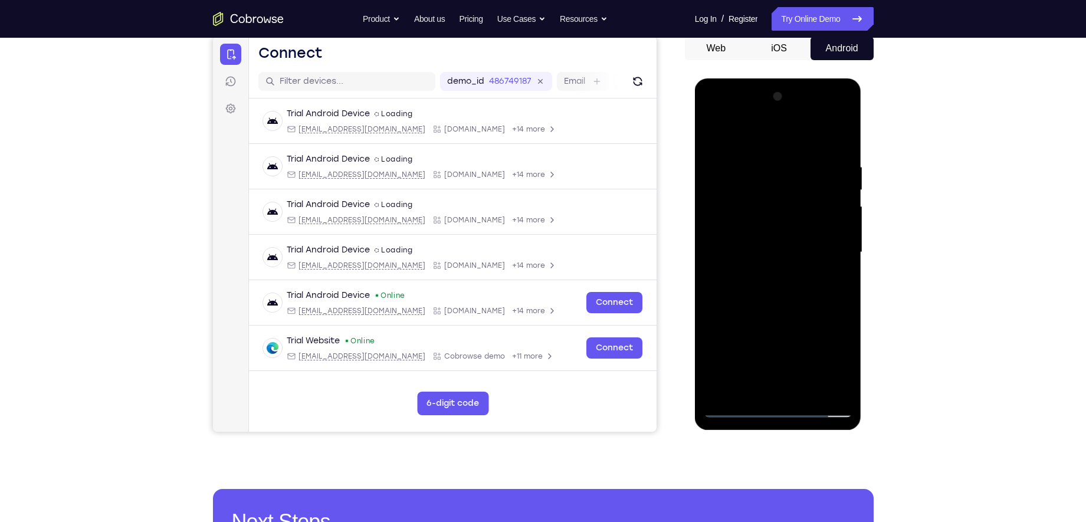
scroll to position [81, 0]
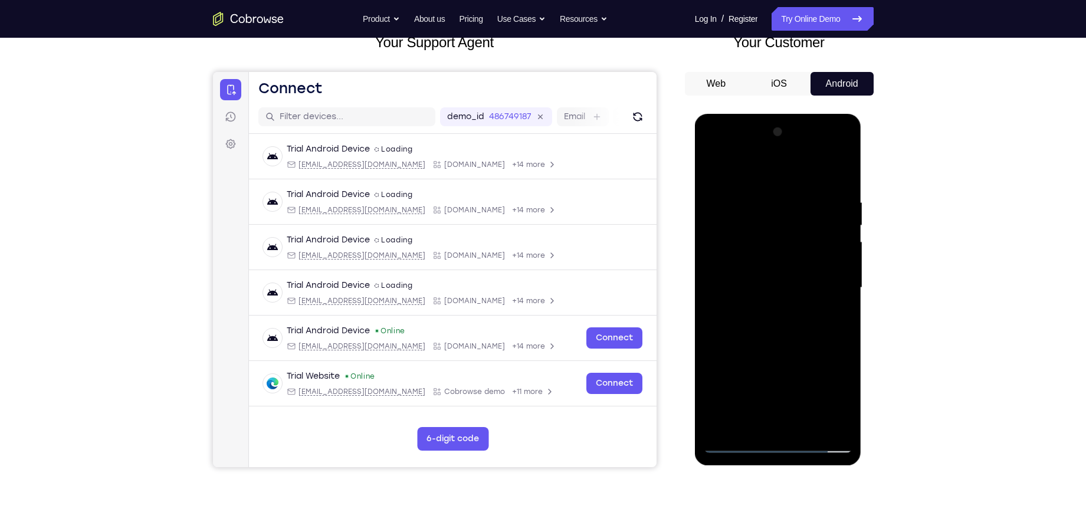
click at [802, 192] on div at bounding box center [778, 288] width 149 height 330
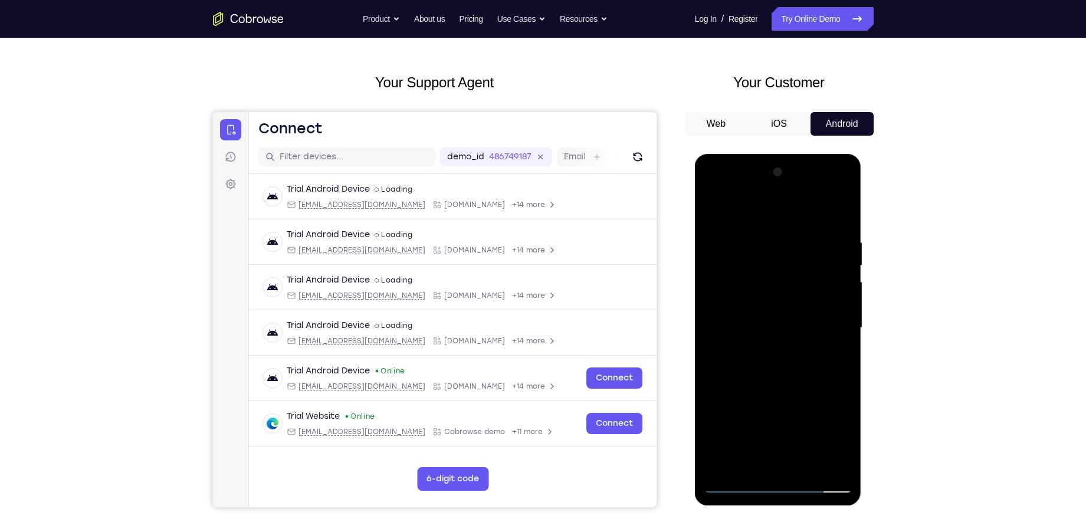
scroll to position [41, 0]
click at [842, 276] on div at bounding box center [778, 328] width 149 height 330
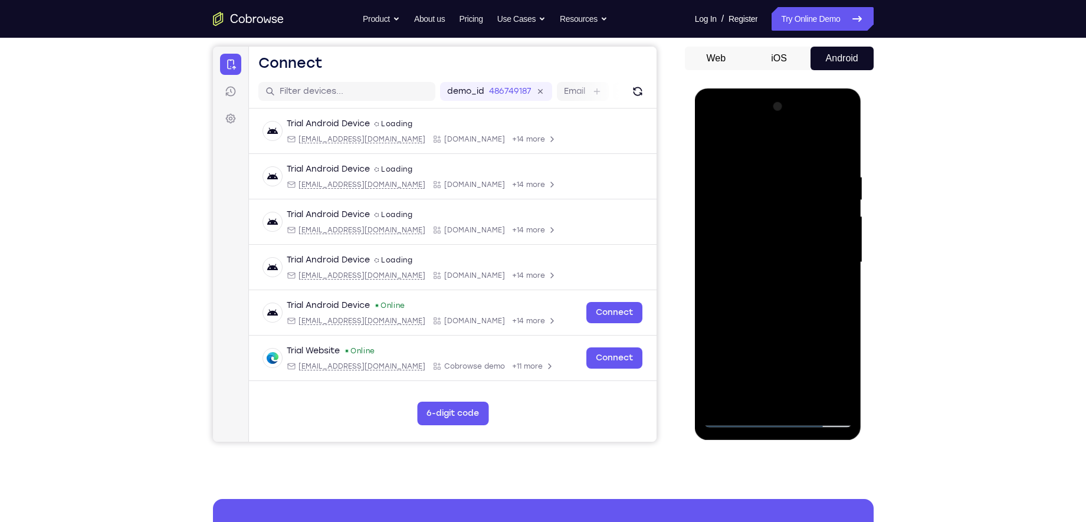
scroll to position [107, 0]
click at [842, 276] on div at bounding box center [778, 262] width 149 height 330
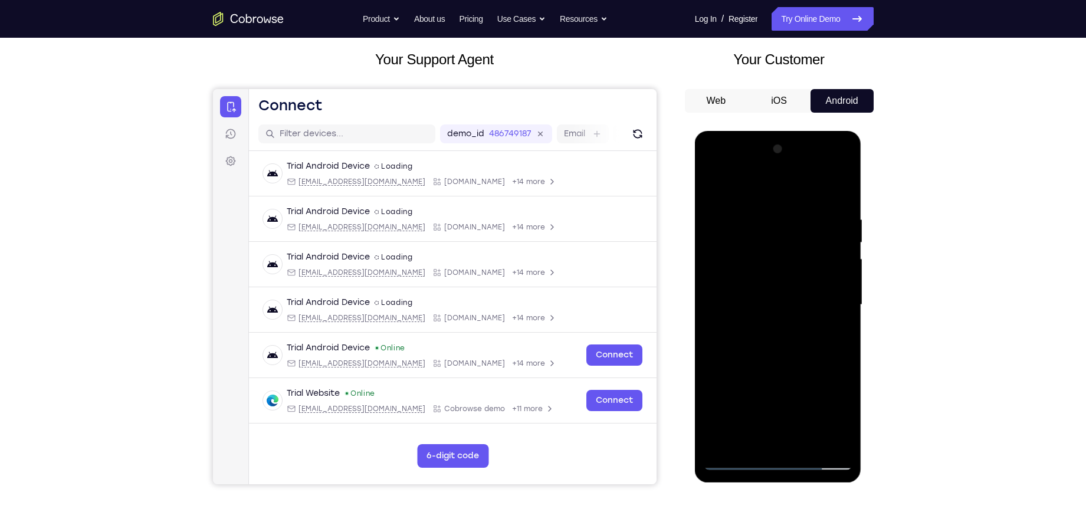
scroll to position [64, 0]
click at [842, 276] on div at bounding box center [778, 305] width 149 height 330
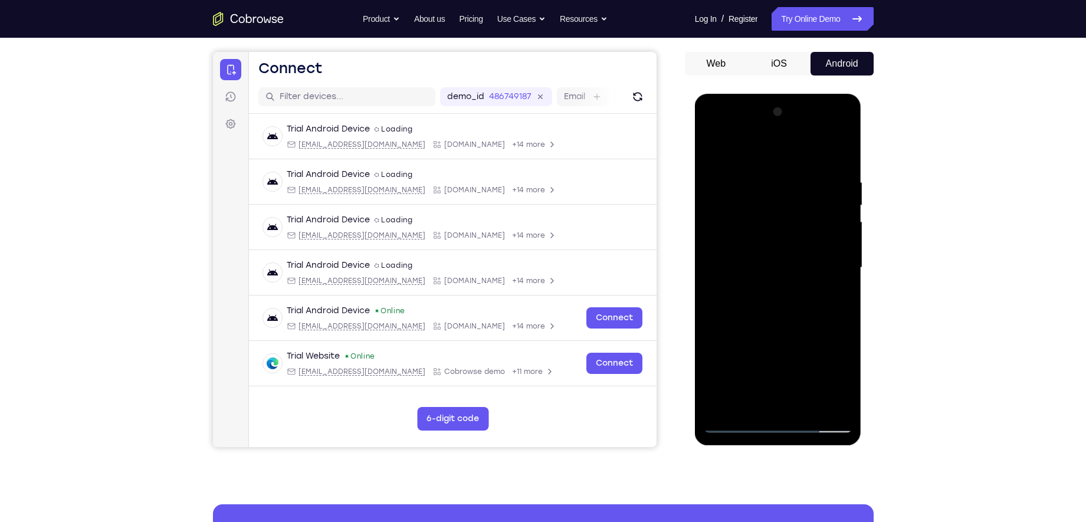
scroll to position [57, 0]
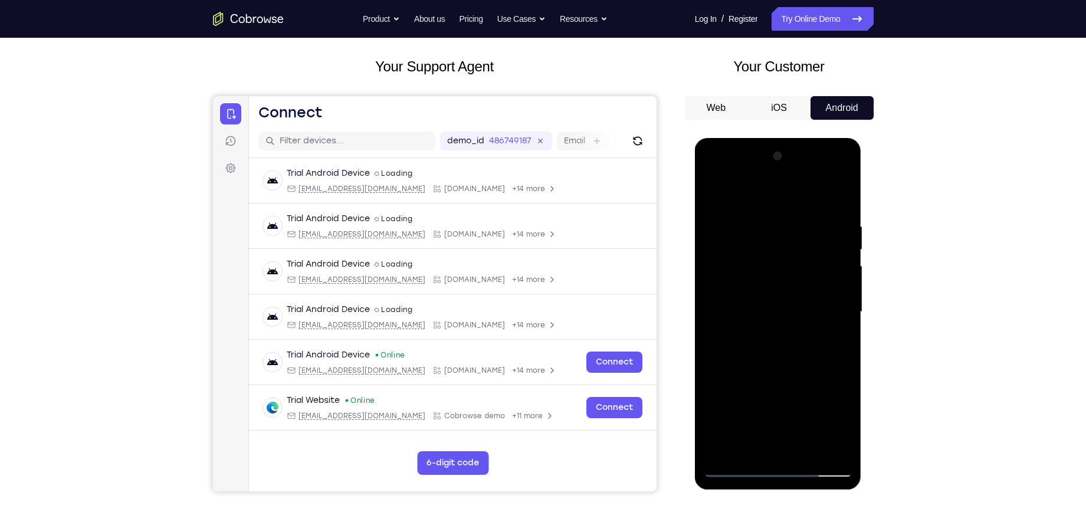
click at [842, 276] on div at bounding box center [778, 312] width 149 height 330
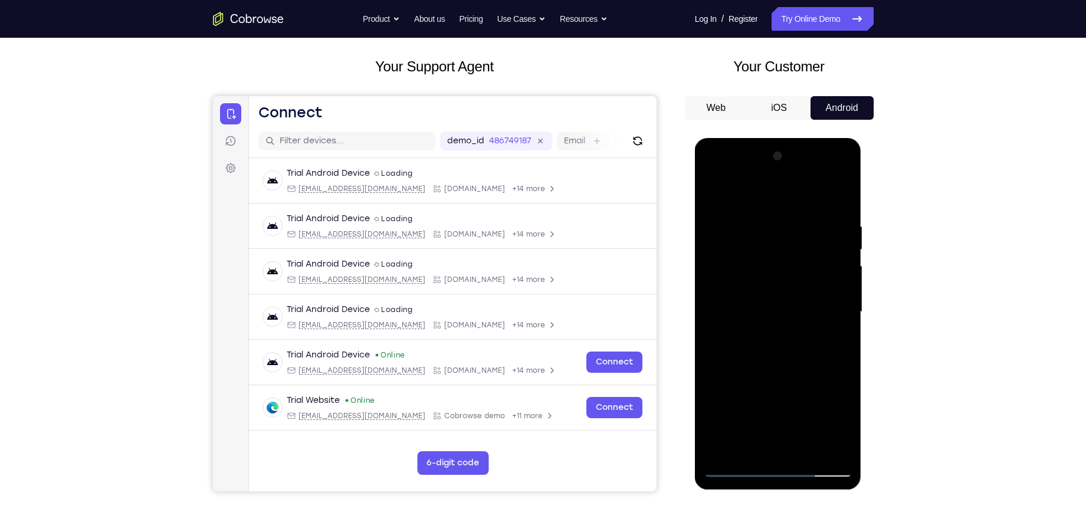
click at [842, 276] on div at bounding box center [778, 312] width 149 height 330
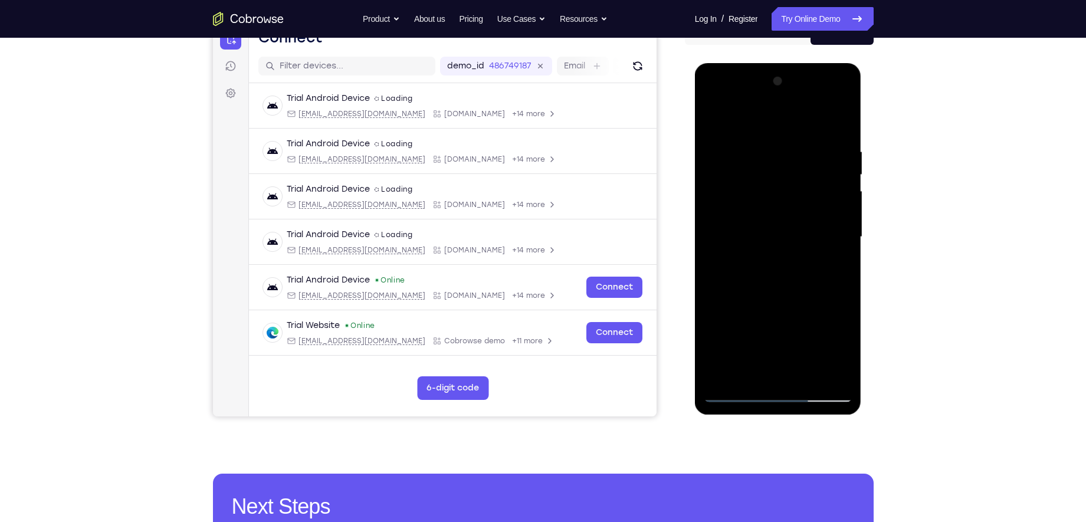
scroll to position [132, 0]
click at [842, 276] on div at bounding box center [778, 238] width 149 height 330
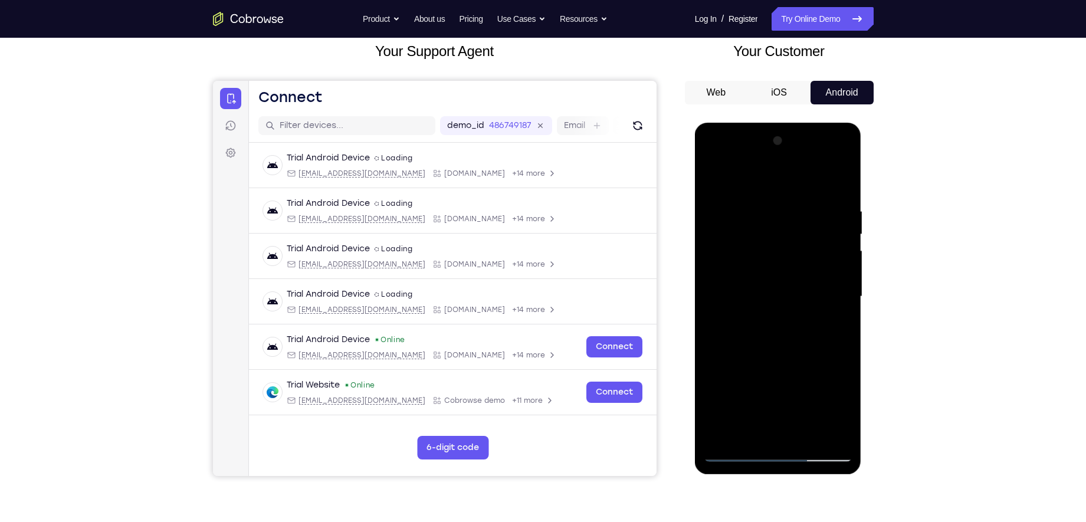
scroll to position [67, 0]
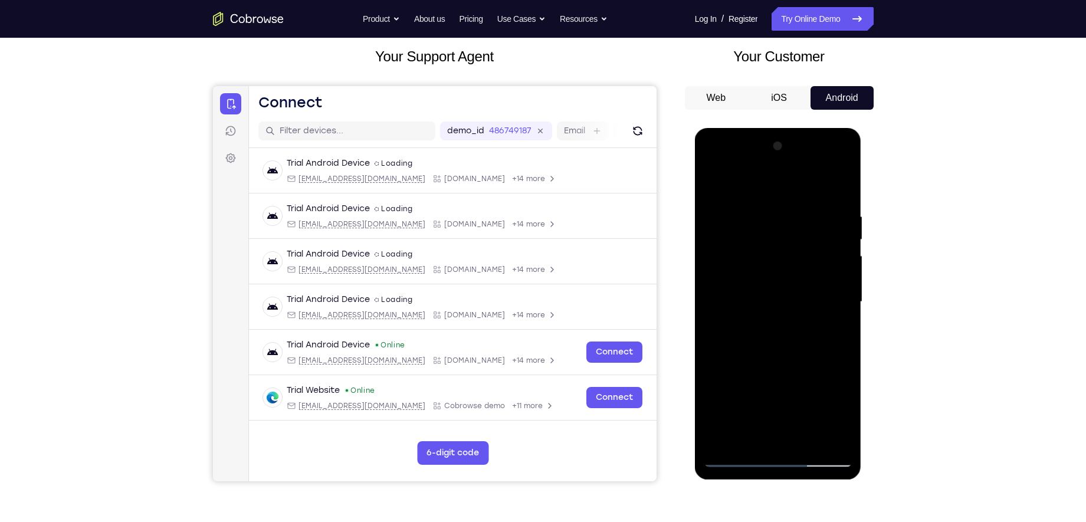
click at [842, 276] on div at bounding box center [778, 302] width 149 height 330
click at [833, 232] on div at bounding box center [778, 302] width 149 height 330
click at [836, 190] on div at bounding box center [778, 302] width 149 height 330
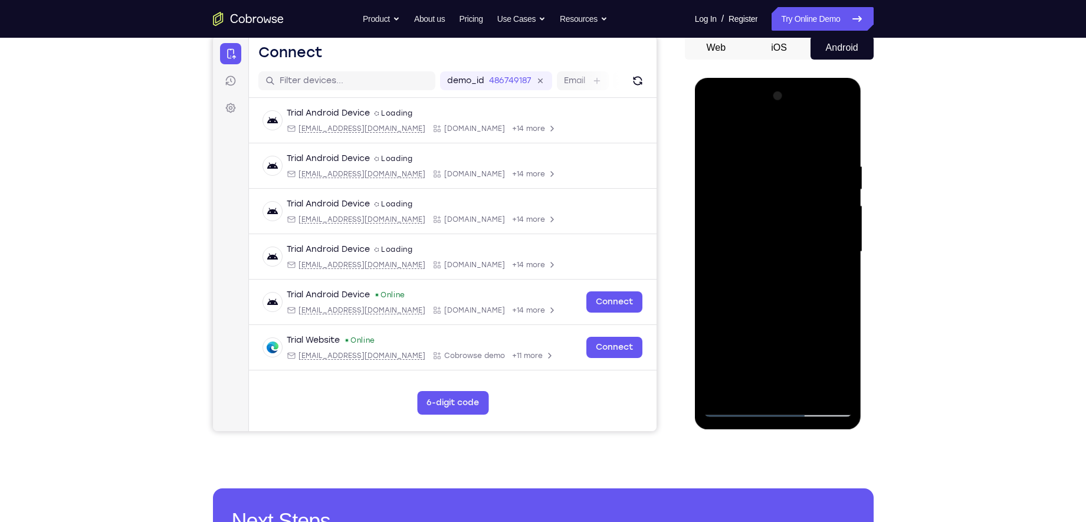
scroll to position [119, 0]
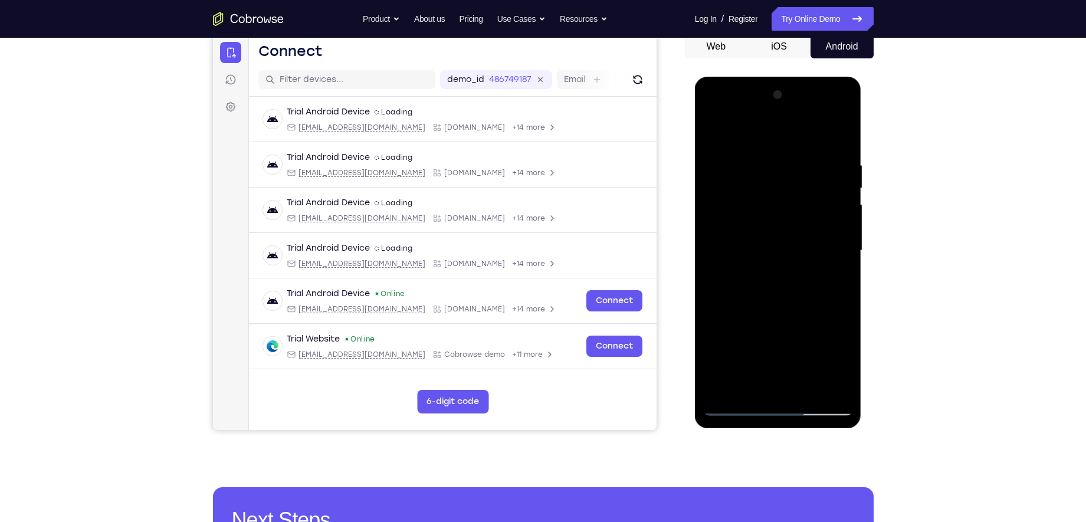
click at [839, 300] on div at bounding box center [778, 251] width 149 height 330
click at [846, 301] on div at bounding box center [778, 251] width 149 height 330
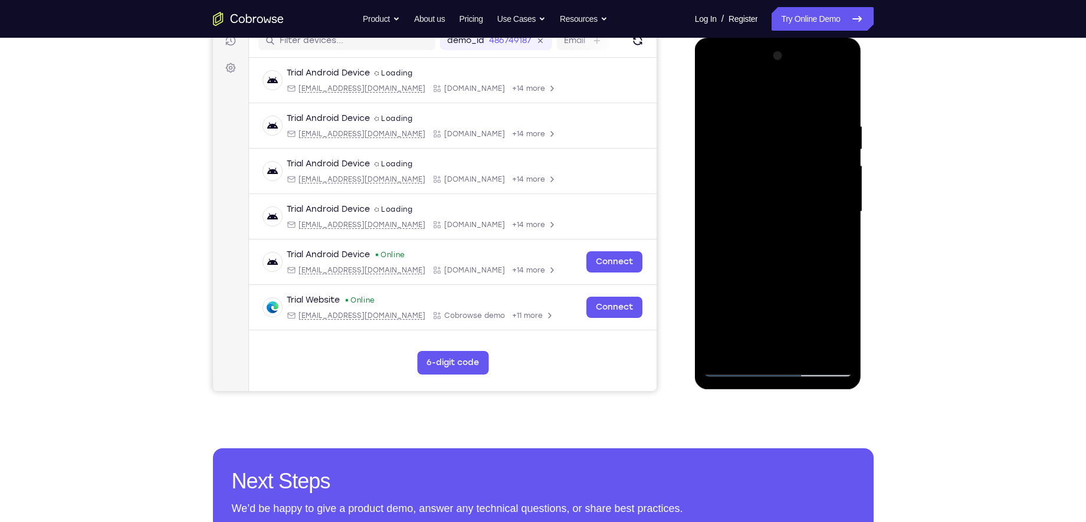
scroll to position [158, 0]
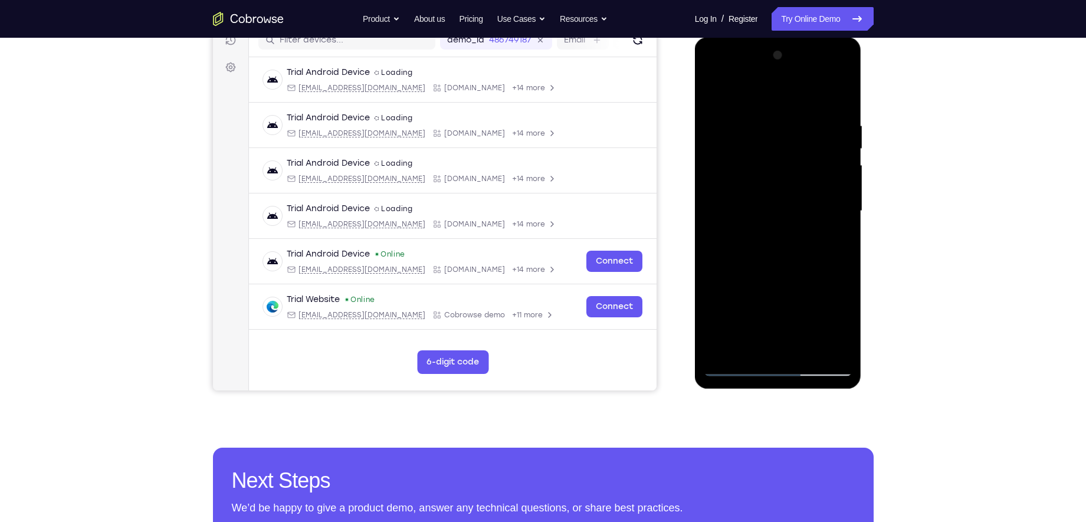
click at [779, 368] on div at bounding box center [778, 211] width 149 height 330
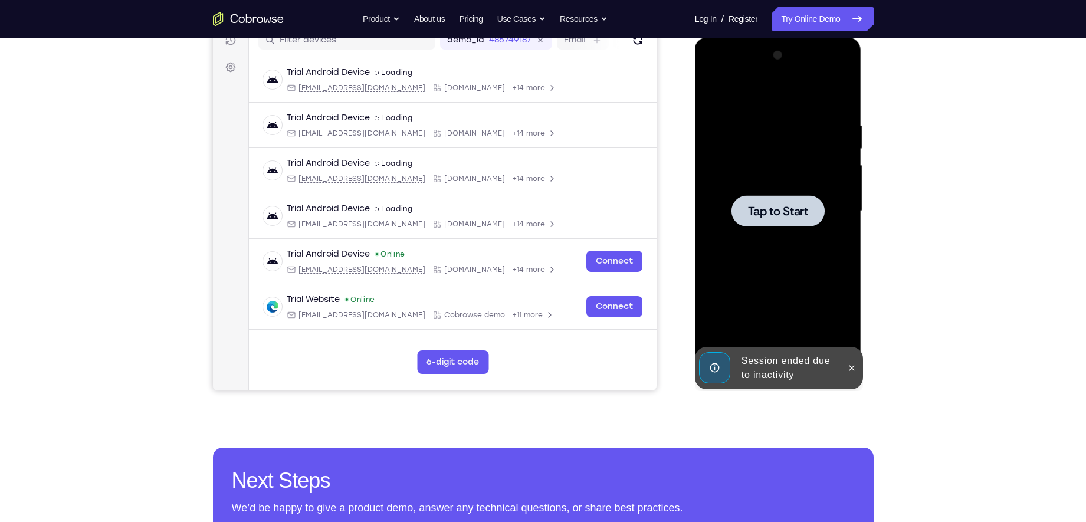
click at [794, 208] on span "Tap to Start" at bounding box center [778, 211] width 60 height 12
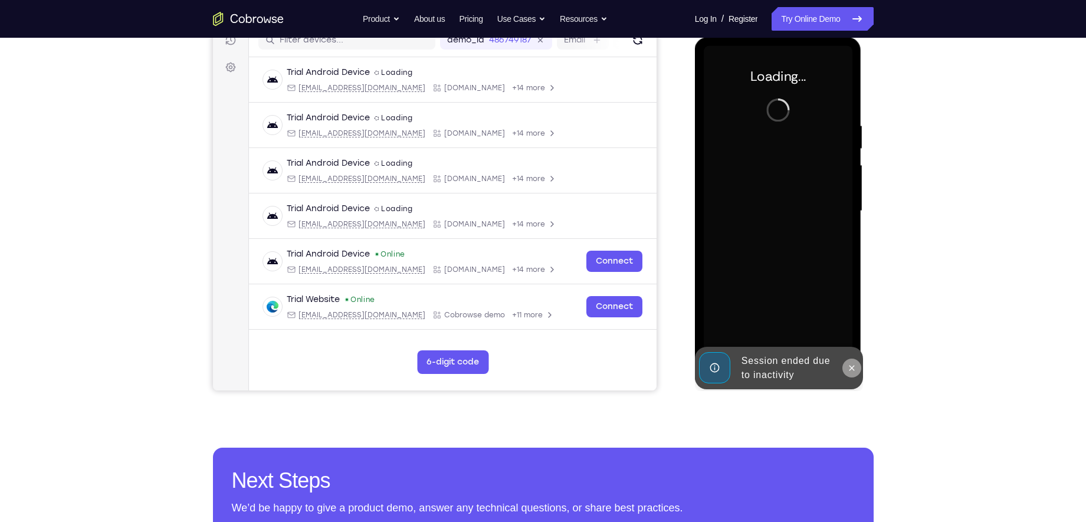
click at [855, 364] on icon at bounding box center [851, 367] width 9 height 9
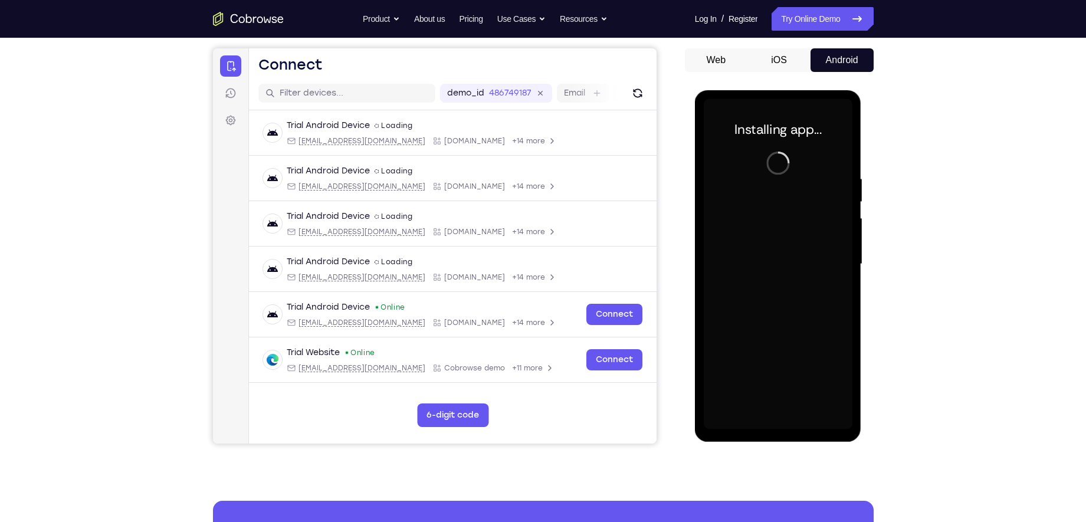
scroll to position [100, 0]
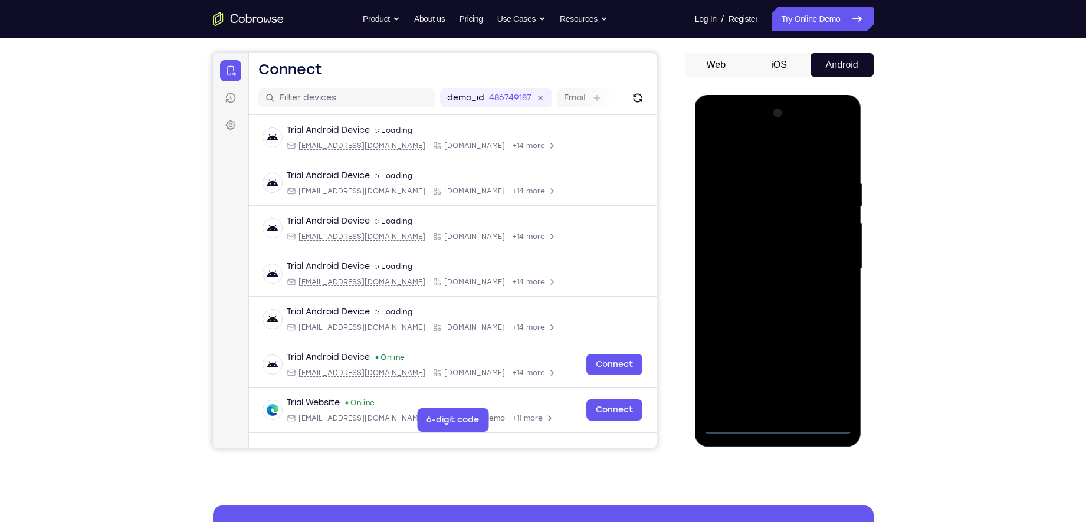
click at [783, 417] on div at bounding box center [778, 269] width 149 height 330
click at [831, 372] on div at bounding box center [778, 269] width 149 height 330
click at [752, 151] on div at bounding box center [778, 269] width 149 height 330
click at [833, 269] on div at bounding box center [778, 269] width 149 height 330
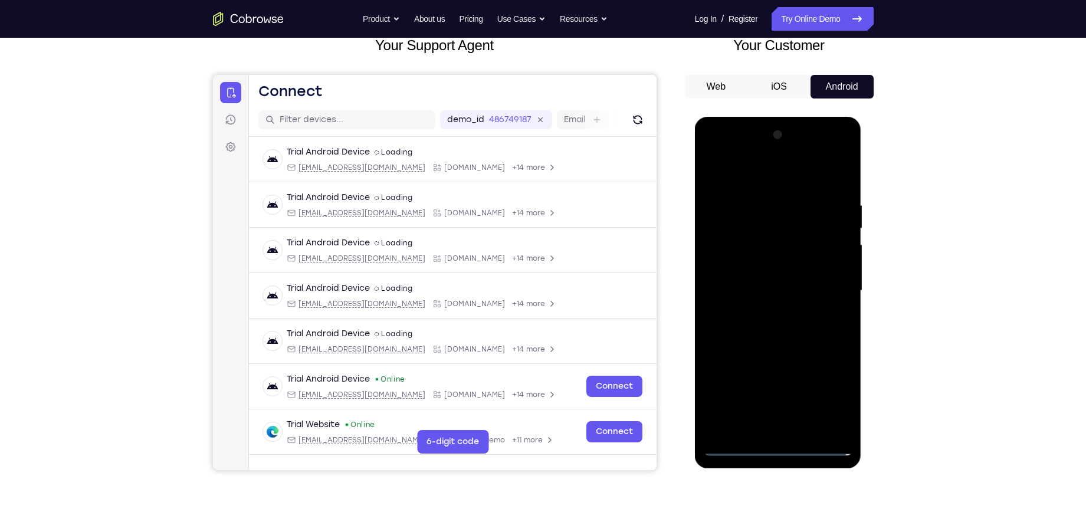
scroll to position [134, 0]
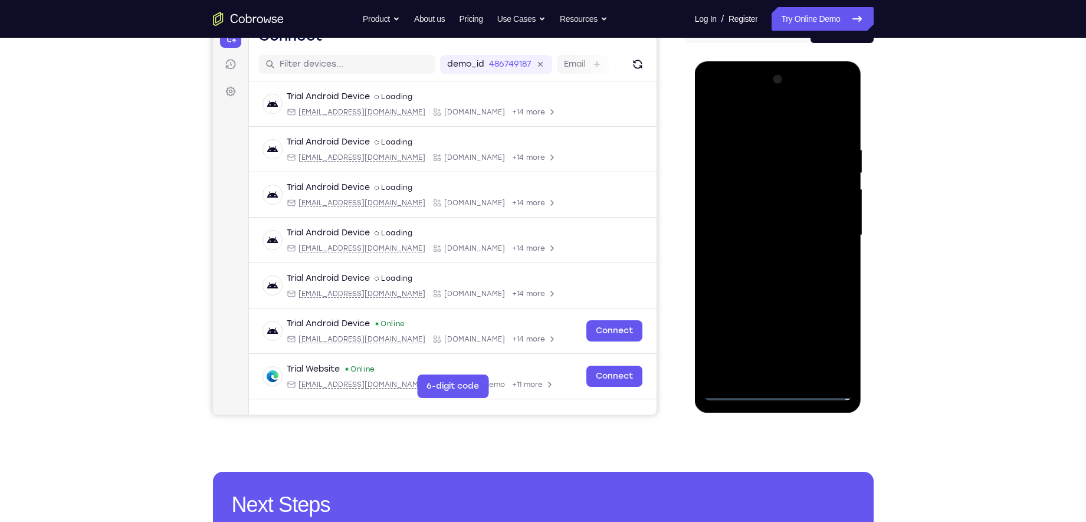
click at [766, 255] on div at bounding box center [778, 235] width 149 height 330
click at [761, 226] on div at bounding box center [778, 235] width 149 height 330
click at [761, 215] on div at bounding box center [778, 235] width 149 height 330
click at [715, 189] on div at bounding box center [778, 235] width 149 height 330
click at [726, 206] on div at bounding box center [778, 235] width 149 height 330
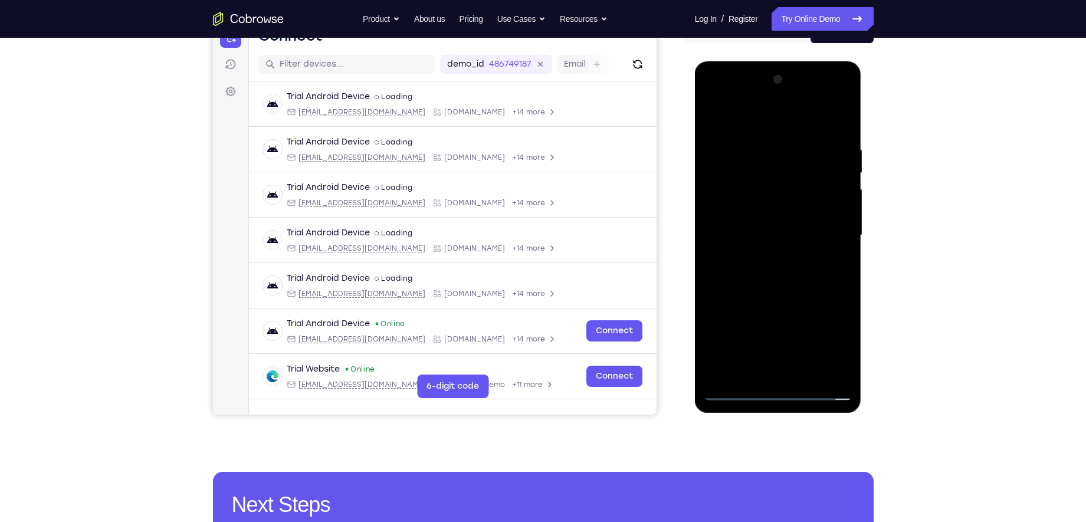
click at [753, 238] on div at bounding box center [778, 235] width 149 height 330
click at [785, 275] on div at bounding box center [778, 235] width 149 height 330
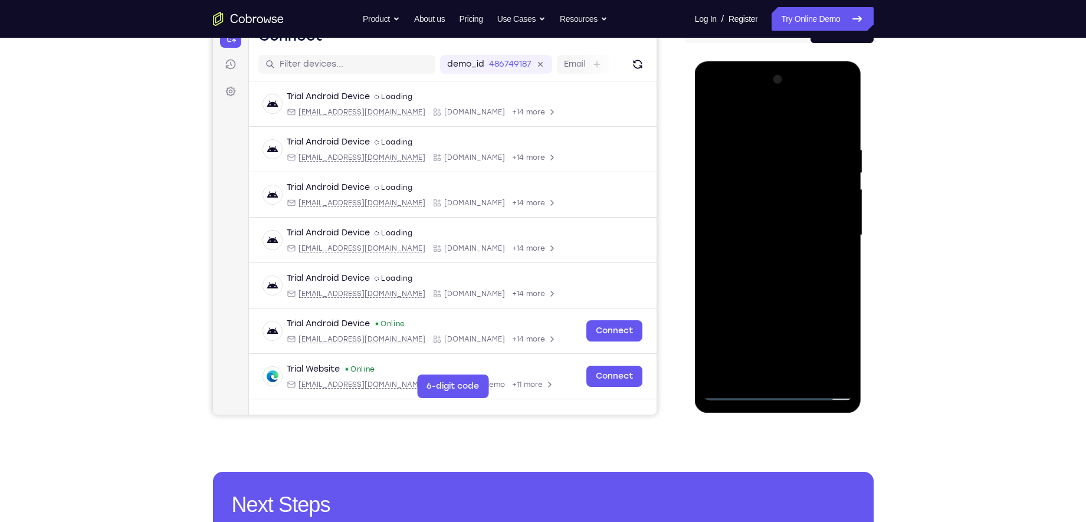
click at [785, 275] on div at bounding box center [778, 235] width 149 height 330
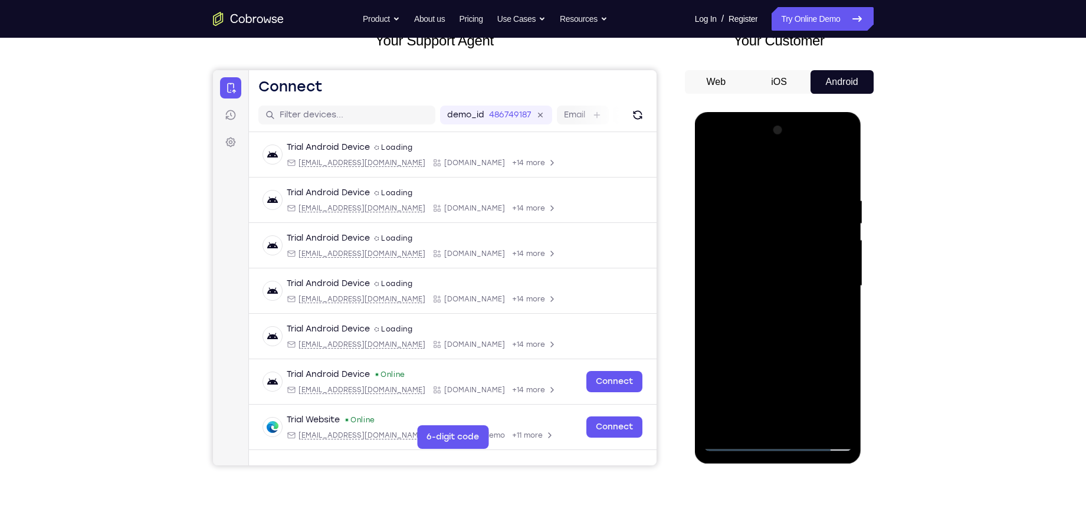
click at [784, 345] on div at bounding box center [778, 286] width 149 height 330
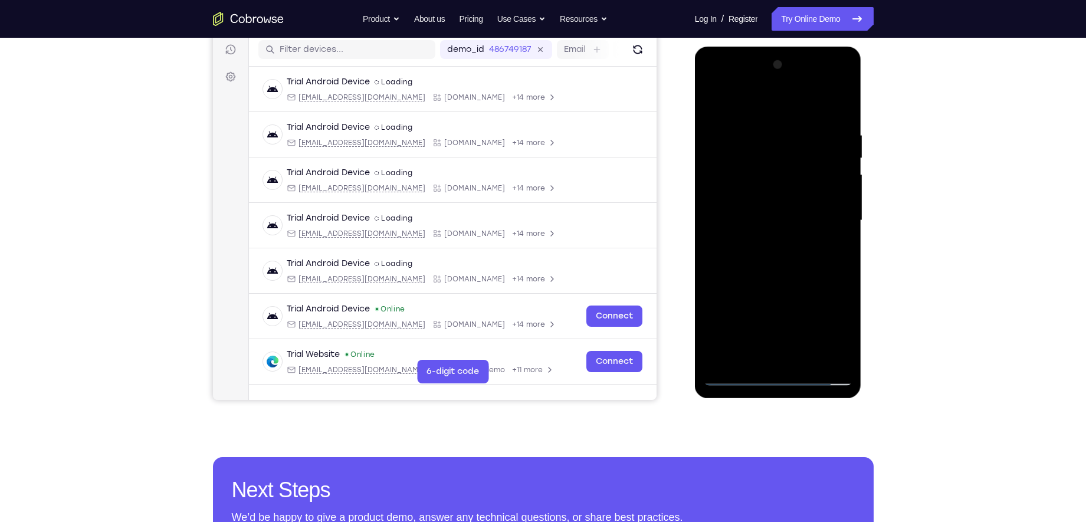
scroll to position [149, 0]
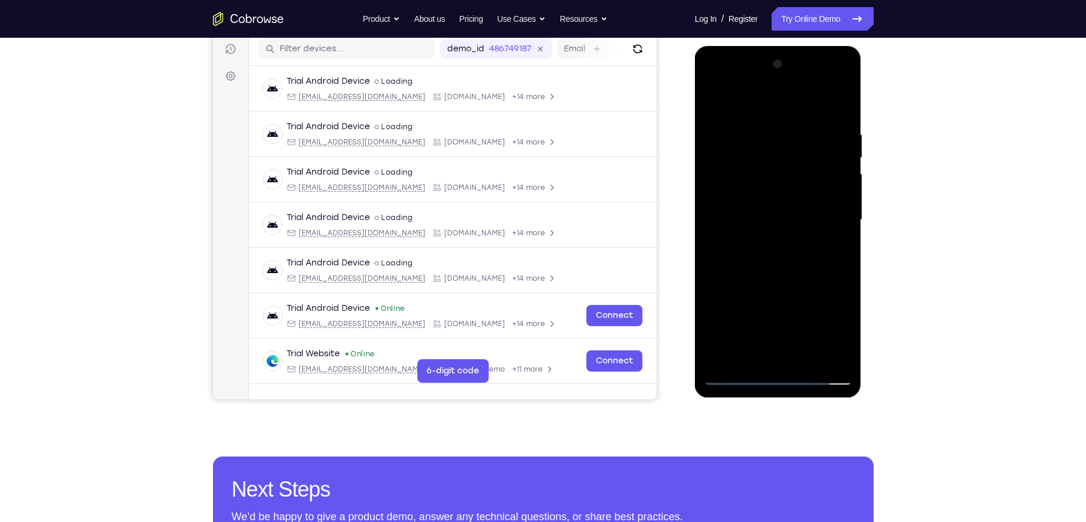
drag, startPoint x: 802, startPoint y: 276, endPoint x: 804, endPoint y: 203, distance: 72.6
click at [804, 203] on div at bounding box center [778, 220] width 149 height 330
drag, startPoint x: 792, startPoint y: 285, endPoint x: 801, endPoint y: 161, distance: 124.2
click at [801, 161] on div at bounding box center [778, 220] width 149 height 330
drag, startPoint x: 792, startPoint y: 303, endPoint x: 802, endPoint y: 245, distance: 59.3
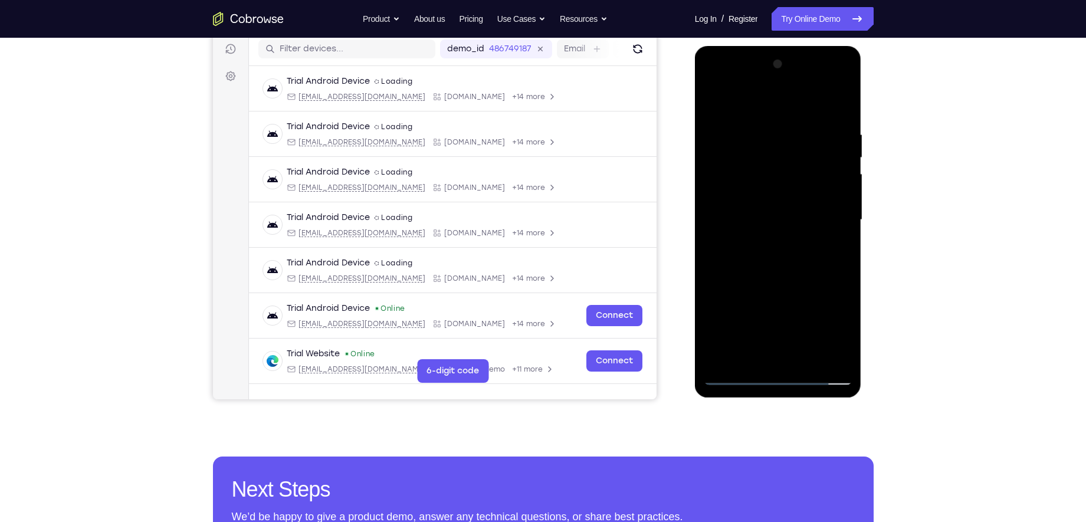
click at [802, 245] on div at bounding box center [778, 220] width 149 height 330
click at [807, 358] on div at bounding box center [778, 220] width 149 height 330
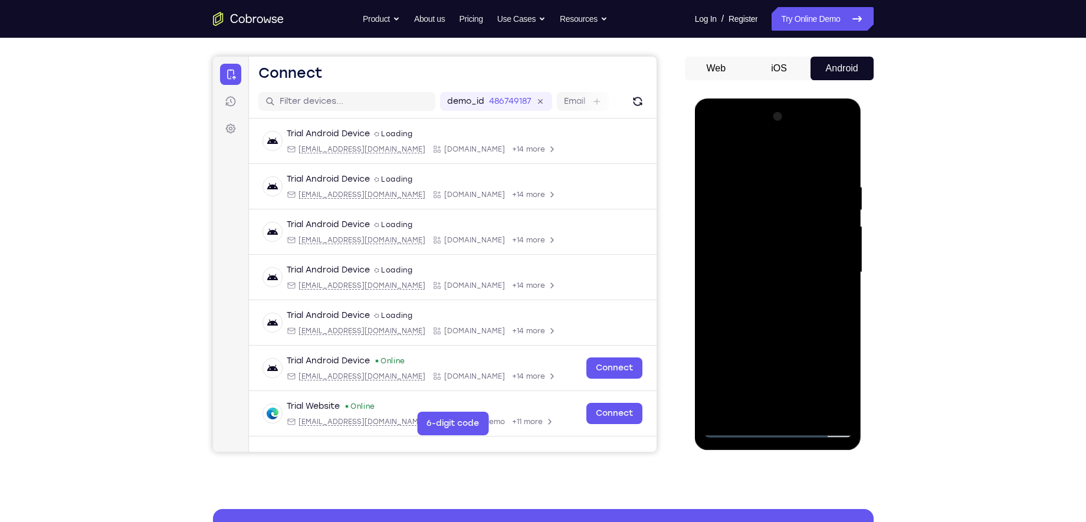
scroll to position [96, 0]
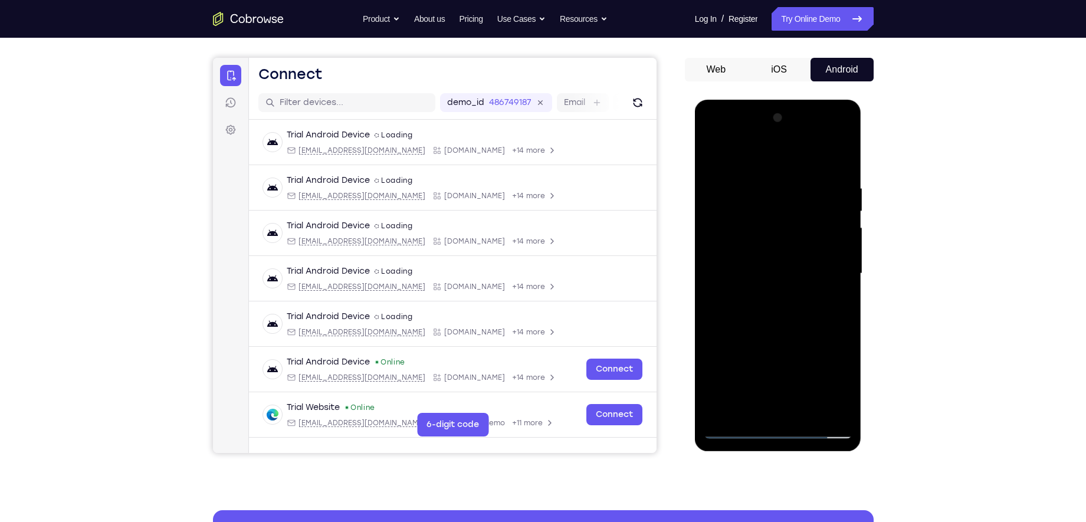
click at [770, 339] on div at bounding box center [778, 274] width 149 height 330
click at [725, 244] on div at bounding box center [778, 274] width 149 height 330
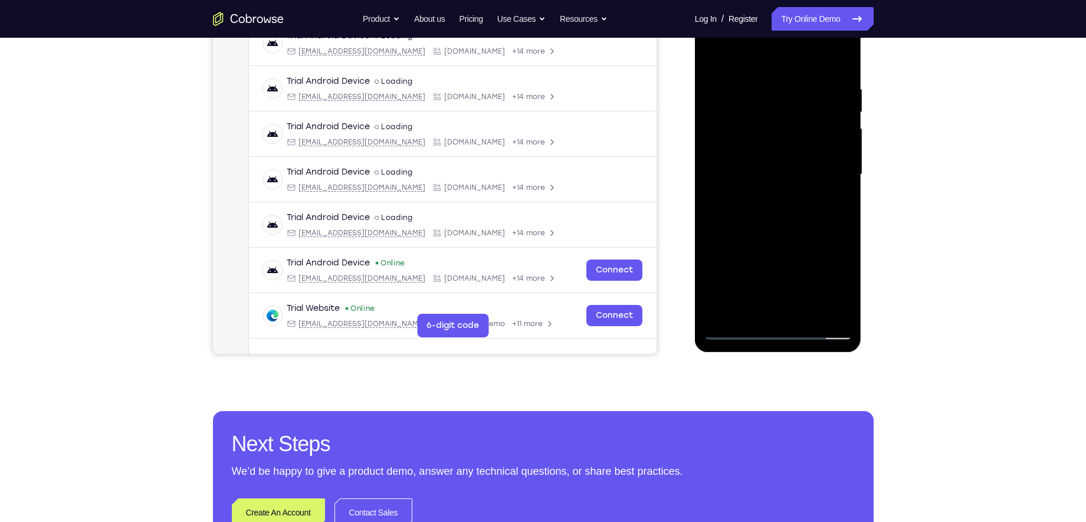
scroll to position [195, 0]
click at [732, 329] on div at bounding box center [778, 174] width 149 height 330
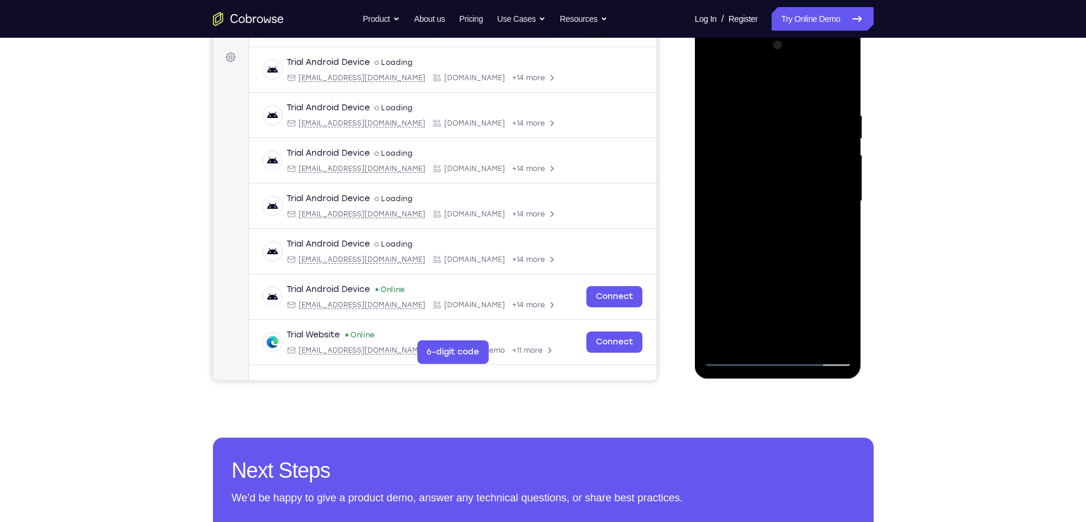
scroll to position [193, 0]
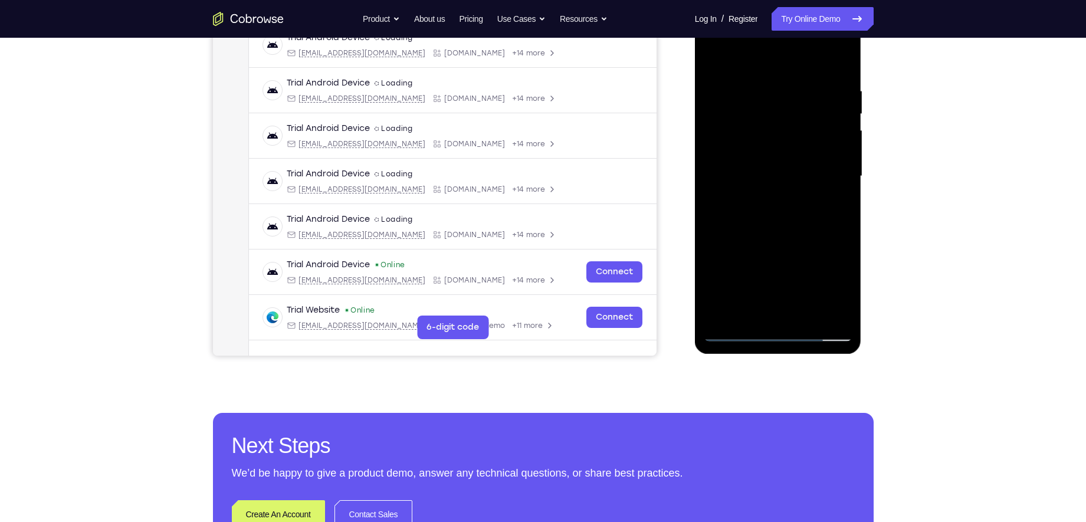
click at [725, 313] on div at bounding box center [778, 176] width 149 height 330
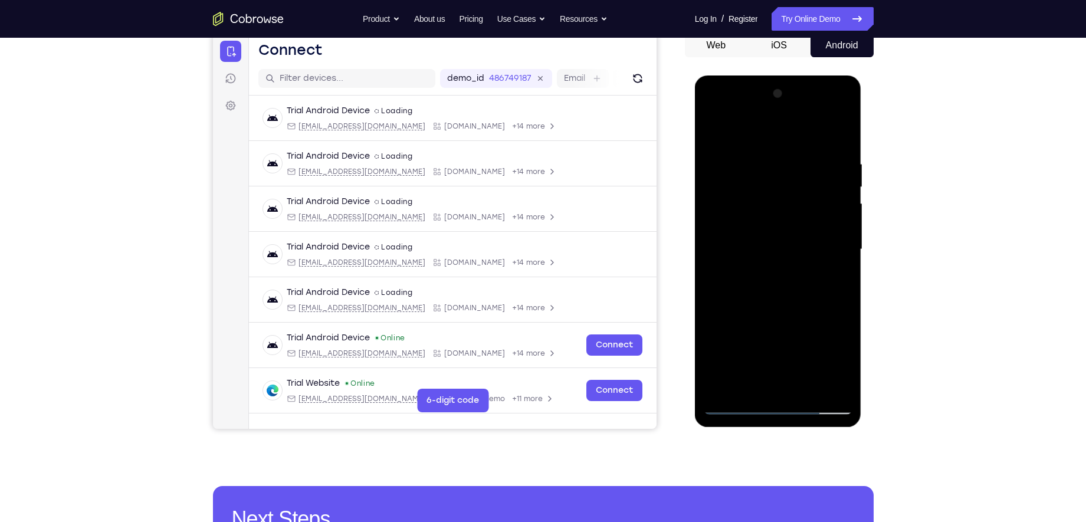
scroll to position [119, 0]
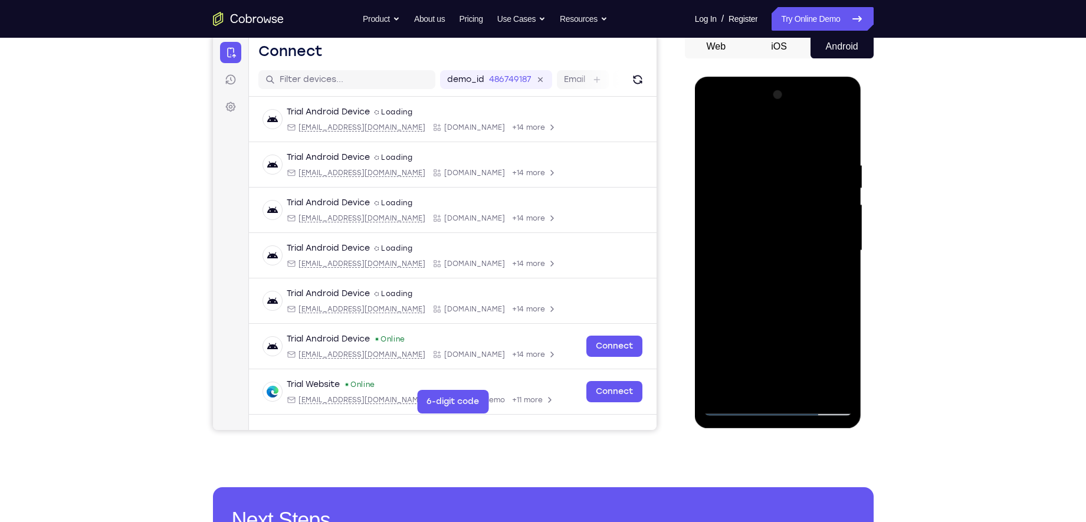
click at [771, 162] on div at bounding box center [778, 251] width 149 height 330
click at [843, 168] on div at bounding box center [778, 251] width 149 height 330
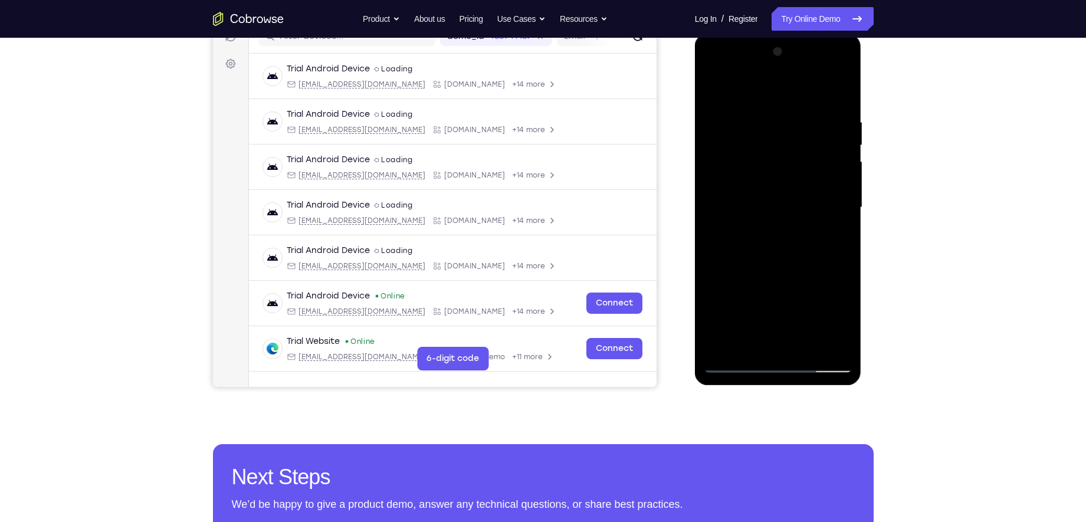
scroll to position [162, 0]
click at [843, 168] on div at bounding box center [778, 207] width 149 height 330
click at [827, 132] on div at bounding box center [778, 207] width 149 height 330
click at [834, 155] on div at bounding box center [778, 207] width 149 height 330
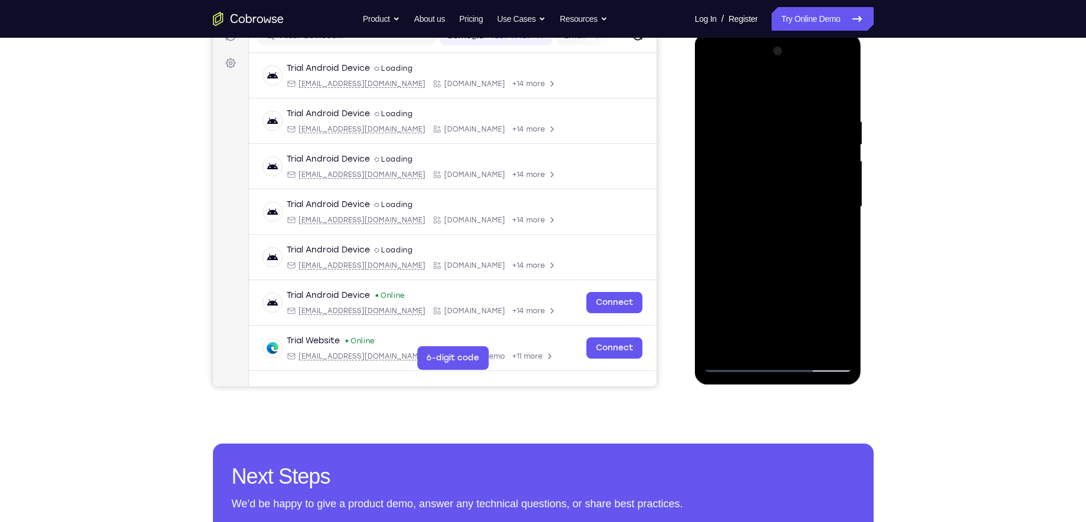
click at [728, 148] on div at bounding box center [778, 207] width 149 height 330
click at [822, 159] on div at bounding box center [778, 207] width 149 height 330
click at [839, 148] on div at bounding box center [778, 207] width 149 height 330
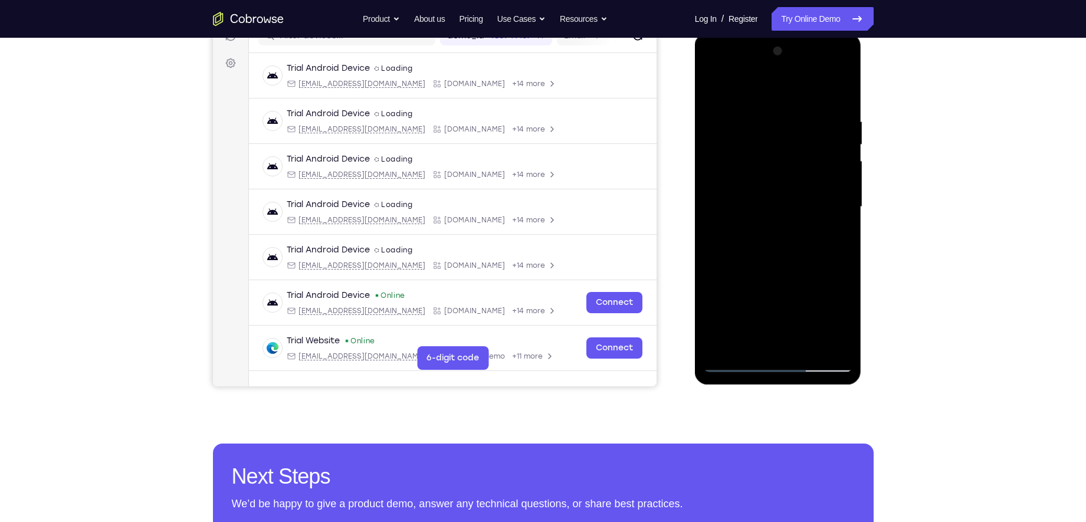
click at [838, 97] on div at bounding box center [778, 207] width 149 height 330
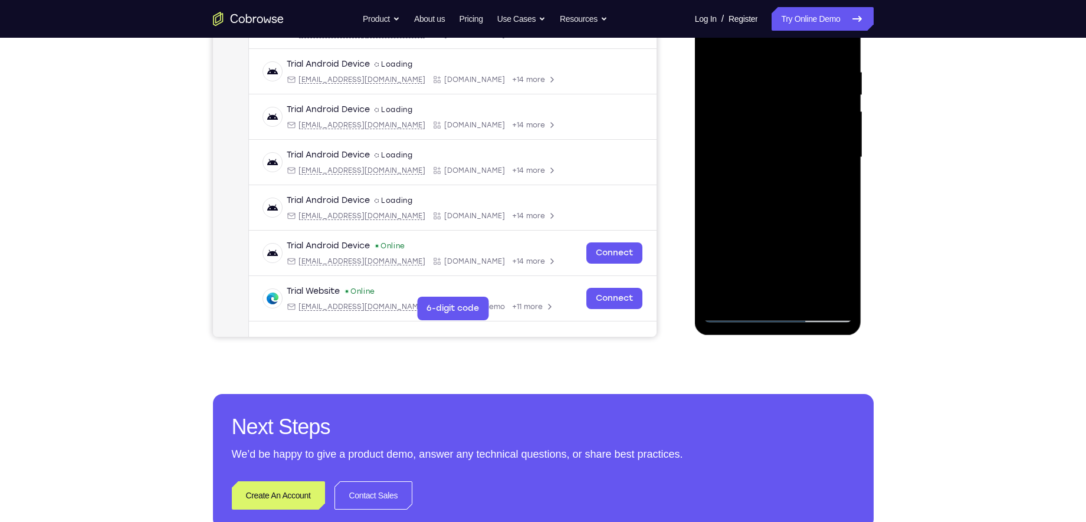
scroll to position [213, 0]
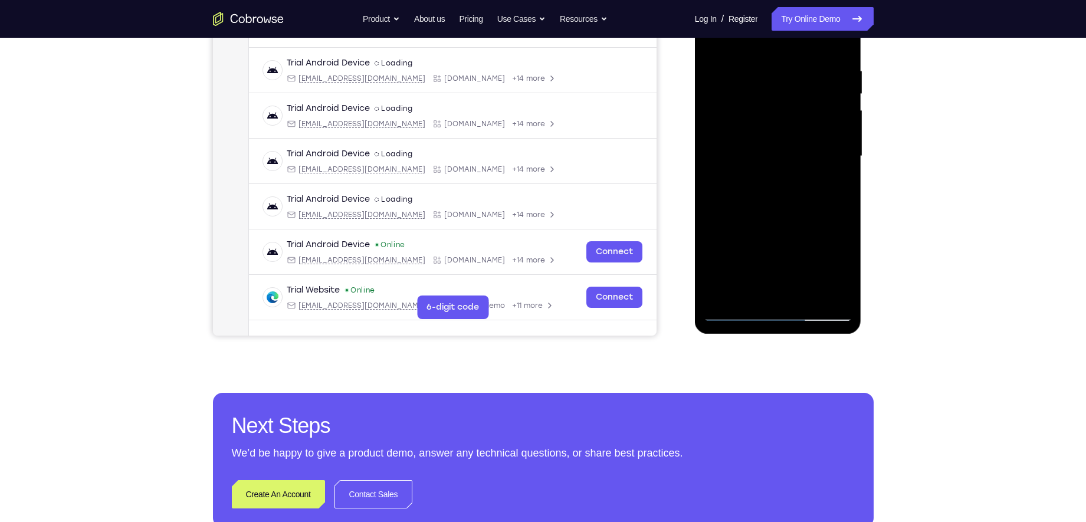
click at [806, 294] on div at bounding box center [778, 156] width 149 height 330
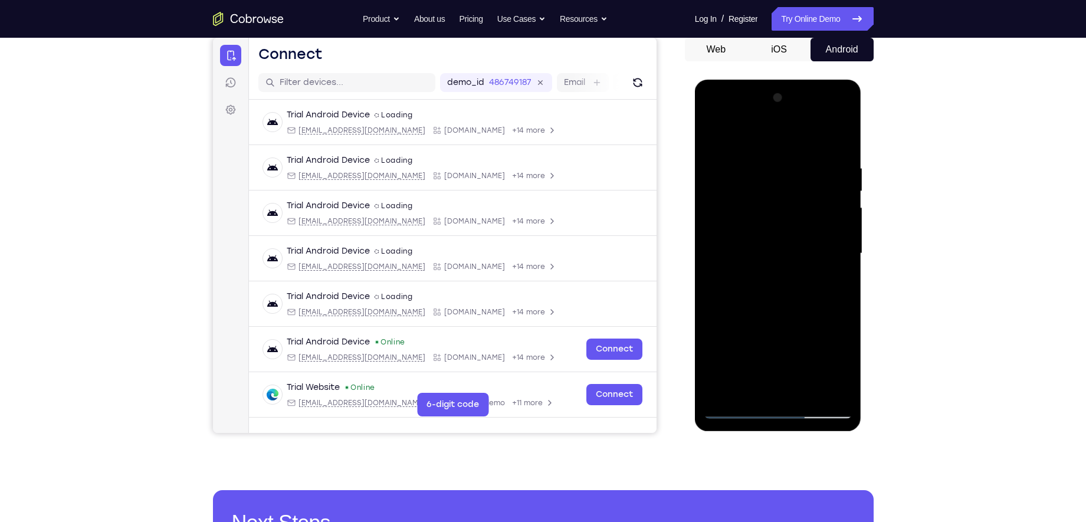
click at [760, 221] on div at bounding box center [778, 254] width 149 height 330
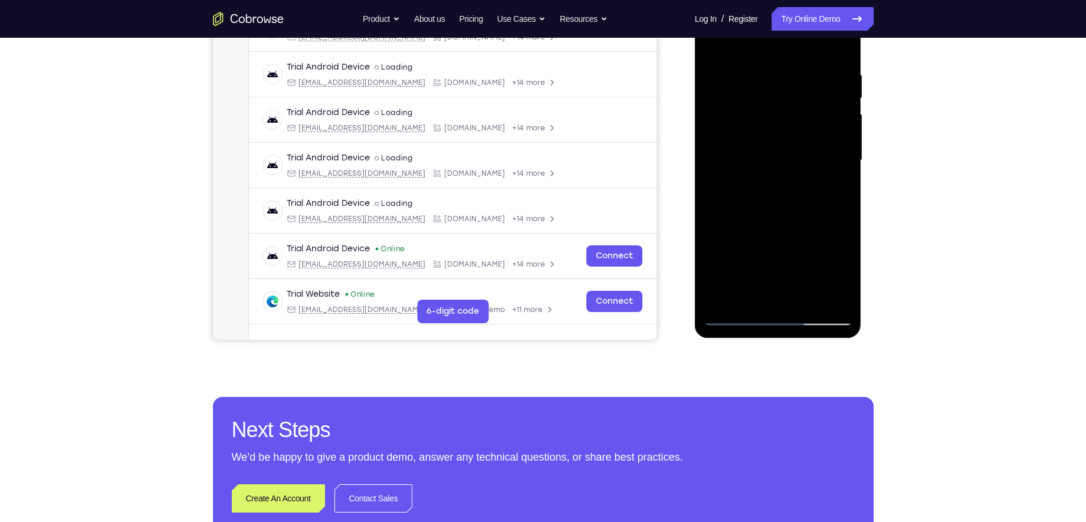
scroll to position [210, 0]
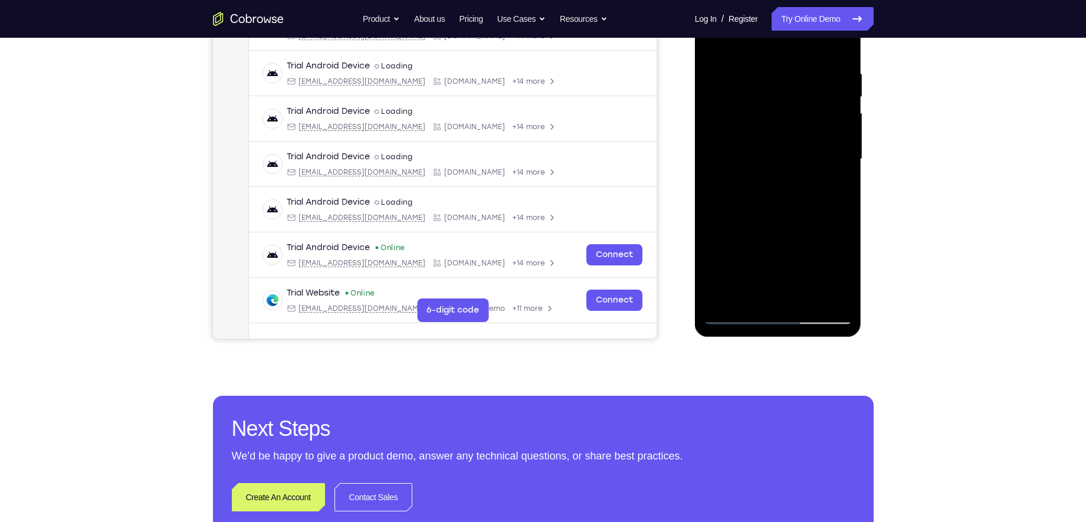
click at [736, 314] on div at bounding box center [778, 159] width 149 height 330
click at [727, 297] on div at bounding box center [778, 159] width 149 height 330
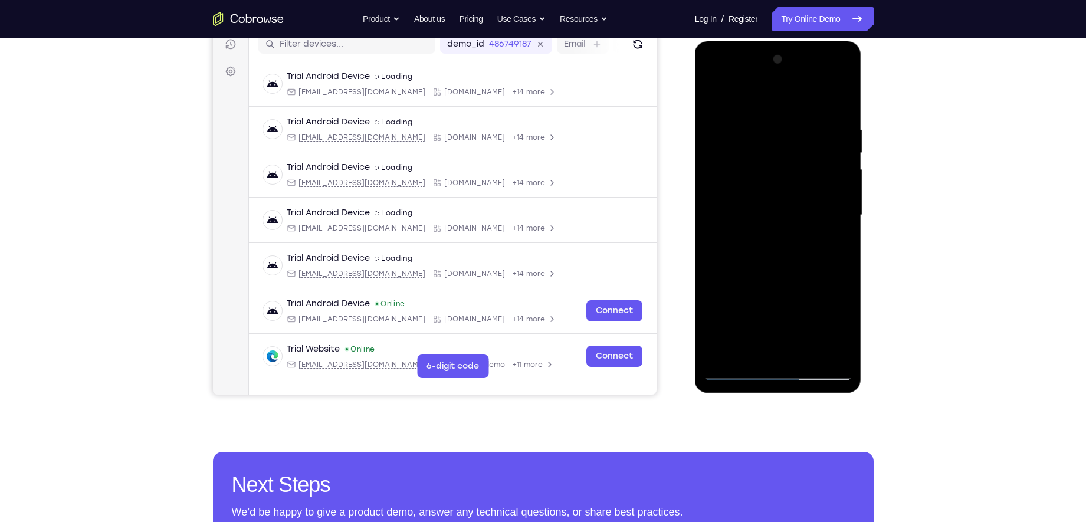
scroll to position [153, 0]
click at [799, 126] on div at bounding box center [778, 216] width 149 height 330
click at [838, 100] on div at bounding box center [778, 216] width 149 height 330
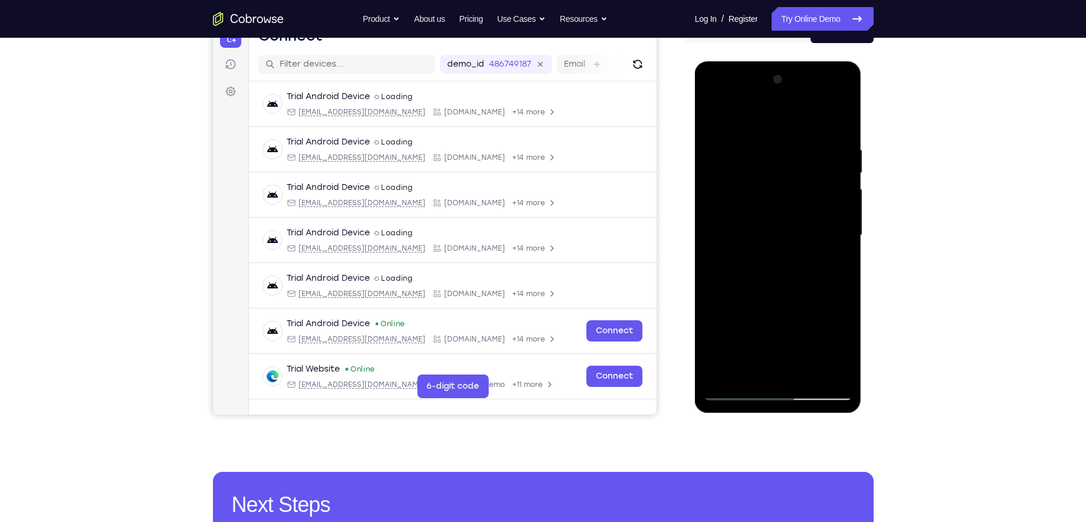
scroll to position [126, 0]
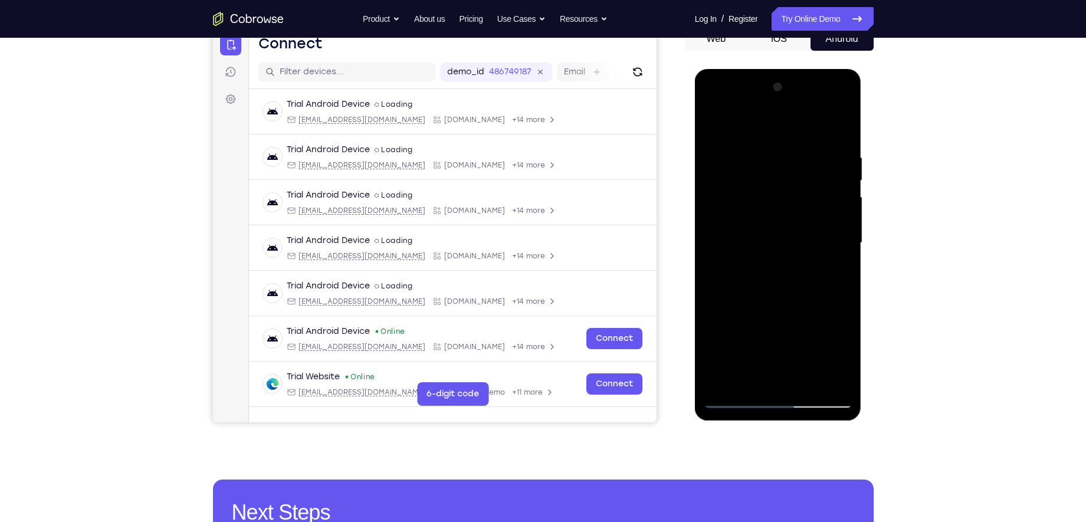
click at [772, 104] on div at bounding box center [778, 243] width 149 height 330
click at [728, 142] on div at bounding box center [778, 243] width 149 height 330
click at [721, 195] on div at bounding box center [778, 243] width 149 height 330
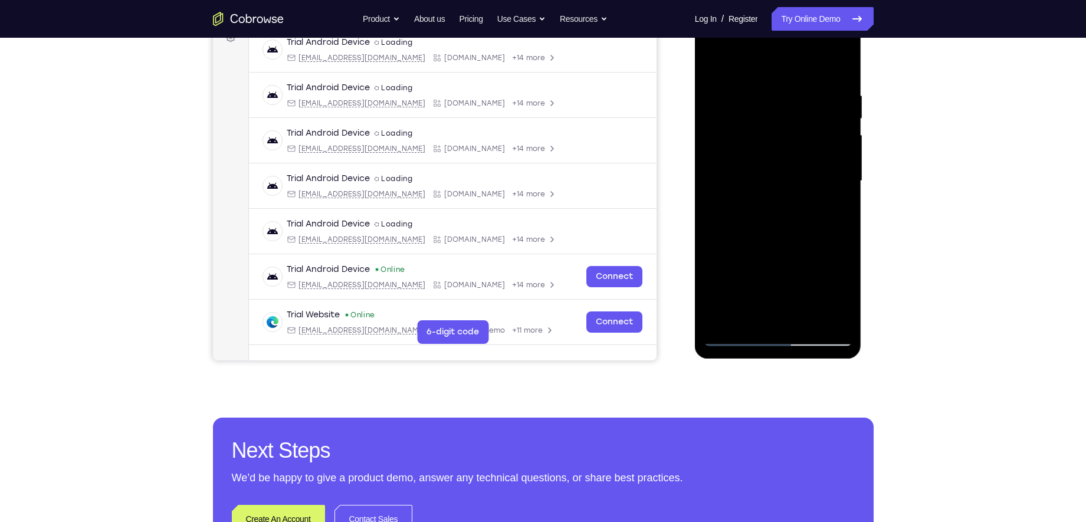
scroll to position [191, 0]
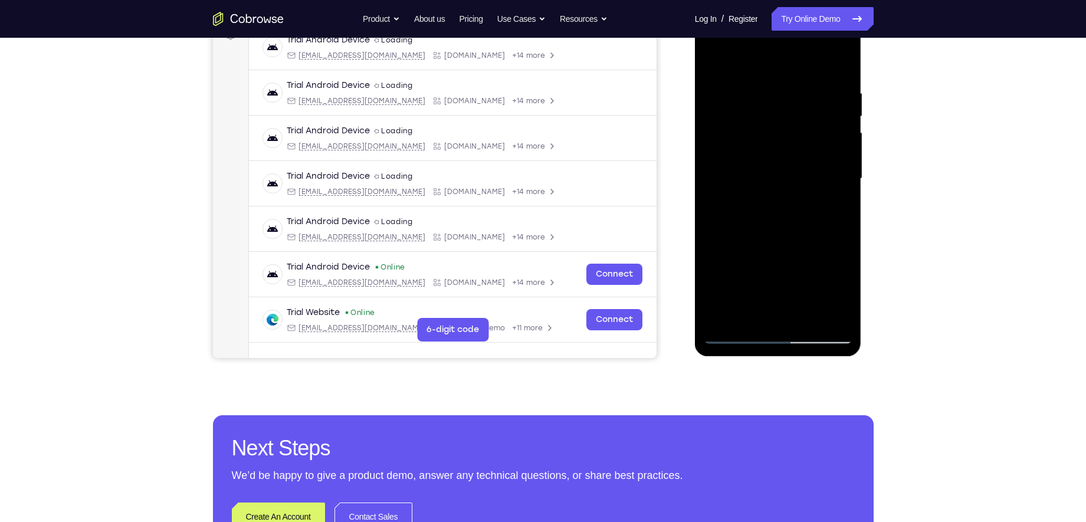
click at [742, 182] on div at bounding box center [778, 179] width 149 height 330
click at [743, 159] on div at bounding box center [778, 179] width 149 height 330
click at [769, 190] on div at bounding box center [778, 179] width 149 height 330
click at [775, 220] on div at bounding box center [778, 179] width 149 height 330
drag, startPoint x: 755, startPoint y: 71, endPoint x: 867, endPoint y: 67, distance: 111.6
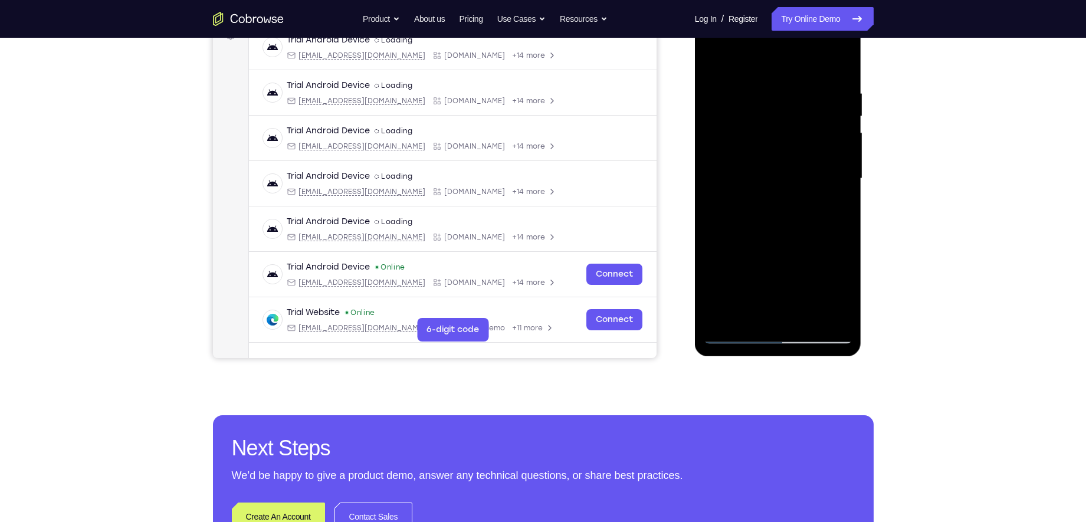
click at [863, 67] on html "Online web based iOS Simulators and Android Emulators. Run iPhone, iPad, Mobile…" at bounding box center [779, 182] width 168 height 354
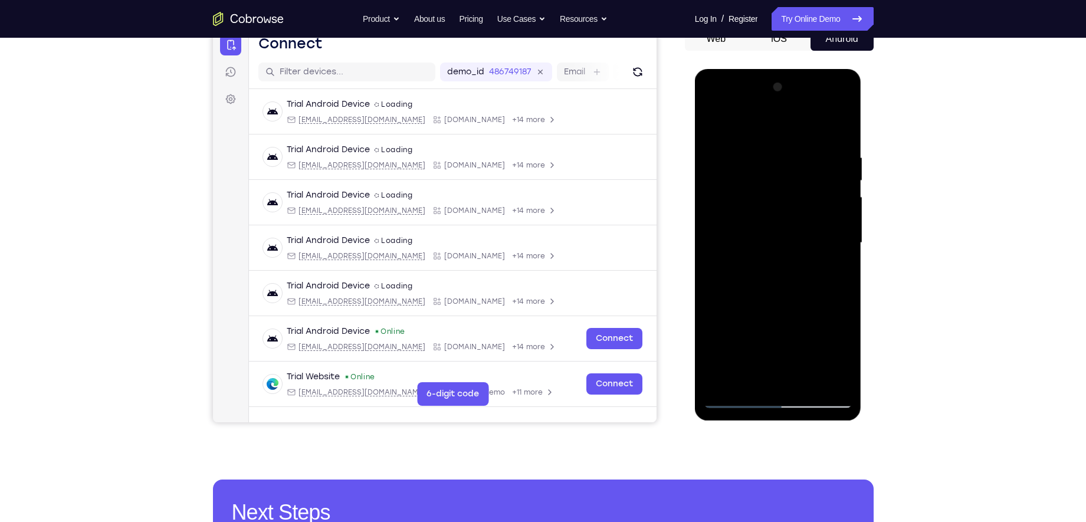
scroll to position [126, 0]
drag, startPoint x: 773, startPoint y: 172, endPoint x: 764, endPoint y: 281, distance: 110.2
click at [764, 281] on div at bounding box center [778, 243] width 149 height 330
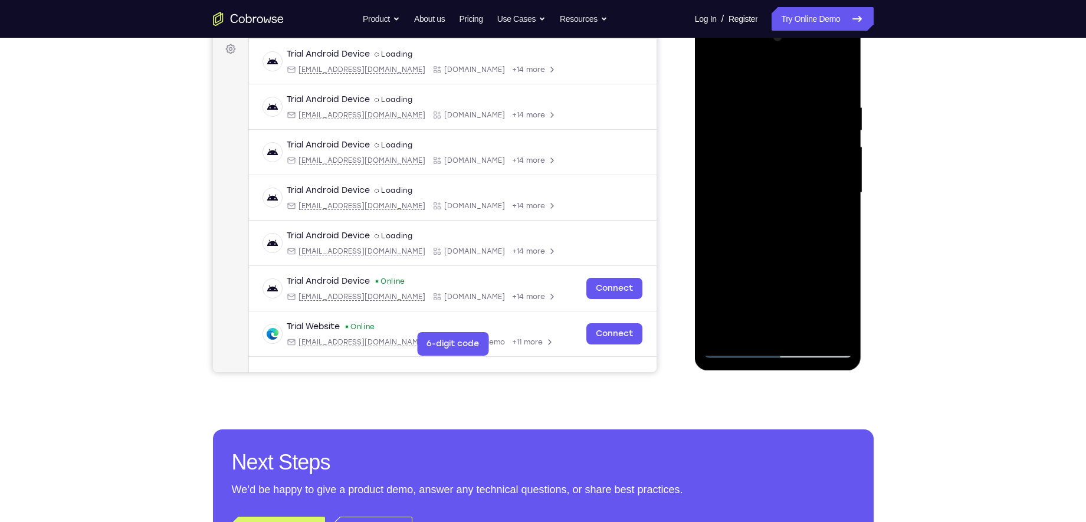
click at [768, 236] on div at bounding box center [778, 193] width 149 height 330
click at [768, 195] on div at bounding box center [778, 193] width 149 height 330
drag, startPoint x: 784, startPoint y: 240, endPoint x: 779, endPoint y: 169, distance: 71.0
click at [779, 169] on div at bounding box center [778, 193] width 149 height 330
click at [779, 338] on div at bounding box center [778, 193] width 149 height 330
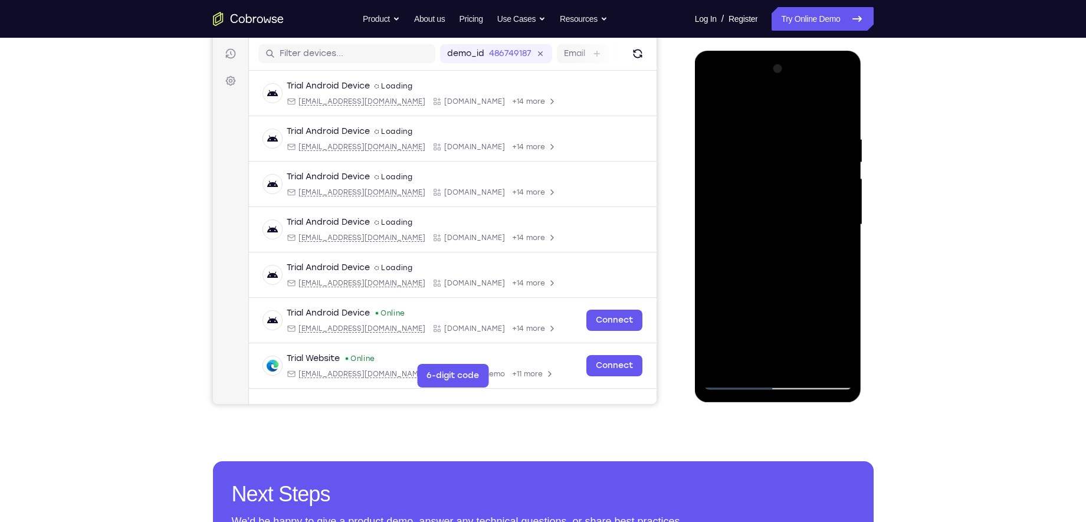
scroll to position [215, 0]
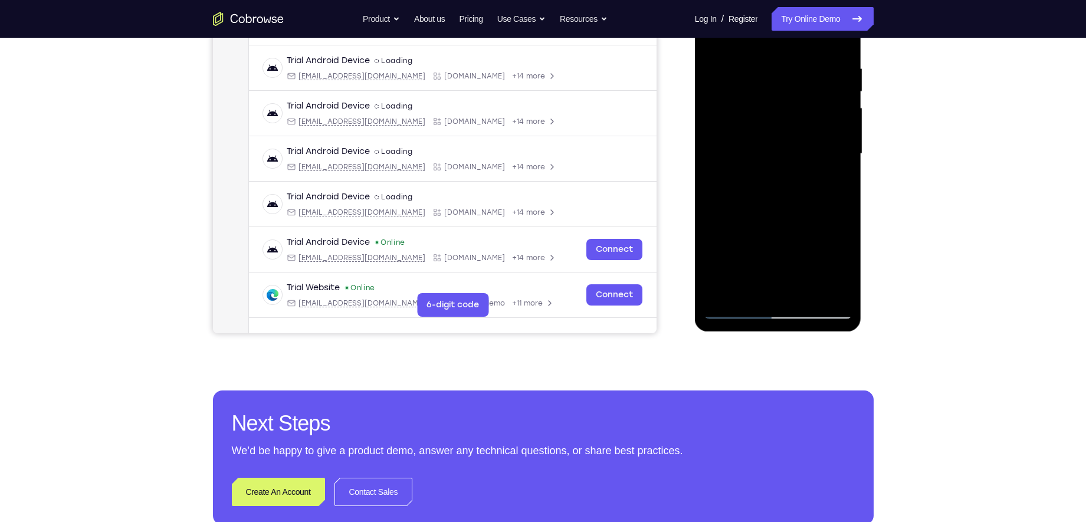
click at [774, 303] on div at bounding box center [778, 154] width 149 height 330
click at [774, 299] on div at bounding box center [778, 154] width 149 height 330
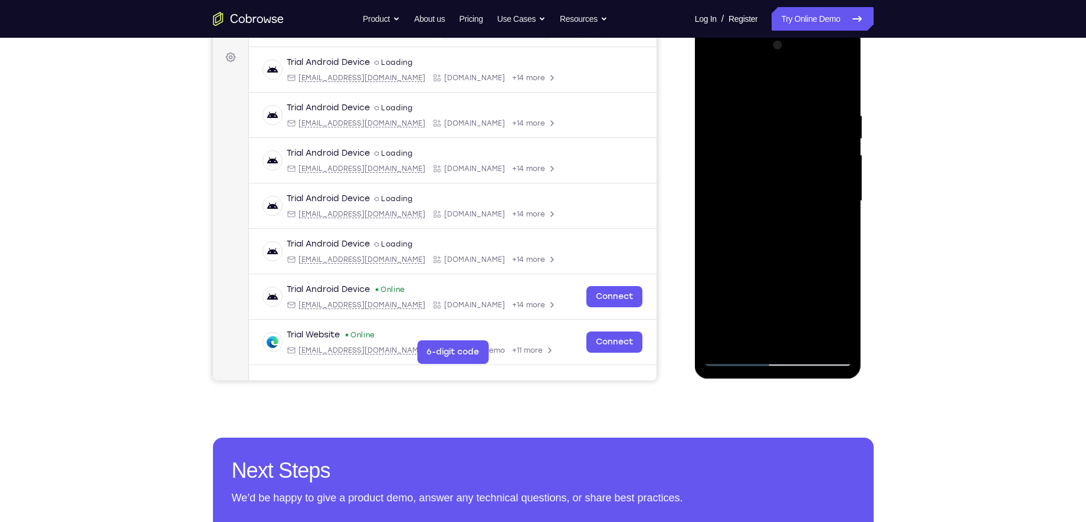
scroll to position [169, 0]
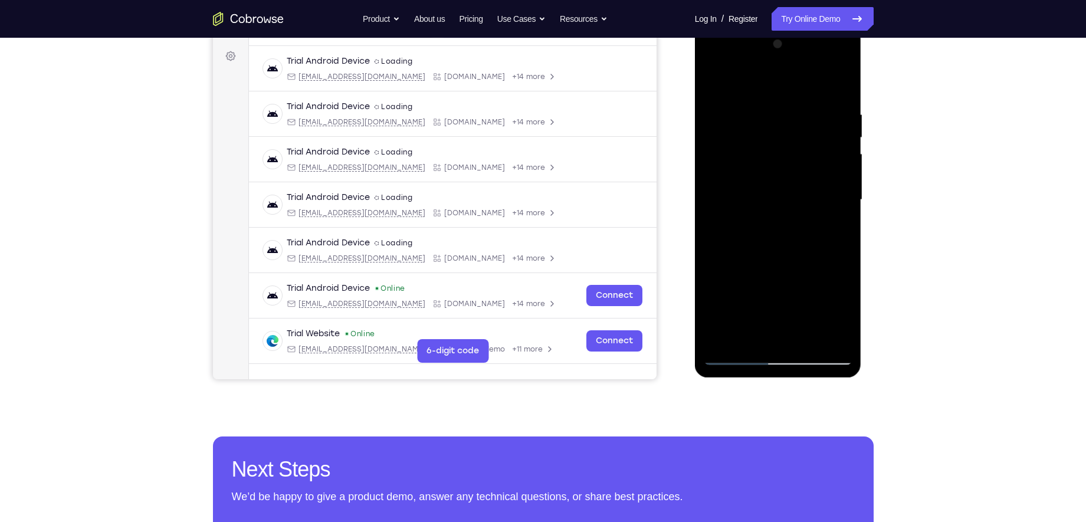
drag, startPoint x: 758, startPoint y: 241, endPoint x: 763, endPoint y: 139, distance: 101.6
click at [763, 139] on div at bounding box center [778, 200] width 149 height 330
drag, startPoint x: 773, startPoint y: 115, endPoint x: 751, endPoint y: 173, distance: 62.4
click at [751, 173] on div at bounding box center [778, 200] width 149 height 330
drag, startPoint x: 751, startPoint y: 163, endPoint x: 741, endPoint y: 210, distance: 47.7
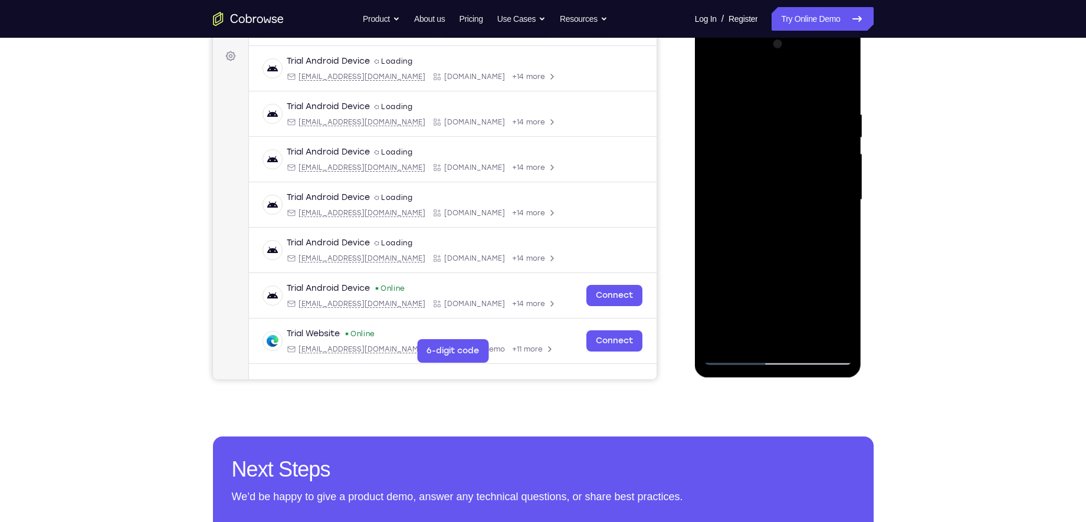
click at [741, 210] on div at bounding box center [778, 200] width 149 height 330
click at [742, 95] on div at bounding box center [778, 200] width 149 height 330
click at [775, 166] on div at bounding box center [778, 200] width 149 height 330
drag, startPoint x: 801, startPoint y: 225, endPoint x: 801, endPoint y: 196, distance: 29.5
drag, startPoint x: 61, startPoint y: 268, endPoint x: 667, endPoint y: 258, distance: 605.5
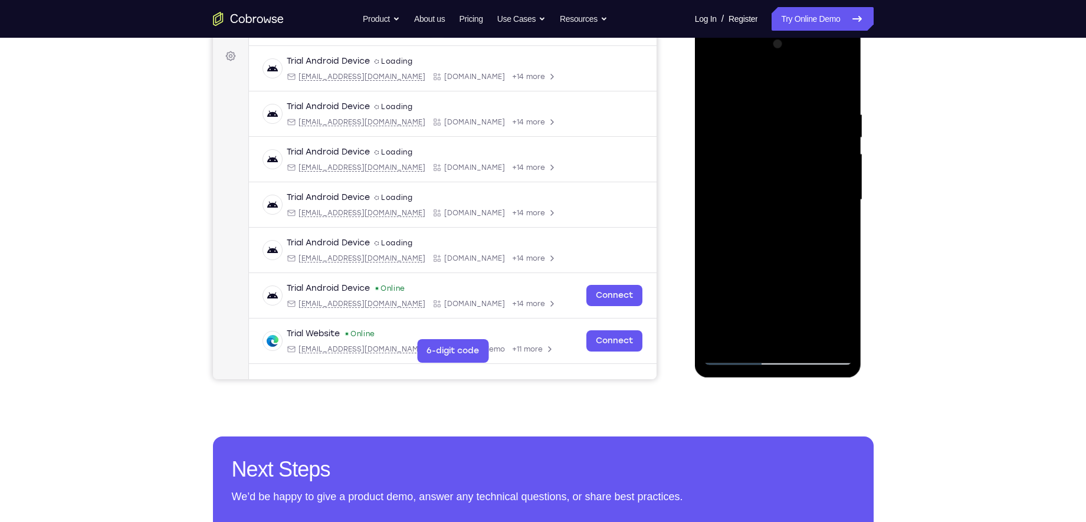
click at [661, 257] on div "Your Support Agent Your Customer Web iOS Android" at bounding box center [543, 162] width 661 height 436
click at [774, 300] on div at bounding box center [778, 200] width 149 height 330
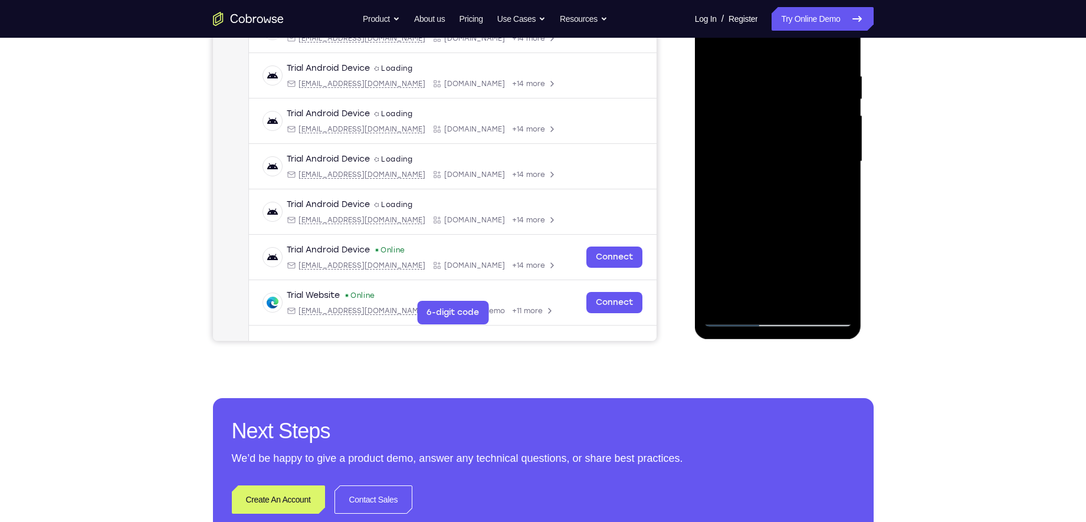
scroll to position [208, 0]
click at [738, 312] on div at bounding box center [778, 161] width 149 height 330
click at [736, 320] on div at bounding box center [778, 161] width 149 height 330
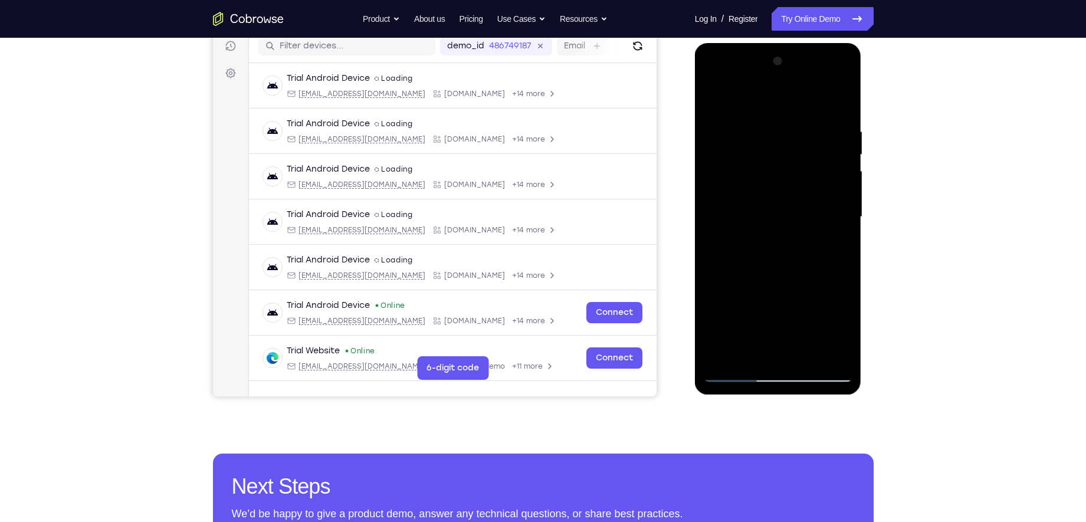
scroll to position [153, 0]
drag, startPoint x: 738, startPoint y: 287, endPoint x: 741, endPoint y: 248, distance: 39.1
click at [741, 248] on div at bounding box center [778, 216] width 149 height 330
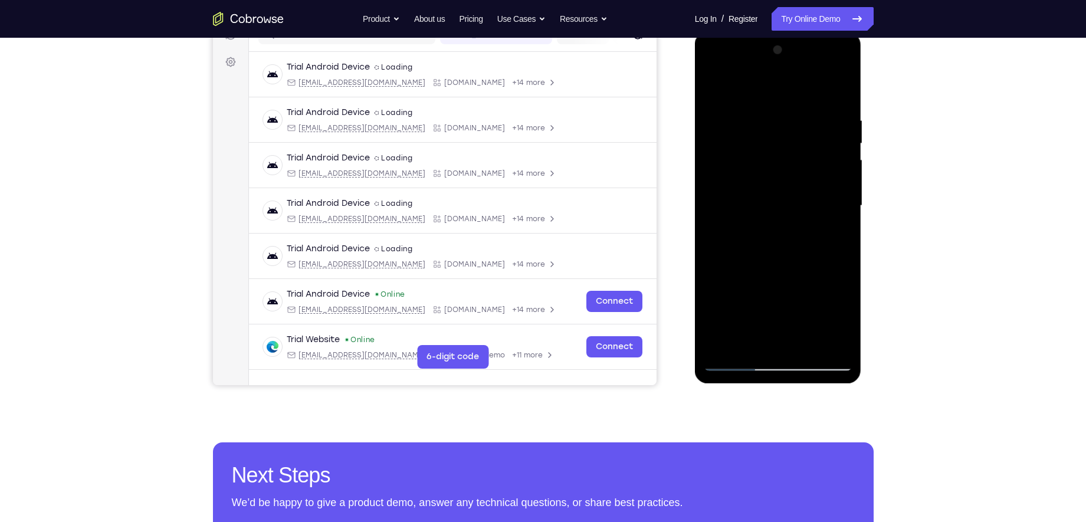
scroll to position [164, 0]
drag, startPoint x: 761, startPoint y: 241, endPoint x: 774, endPoint y: 135, distance: 106.5
click at [774, 135] on div at bounding box center [778, 205] width 149 height 330
drag, startPoint x: 784, startPoint y: 261, endPoint x: 803, endPoint y: 145, distance: 117.3
click at [803, 145] on div at bounding box center [778, 205] width 149 height 330
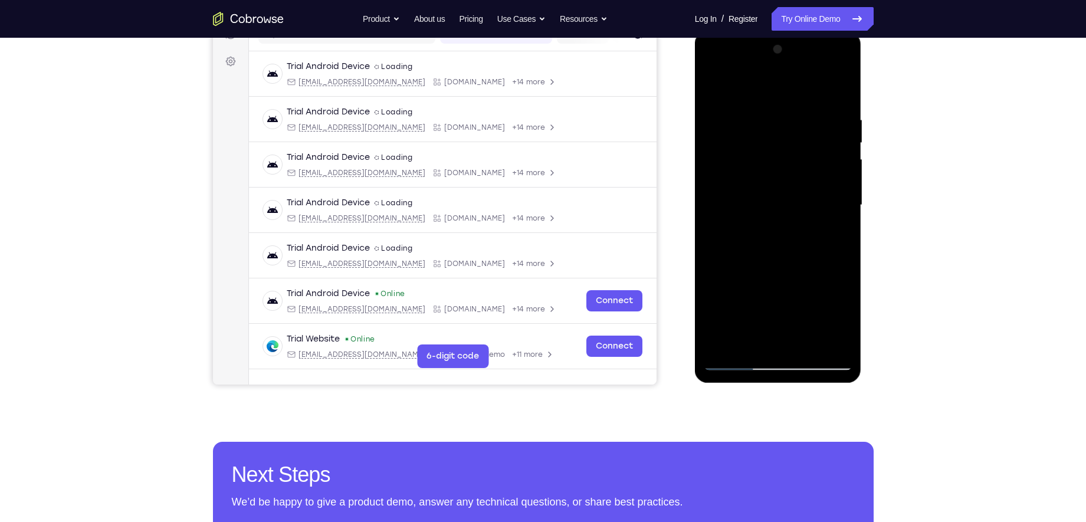
drag, startPoint x: 767, startPoint y: 316, endPoint x: 779, endPoint y: 169, distance: 146.9
click at [779, 169] on div at bounding box center [778, 205] width 149 height 330
drag, startPoint x: 781, startPoint y: 276, endPoint x: 794, endPoint y: 165, distance: 111.1
click at [794, 165] on div at bounding box center [778, 205] width 149 height 330
drag, startPoint x: 786, startPoint y: 245, endPoint x: 798, endPoint y: 144, distance: 102.2
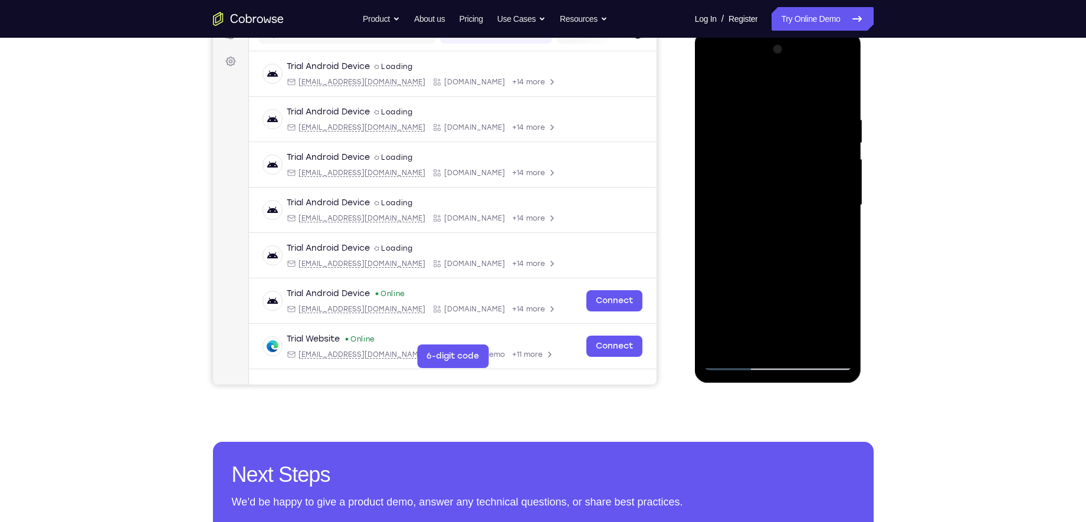
click at [798, 144] on div at bounding box center [778, 205] width 149 height 330
drag, startPoint x: 768, startPoint y: 224, endPoint x: 767, endPoint y: 201, distance: 22.5
click at [767, 201] on div at bounding box center [778, 205] width 149 height 330
drag, startPoint x: 765, startPoint y: 261, endPoint x: 770, endPoint y: 171, distance: 90.4
click at [770, 171] on div at bounding box center [778, 205] width 149 height 330
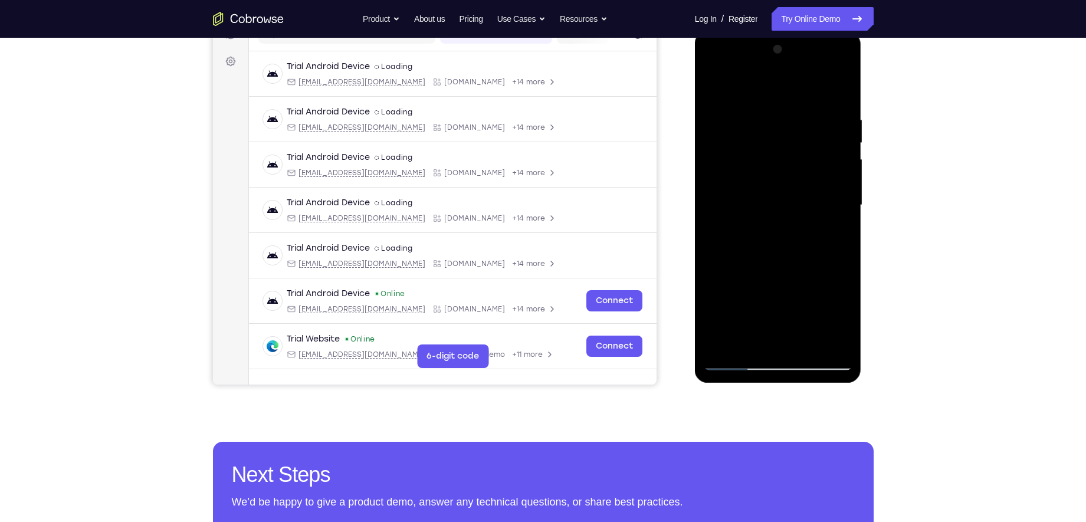
drag, startPoint x: 764, startPoint y: 281, endPoint x: 779, endPoint y: 119, distance: 163.0
click at [779, 119] on div at bounding box center [778, 205] width 149 height 330
drag, startPoint x: 783, startPoint y: 200, endPoint x: 785, endPoint y: 120, distance: 79.7
click at [785, 120] on div at bounding box center [778, 205] width 149 height 330
drag, startPoint x: 778, startPoint y: 265, endPoint x: 792, endPoint y: 168, distance: 97.9
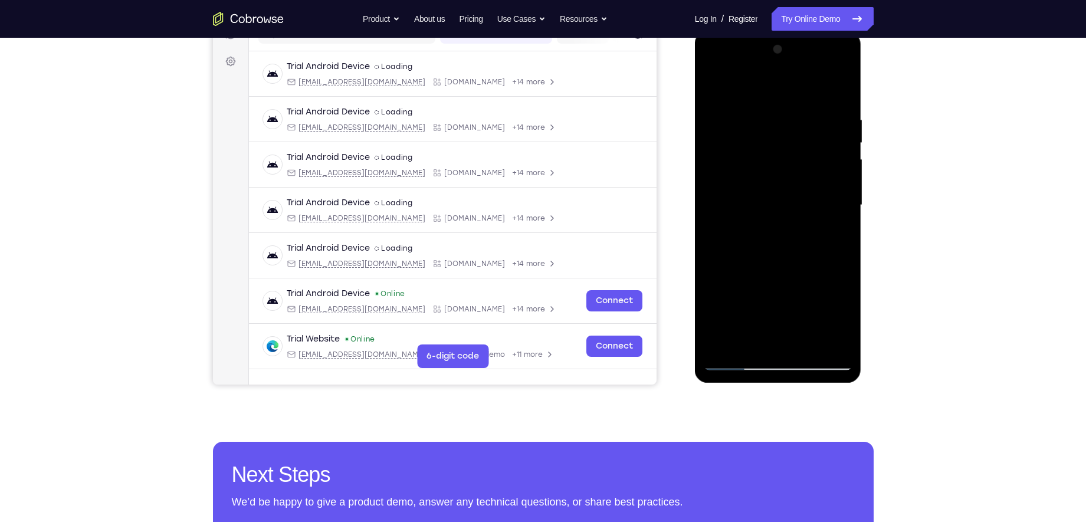
click at [792, 168] on div at bounding box center [778, 205] width 149 height 330
drag, startPoint x: 788, startPoint y: 200, endPoint x: 771, endPoint y: 276, distance: 78.1
click at [771, 276] on div at bounding box center [778, 205] width 149 height 330
drag, startPoint x: 766, startPoint y: 279, endPoint x: 778, endPoint y: 189, distance: 90.4
click at [778, 189] on div at bounding box center [778, 205] width 149 height 330
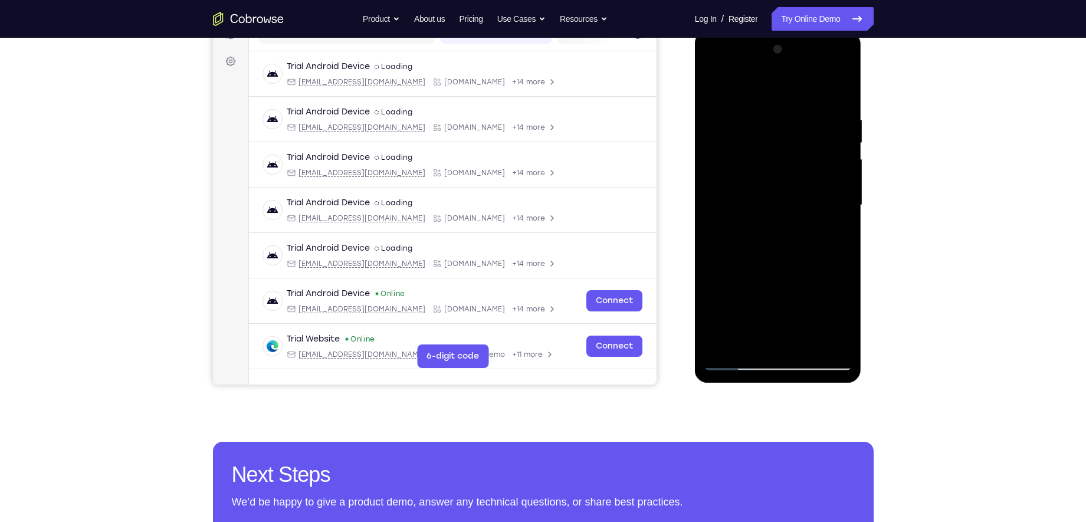
click at [761, 67] on div at bounding box center [778, 205] width 149 height 330
click at [724, 117] on div at bounding box center [778, 205] width 149 height 330
click at [765, 122] on div at bounding box center [778, 205] width 149 height 330
click at [836, 218] on div at bounding box center [778, 205] width 149 height 330
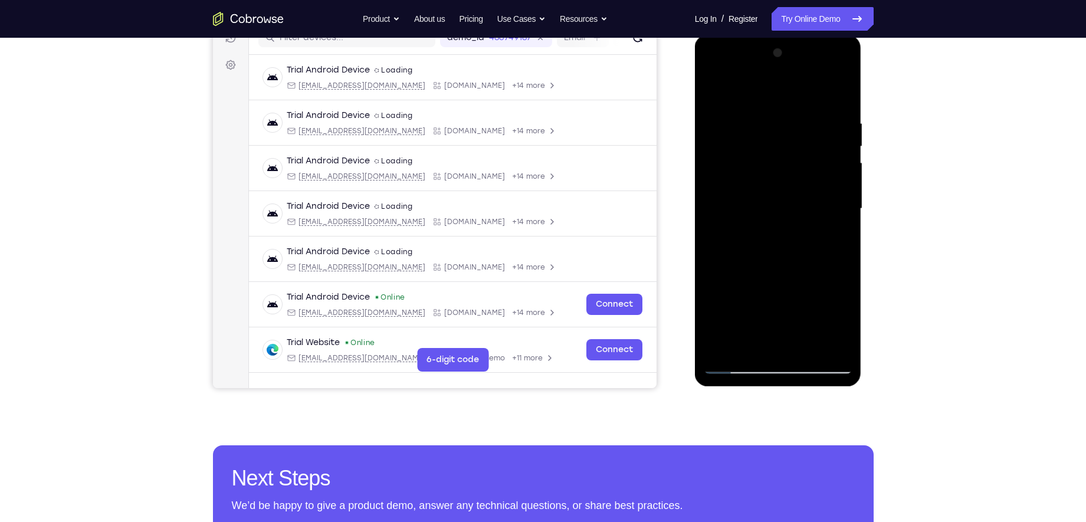
click at [828, 137] on div at bounding box center [778, 209] width 149 height 330
click at [843, 96] on div at bounding box center [778, 209] width 149 height 330
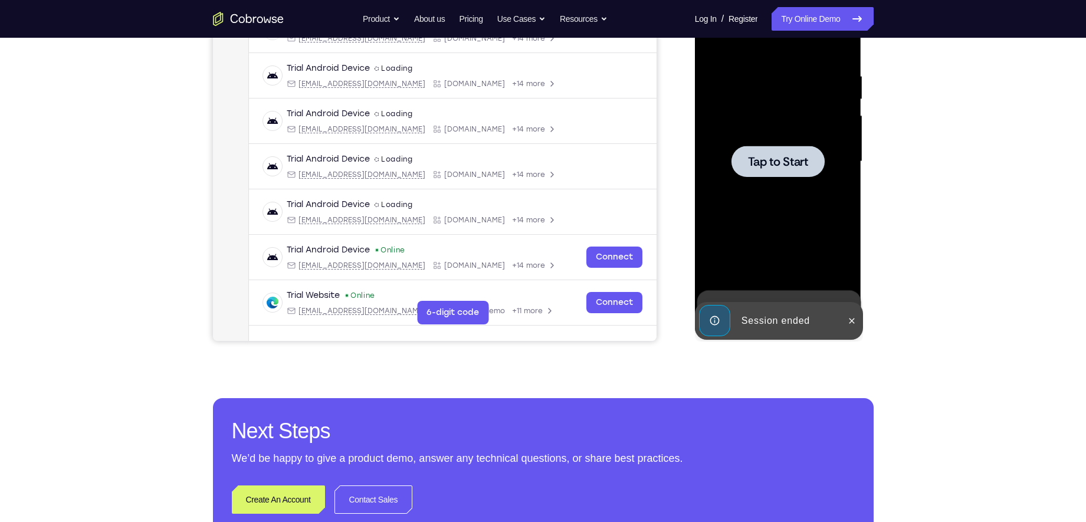
click at [798, 185] on div at bounding box center [778, 161] width 149 height 330
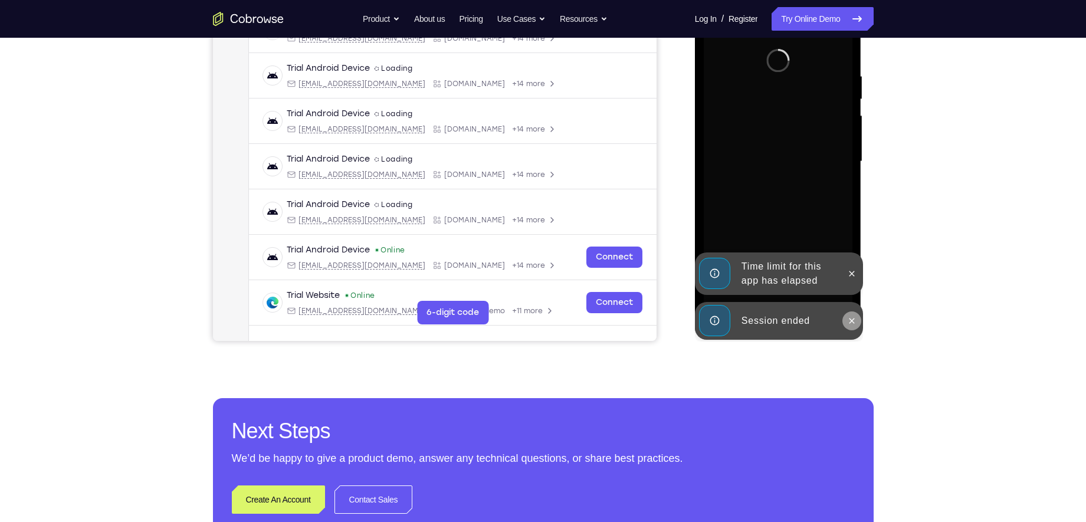
click at [854, 319] on icon at bounding box center [852, 320] width 5 height 5
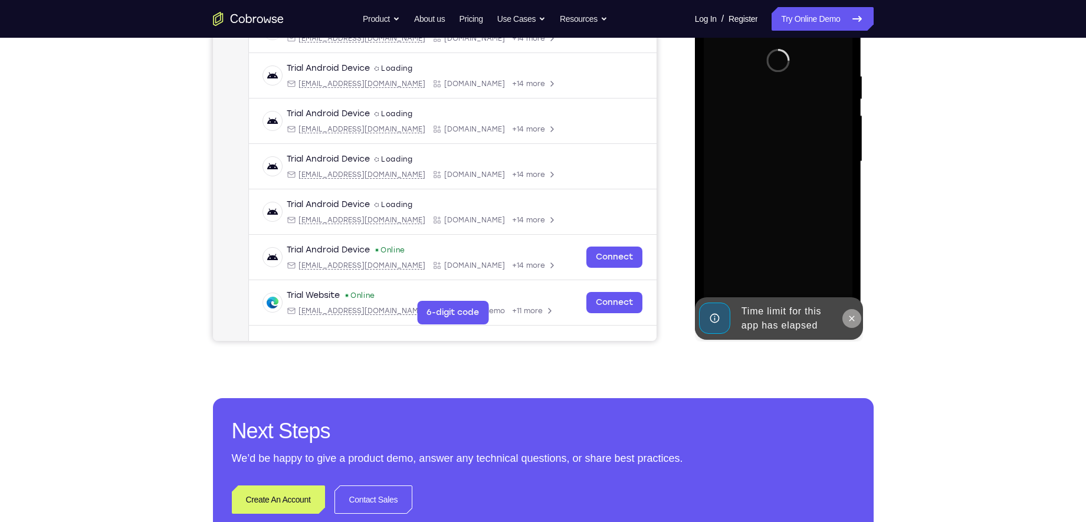
click at [854, 321] on icon at bounding box center [851, 318] width 9 height 9
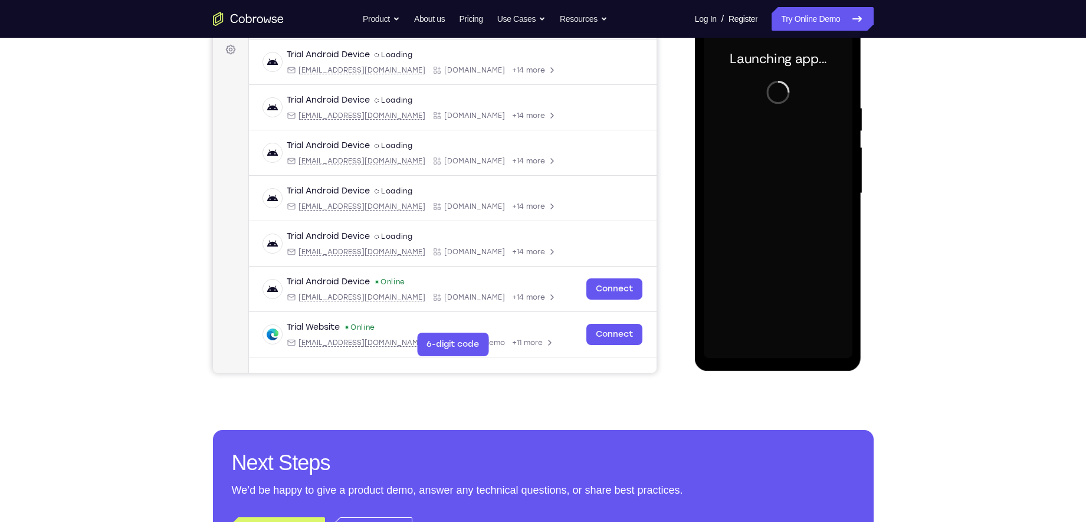
scroll to position [95, 0]
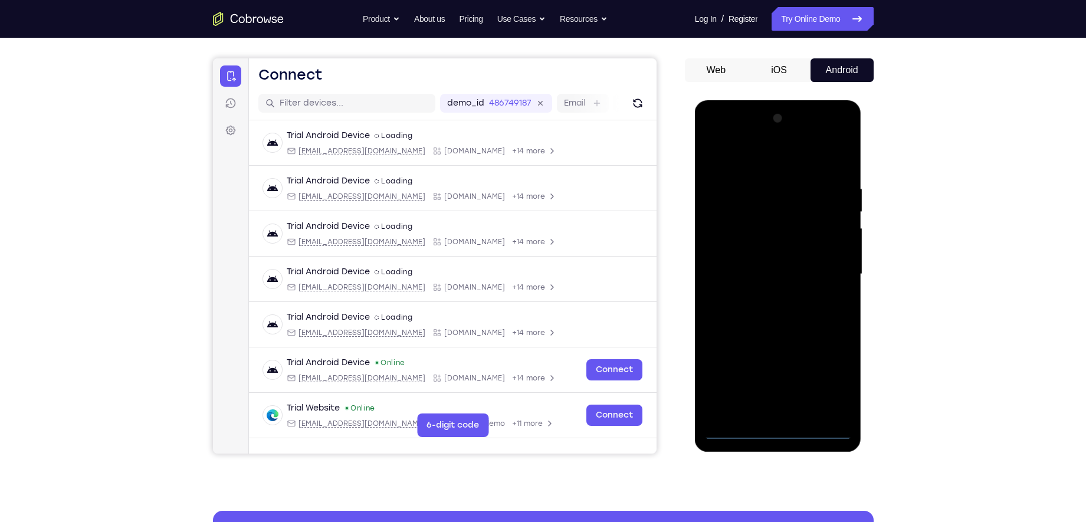
click at [863, 350] on div "Your Support Agent Your Customer Web iOS Android Next Steps We’d be happy to gi…" at bounding box center [543, 332] width 755 height 778
click at [776, 417] on div at bounding box center [778, 274] width 149 height 330
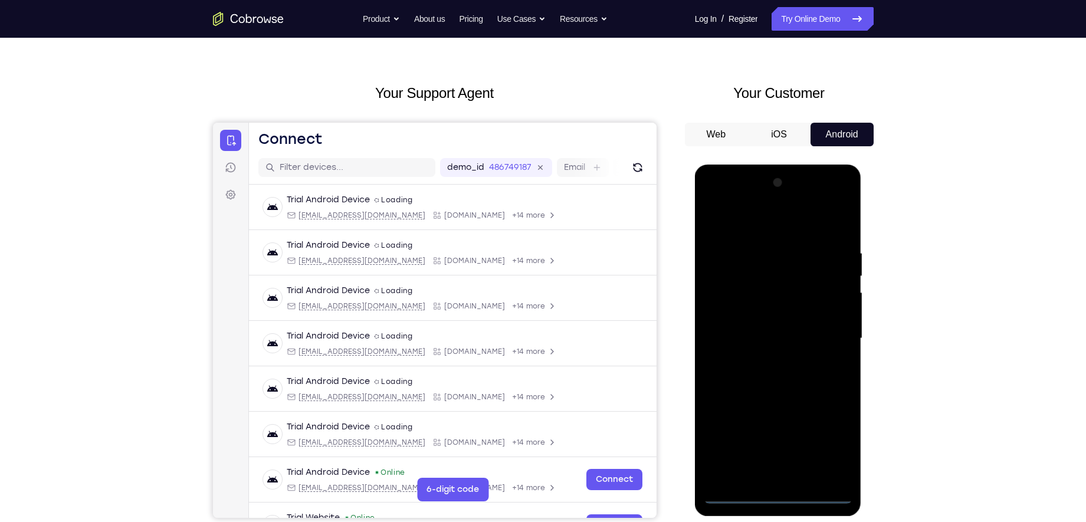
scroll to position [30, 0]
click at [836, 417] on div at bounding box center [778, 339] width 149 height 330
click at [758, 221] on div at bounding box center [778, 339] width 149 height 330
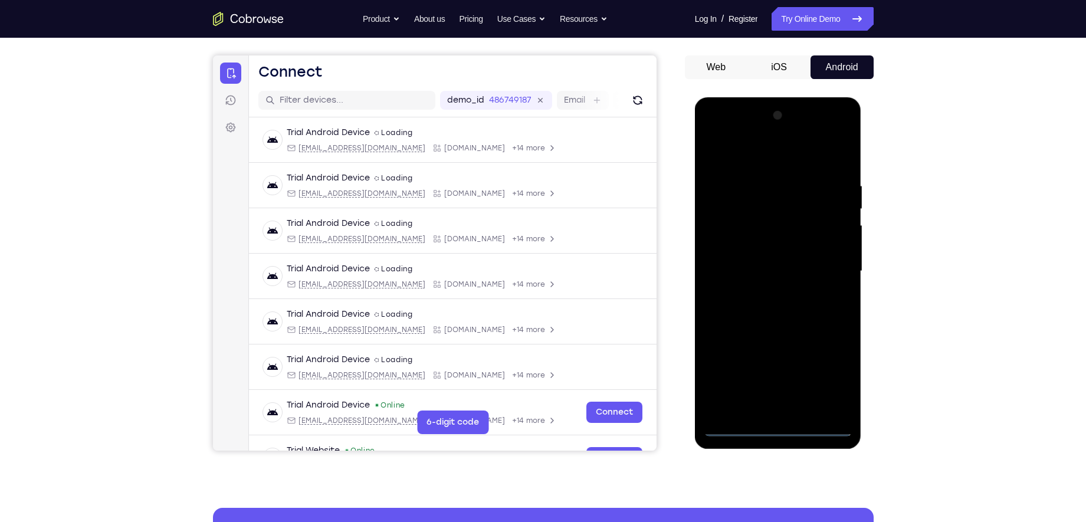
click at [836, 279] on div at bounding box center [778, 271] width 149 height 330
click at [769, 294] on div at bounding box center [778, 271] width 149 height 330
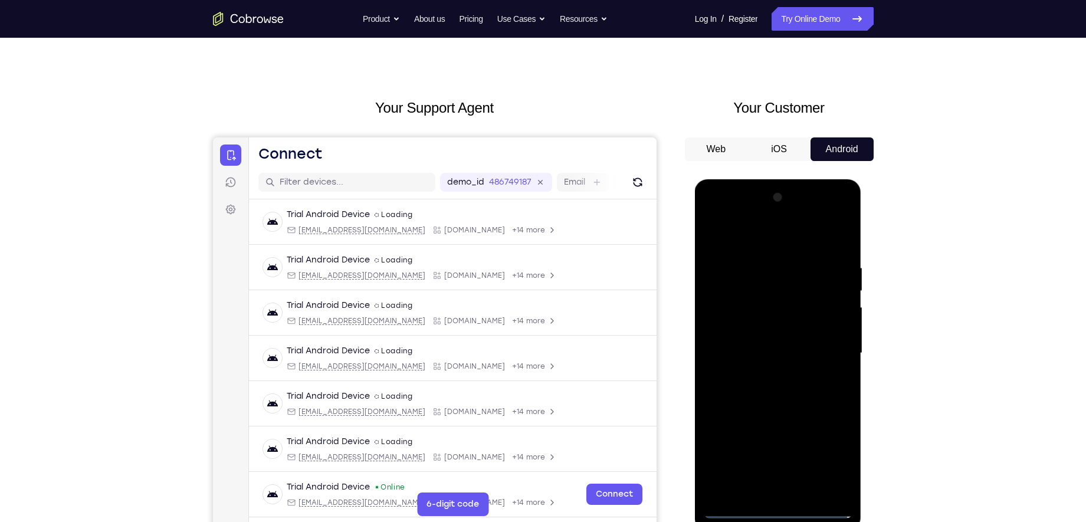
scroll to position [15, 0]
click at [762, 348] on div at bounding box center [778, 354] width 149 height 330
click at [756, 324] on div at bounding box center [778, 354] width 149 height 330
click at [765, 349] on div at bounding box center [778, 354] width 149 height 330
click at [785, 399] on div at bounding box center [778, 354] width 149 height 330
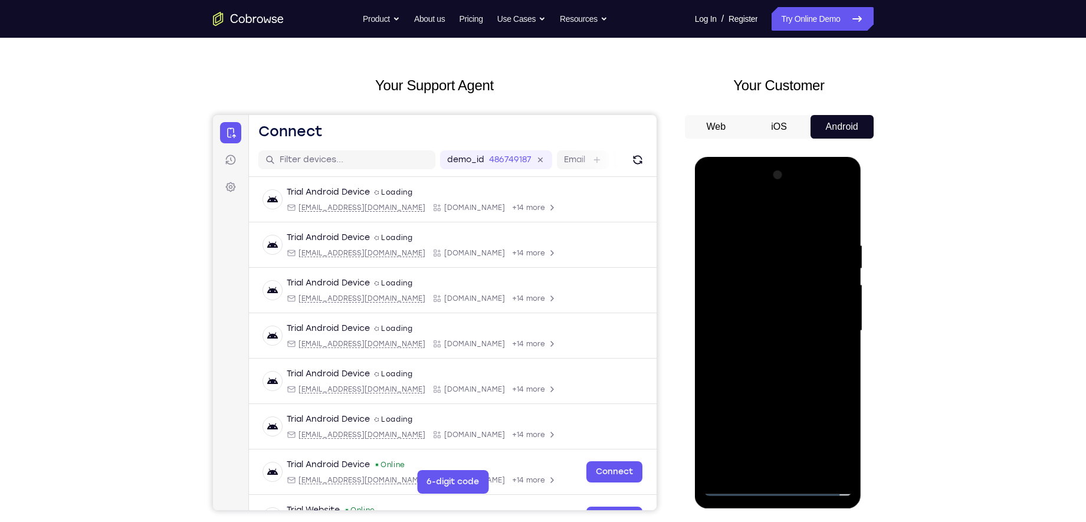
scroll to position [44, 0]
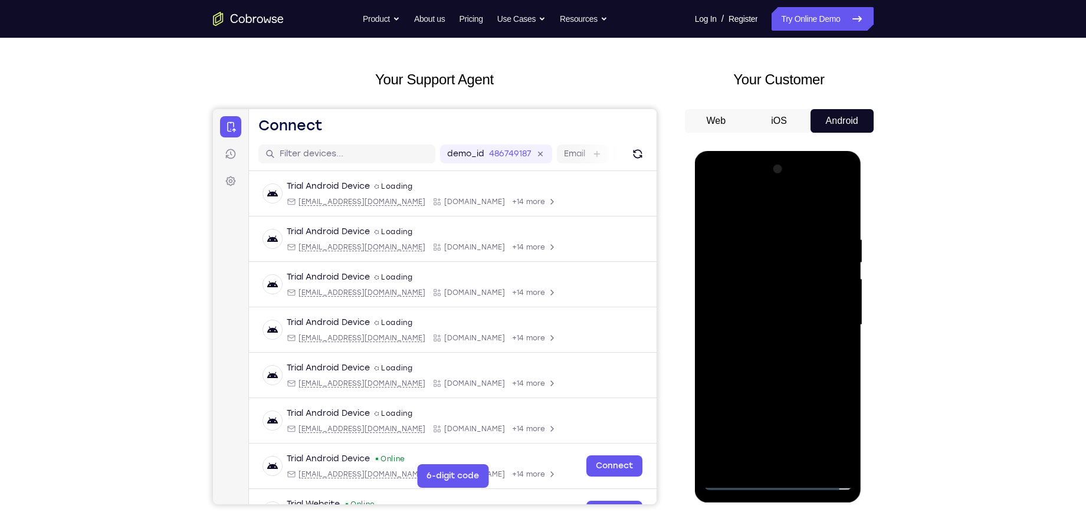
click at [785, 359] on div at bounding box center [778, 325] width 149 height 330
drag, startPoint x: 763, startPoint y: 210, endPoint x: 920, endPoint y: 227, distance: 158.4
click at [863, 227] on html "Online web based iOS Simulators and Android Emulators. Run iPhone, iPad, Mobile…" at bounding box center [779, 328] width 168 height 354
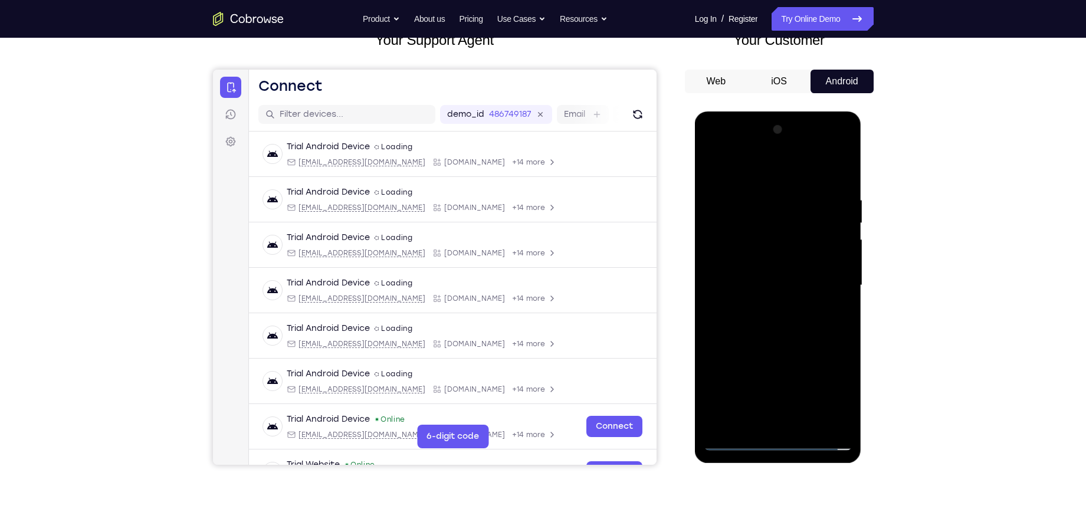
scroll to position [87, 0]
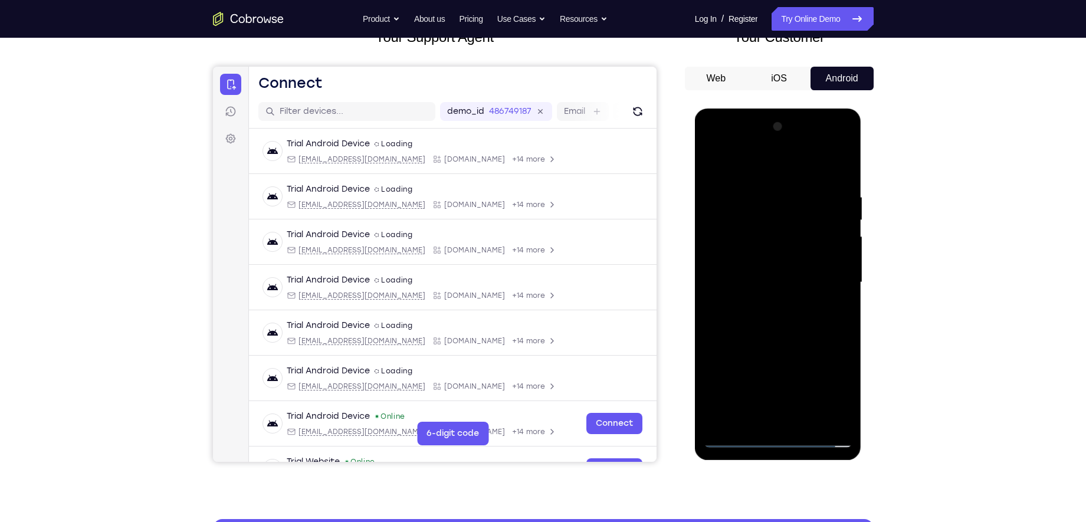
click at [778, 339] on div at bounding box center [778, 282] width 149 height 330
click at [804, 417] on div at bounding box center [778, 282] width 149 height 330
click at [771, 342] on div at bounding box center [778, 282] width 149 height 330
click at [745, 257] on div at bounding box center [778, 282] width 149 height 330
click at [732, 417] on div at bounding box center [778, 282] width 149 height 330
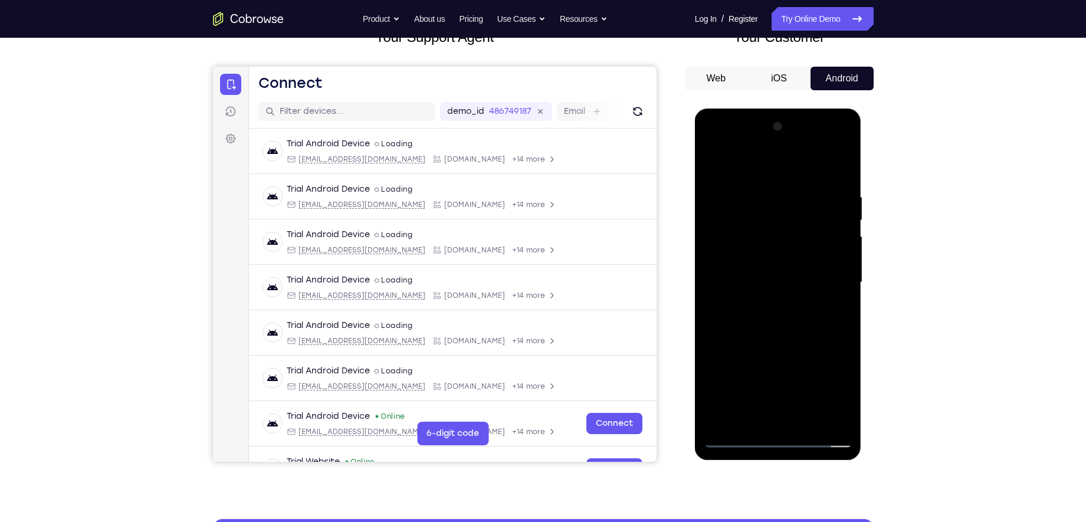
click at [732, 417] on div at bounding box center [778, 282] width 149 height 330
drag, startPoint x: 779, startPoint y: 339, endPoint x: 780, endPoint y: 235, distance: 103.3
click at [780, 235] on div at bounding box center [778, 282] width 149 height 330
drag, startPoint x: 766, startPoint y: 341, endPoint x: 776, endPoint y: 194, distance: 147.3
click at [776, 194] on div at bounding box center [778, 282] width 149 height 330
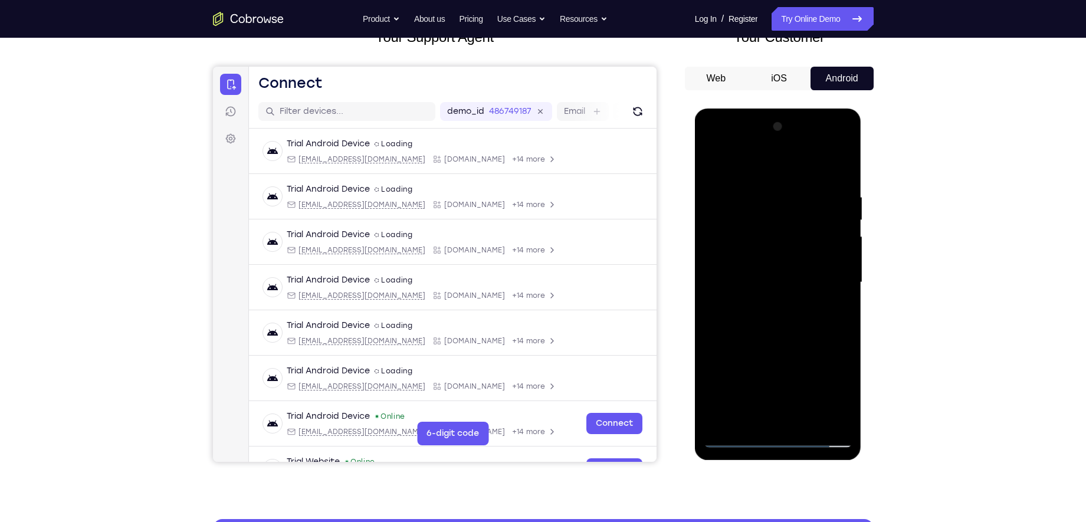
drag, startPoint x: 772, startPoint y: 345, endPoint x: 804, endPoint y: 164, distance: 183.2
click at [802, 166] on div at bounding box center [778, 282] width 149 height 330
drag, startPoint x: 784, startPoint y: 304, endPoint x: 800, endPoint y: 189, distance: 116.8
click at [800, 189] on div at bounding box center [778, 282] width 149 height 330
drag, startPoint x: 812, startPoint y: 307, endPoint x: 841, endPoint y: 231, distance: 82.2
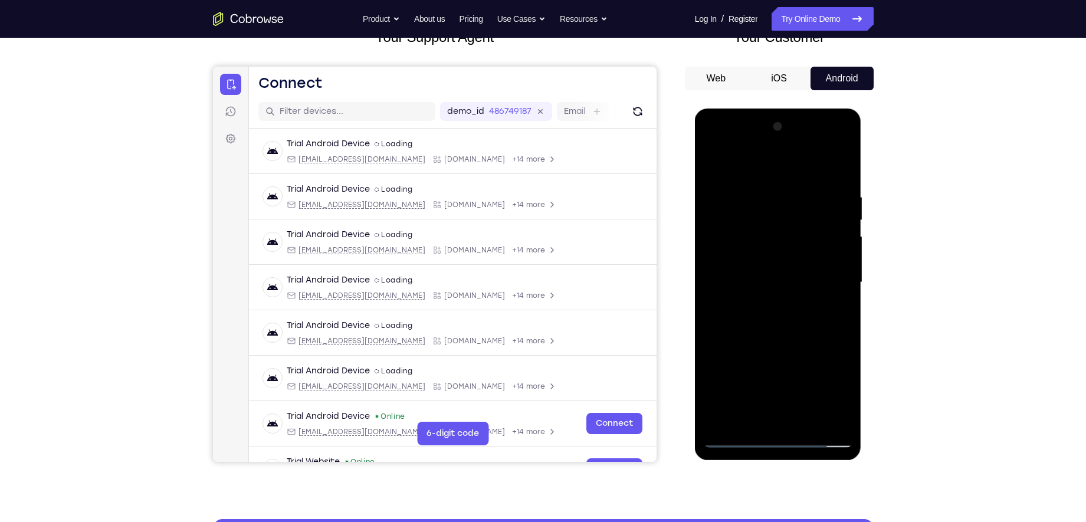
click at [841, 231] on div at bounding box center [778, 282] width 149 height 330
drag, startPoint x: 804, startPoint y: 355, endPoint x: 824, endPoint y: 257, distance: 100.0
click at [824, 257] on div at bounding box center [778, 282] width 149 height 330
drag, startPoint x: 794, startPoint y: 347, endPoint x: 798, endPoint y: 327, distance: 19.8
click at [798, 327] on div at bounding box center [778, 282] width 149 height 330
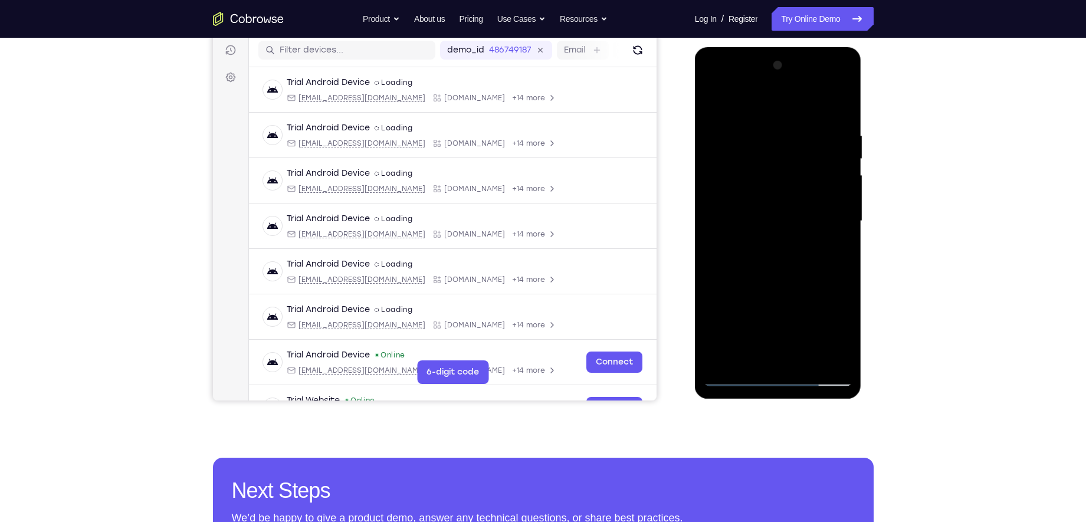
scroll to position [150, 0]
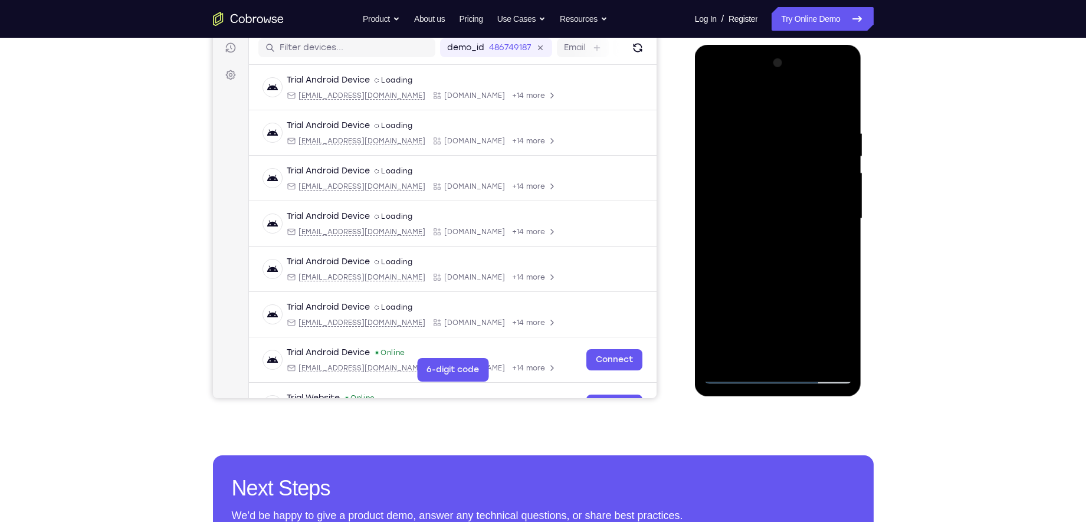
click at [831, 354] on div at bounding box center [778, 219] width 149 height 330
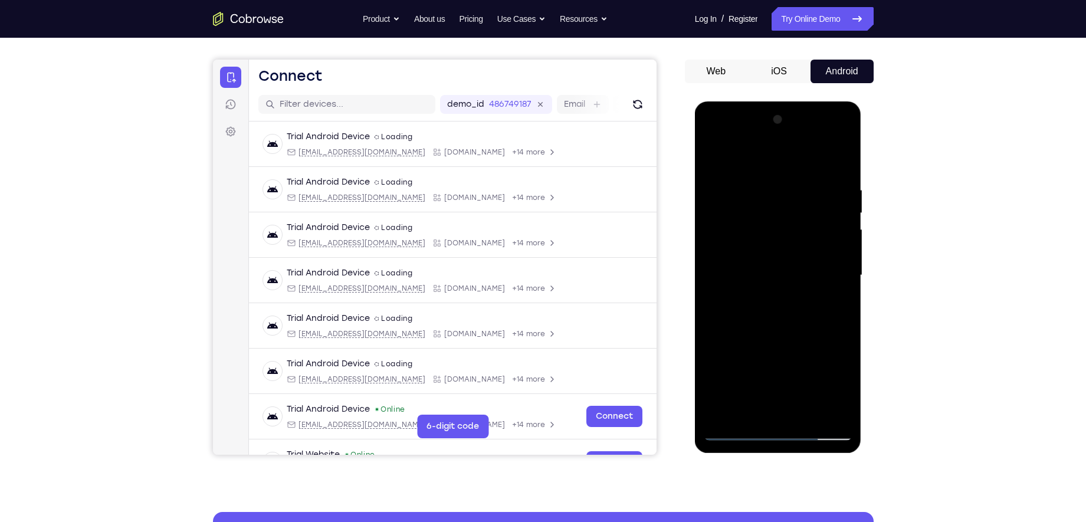
scroll to position [89, 0]
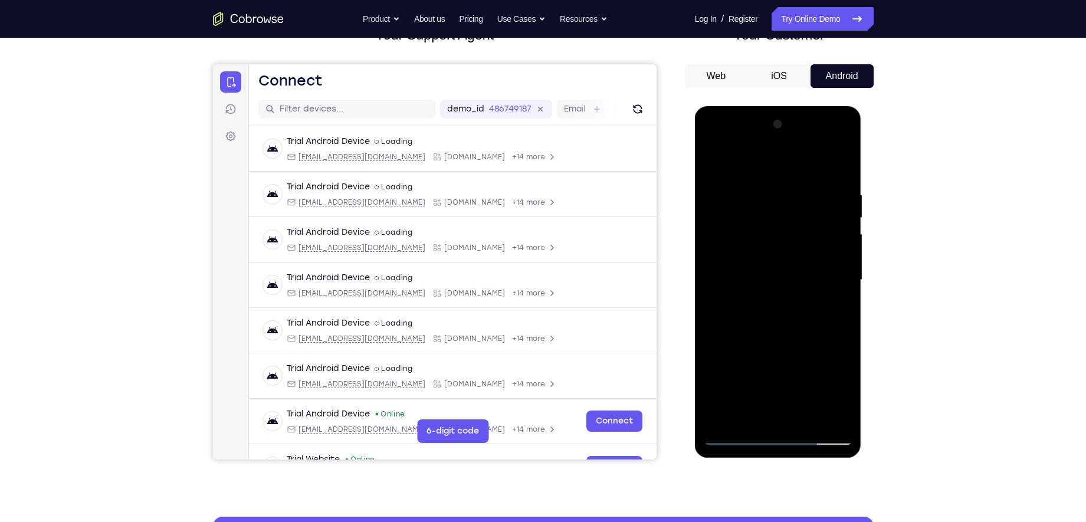
click at [782, 291] on div at bounding box center [778, 280] width 149 height 330
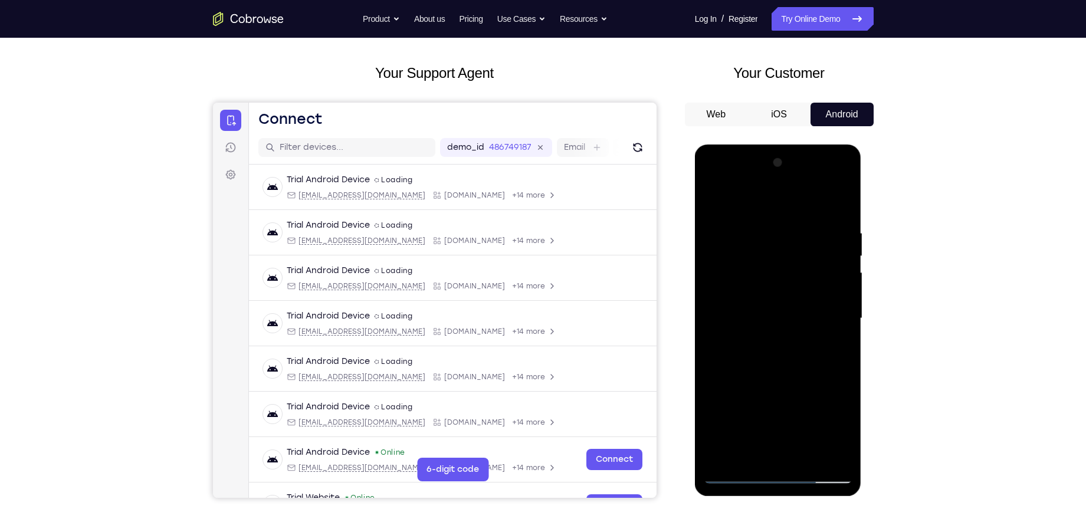
scroll to position [50, 0]
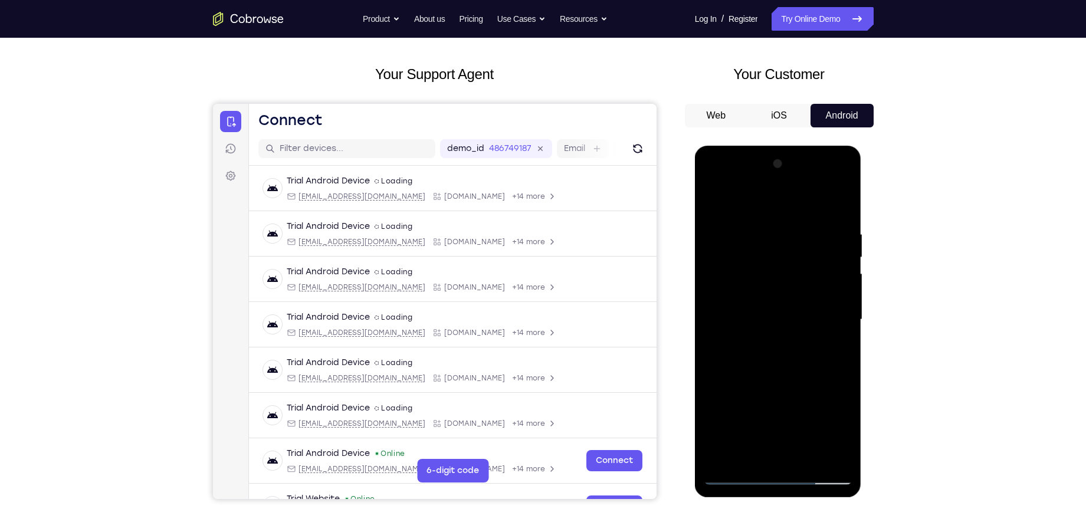
click at [845, 235] on div at bounding box center [778, 320] width 149 height 330
drag, startPoint x: 783, startPoint y: 237, endPoint x: 775, endPoint y: 280, distance: 43.9
click at [775, 280] on div at bounding box center [778, 320] width 149 height 330
click at [846, 277] on div at bounding box center [778, 320] width 149 height 330
click at [846, 276] on div at bounding box center [778, 320] width 149 height 330
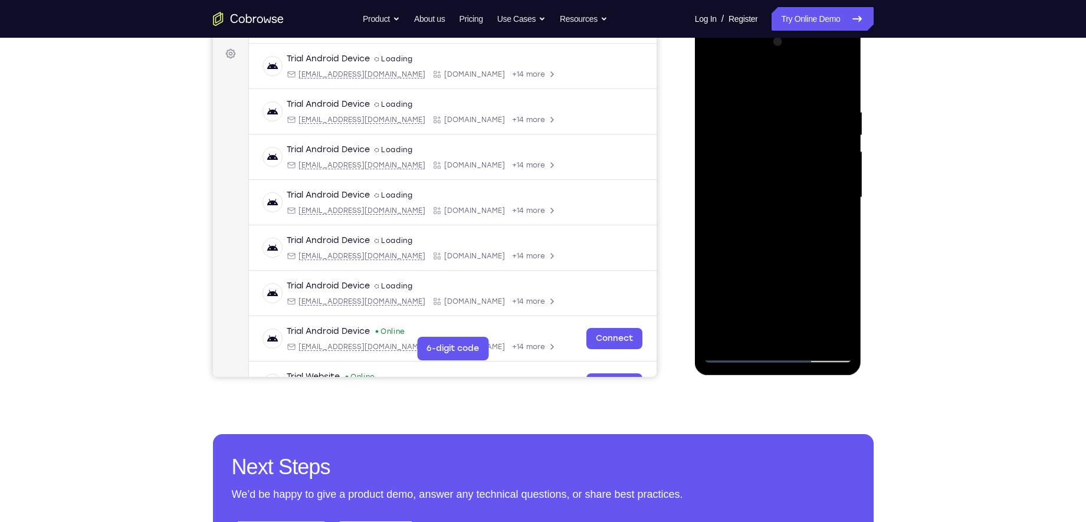
scroll to position [172, 0]
click at [741, 356] on div at bounding box center [778, 197] width 149 height 330
drag, startPoint x: 781, startPoint y: 207, endPoint x: 742, endPoint y: 349, distance: 147.6
click at [742, 349] on div at bounding box center [778, 197] width 149 height 330
click at [778, 240] on div at bounding box center [778, 197] width 149 height 330
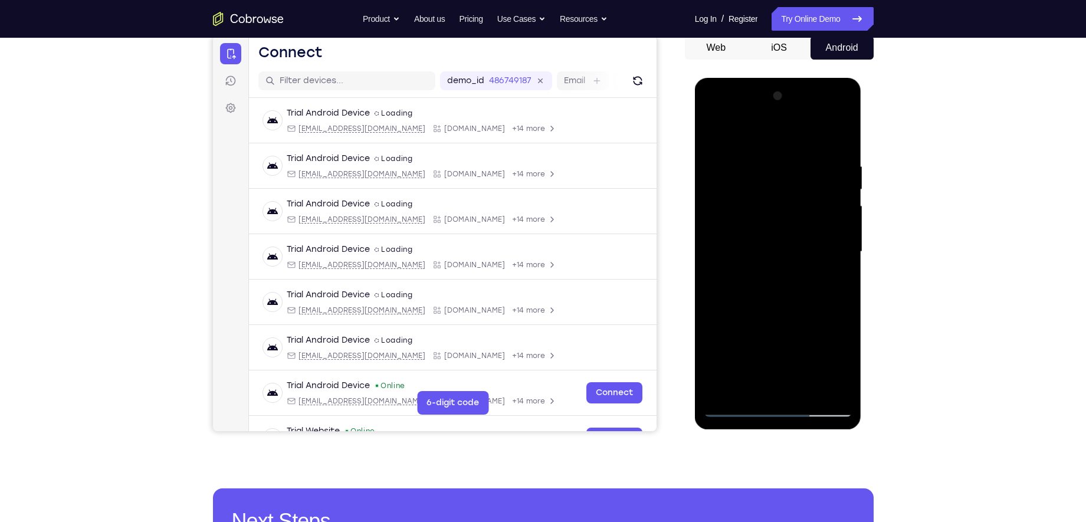
scroll to position [117, 0]
click at [758, 153] on div at bounding box center [778, 252] width 149 height 330
click at [716, 213] on div at bounding box center [778, 252] width 149 height 330
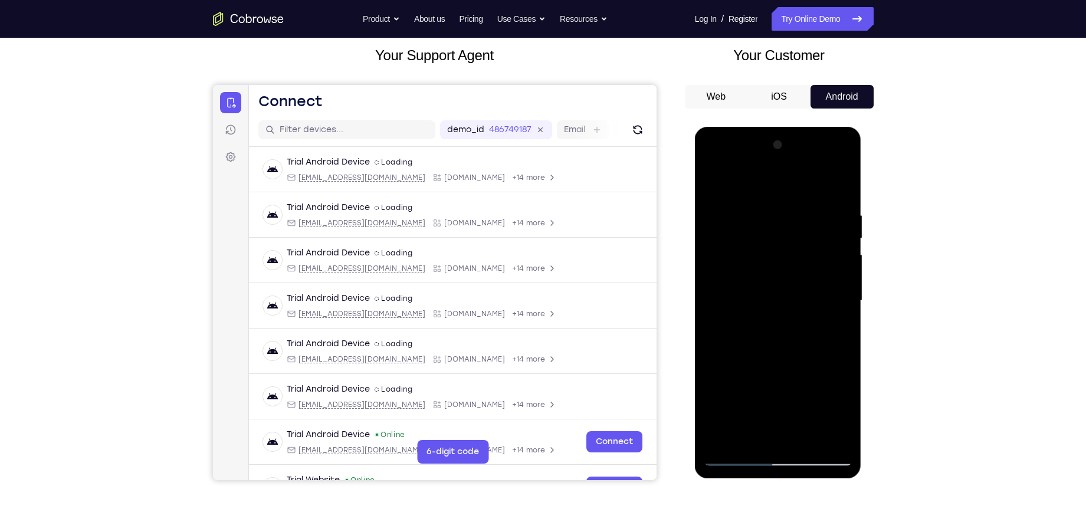
scroll to position [67, 0]
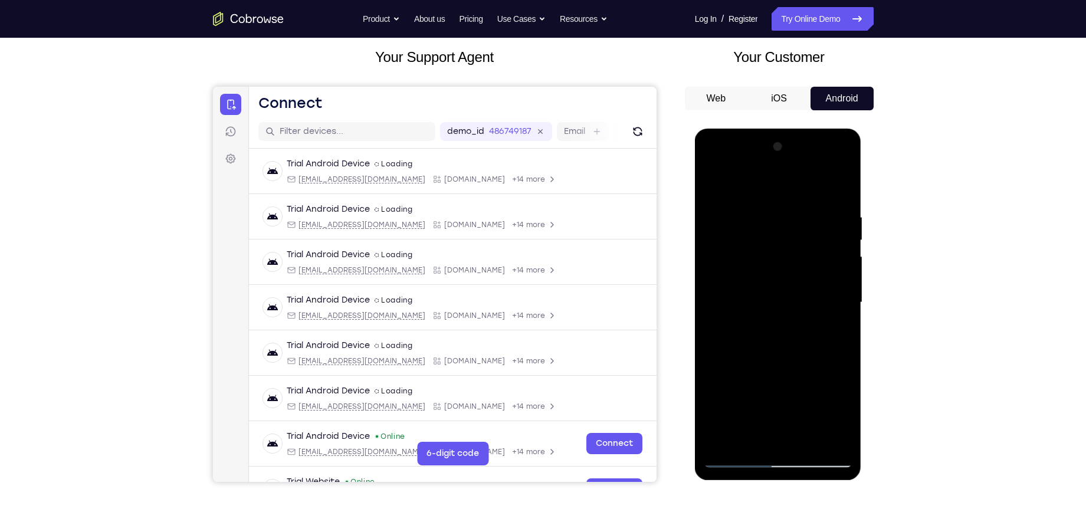
click at [841, 189] on div at bounding box center [778, 302] width 149 height 330
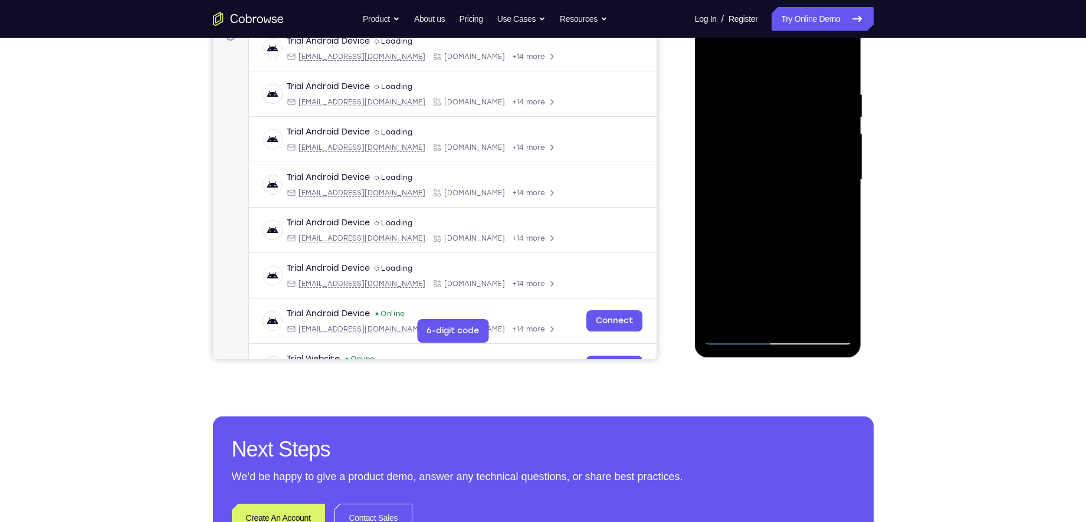
scroll to position [231, 0]
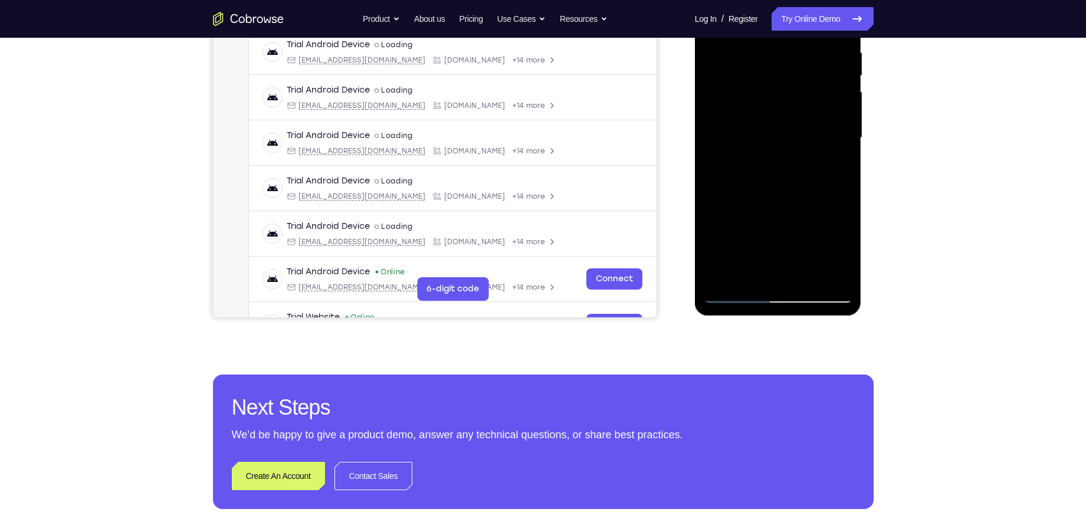
click at [722, 271] on div at bounding box center [778, 138] width 149 height 330
click at [723, 277] on div at bounding box center [778, 138] width 149 height 330
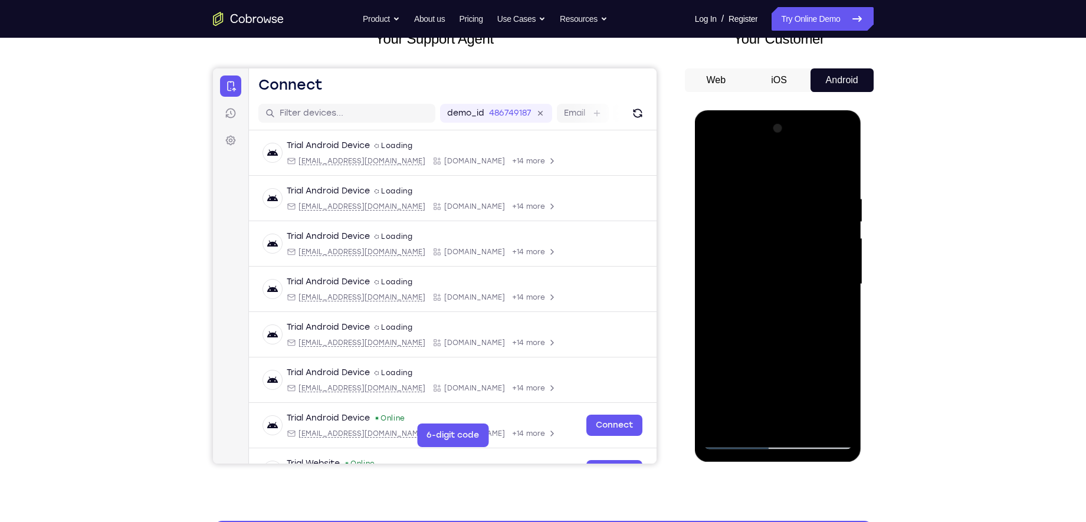
scroll to position [84, 0]
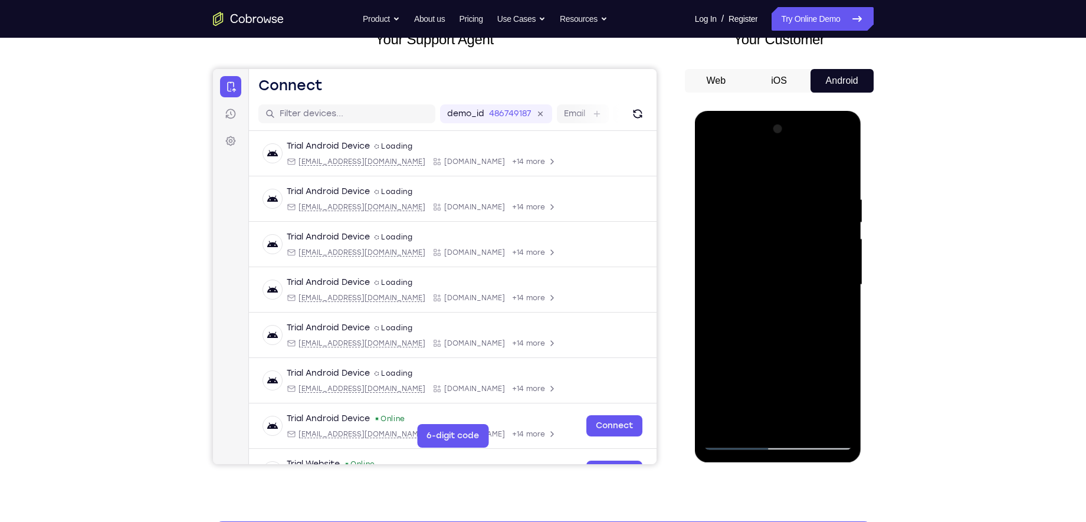
click at [764, 197] on div at bounding box center [778, 285] width 149 height 330
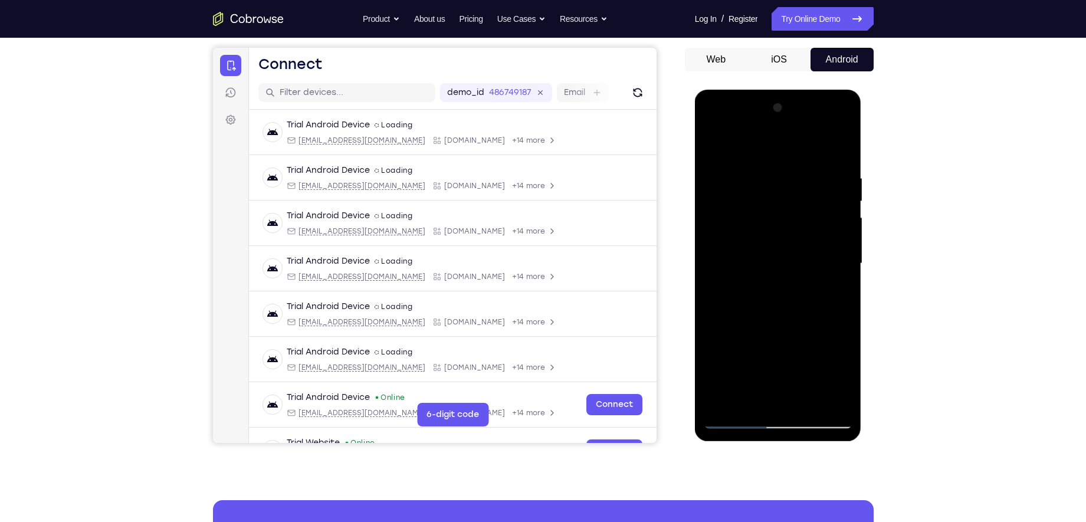
scroll to position [172, 0]
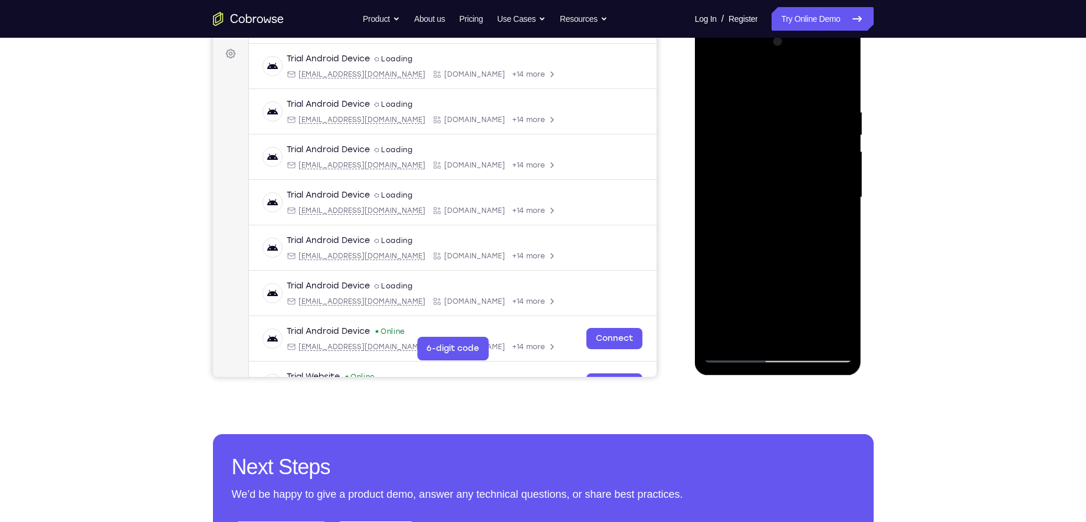
click at [837, 208] on div at bounding box center [778, 197] width 149 height 330
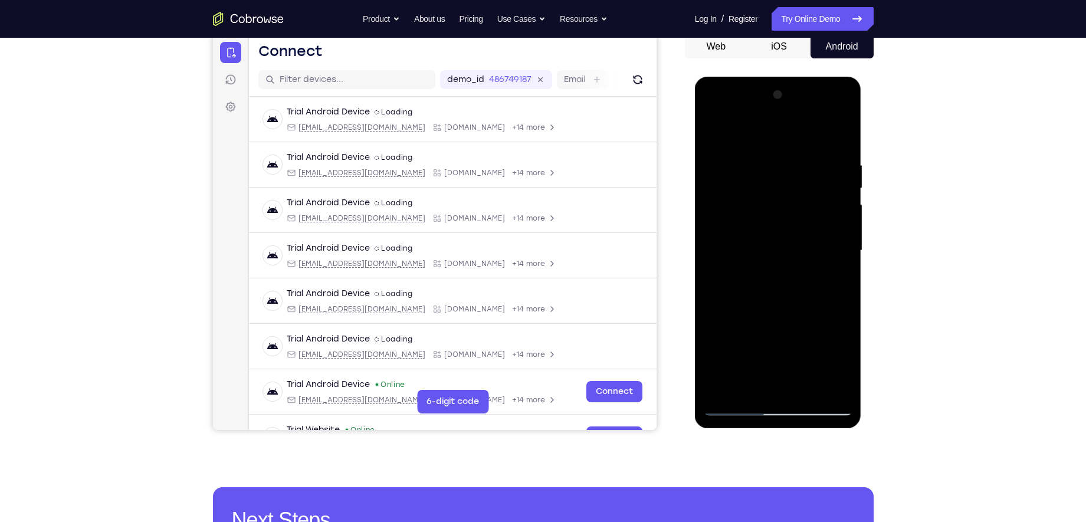
scroll to position [117, 0]
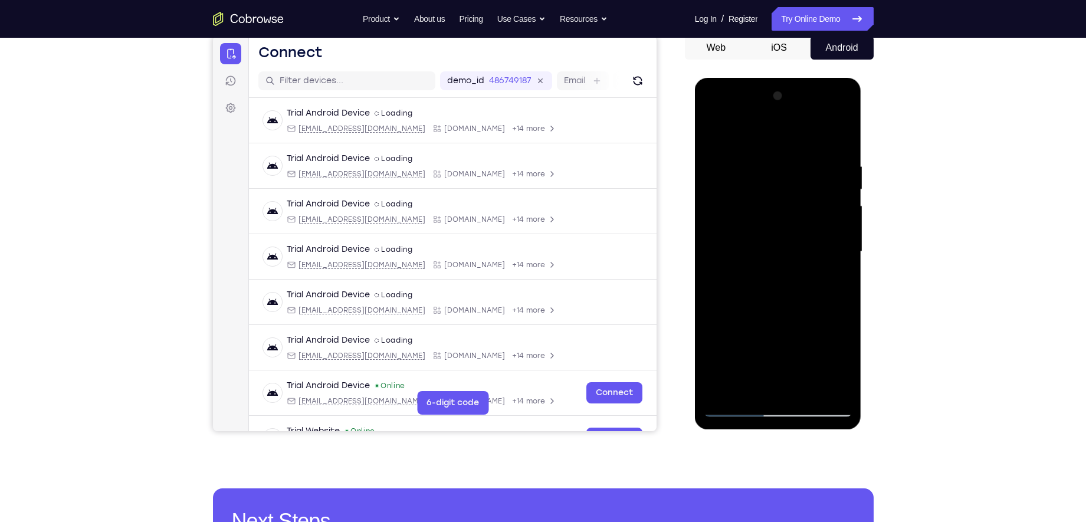
click at [837, 208] on div at bounding box center [778, 252] width 149 height 330
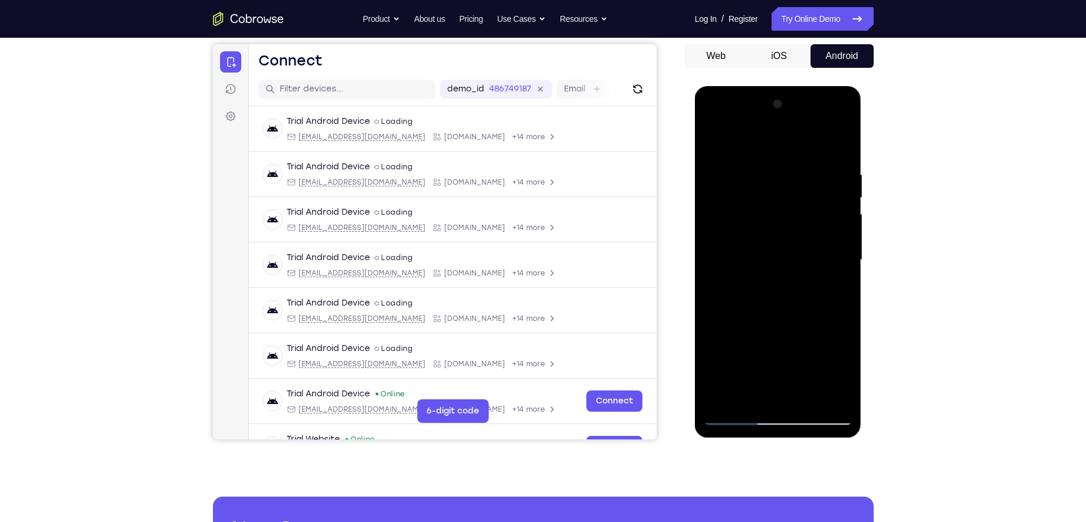
scroll to position [110, 0]
click at [836, 146] on div at bounding box center [778, 259] width 149 height 330
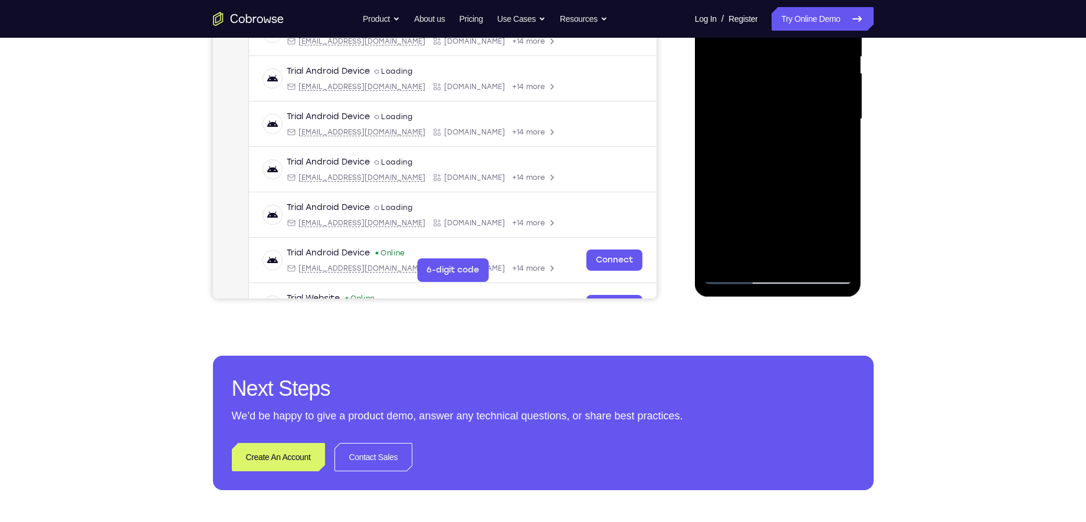
scroll to position [263, 0]
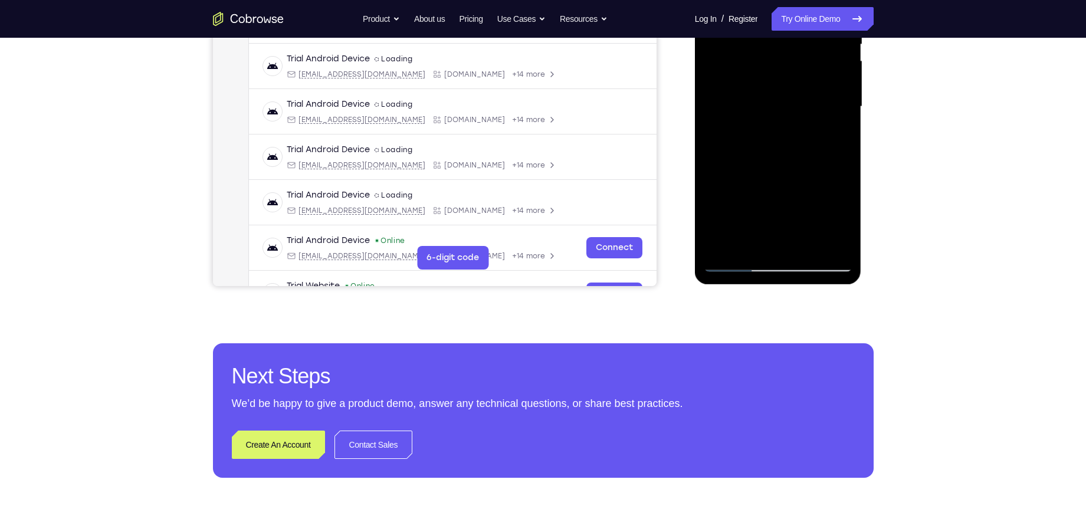
click at [829, 245] on div at bounding box center [778, 107] width 149 height 330
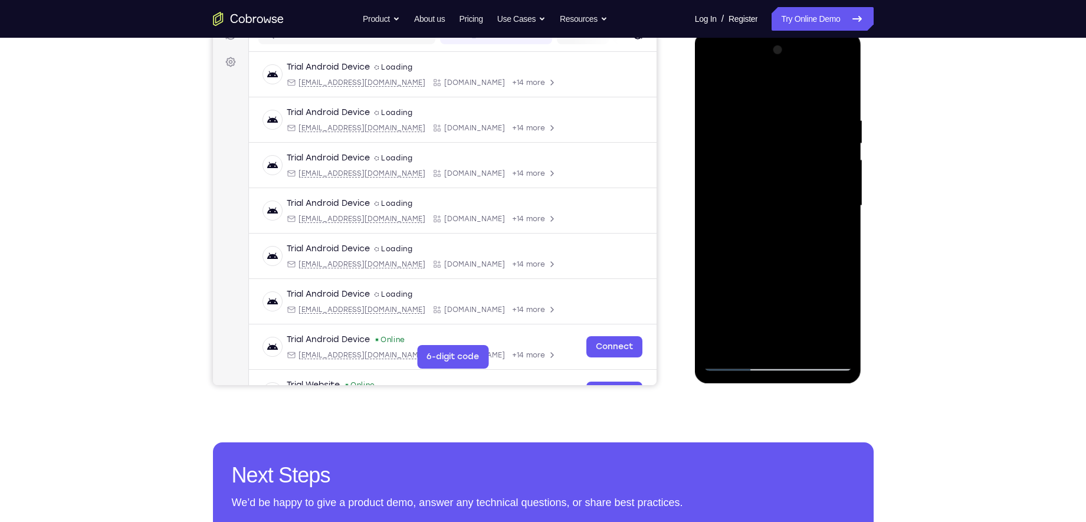
click at [833, 342] on div at bounding box center [778, 206] width 149 height 330
click at [811, 124] on div at bounding box center [778, 206] width 149 height 330
drag, startPoint x: 747, startPoint y: 285, endPoint x: 765, endPoint y: 169, distance: 117.6
click at [765, 169] on div at bounding box center [778, 206] width 149 height 330
click at [728, 152] on div at bounding box center [778, 206] width 149 height 330
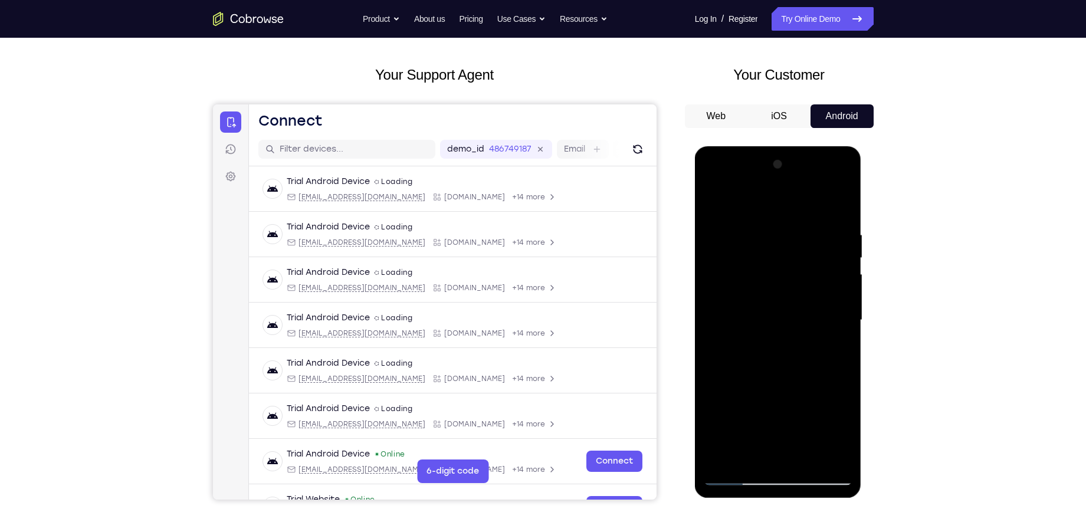
scroll to position [47, 0]
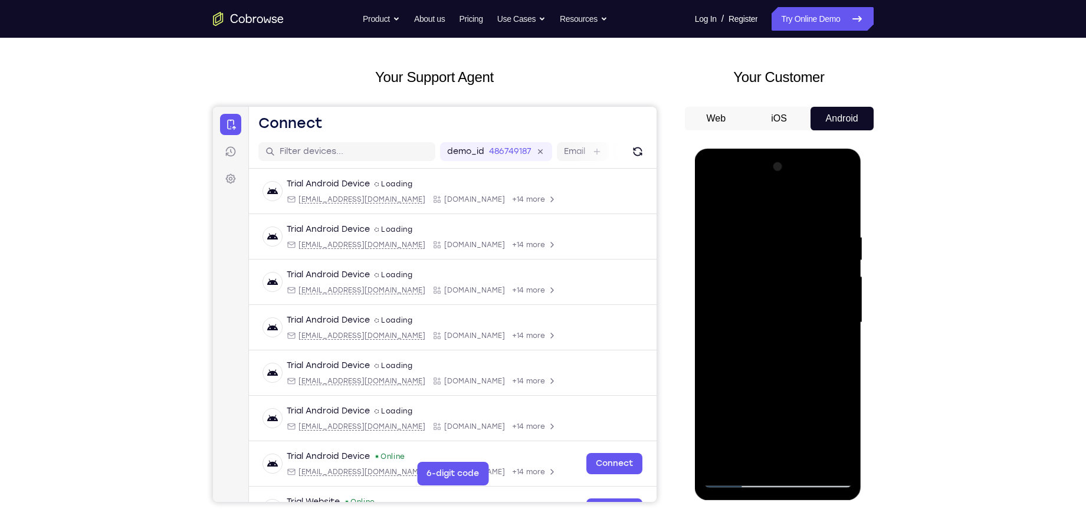
click at [844, 172] on div at bounding box center [778, 323] width 149 height 330
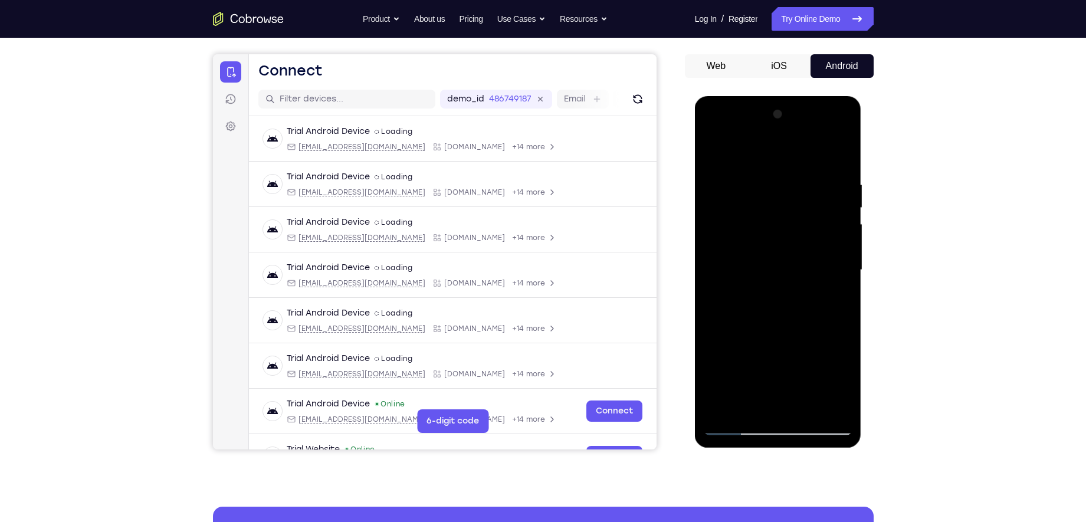
scroll to position [169, 0]
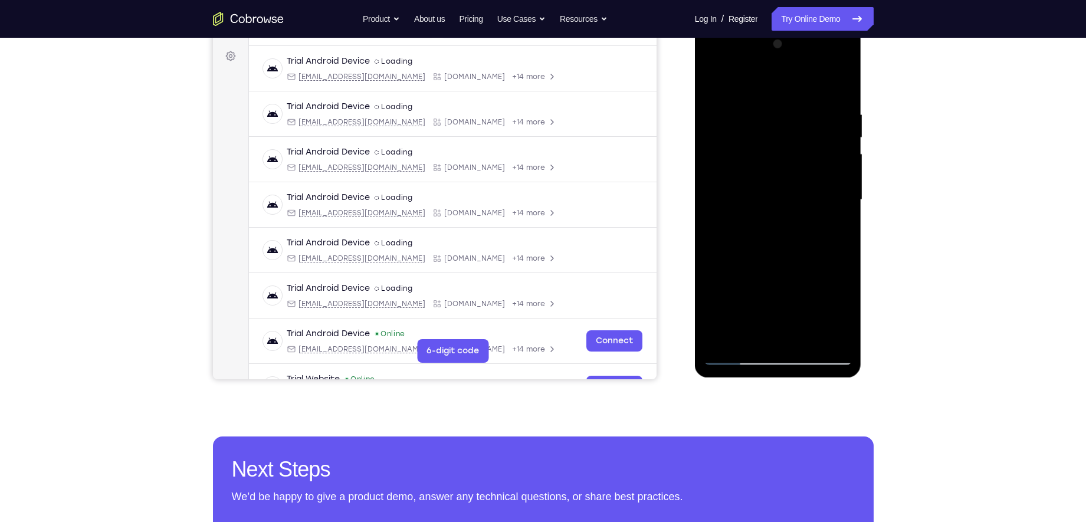
click at [725, 344] on div at bounding box center [778, 200] width 149 height 330
